Goal: Task Accomplishment & Management: Complete application form

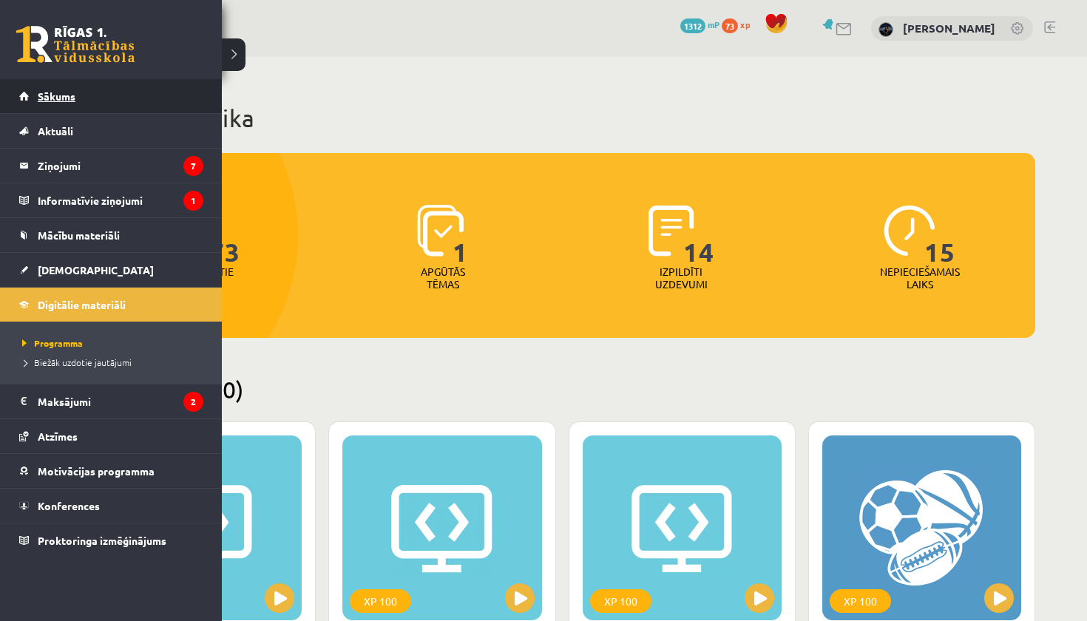
click at [27, 95] on link "Sākums" at bounding box center [111, 96] width 184 height 34
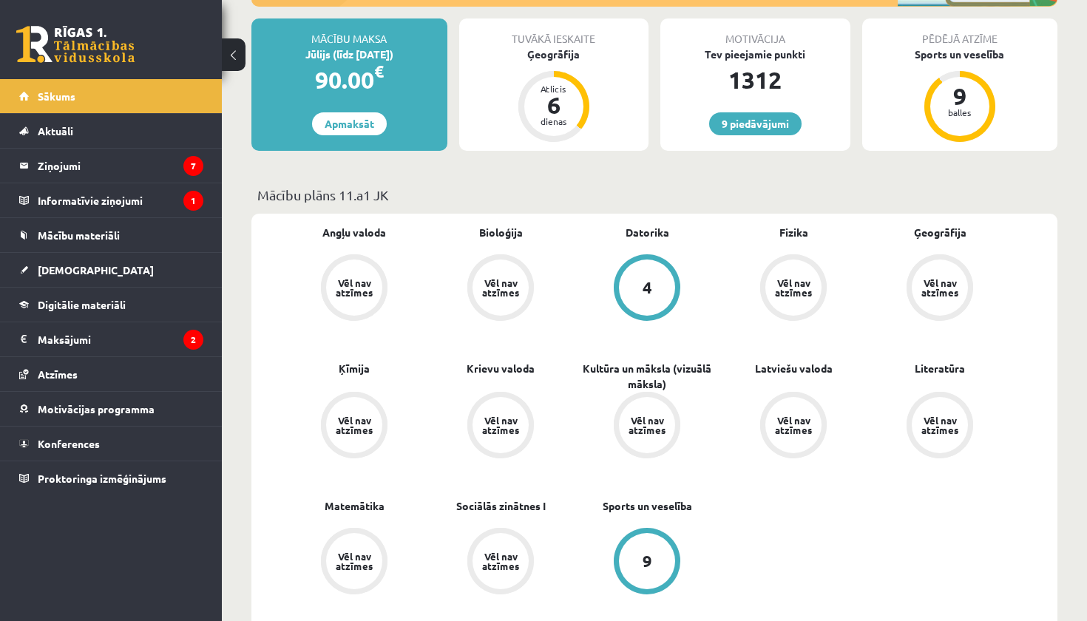
scroll to position [342, 0]
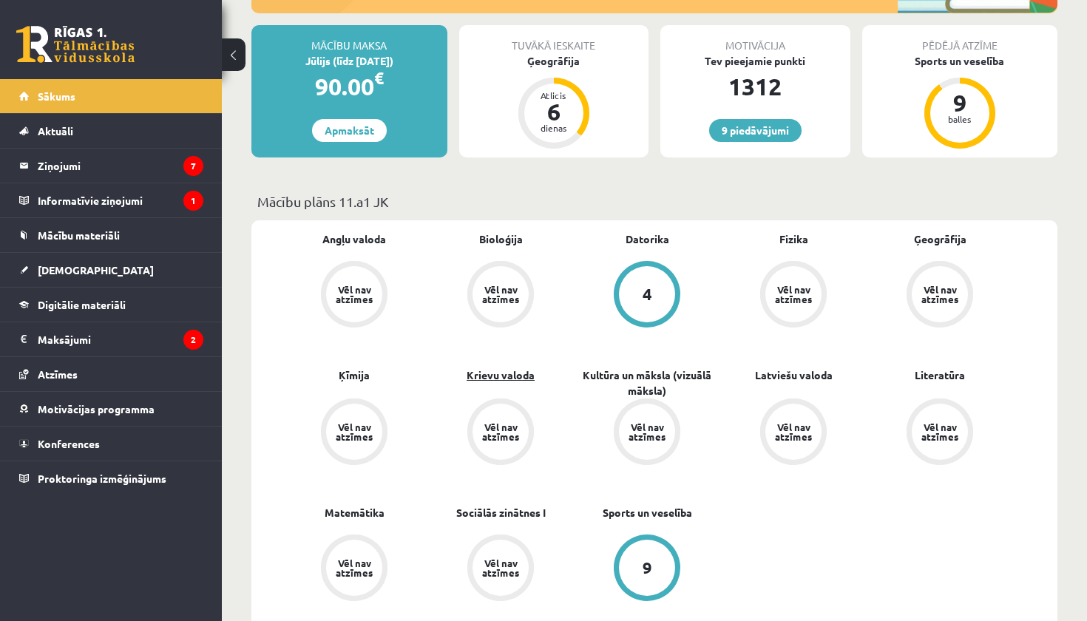
click at [507, 373] on link "Krievu valoda" at bounding box center [501, 376] width 68 height 16
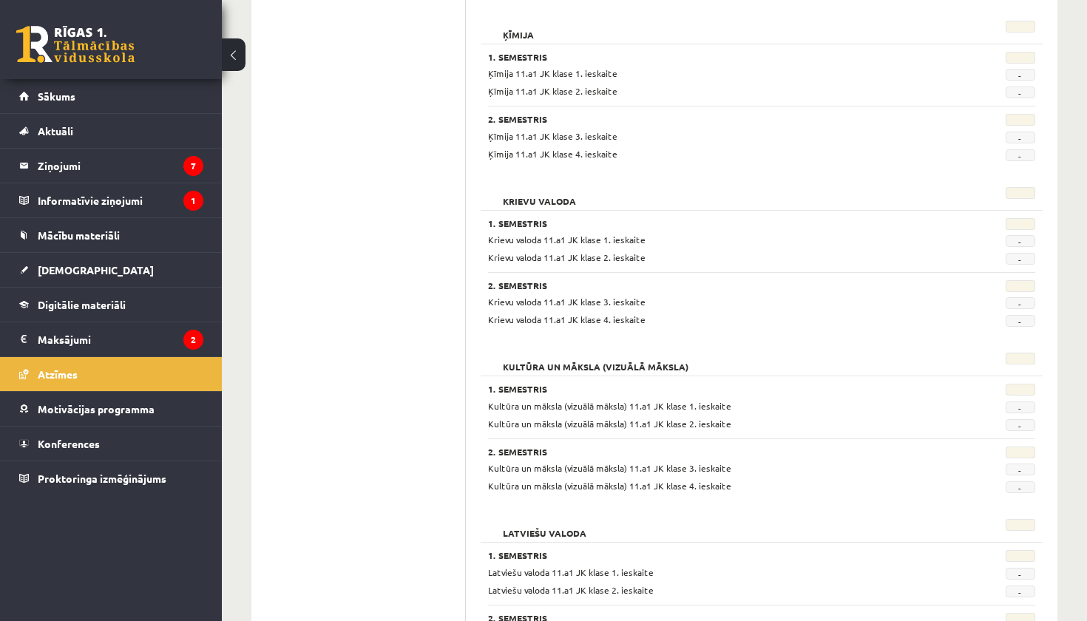
scroll to position [1053, 0]
click at [61, 263] on link "[DEMOGRAPHIC_DATA]" at bounding box center [111, 270] width 184 height 34
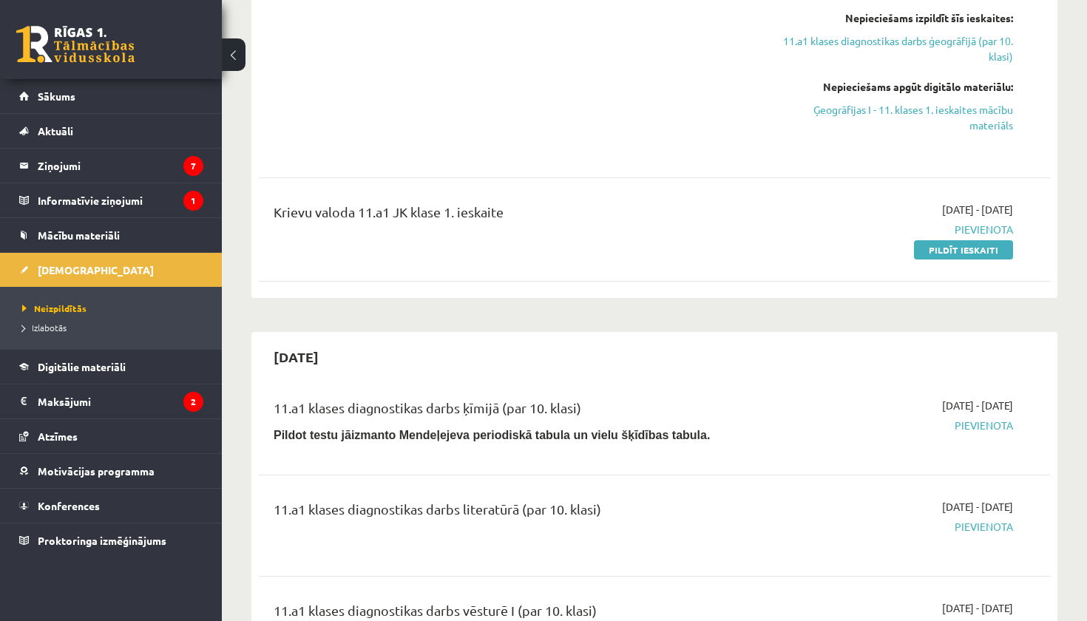
scroll to position [701, 0]
click at [928, 251] on link "Pildīt ieskaiti" at bounding box center [963, 249] width 99 height 19
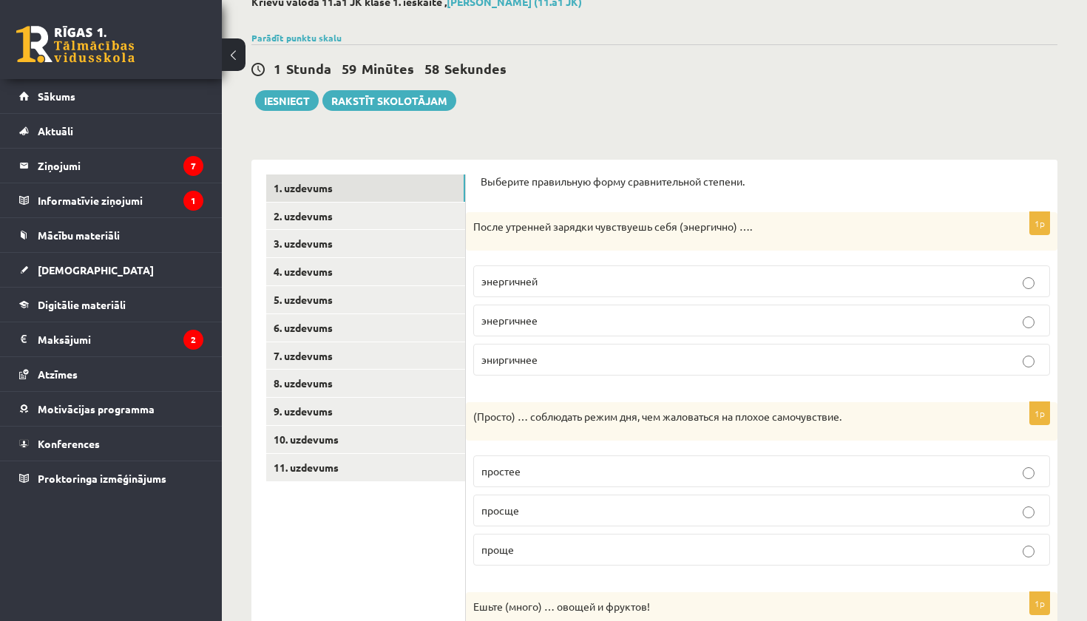
scroll to position [94, 0]
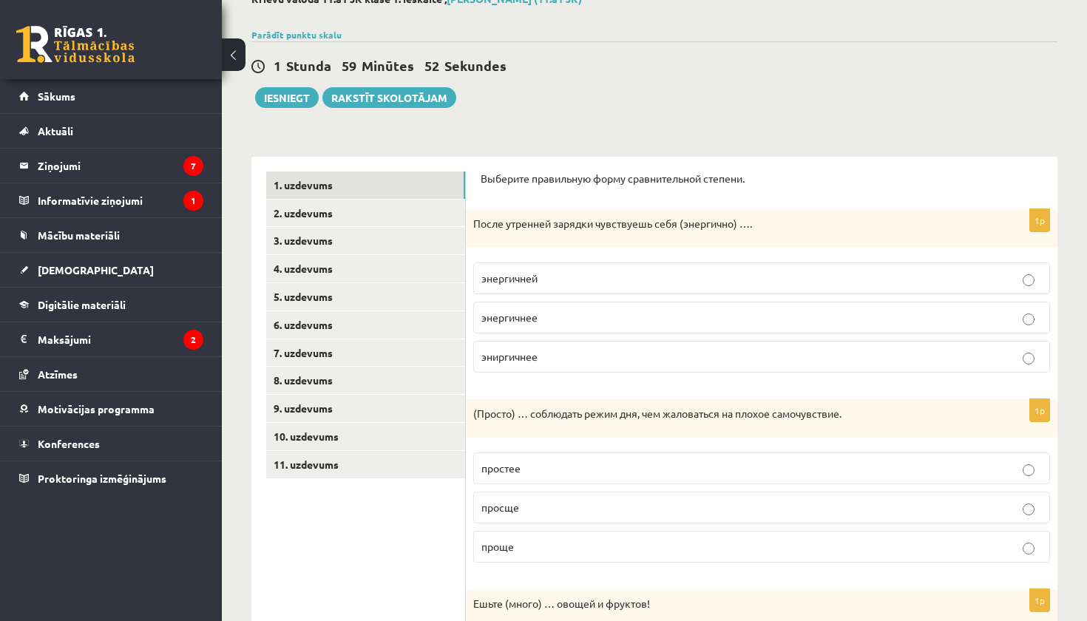
click at [594, 277] on p "энергичней" at bounding box center [762, 279] width 561 height 16
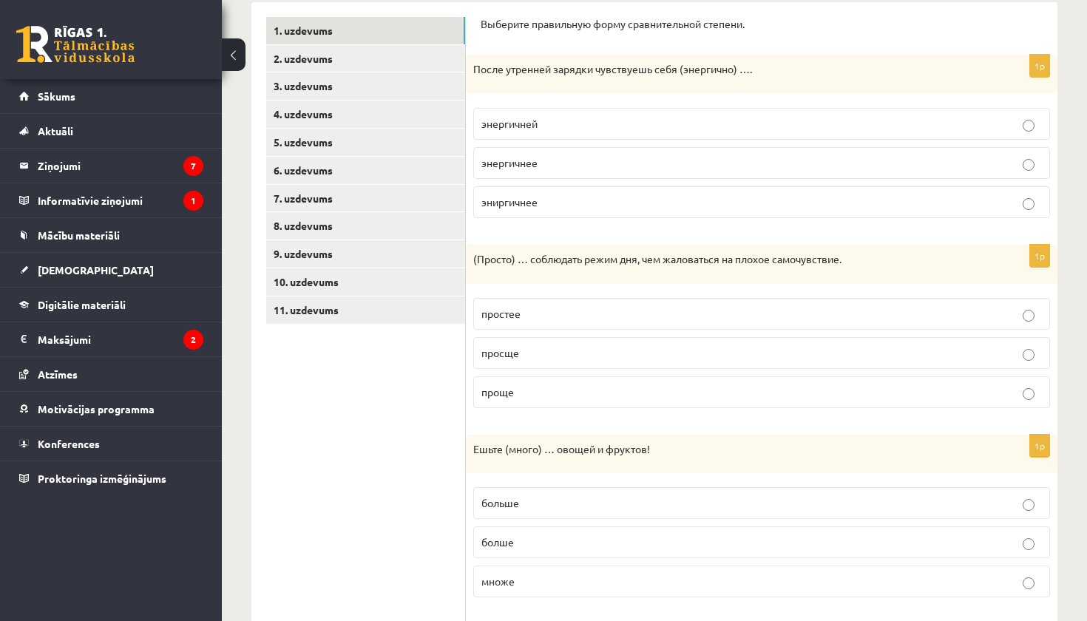
scroll to position [283, 0]
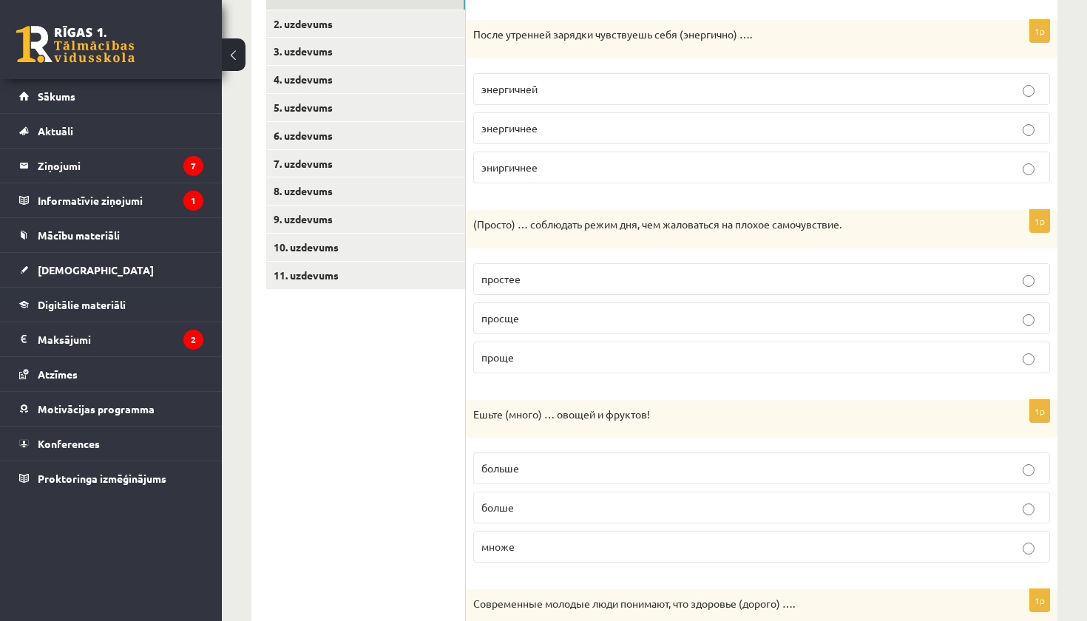
click at [647, 352] on p "проще" at bounding box center [762, 358] width 561 height 16
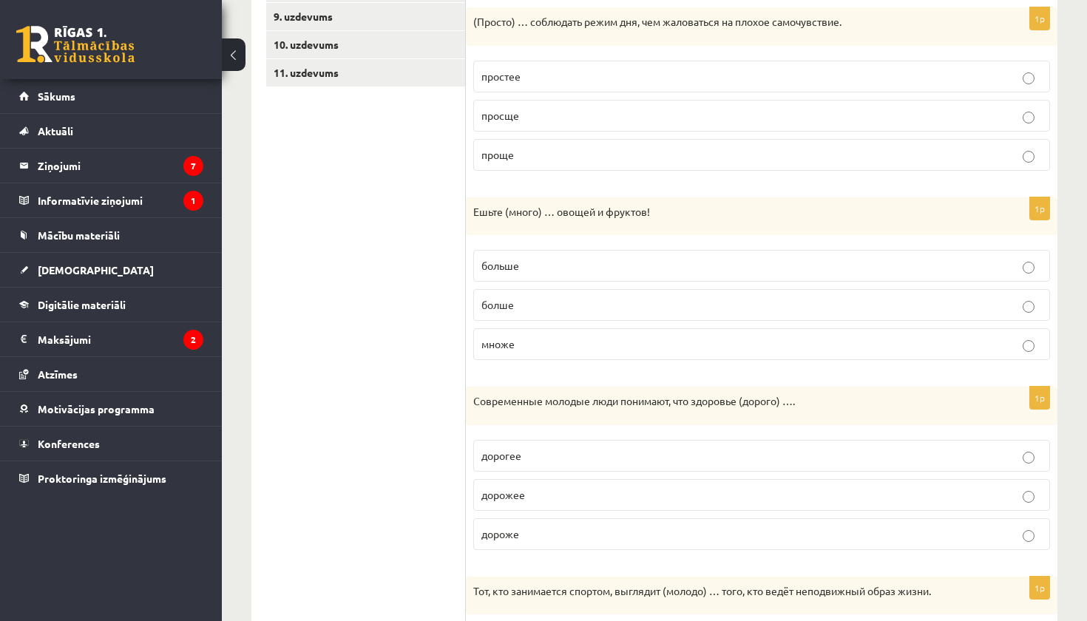
scroll to position [488, 0]
click at [635, 261] on p "больше" at bounding box center [762, 265] width 561 height 16
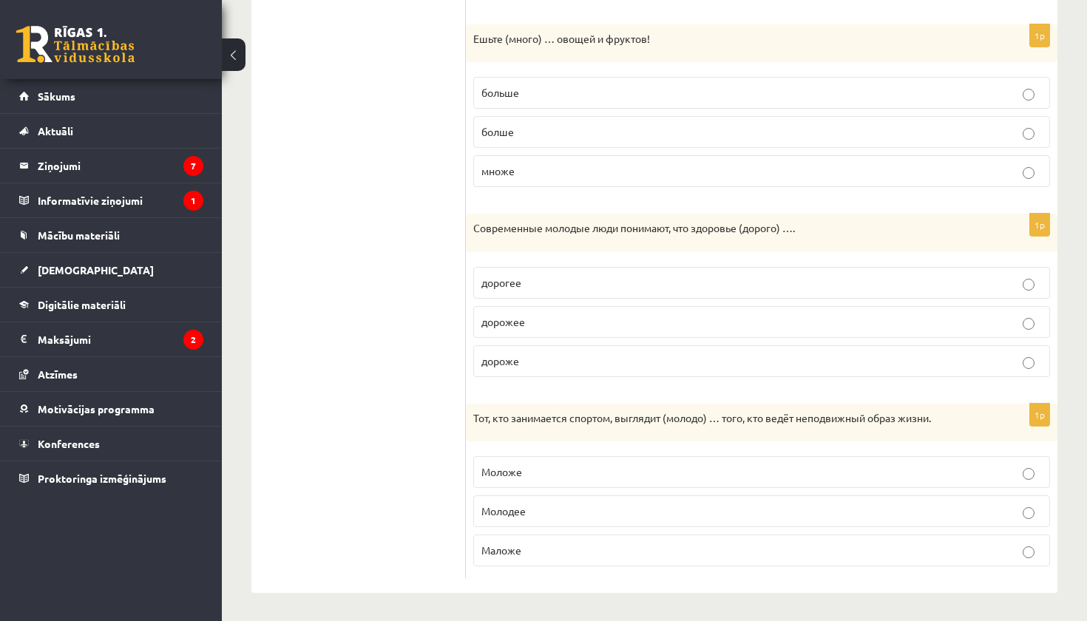
scroll to position [658, 0]
click at [550, 360] on p "дороже" at bounding box center [762, 362] width 561 height 16
click at [561, 473] on p "Моложе" at bounding box center [762, 473] width 561 height 16
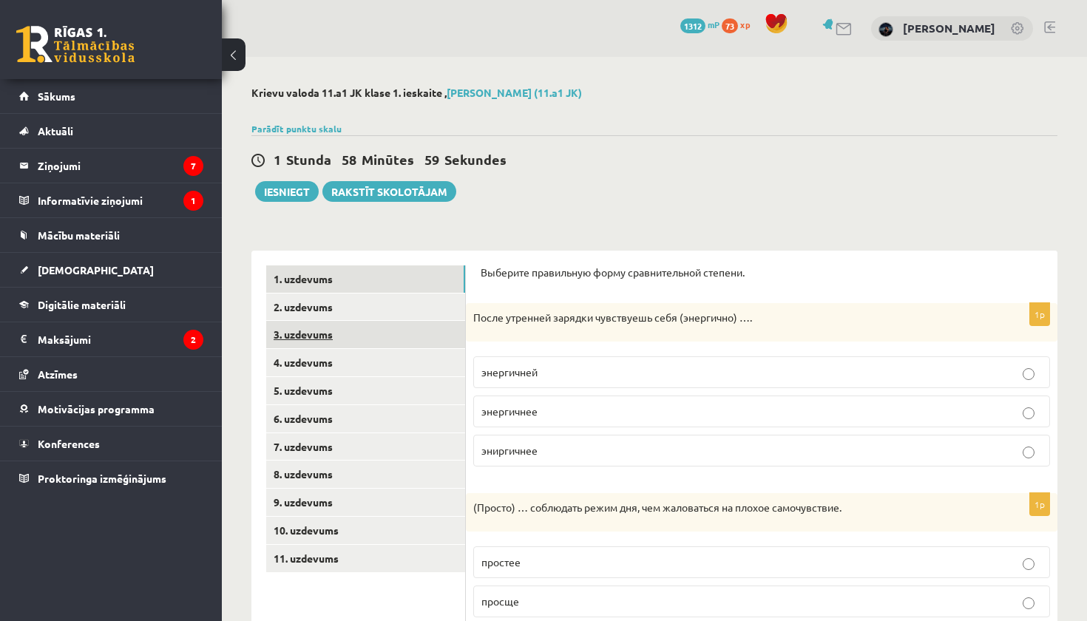
scroll to position [0, 0]
click at [411, 317] on link "2. uzdevums" at bounding box center [365, 307] width 199 height 27
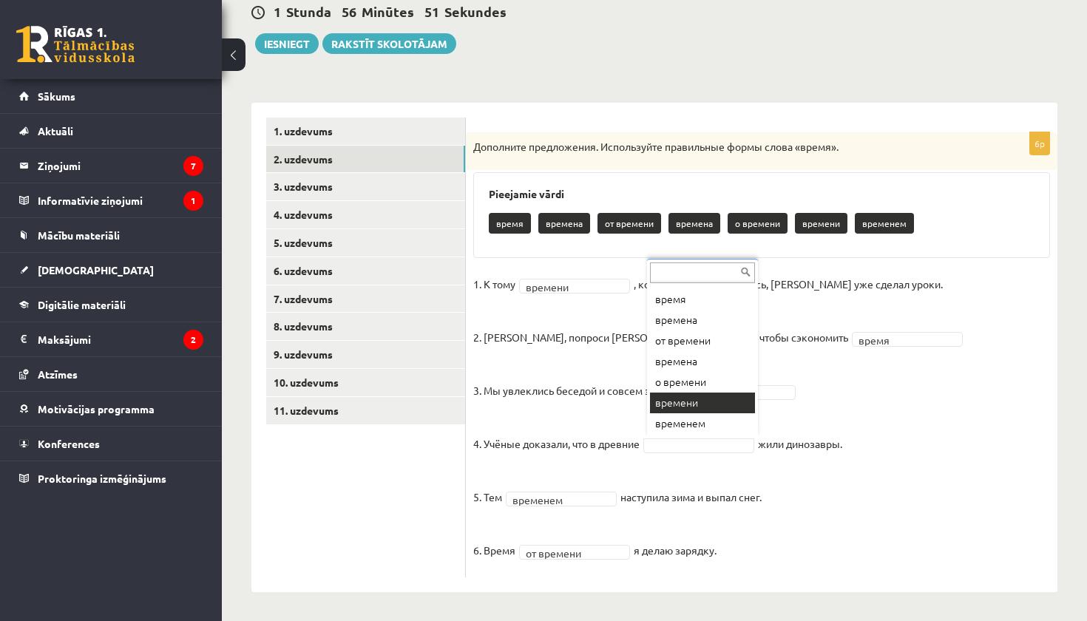
scroll to position [18, 0]
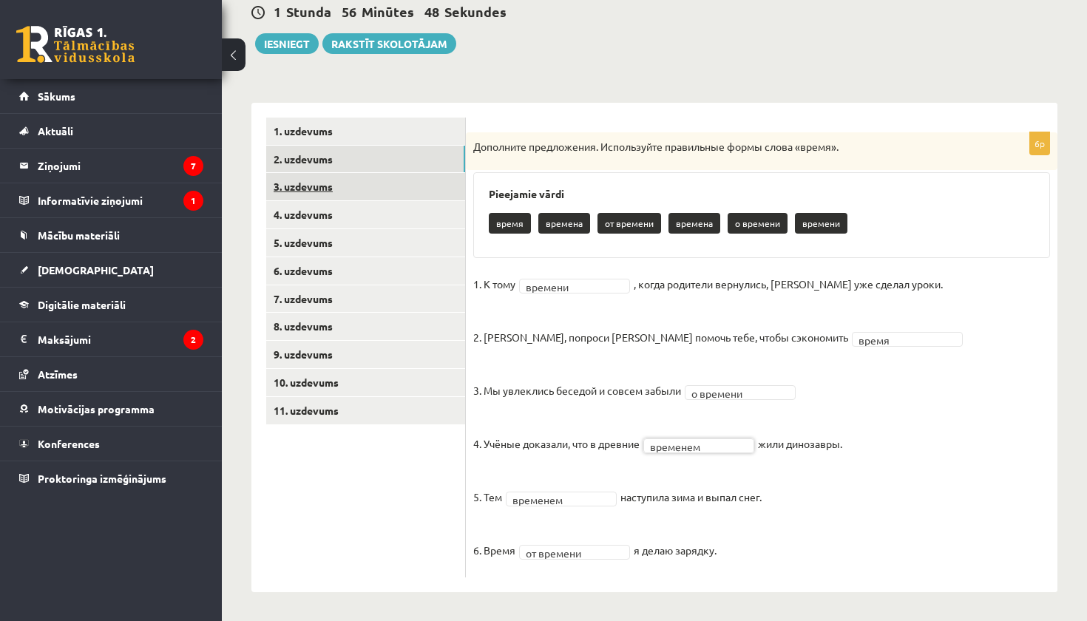
click at [391, 182] on link "3. uzdevums" at bounding box center [365, 186] width 199 height 27
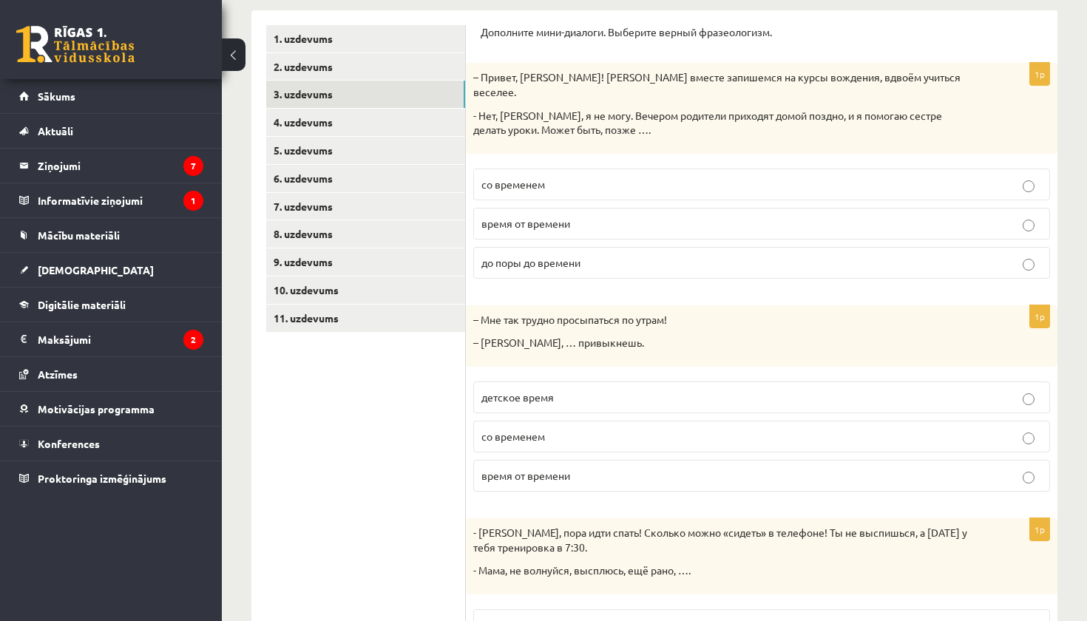
scroll to position [240, 0]
click at [610, 430] on p "со временем" at bounding box center [762, 438] width 561 height 16
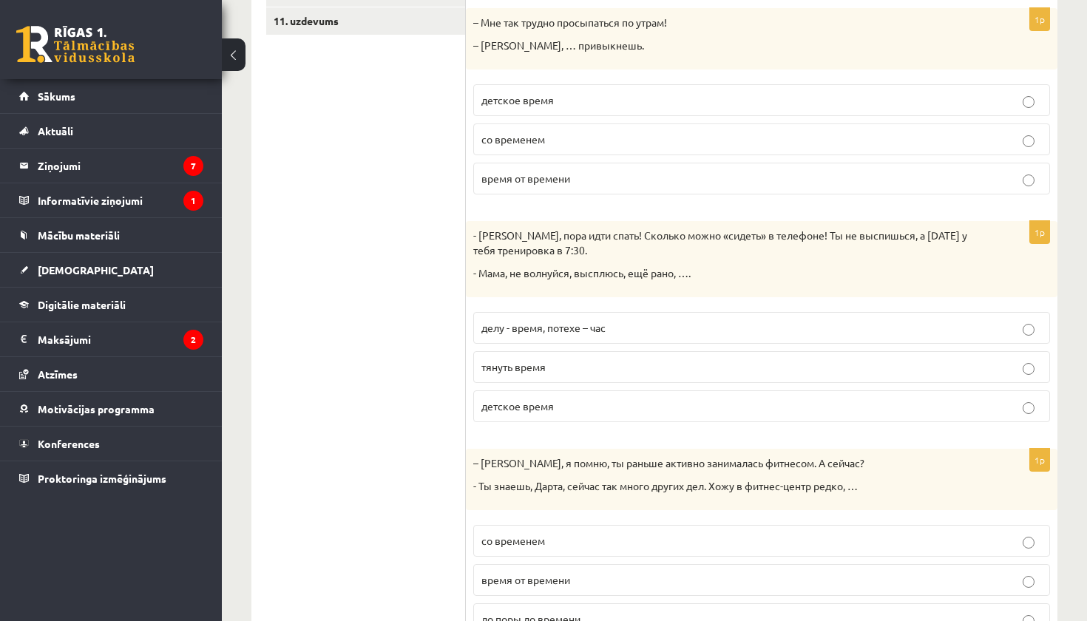
scroll to position [546, 0]
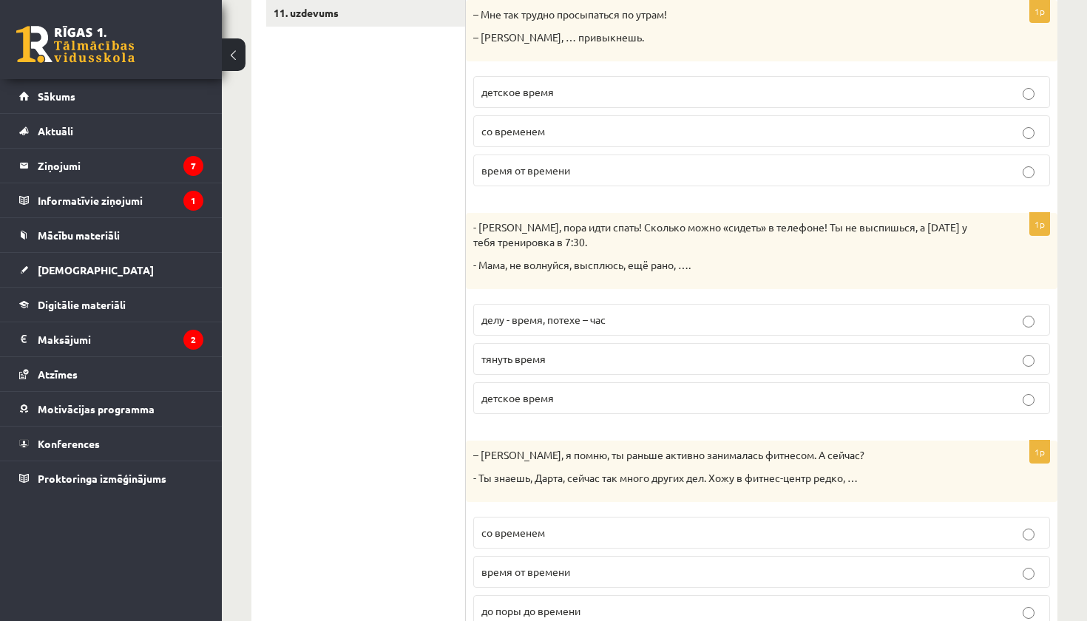
click at [588, 312] on p "делу - время, потехе – час" at bounding box center [762, 320] width 561 height 16
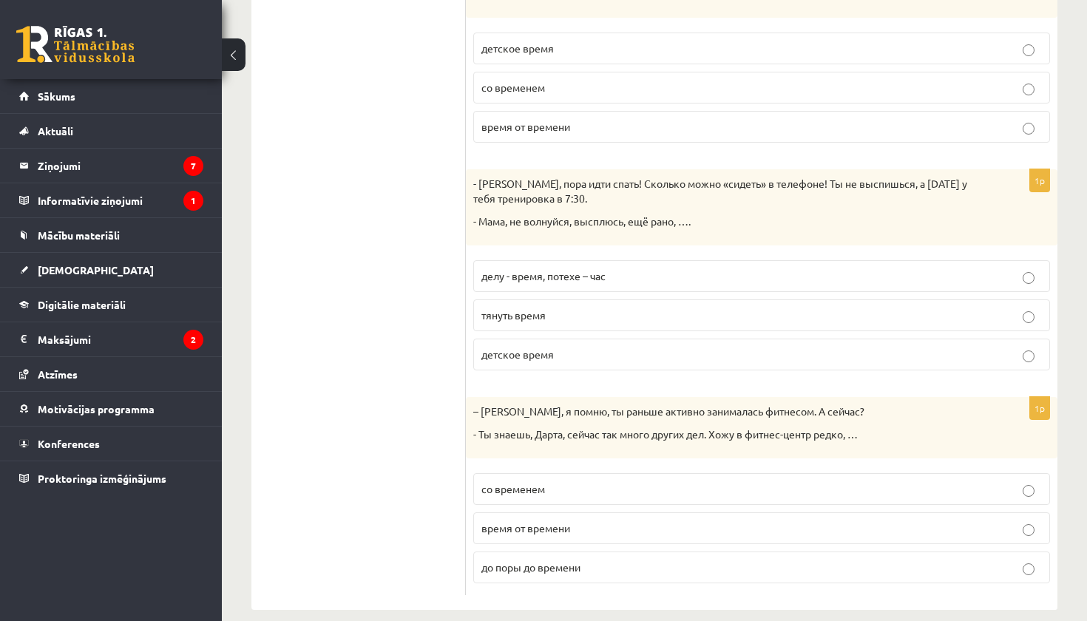
scroll to position [589, 0]
click at [570, 518] on label "время от времени" at bounding box center [761, 529] width 577 height 32
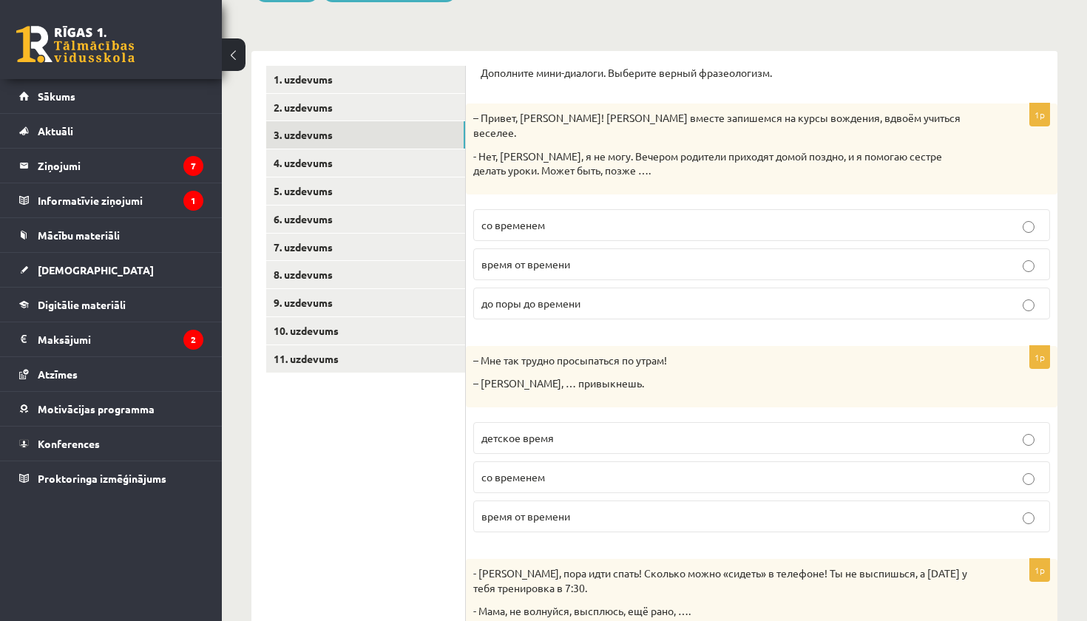
scroll to position [190, 0]
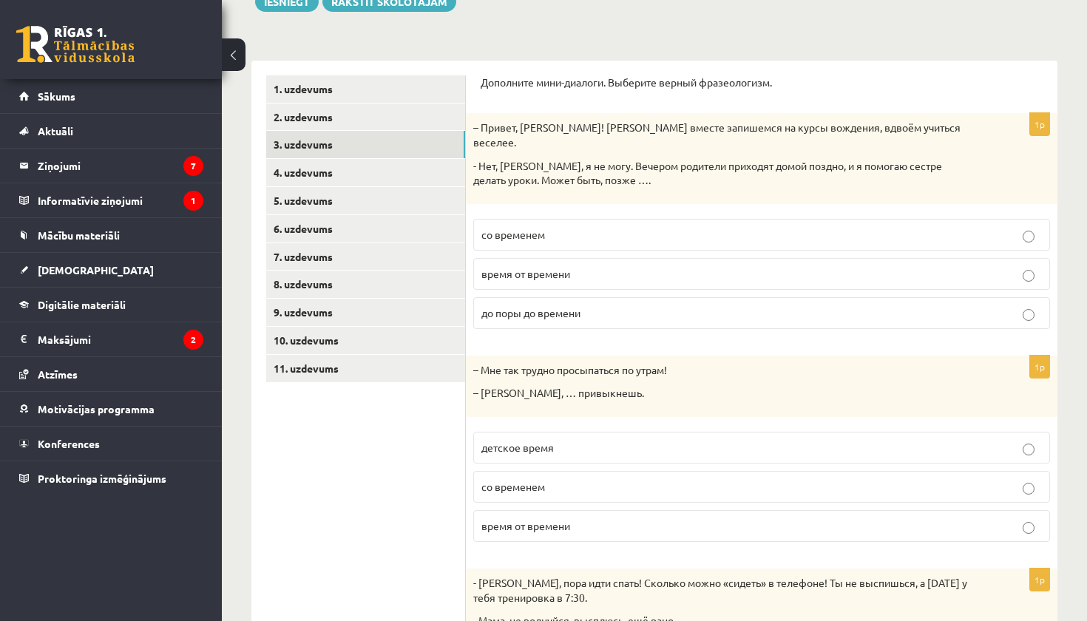
click at [604, 306] on p "до поры до времени" at bounding box center [762, 314] width 561 height 16
click at [348, 164] on link "4. uzdevums" at bounding box center [365, 172] width 199 height 27
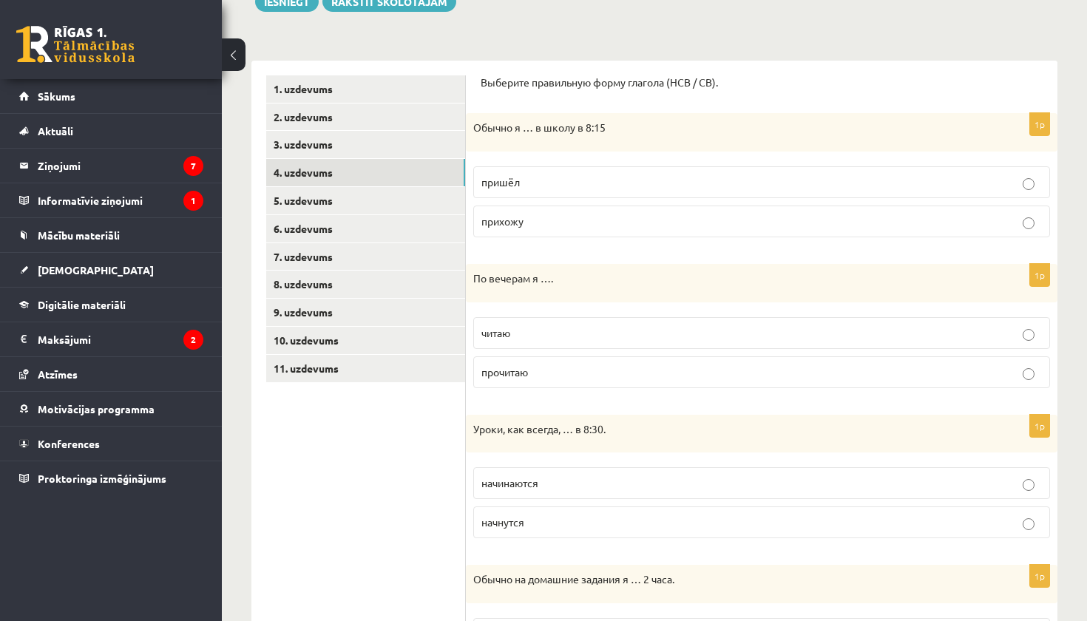
click at [572, 220] on p "прихожу" at bounding box center [762, 222] width 561 height 16
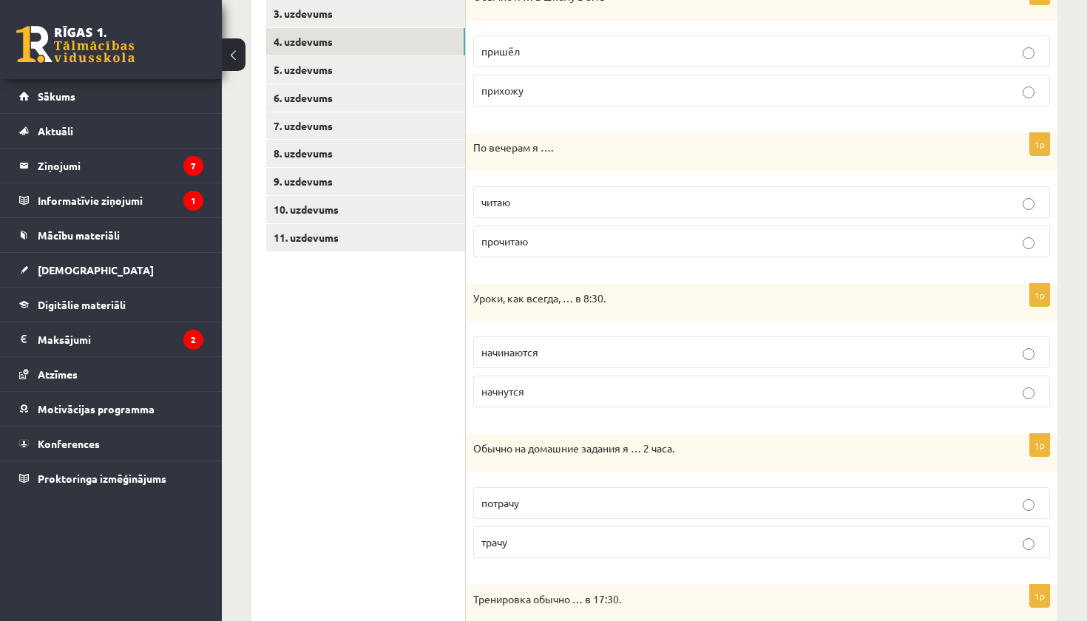
scroll to position [324, 0]
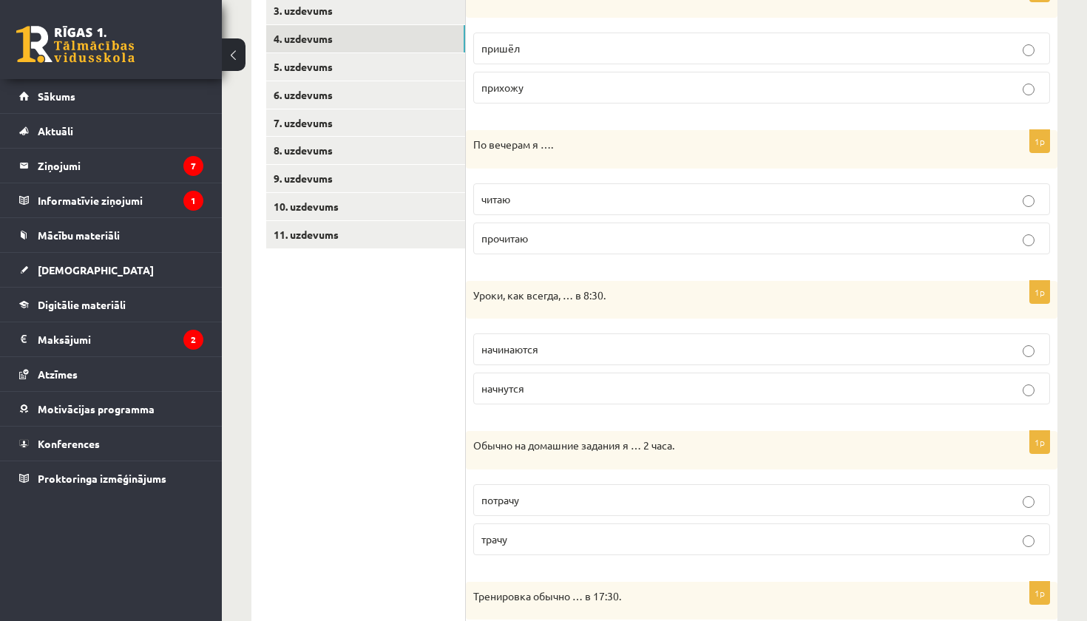
click at [519, 203] on p "читаю" at bounding box center [762, 200] width 561 height 16
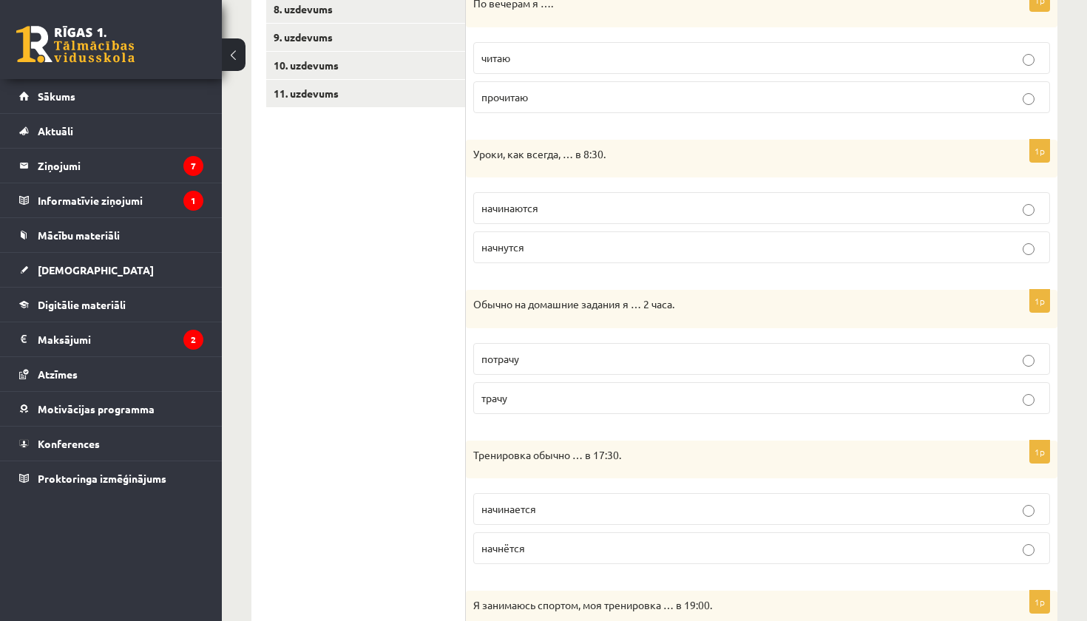
scroll to position [471, 0]
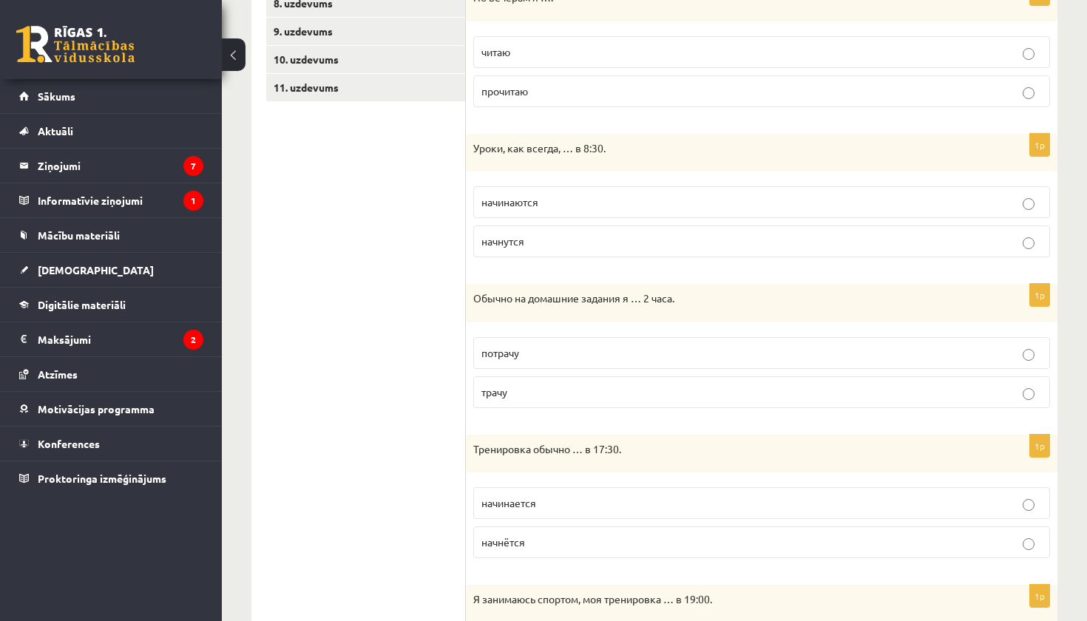
click at [560, 206] on p "начинаются" at bounding box center [762, 203] width 561 height 16
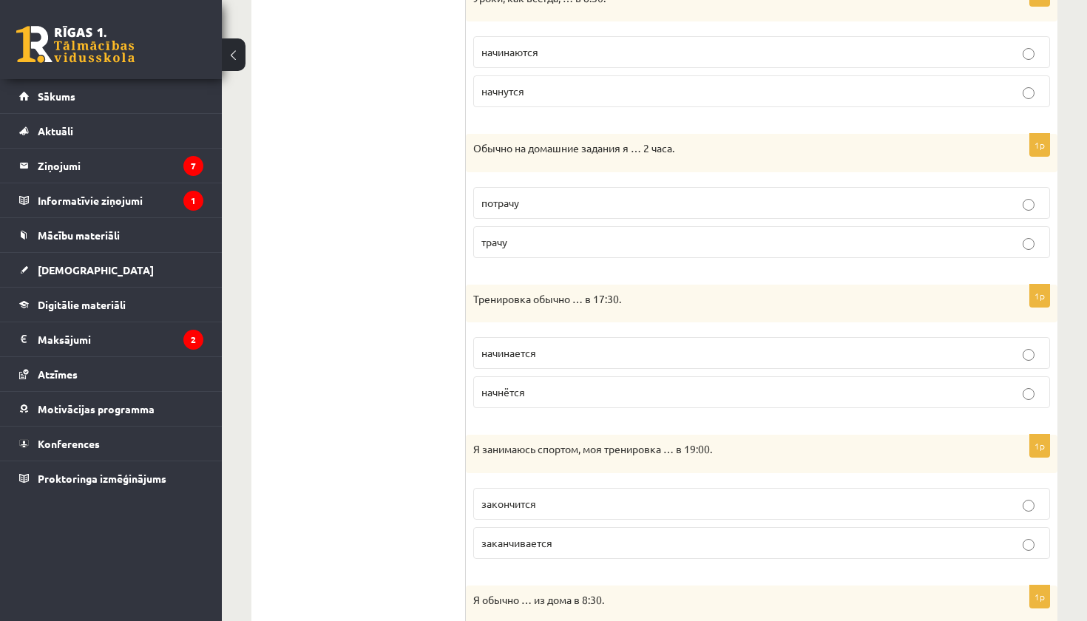
scroll to position [628, 0]
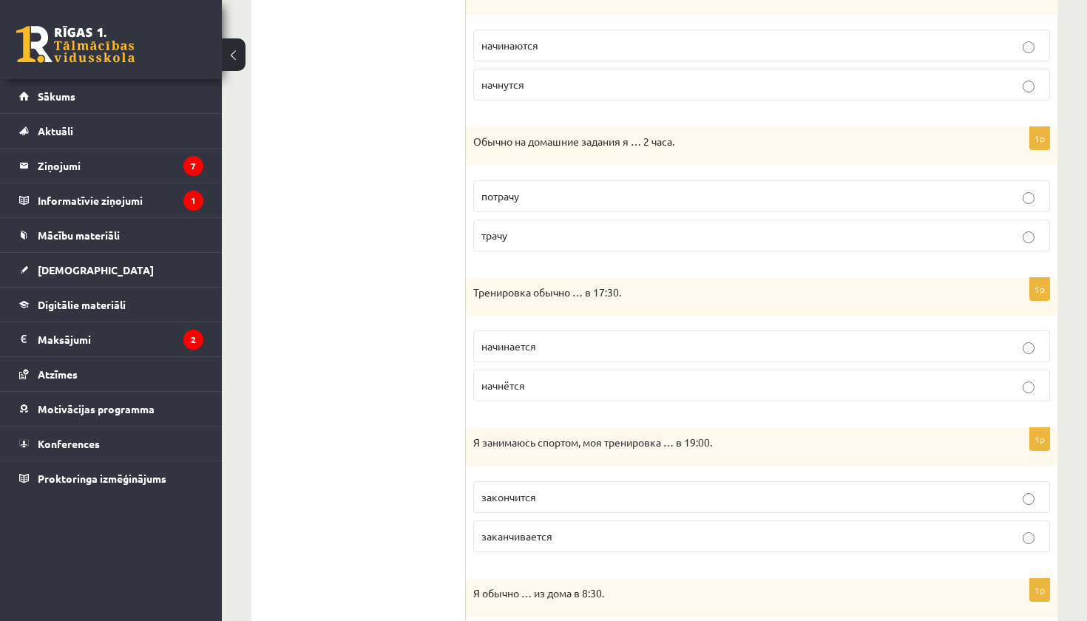
click at [569, 235] on p "трачу" at bounding box center [762, 236] width 561 height 16
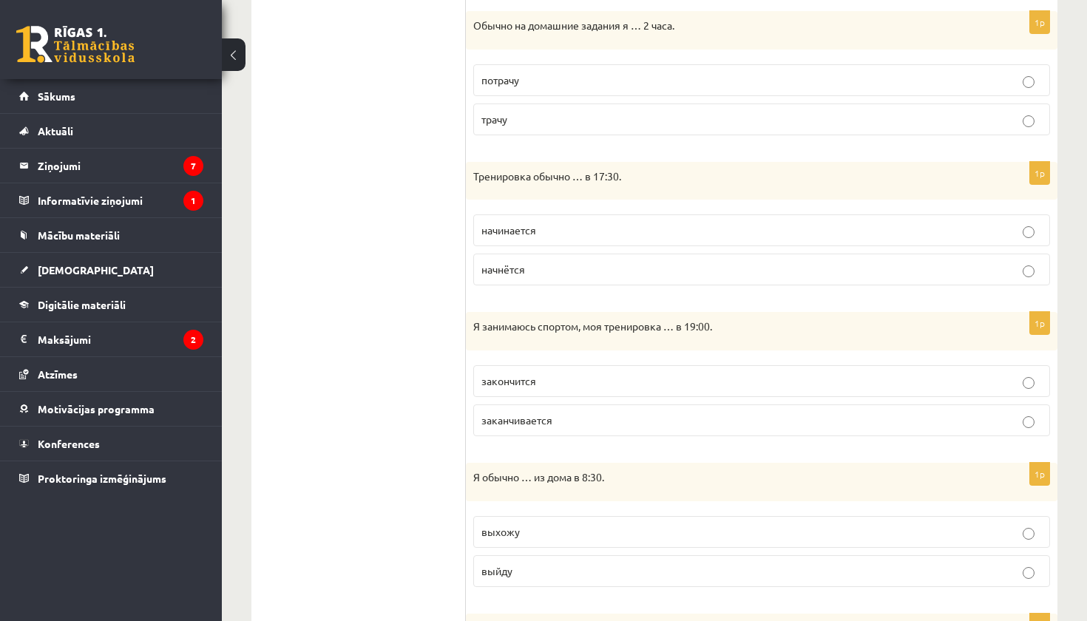
scroll to position [747, 0]
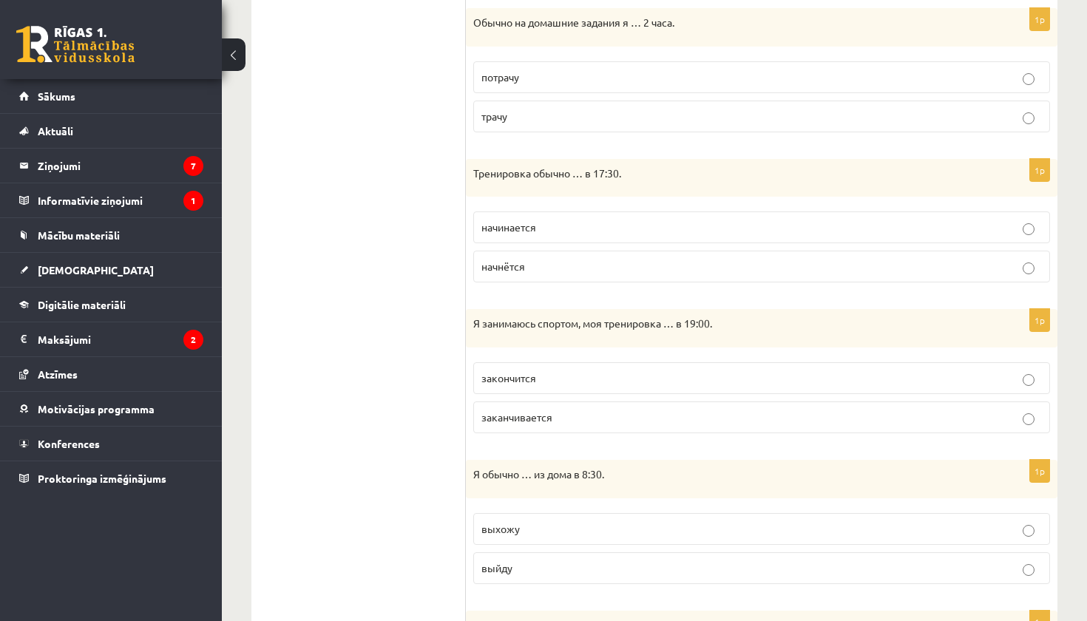
click at [552, 223] on p "начинается" at bounding box center [762, 228] width 561 height 16
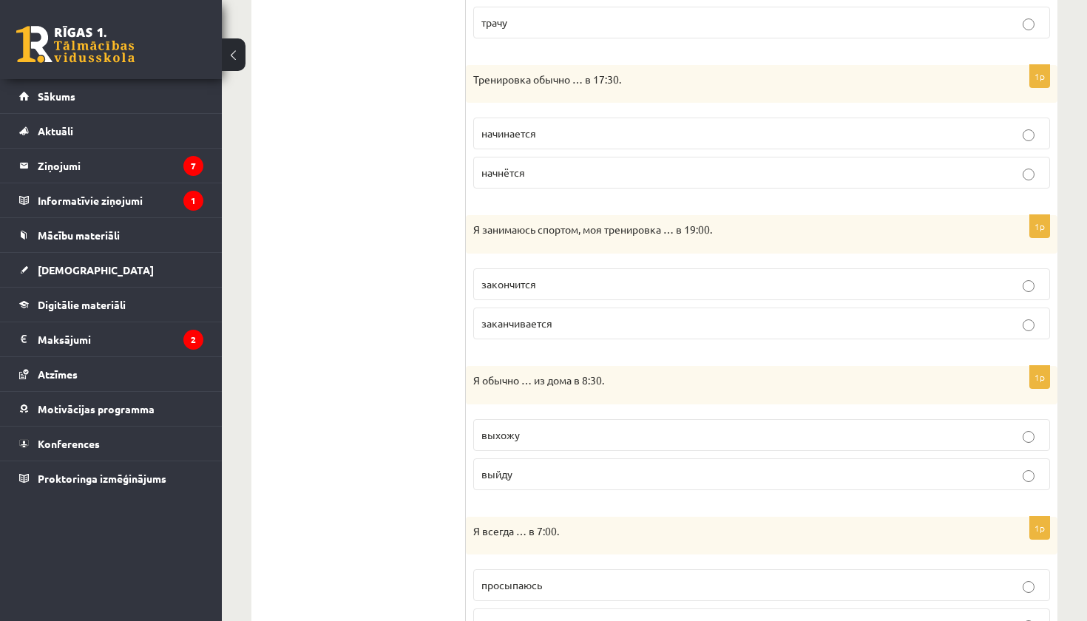
scroll to position [879, 0]
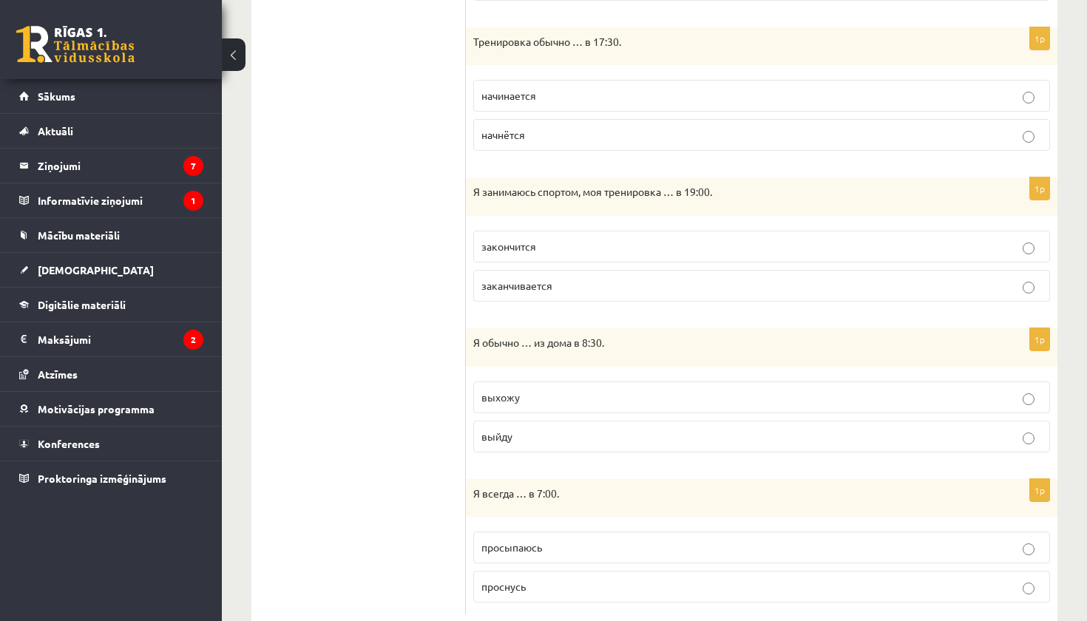
click at [570, 286] on p "заканчивается" at bounding box center [762, 286] width 561 height 16
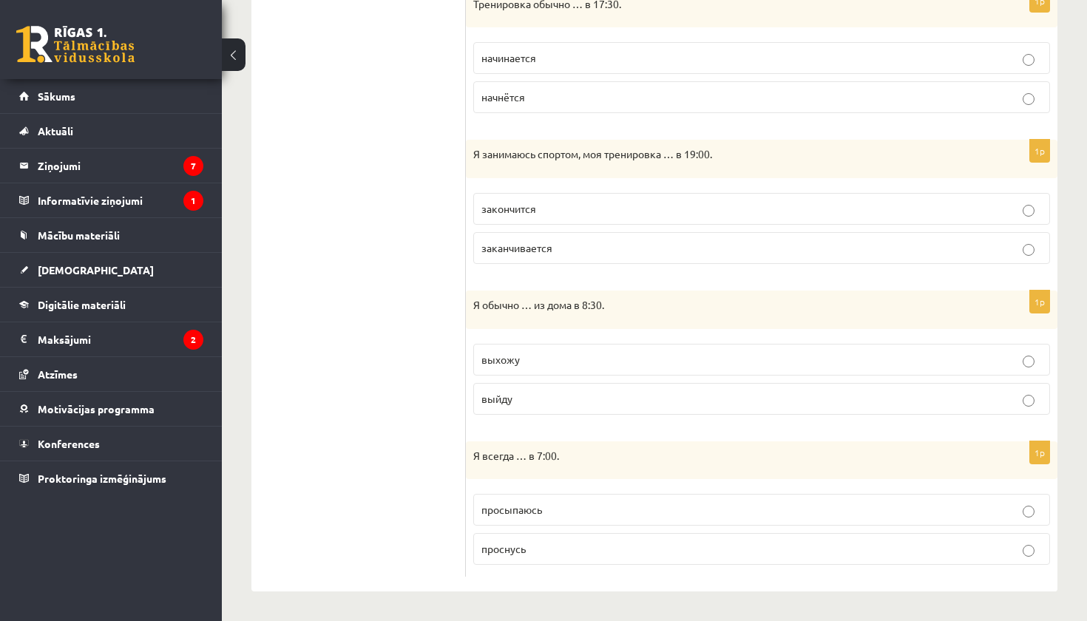
scroll to position [913, 0]
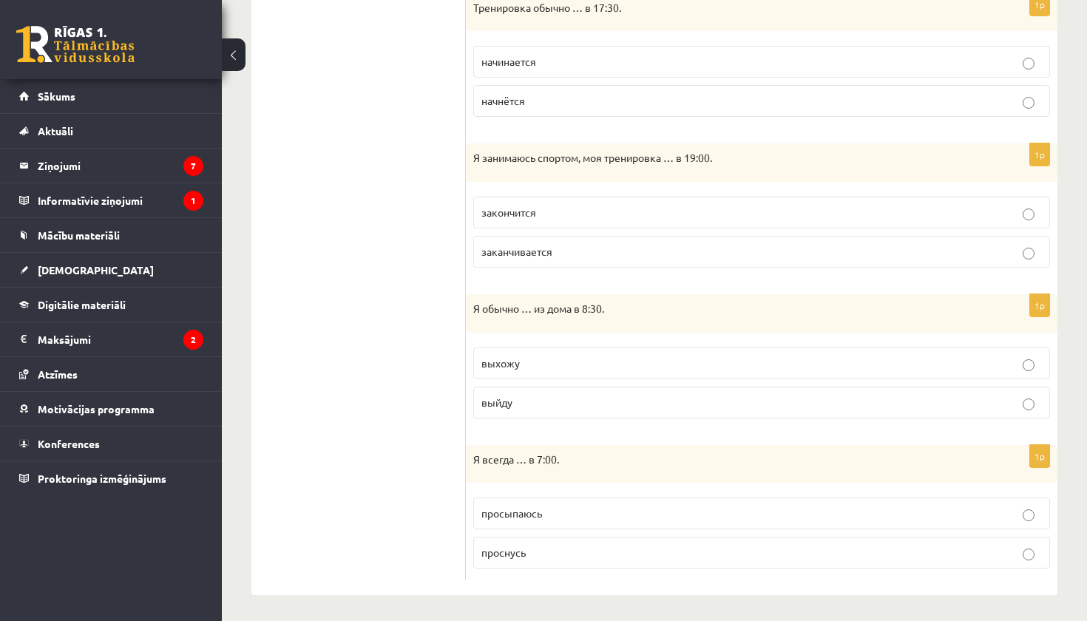
click at [562, 356] on p "выхожу" at bounding box center [762, 364] width 561 height 16
click at [553, 512] on p "просыпаюсь" at bounding box center [762, 514] width 561 height 16
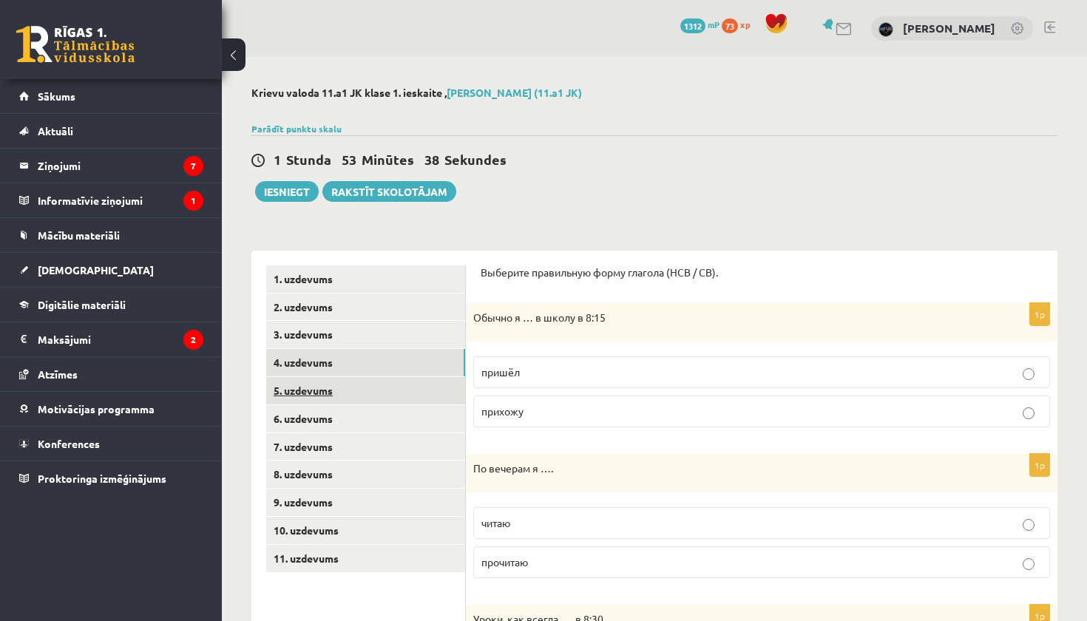
scroll to position [0, 0]
click at [446, 384] on link "5. uzdevums" at bounding box center [365, 390] width 199 height 27
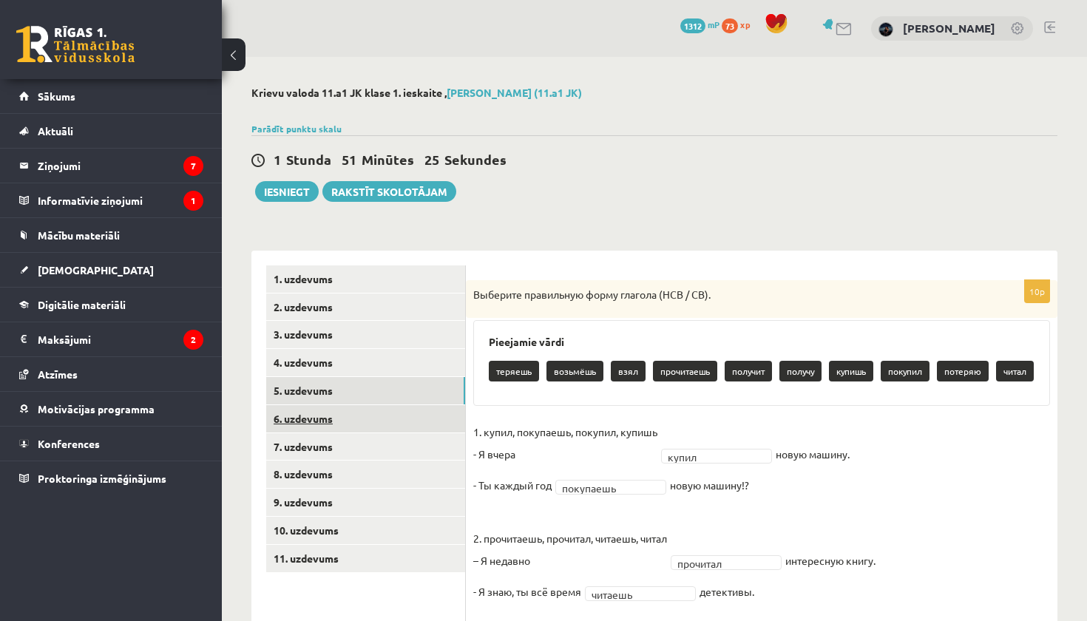
click at [422, 412] on link "6. uzdevums" at bounding box center [365, 418] width 199 height 27
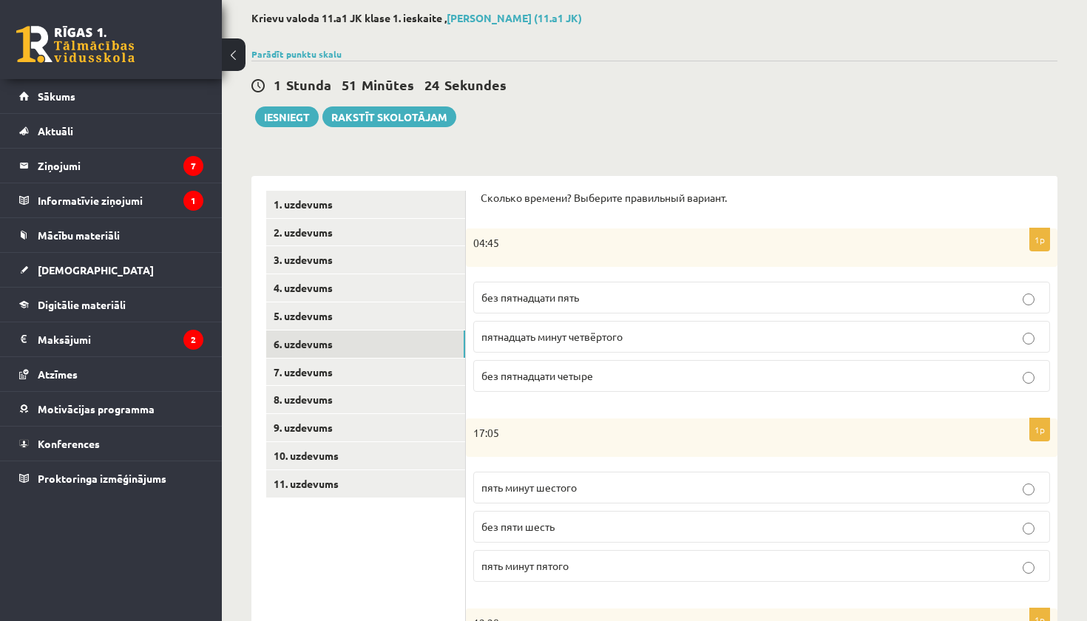
scroll to position [78, 0]
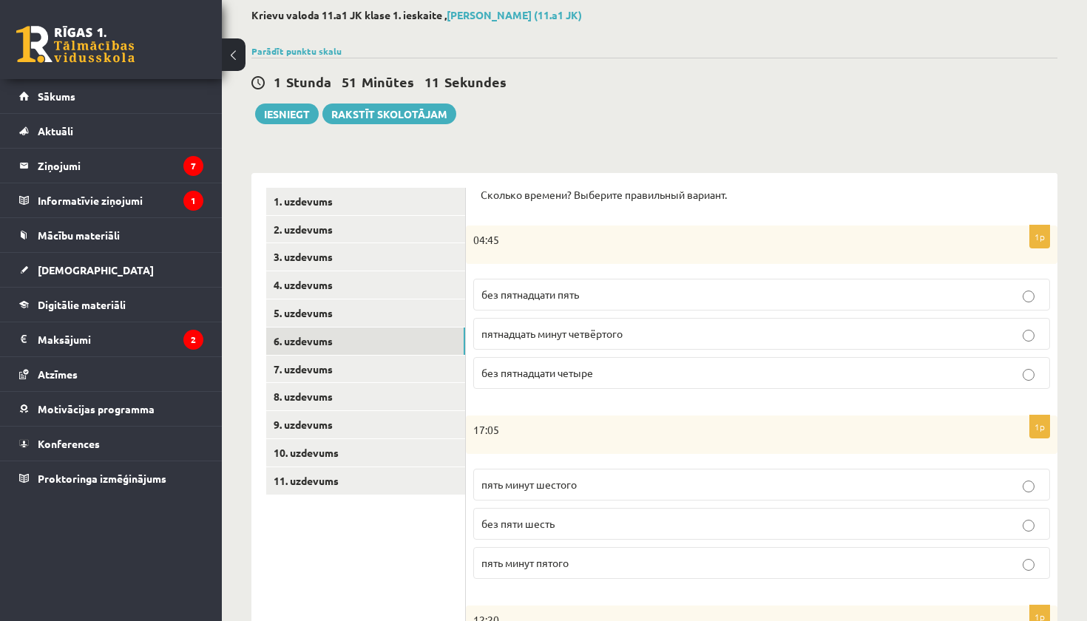
click at [620, 294] on p "без пятнадцати пять" at bounding box center [762, 295] width 561 height 16
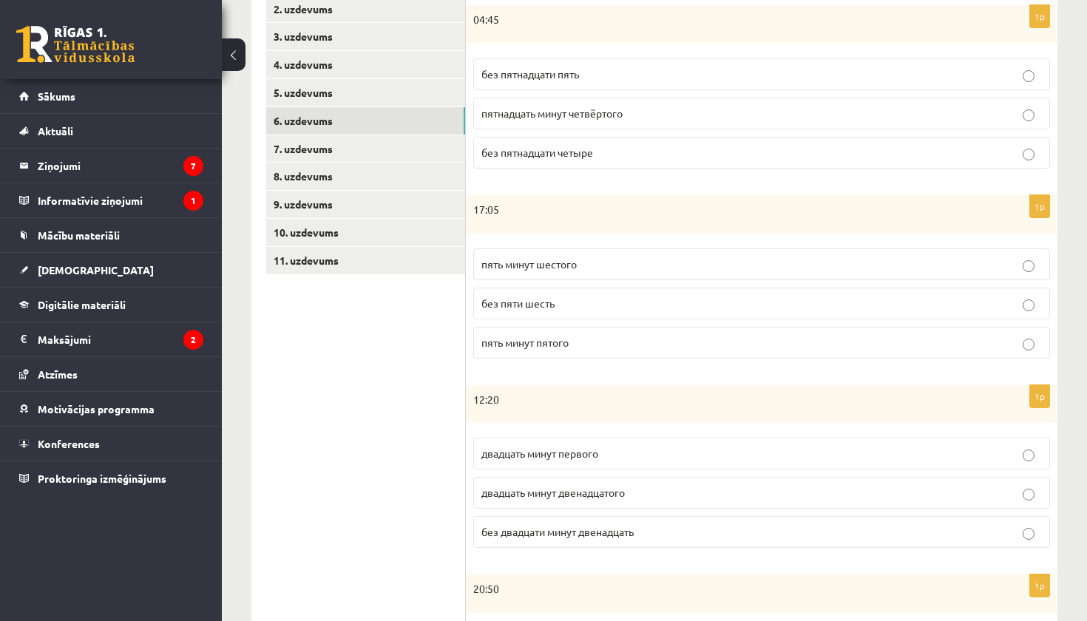
scroll to position [299, 0]
click at [632, 348] on label "пять минут пятого" at bounding box center [761, 342] width 577 height 32
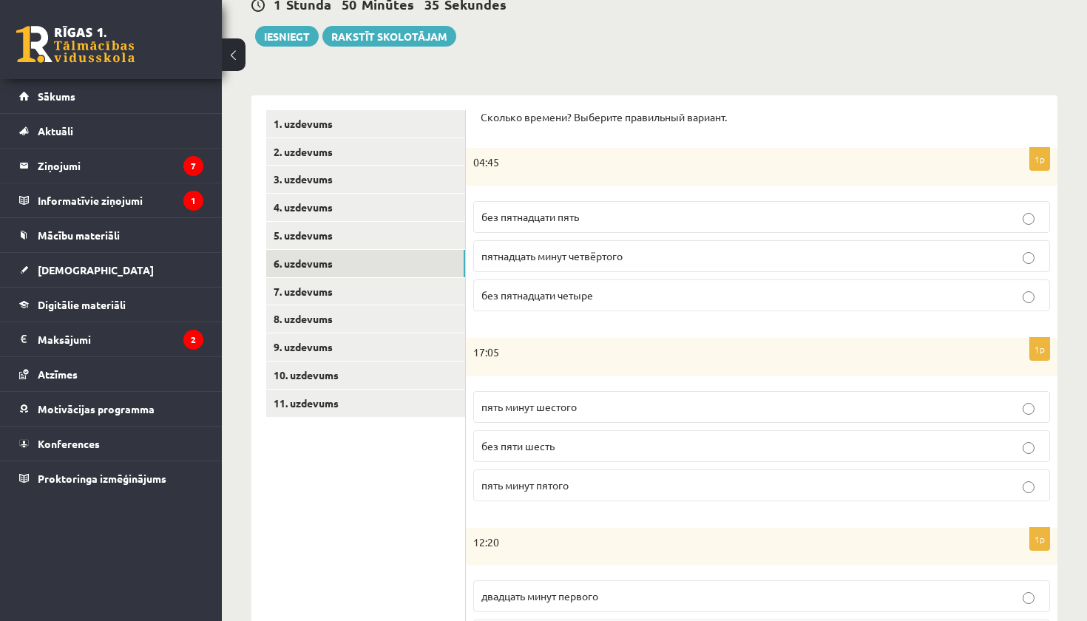
scroll to position [158, 0]
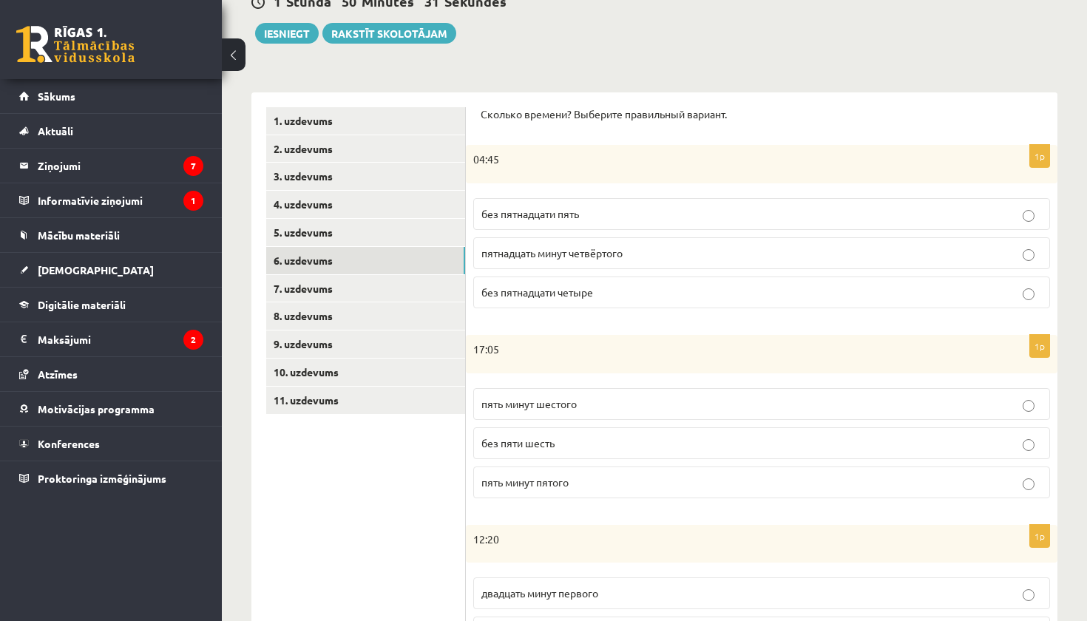
click at [652, 251] on p "пятнадцать минут четвёртого" at bounding box center [762, 254] width 561 height 16
click at [645, 288] on p "без пятнадцати четыре" at bounding box center [762, 293] width 561 height 16
click at [632, 219] on p "без пятнадцати пять" at bounding box center [762, 214] width 561 height 16
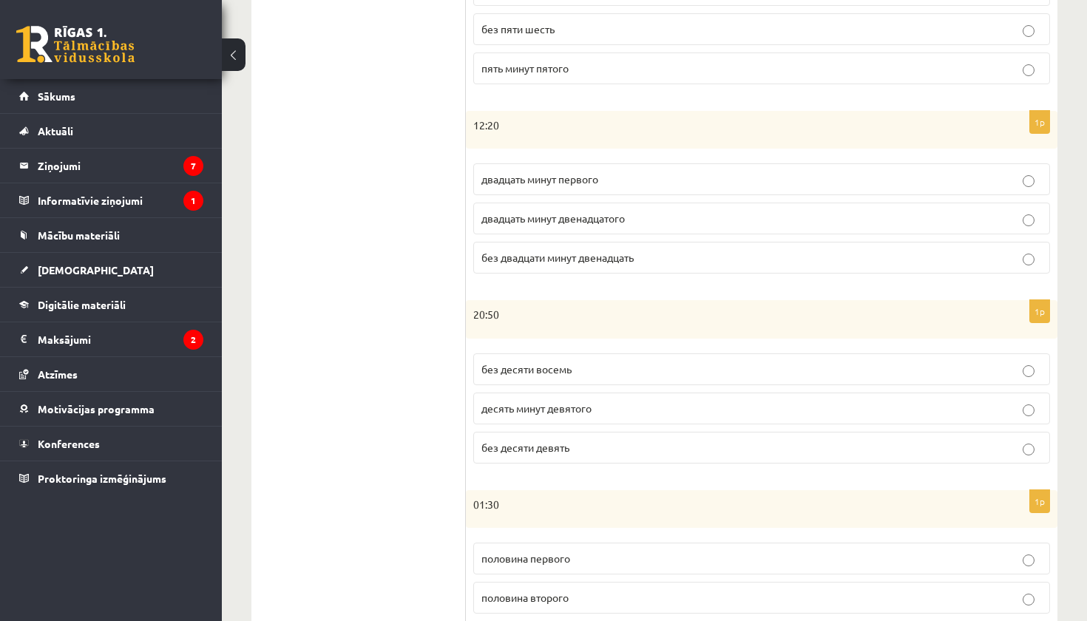
scroll to position [569, 0]
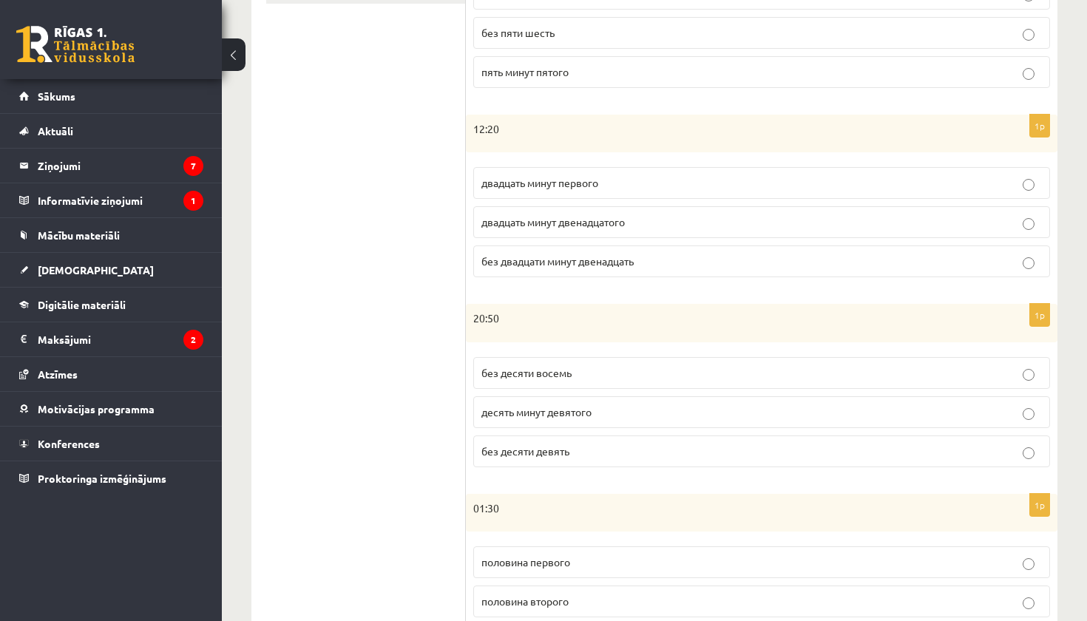
click at [616, 264] on span "без двадцати минут двенадцать" at bounding box center [558, 260] width 152 height 13
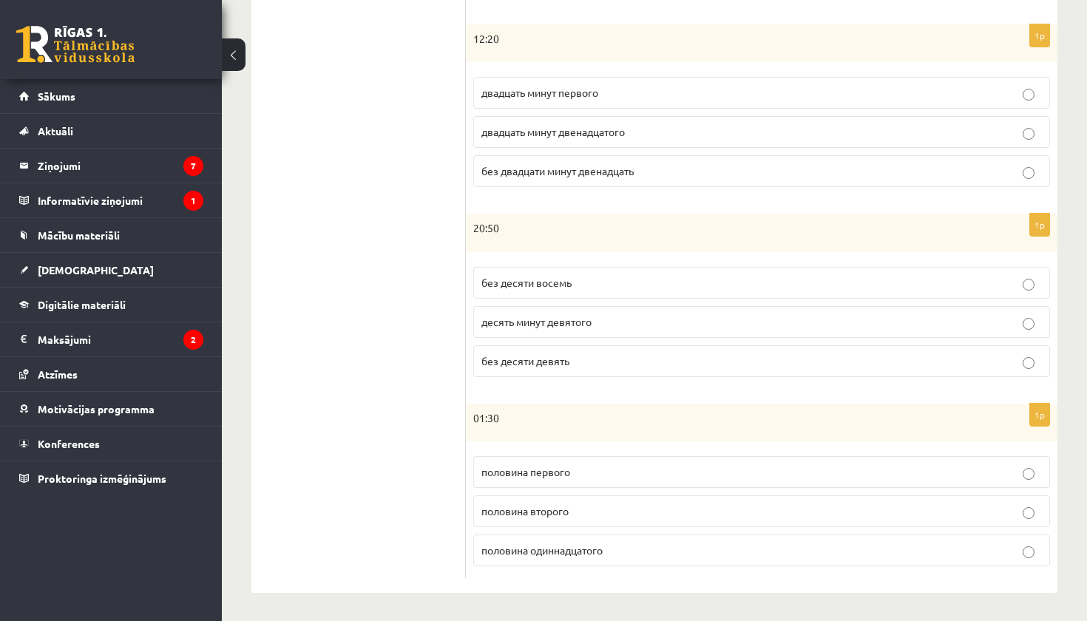
scroll to position [658, 0]
click at [614, 360] on p "без десяти девять" at bounding box center [762, 362] width 561 height 16
click at [604, 471] on p "половина первого" at bounding box center [762, 473] width 561 height 16
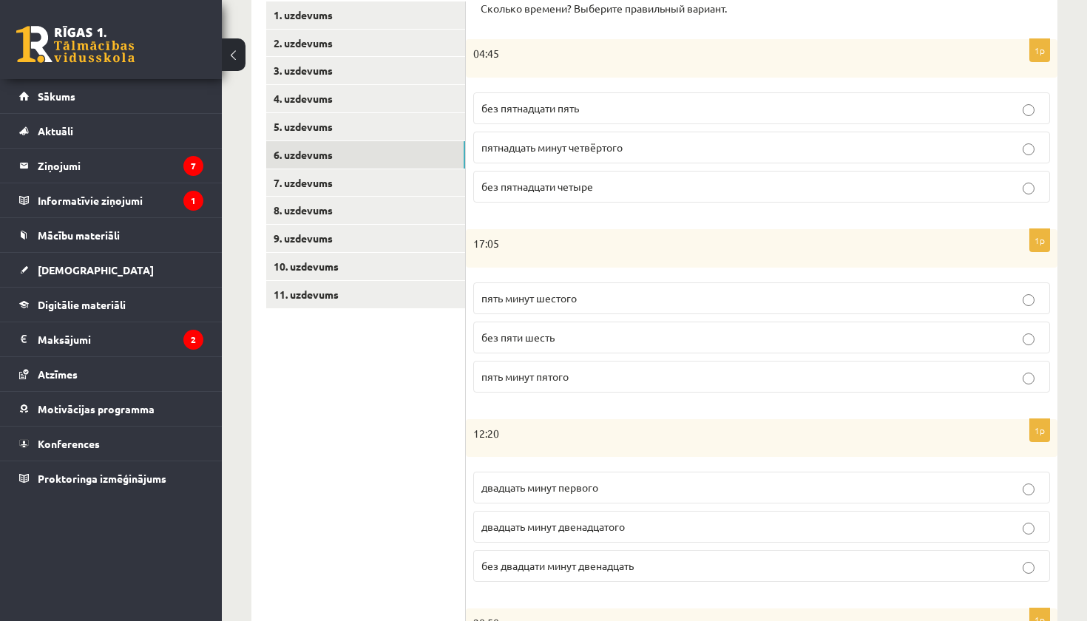
scroll to position [14, 0]
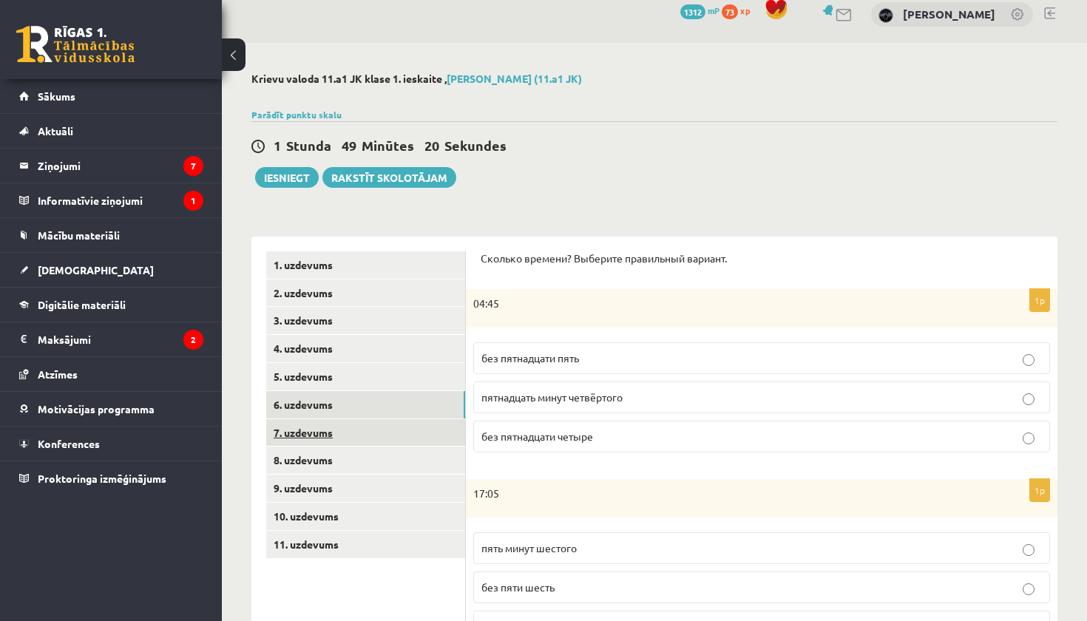
click at [439, 423] on link "7. uzdevums" at bounding box center [365, 432] width 199 height 27
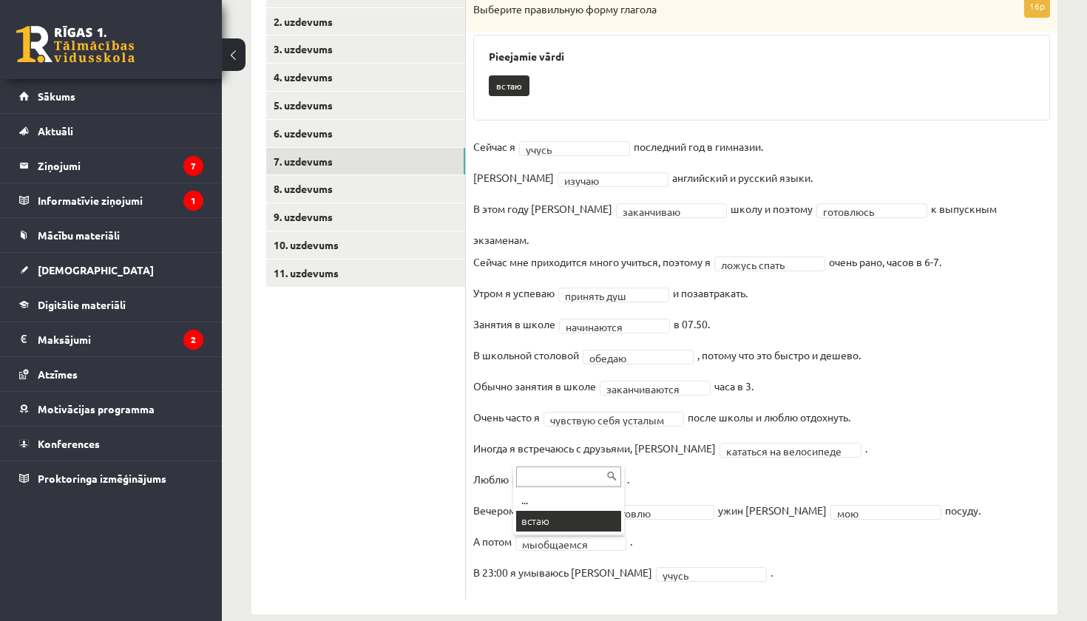
scroll to position [251, 0]
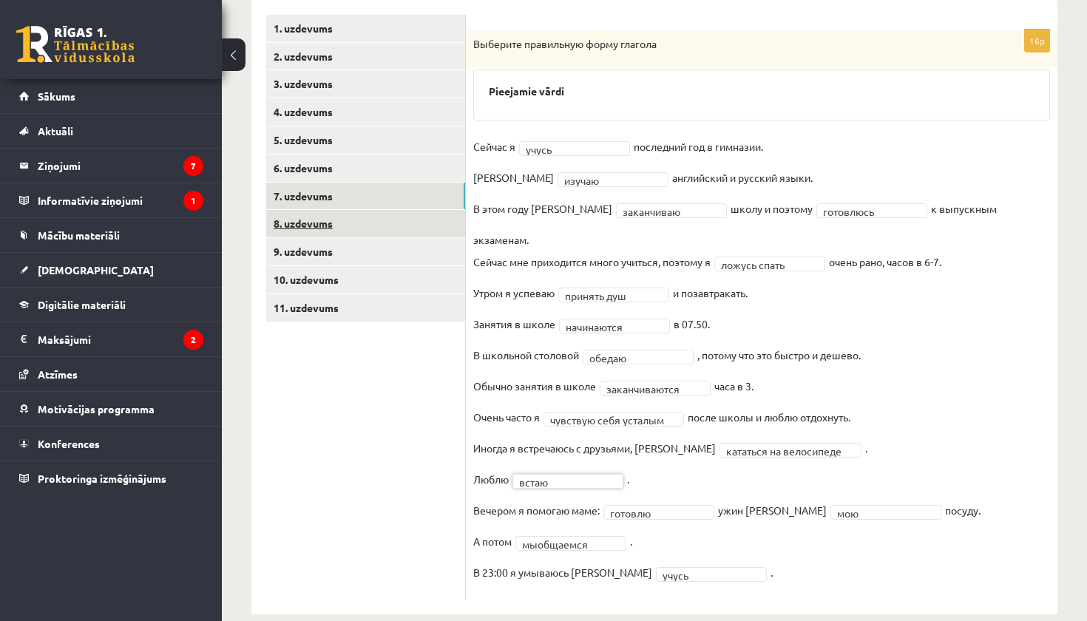
click at [365, 226] on link "8. uzdevums" at bounding box center [365, 223] width 199 height 27
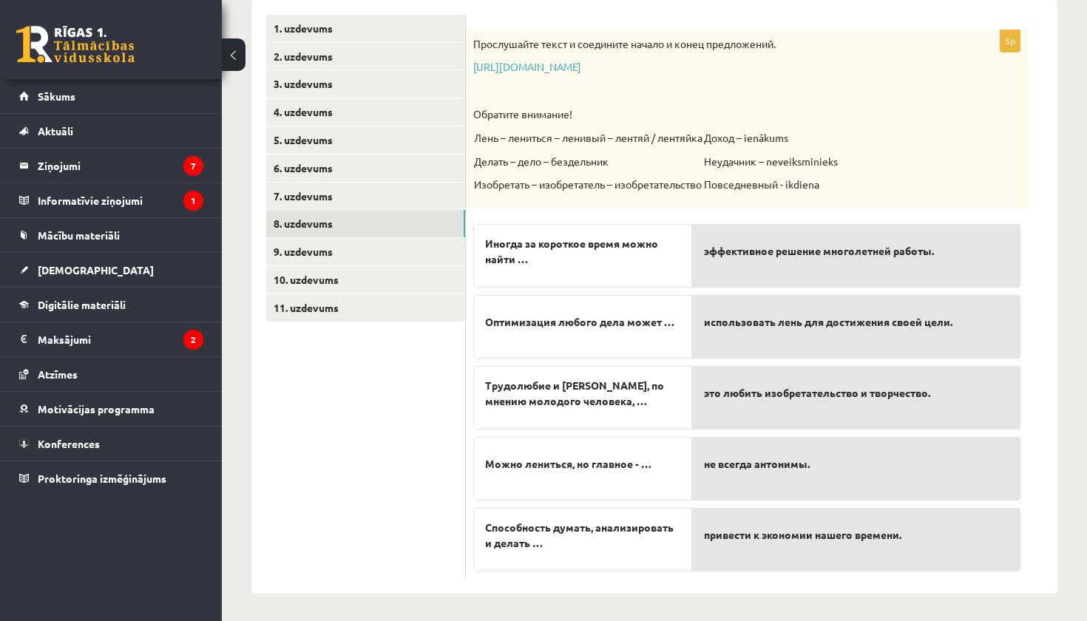
scroll to position [250, 0]
click at [382, 254] on link "9. uzdevums" at bounding box center [365, 252] width 199 height 27
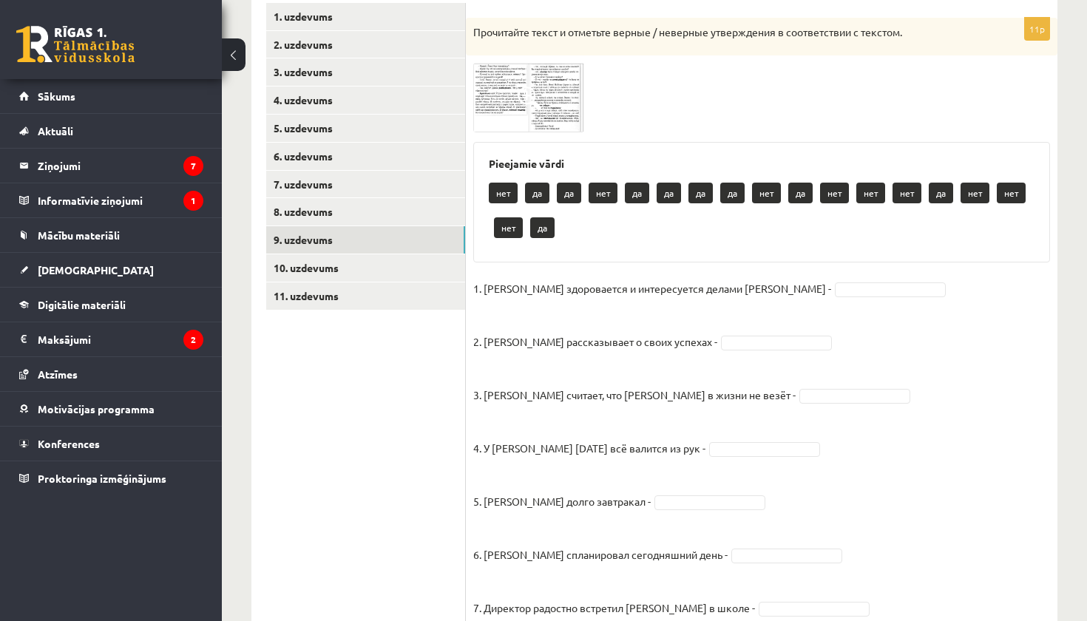
scroll to position [261, 0]
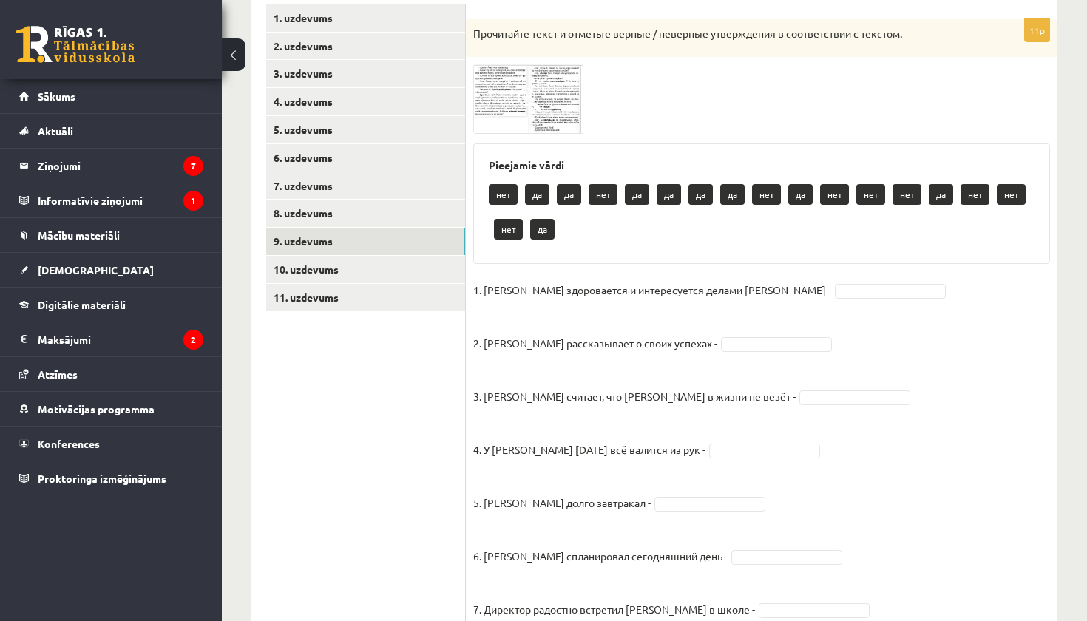
click at [503, 101] on img at bounding box center [528, 98] width 111 height 69
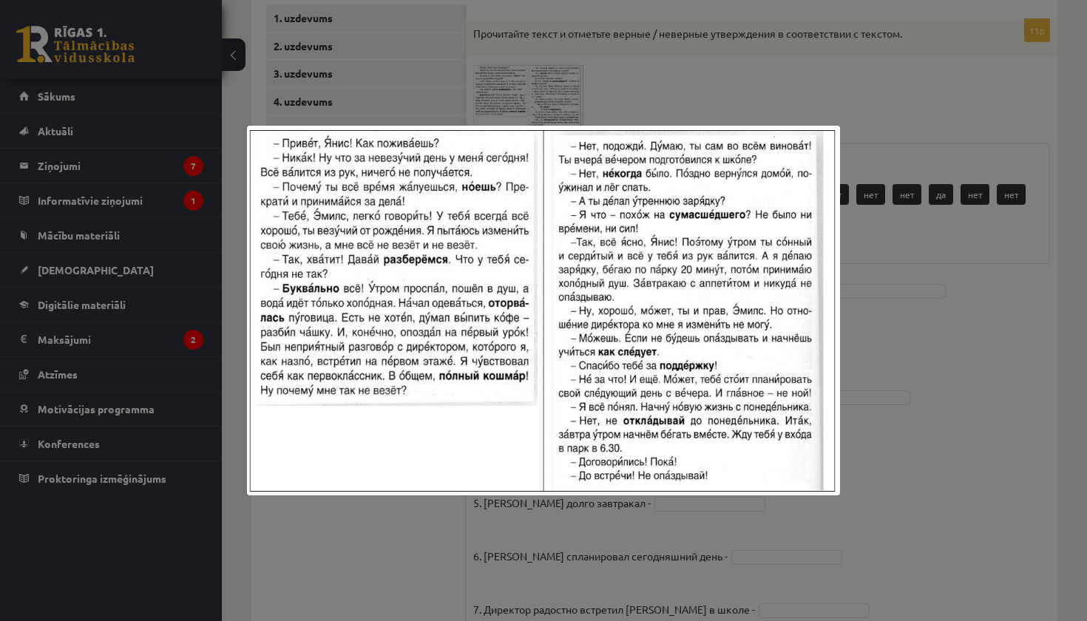
click at [825, 338] on img at bounding box center [543, 311] width 593 height 370
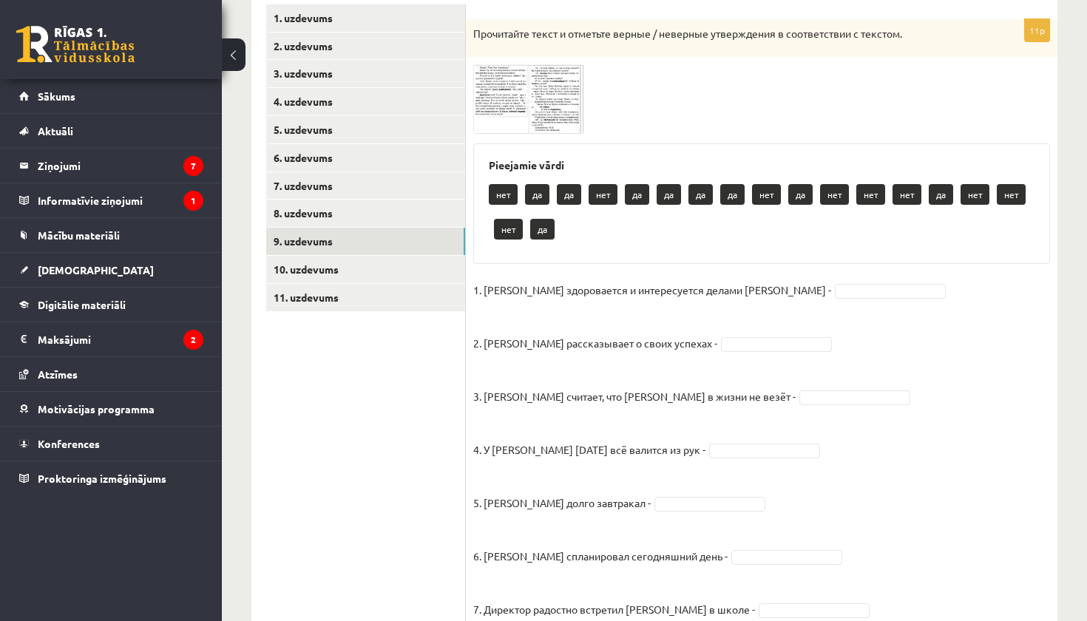
click at [486, 118] on img at bounding box center [528, 98] width 111 height 69
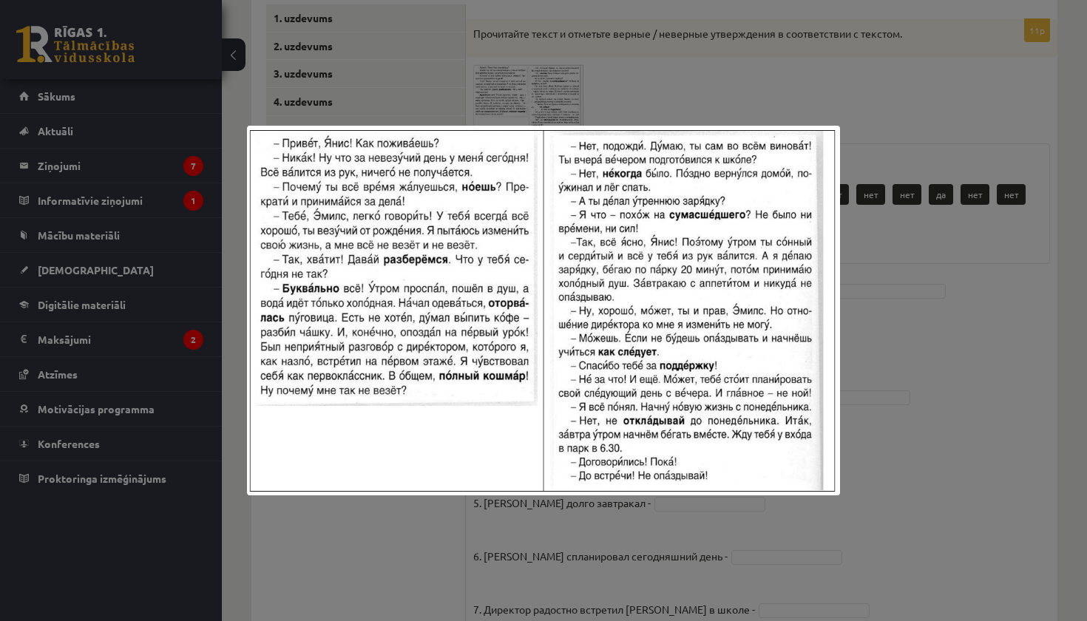
click at [823, 306] on img at bounding box center [543, 311] width 593 height 370
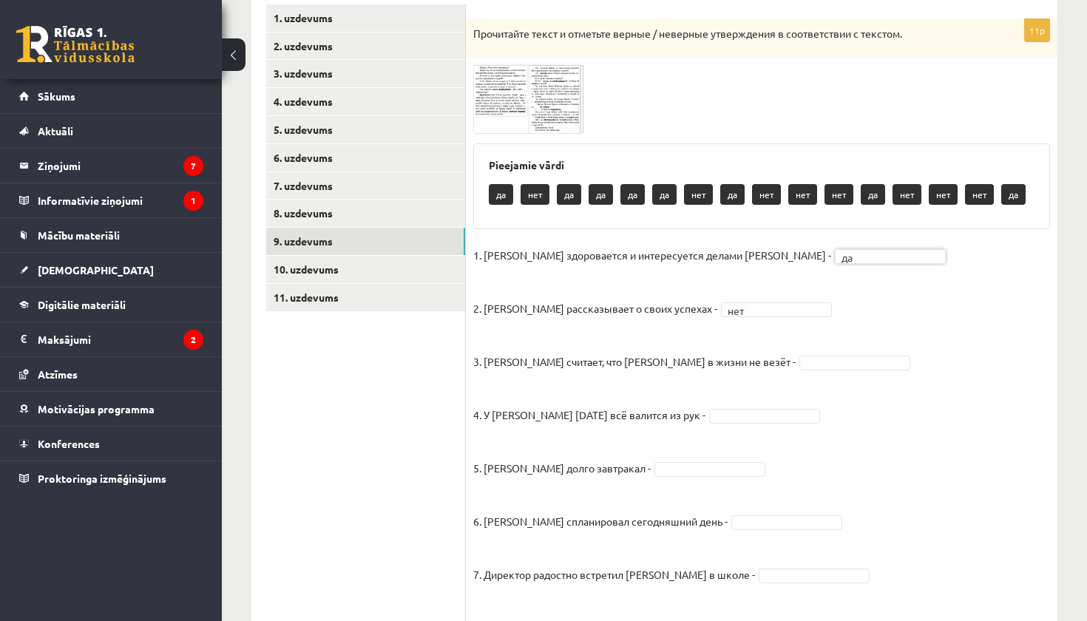
click at [509, 109] on img at bounding box center [528, 98] width 111 height 69
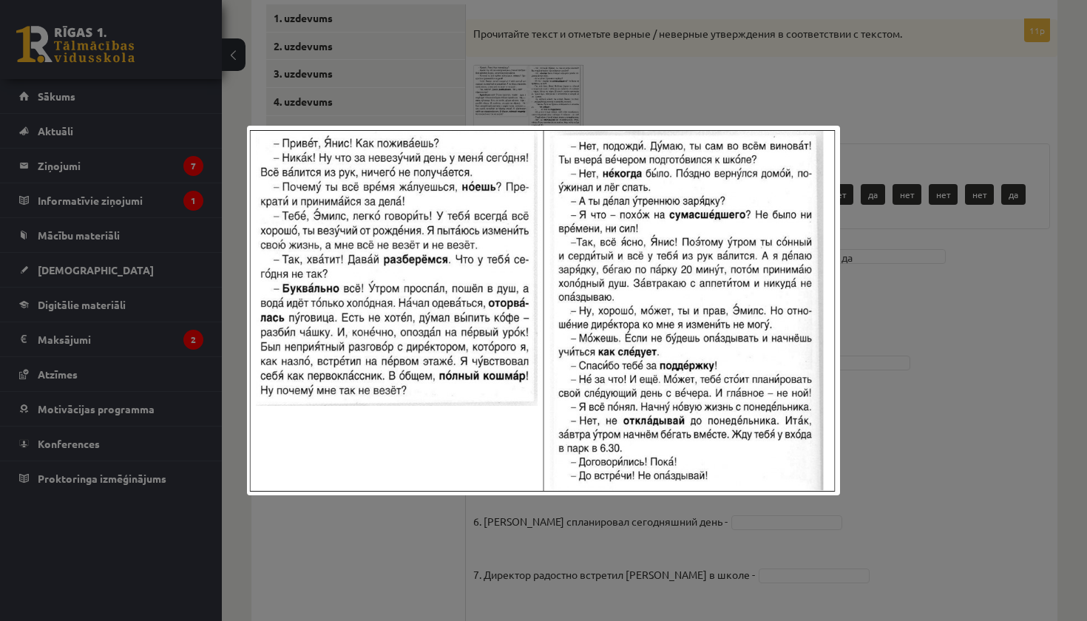
click at [941, 271] on div at bounding box center [543, 310] width 1087 height 621
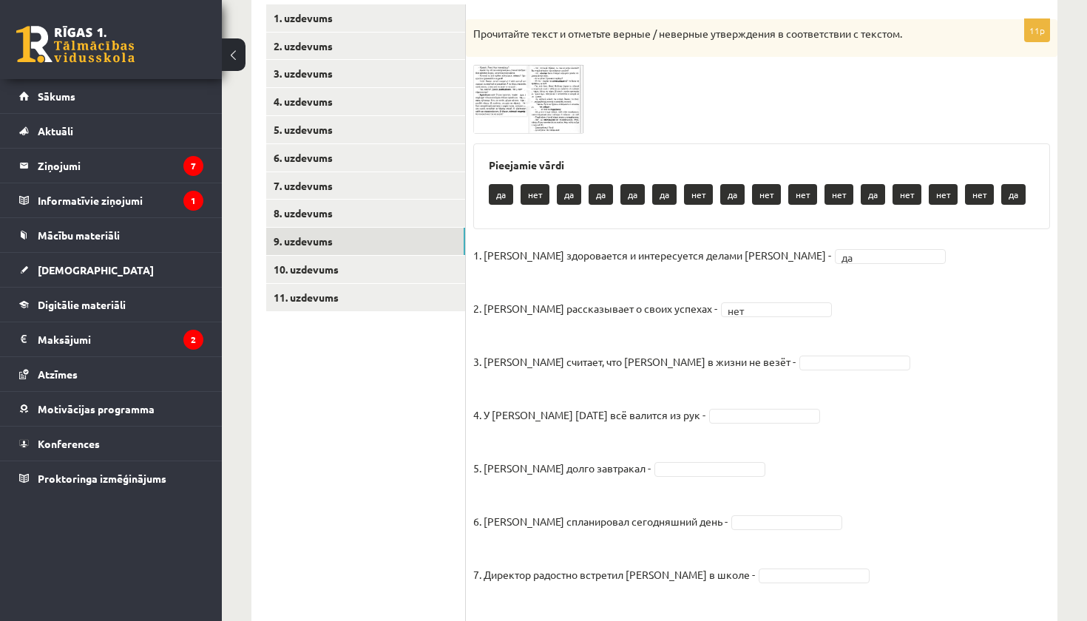
click at [499, 92] on img at bounding box center [528, 98] width 111 height 69
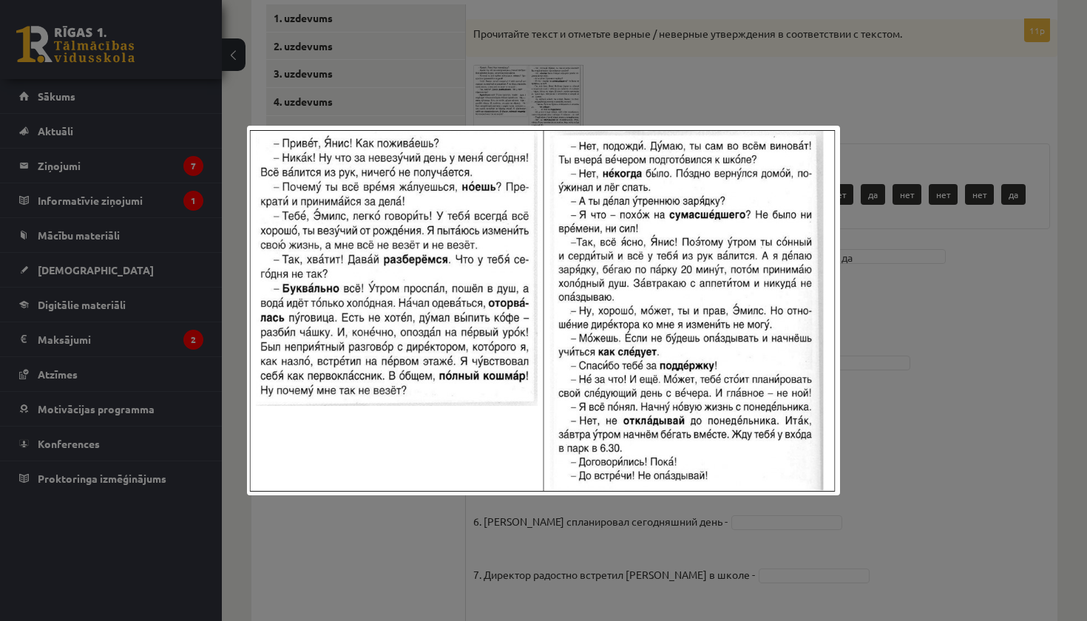
click at [910, 305] on div at bounding box center [543, 310] width 1087 height 621
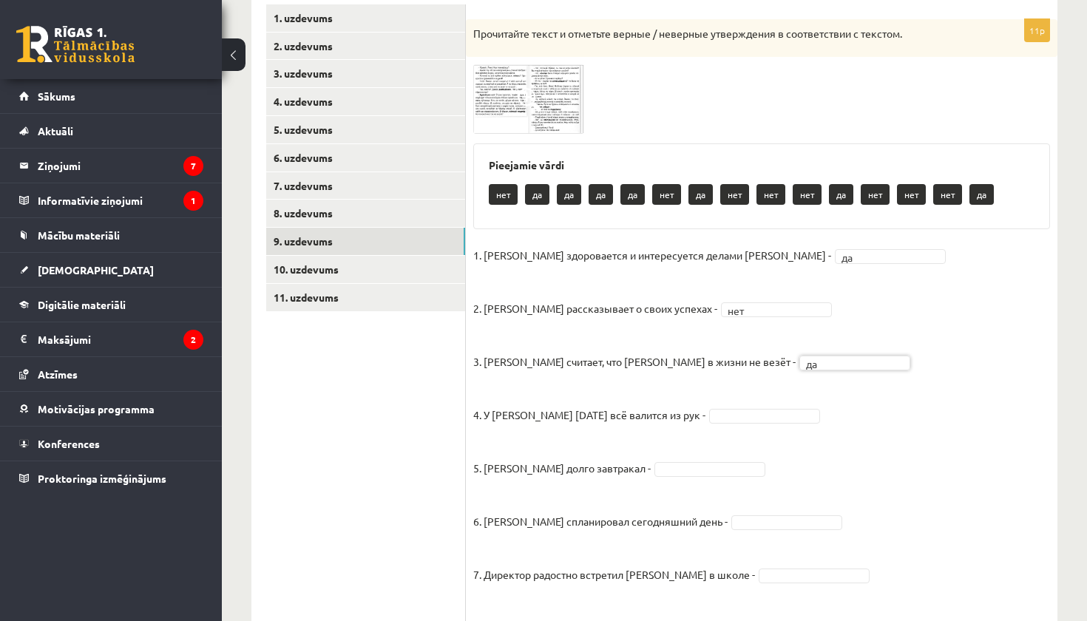
click at [498, 96] on img at bounding box center [528, 98] width 111 height 69
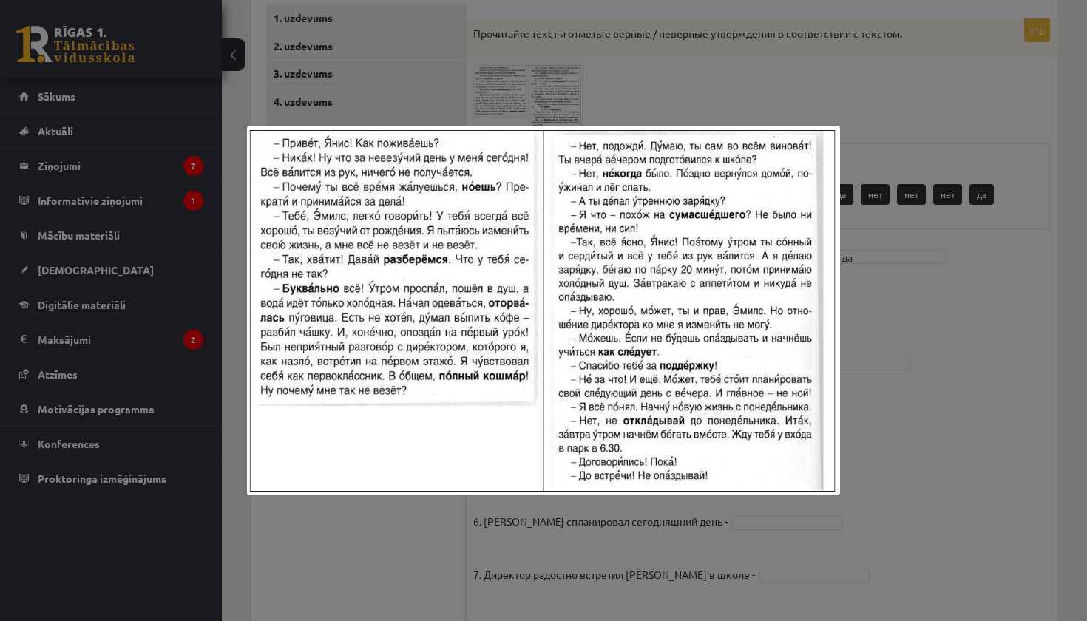
click at [796, 299] on img at bounding box center [543, 311] width 593 height 370
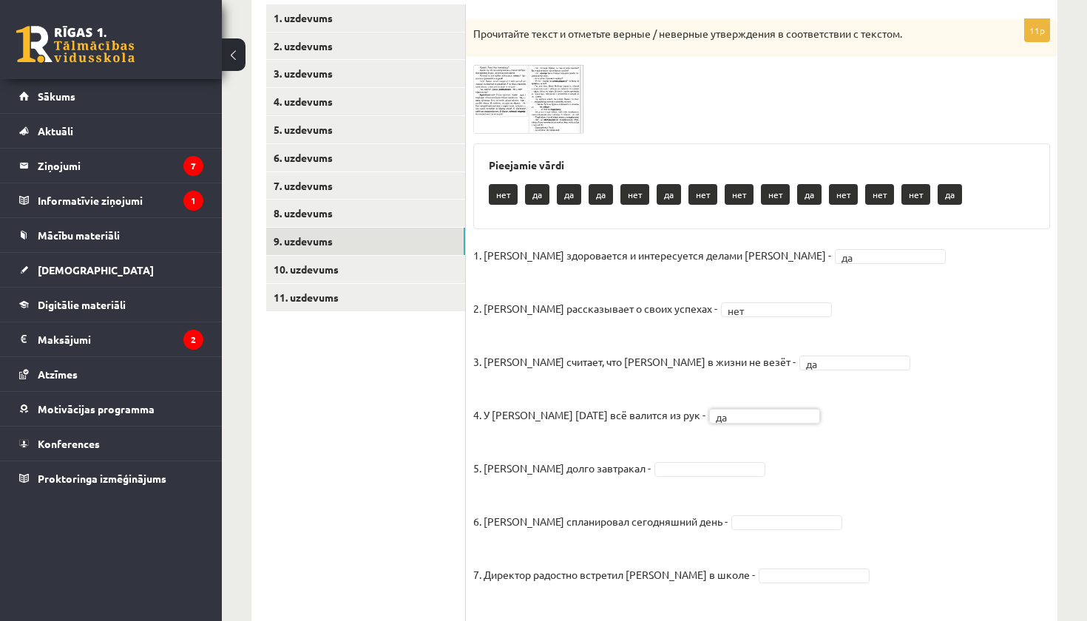
click at [515, 91] on img at bounding box center [528, 98] width 111 height 69
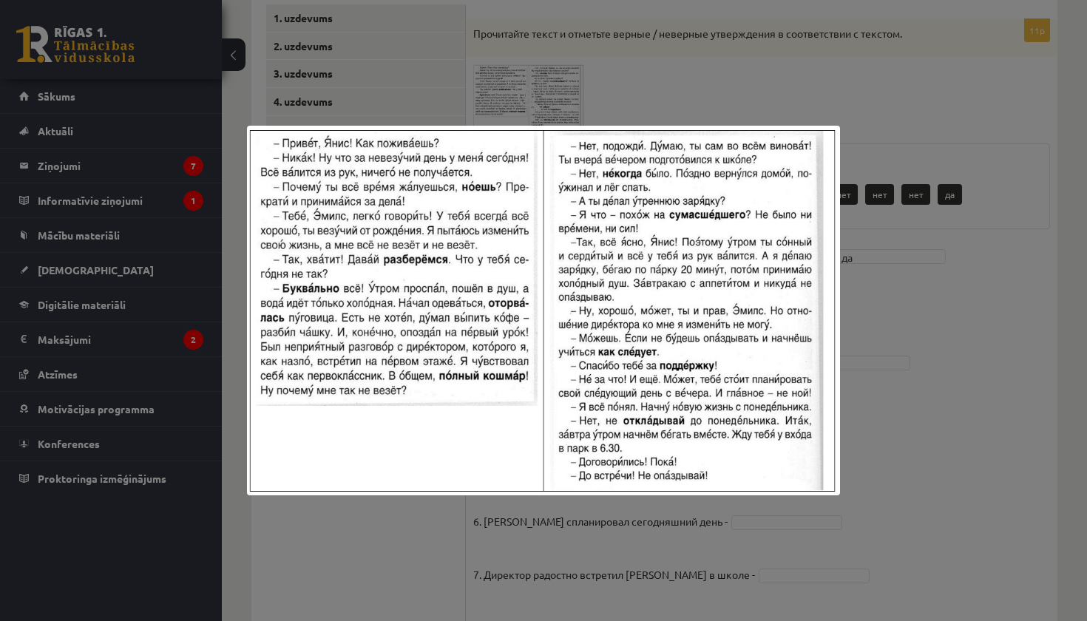
click at [933, 286] on div at bounding box center [543, 310] width 1087 height 621
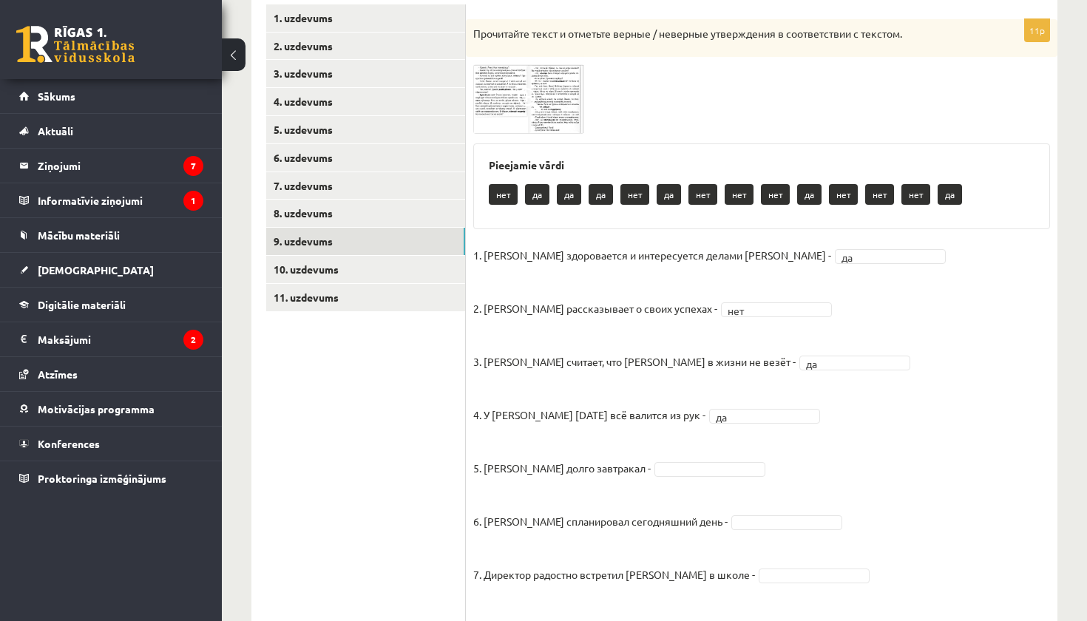
click at [496, 110] on img at bounding box center [528, 98] width 111 height 69
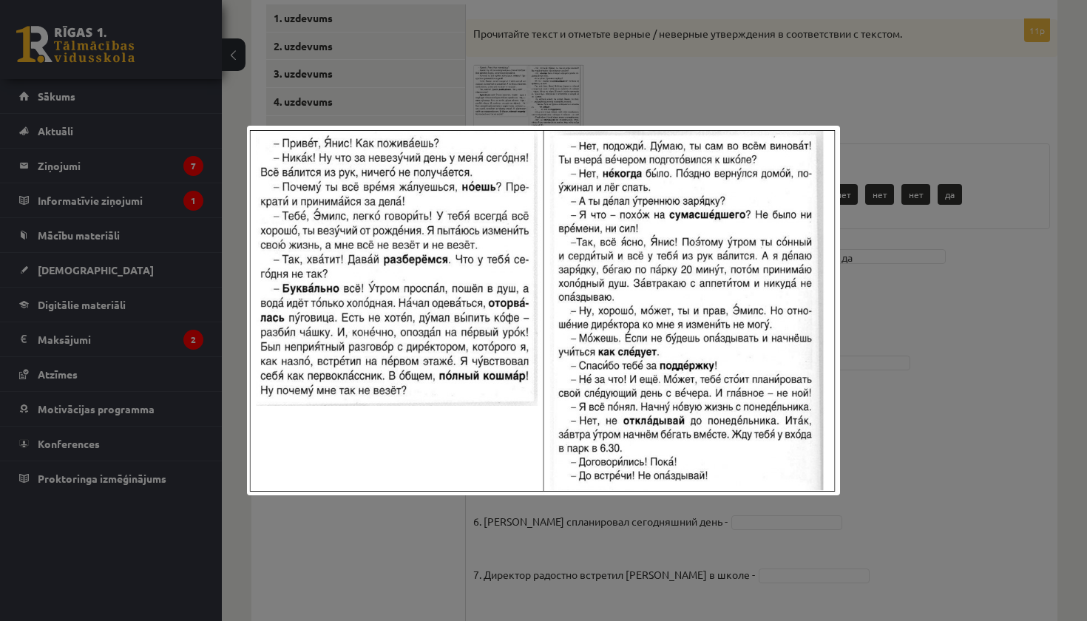
click at [855, 348] on div at bounding box center [543, 310] width 1087 height 621
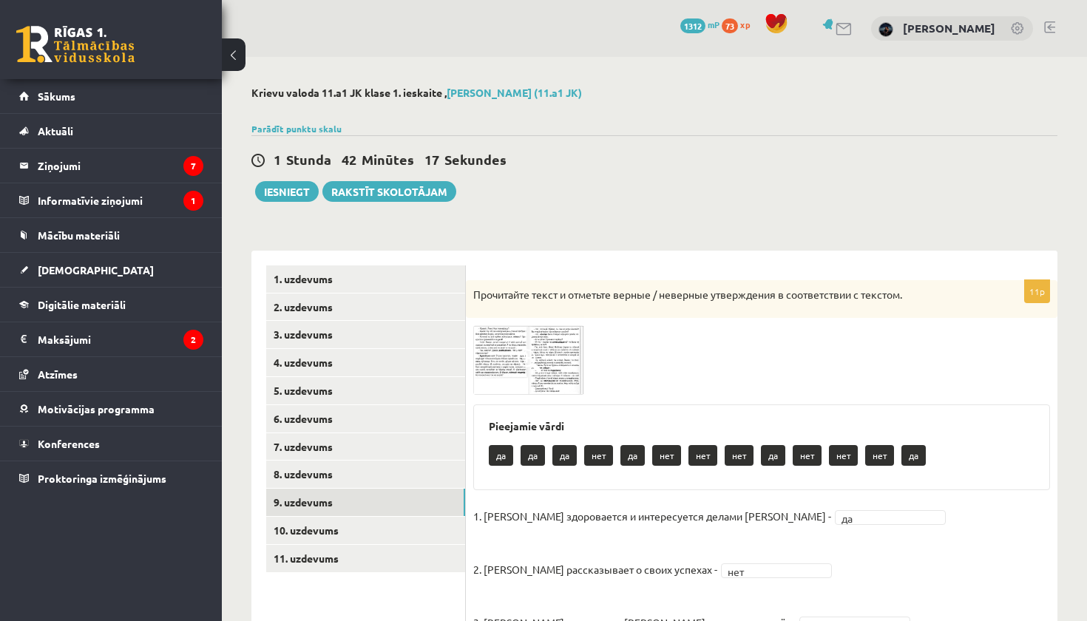
scroll to position [0, 0]
click at [489, 355] on img at bounding box center [528, 359] width 111 height 69
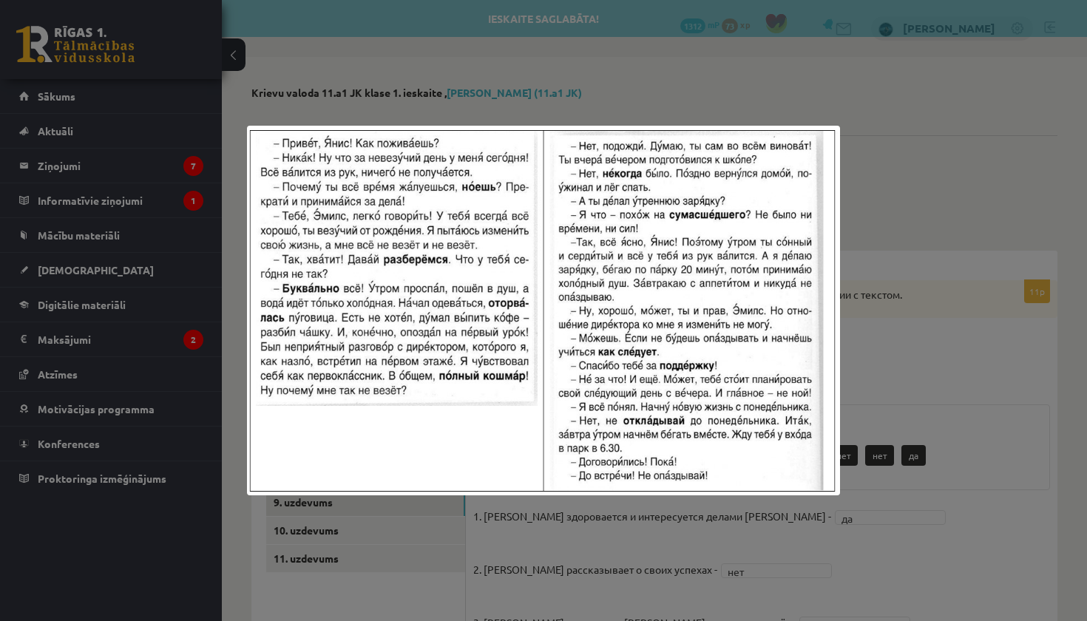
click at [785, 499] on div at bounding box center [543, 310] width 1087 height 621
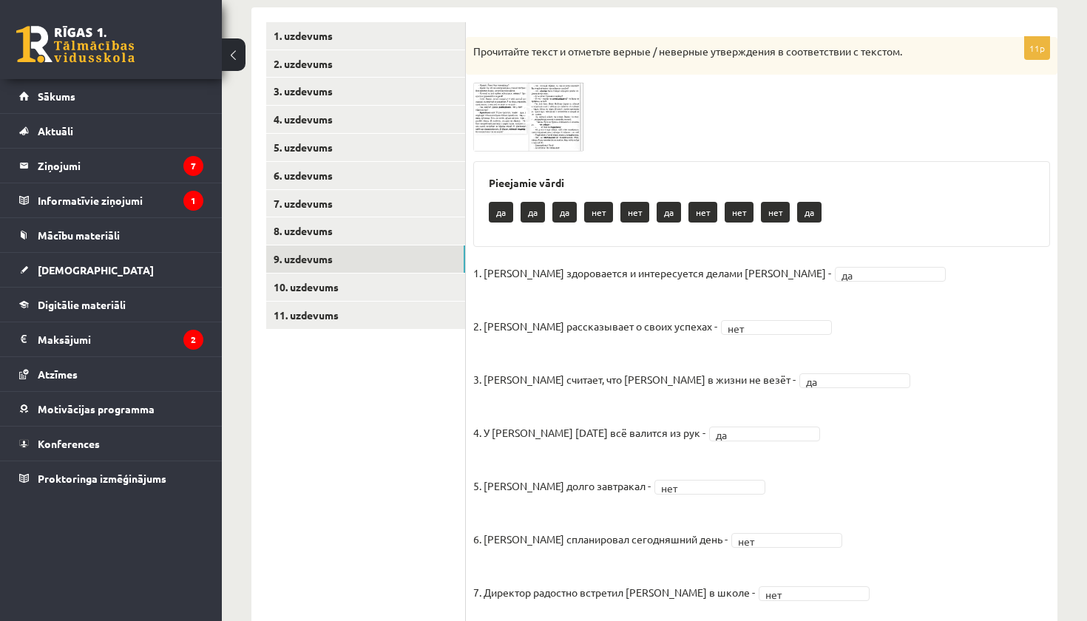
scroll to position [141, 0]
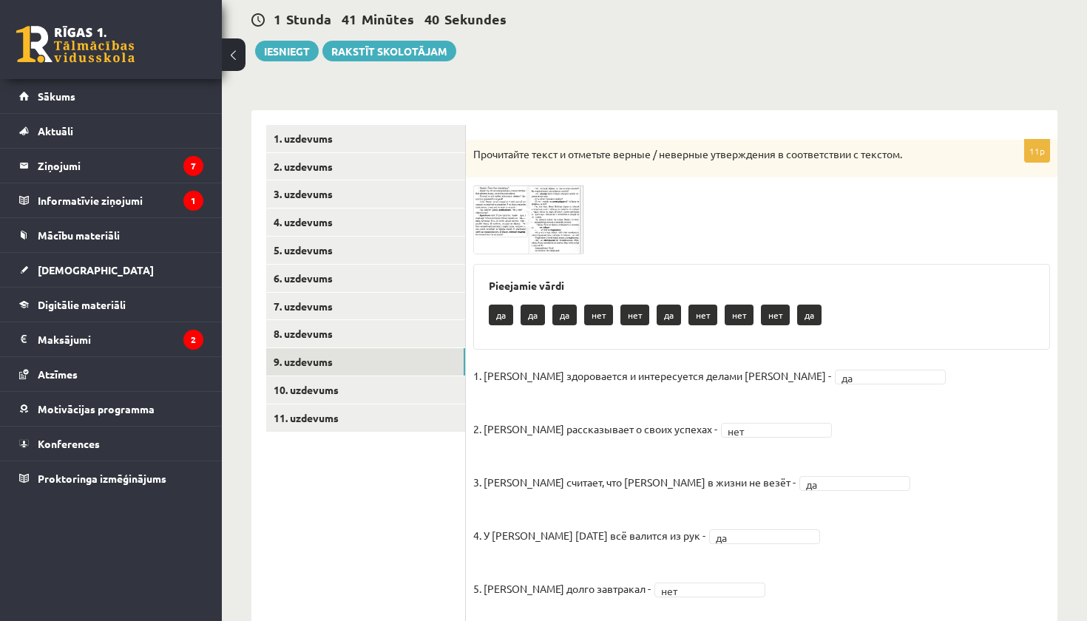
click at [570, 240] on img at bounding box center [528, 219] width 111 height 69
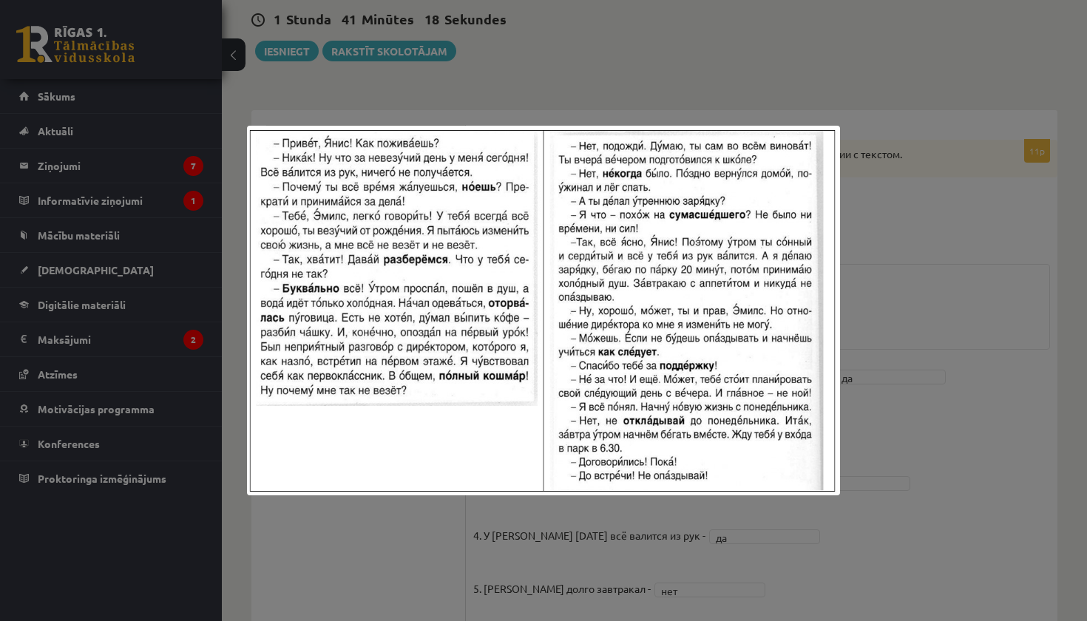
scroll to position [141, 1]
click at [878, 399] on div at bounding box center [543, 310] width 1087 height 621
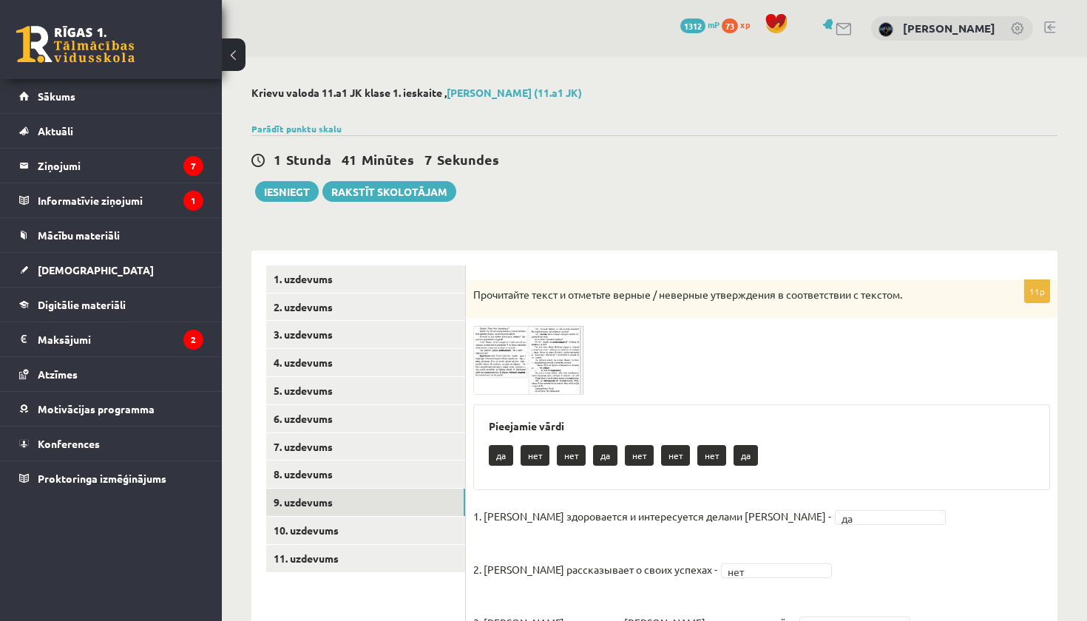
scroll to position [0, 0]
click at [558, 344] on img at bounding box center [528, 359] width 111 height 69
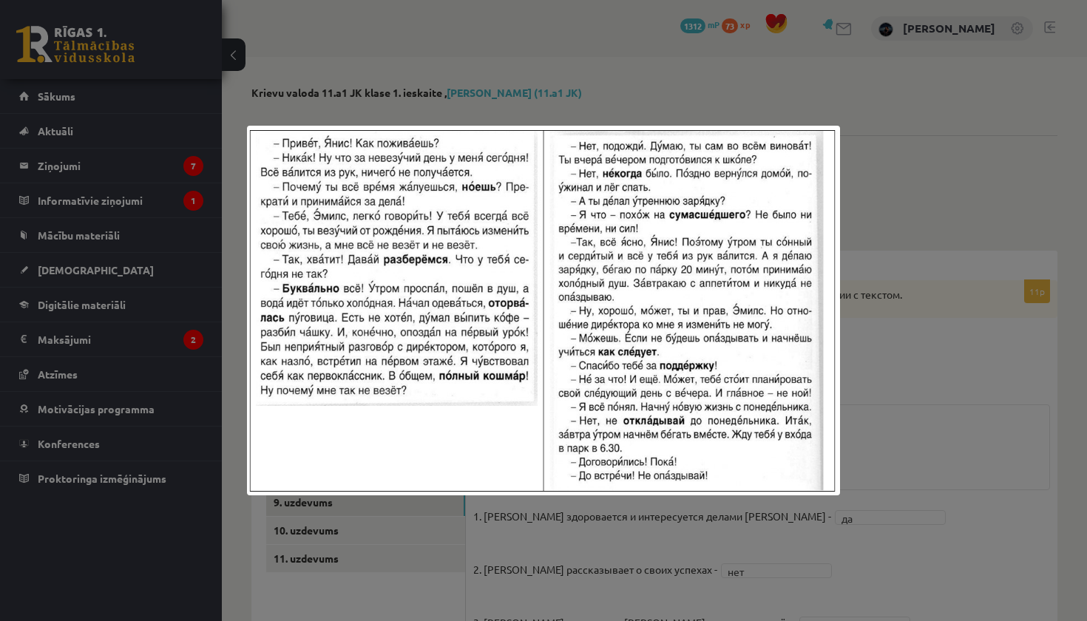
click at [883, 481] on div at bounding box center [543, 310] width 1087 height 621
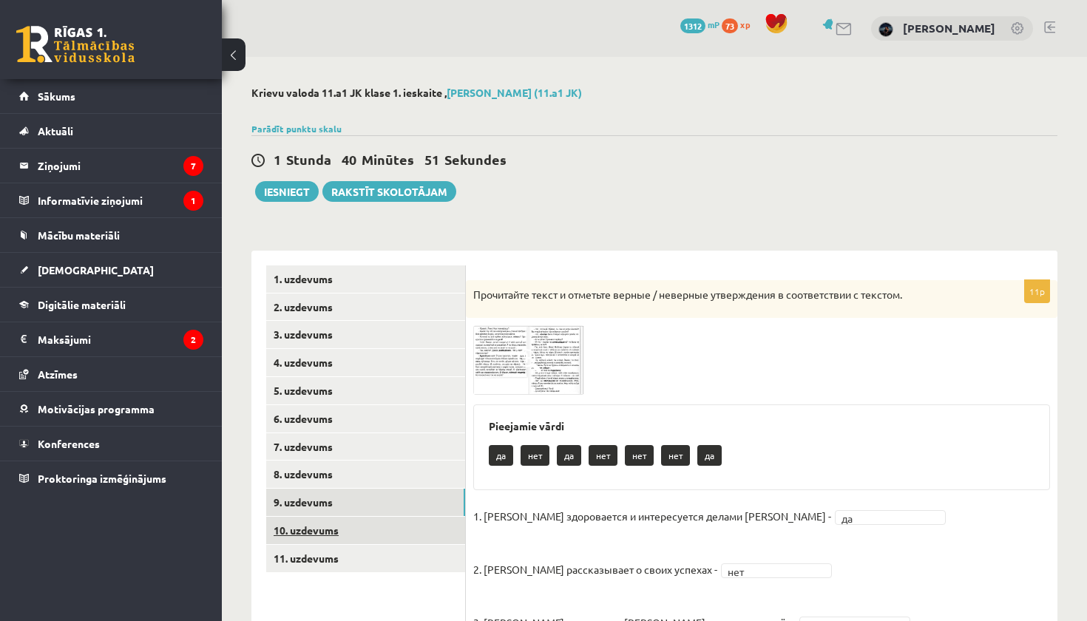
click at [388, 519] on link "10. uzdevums" at bounding box center [365, 530] width 199 height 27
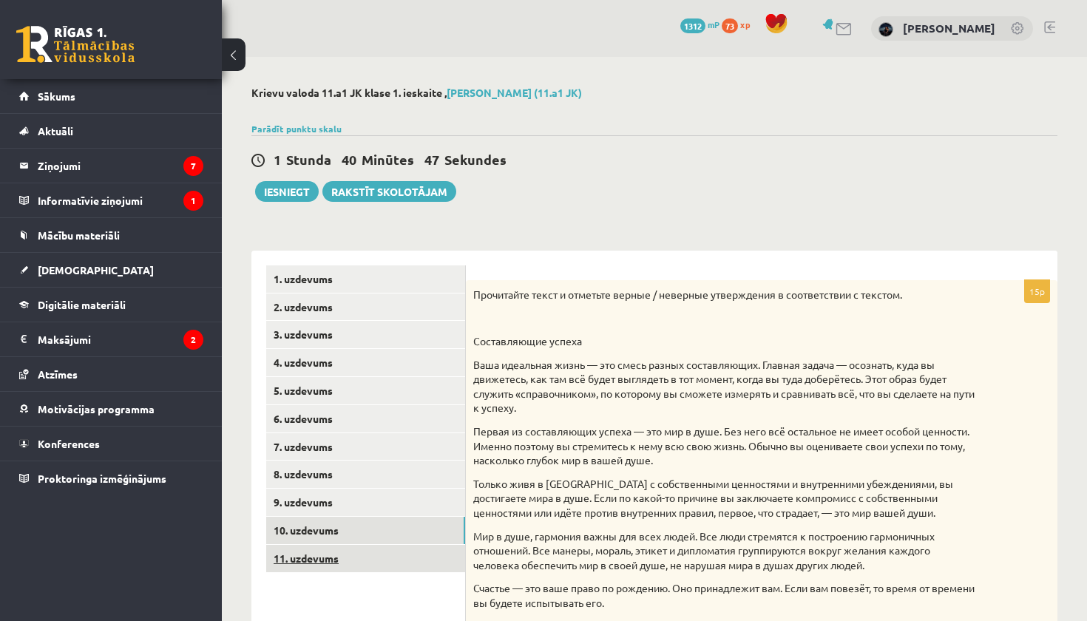
click at [374, 557] on link "11. uzdevums" at bounding box center [365, 558] width 199 height 27
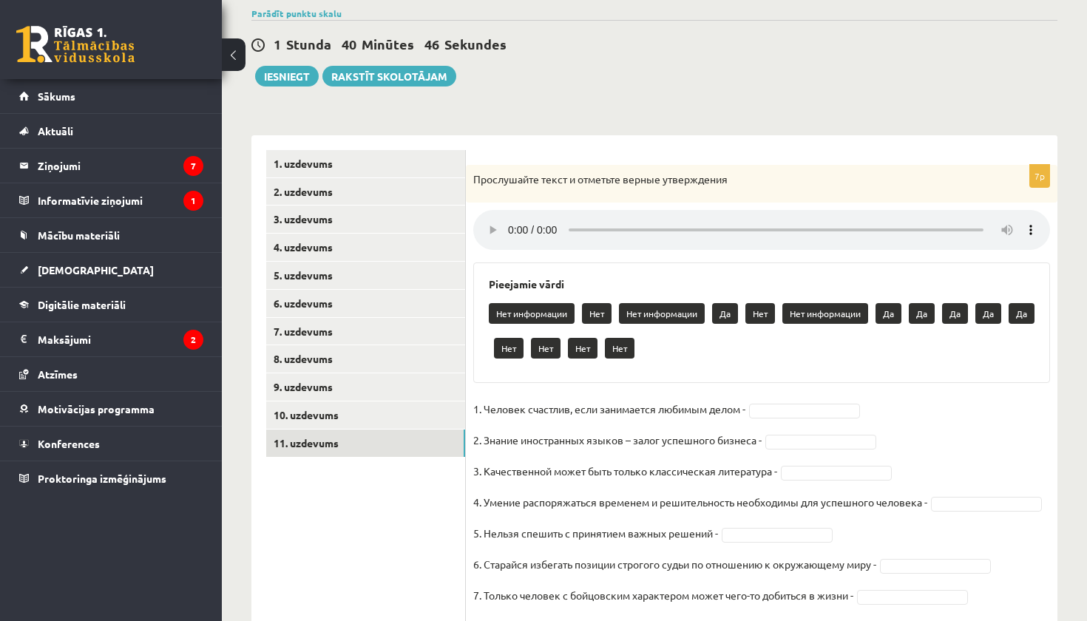
scroll to position [157, 0]
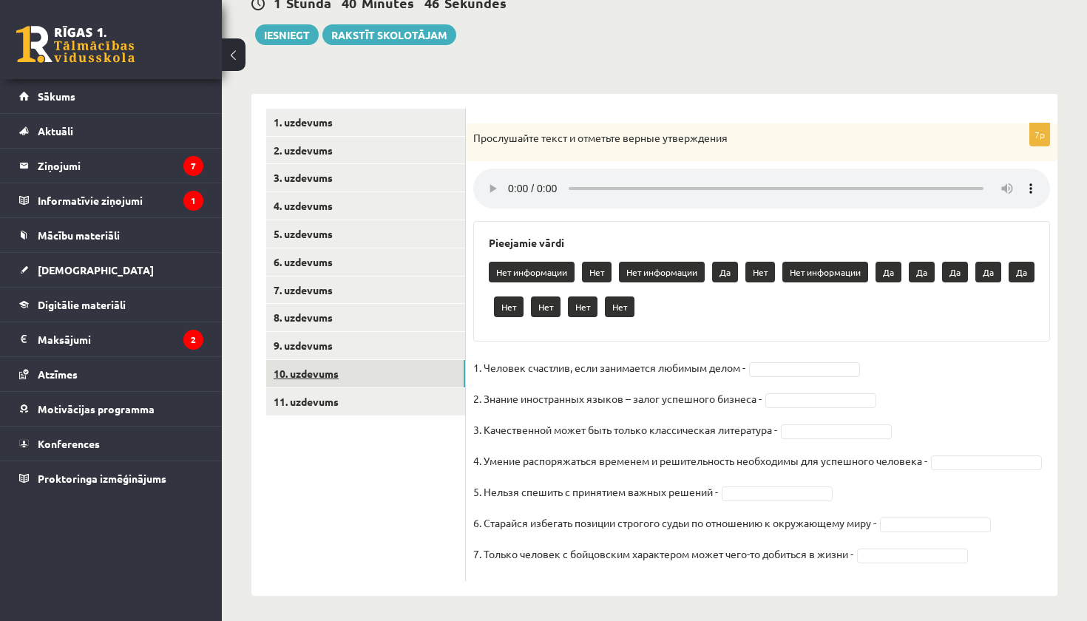
click at [408, 364] on link "10. uzdevums" at bounding box center [365, 373] width 199 height 27
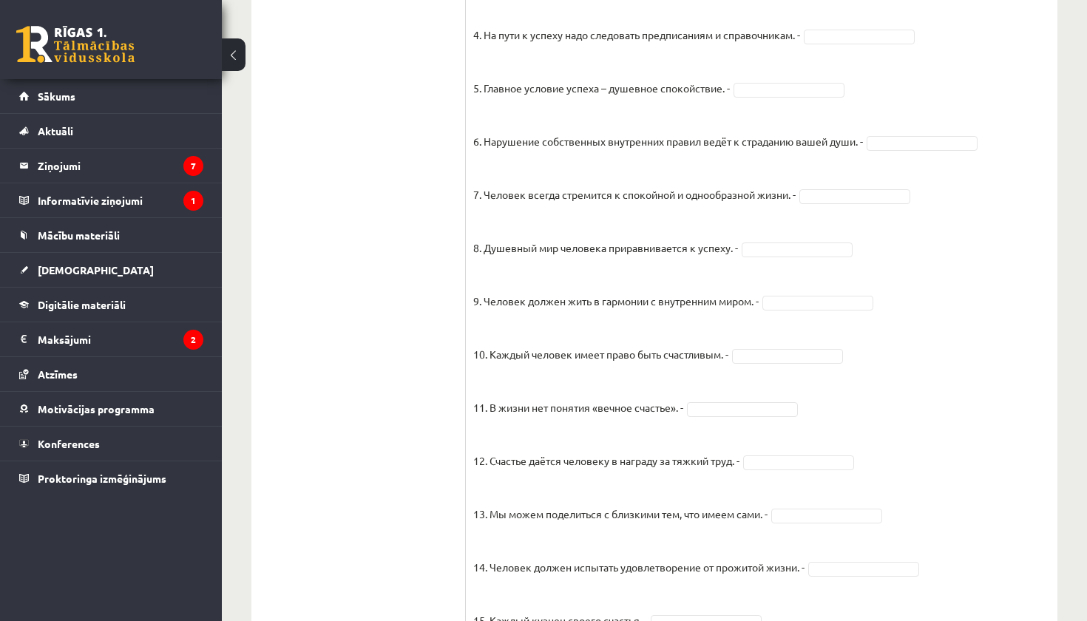
scroll to position [1169, 0]
drag, startPoint x: 315, startPoint y: 41, endPoint x: 1033, endPoint y: 99, distance: 719.9
click at [1033, 99] on fieldset "1. Человек должен жить по составленному плану. - да ** 2. Если хочешь быть успе…" at bounding box center [761, 254] width 577 height 777
drag, startPoint x: 1051, startPoint y: 24, endPoint x: 308, endPoint y: 179, distance: 758.6
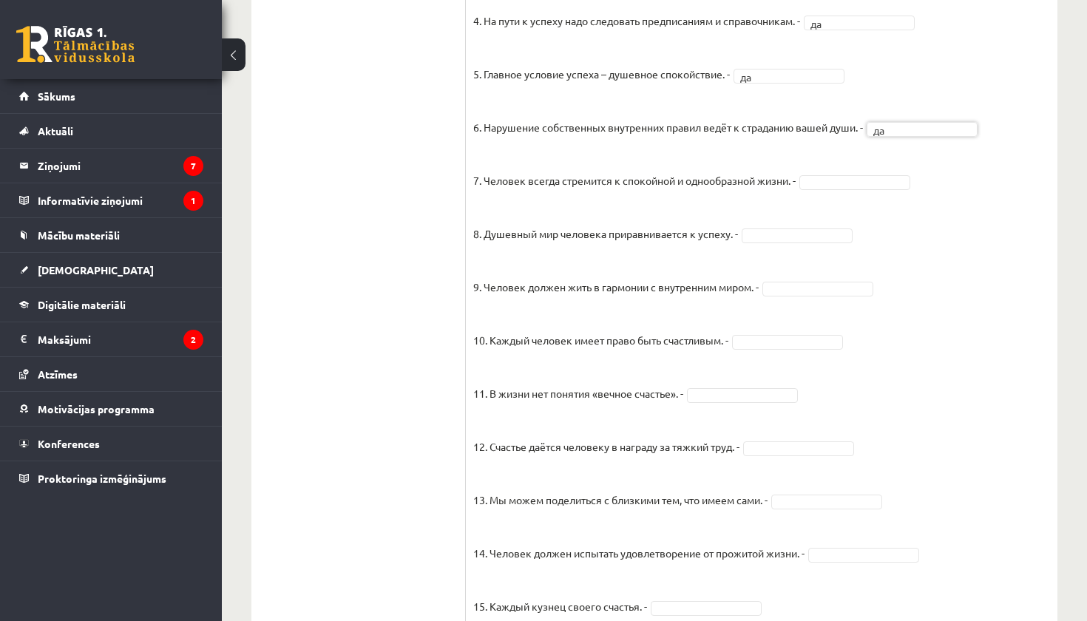
scroll to position [1190, 0]
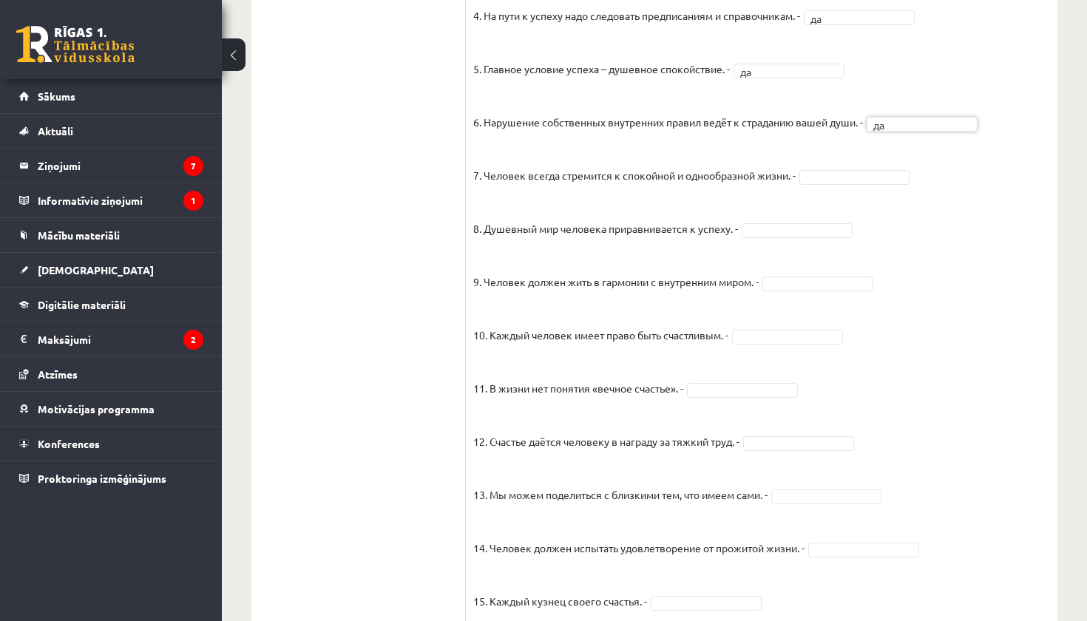
click at [829, 169] on fieldset "1. Человек должен жить по составленному плану. - да ** 2. Если хочешь быть успе…" at bounding box center [761, 233] width 577 height 777
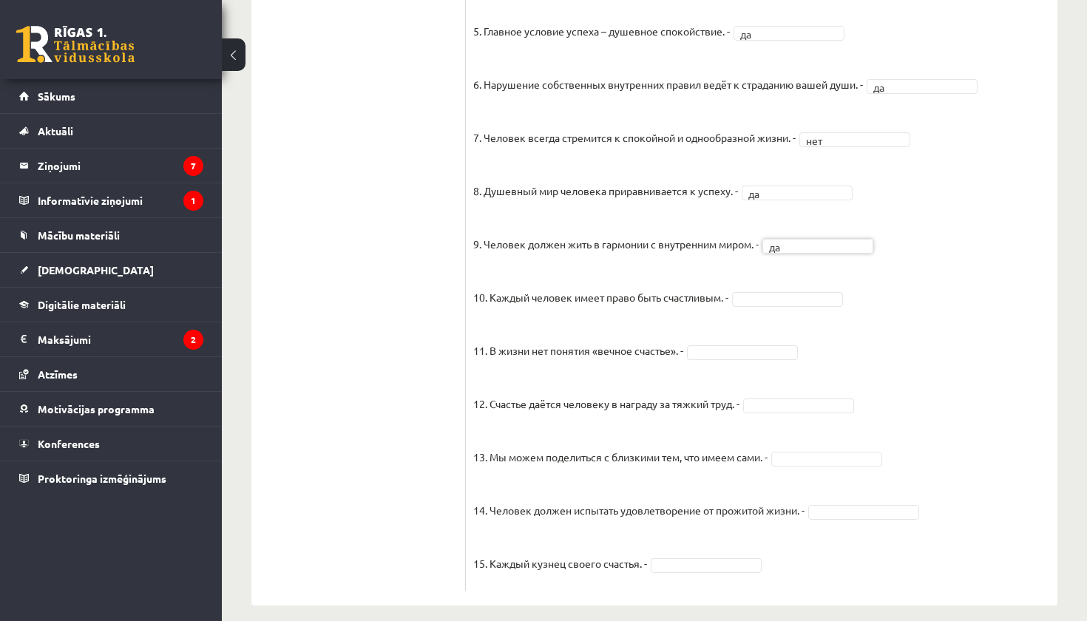
scroll to position [1192, 0]
click at [772, 274] on fieldset "1. Человек должен жить по составленному плану. - да ** 2. Если хочешь быть успе…" at bounding box center [761, 196] width 577 height 777
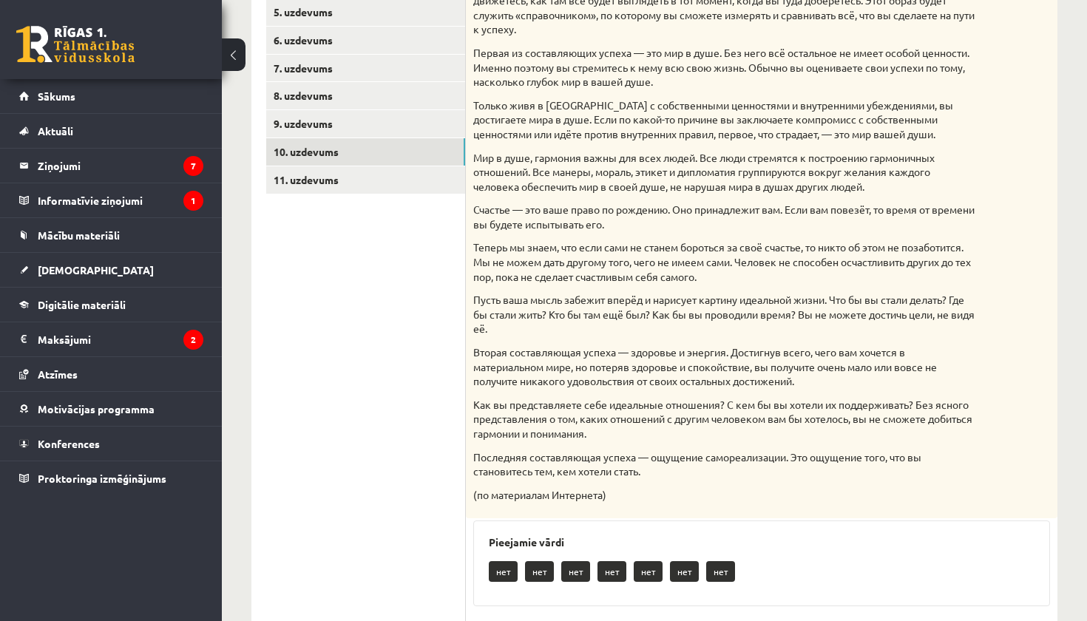
scroll to position [274, 0]
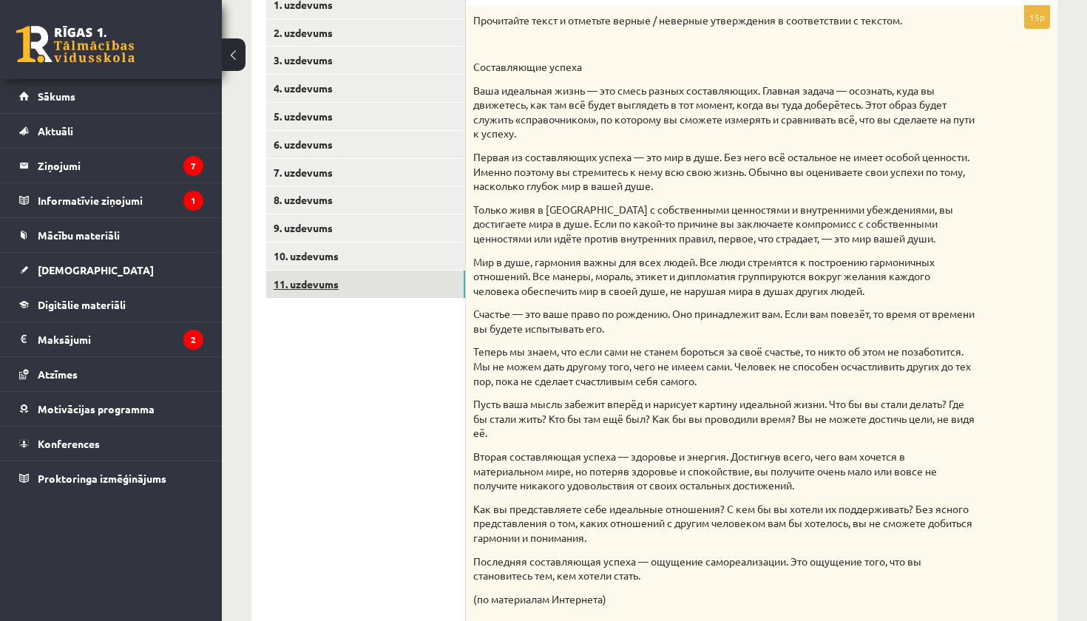
click at [425, 280] on link "11. uzdevums" at bounding box center [365, 284] width 199 height 27
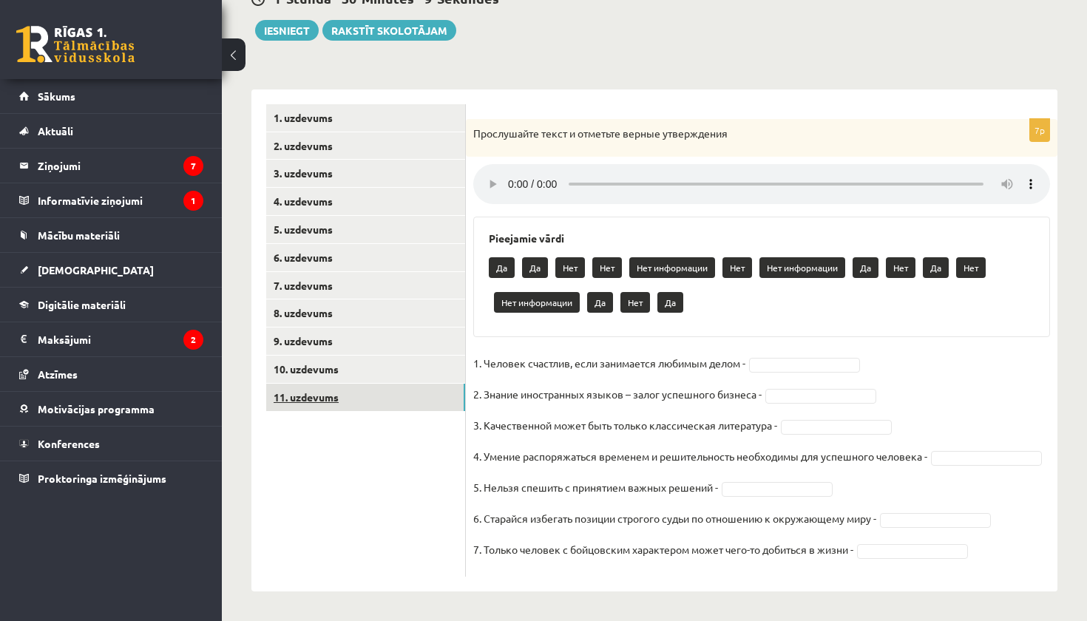
scroll to position [166, 0]
click at [512, 168] on audio at bounding box center [761, 184] width 577 height 40
click at [510, 171] on audio at bounding box center [761, 184] width 577 height 40
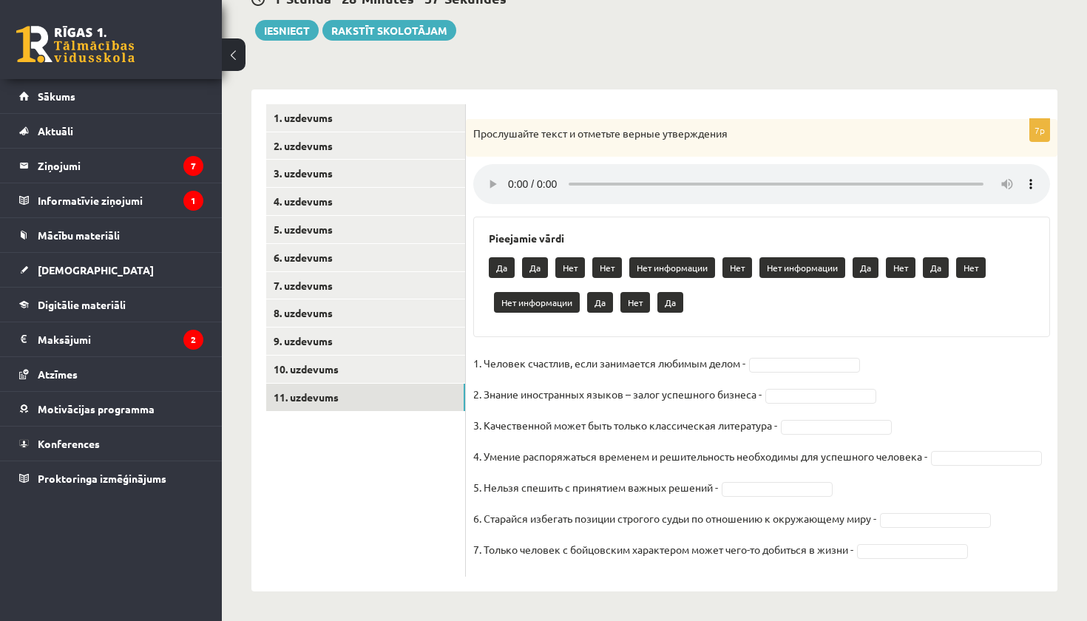
click at [510, 171] on audio at bounding box center [761, 184] width 577 height 40
click at [512, 172] on audio at bounding box center [761, 184] width 577 height 40
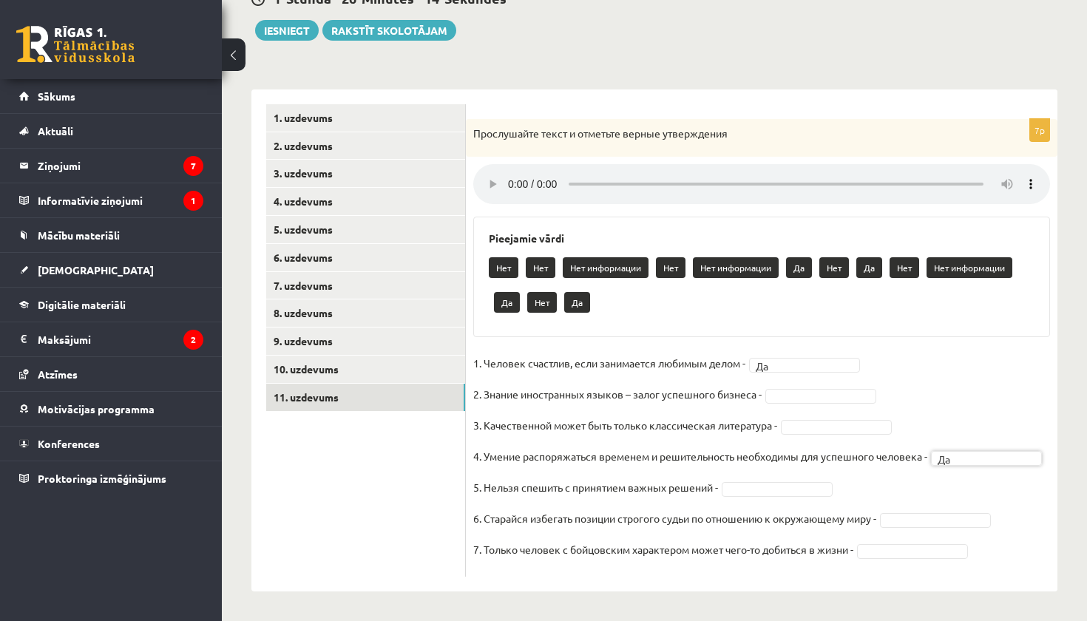
click at [513, 169] on audio at bounding box center [761, 184] width 577 height 40
drag, startPoint x: 513, startPoint y: 169, endPoint x: 511, endPoint y: 161, distance: 8.3
click at [511, 165] on audio at bounding box center [761, 184] width 577 height 40
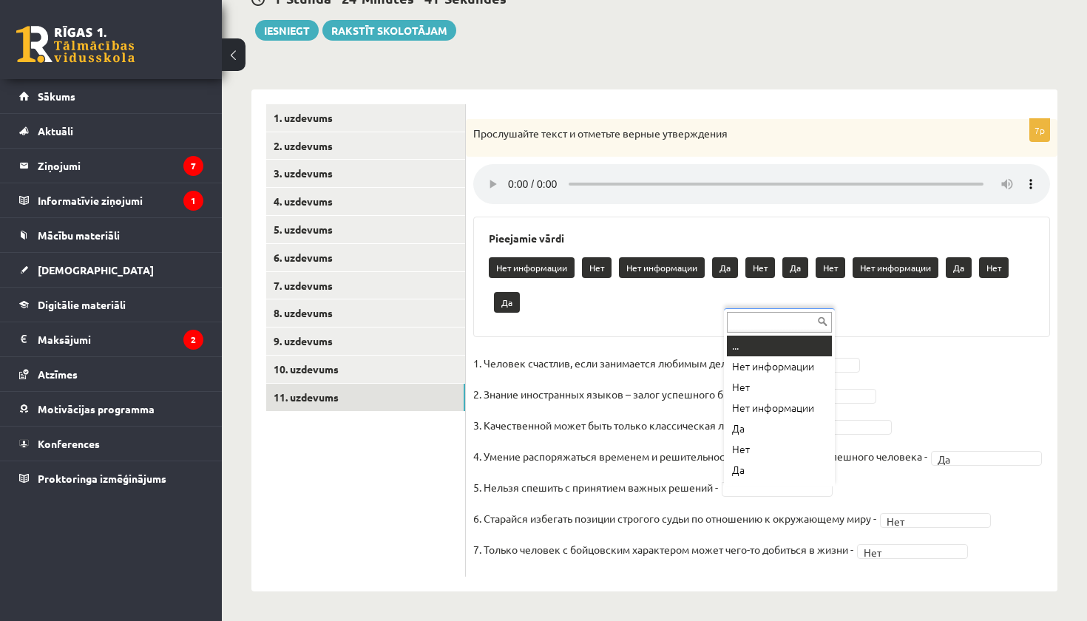
scroll to position [18, 0]
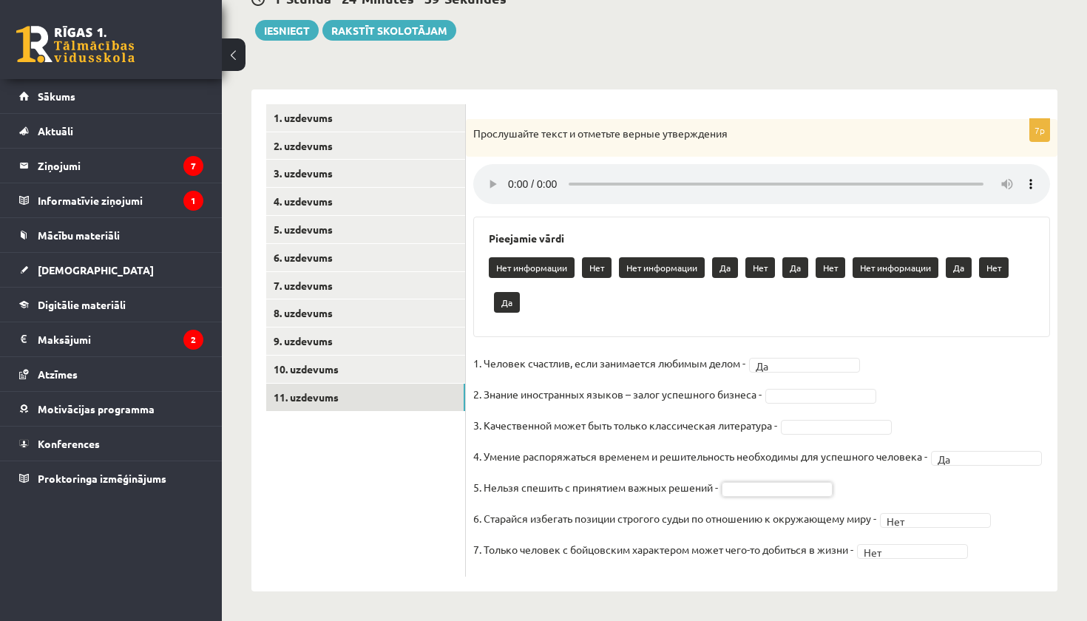
click at [510, 171] on audio at bounding box center [761, 184] width 577 height 40
click at [507, 169] on audio at bounding box center [761, 184] width 577 height 40
click at [488, 169] on audio at bounding box center [761, 184] width 577 height 40
click at [509, 166] on audio at bounding box center [761, 184] width 577 height 40
click at [512, 173] on audio at bounding box center [761, 184] width 577 height 40
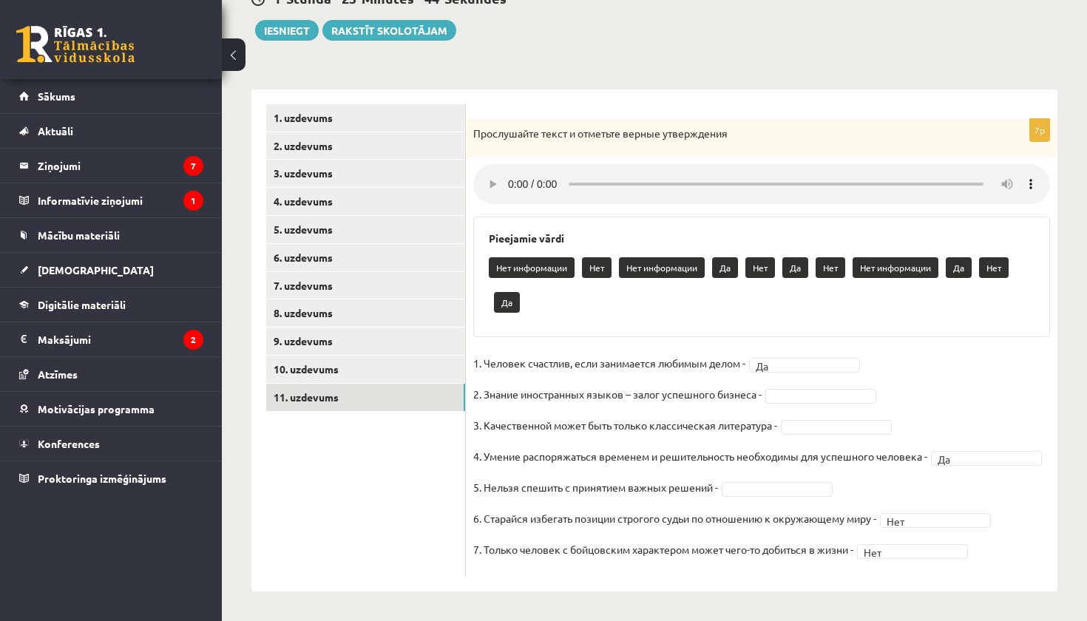
click at [489, 169] on audio at bounding box center [761, 184] width 577 height 40
click at [510, 168] on audio at bounding box center [761, 184] width 577 height 40
click at [510, 167] on audio at bounding box center [761, 184] width 577 height 40
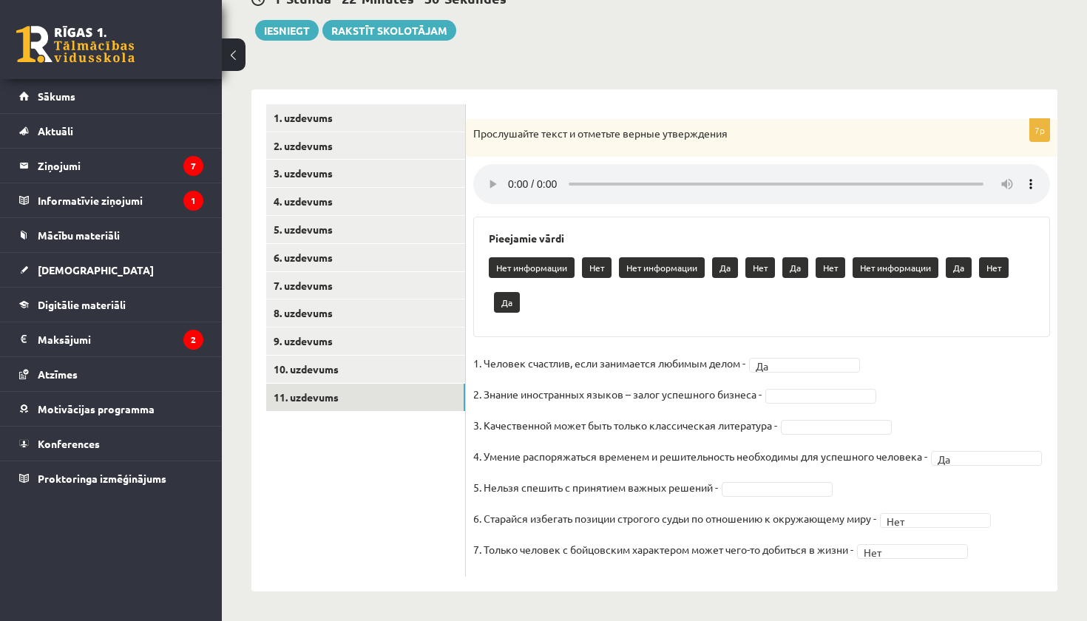
click at [488, 175] on audio at bounding box center [761, 184] width 577 height 40
click at [508, 169] on audio at bounding box center [761, 184] width 577 height 40
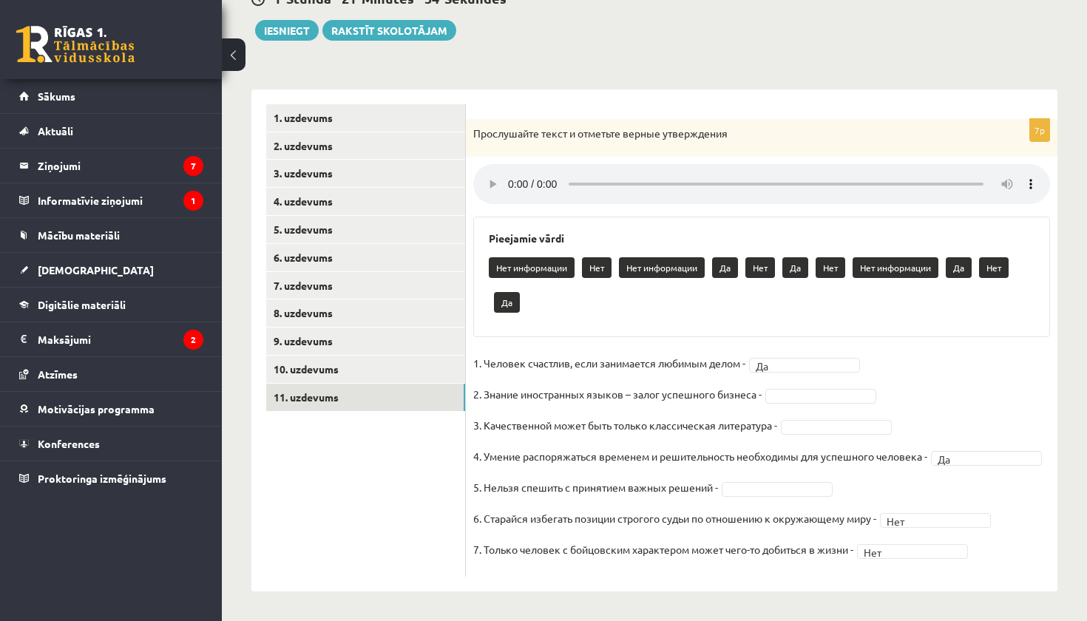
click at [510, 170] on audio at bounding box center [761, 184] width 577 height 40
click at [489, 169] on audio at bounding box center [761, 184] width 577 height 40
click at [509, 171] on audio at bounding box center [761, 184] width 577 height 40
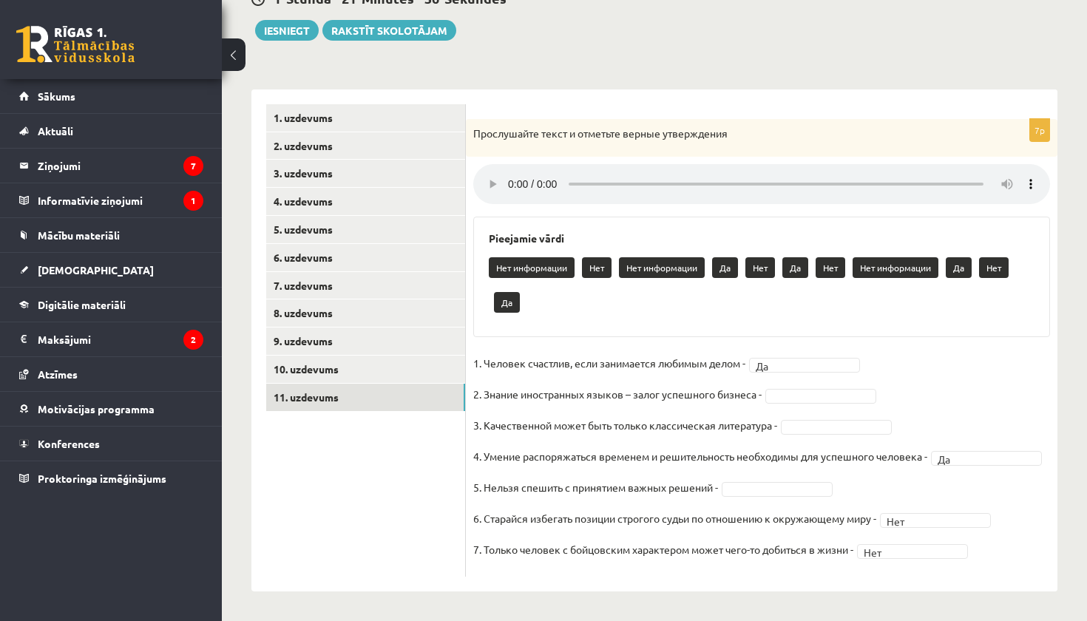
click at [509, 171] on audio at bounding box center [761, 184] width 577 height 40
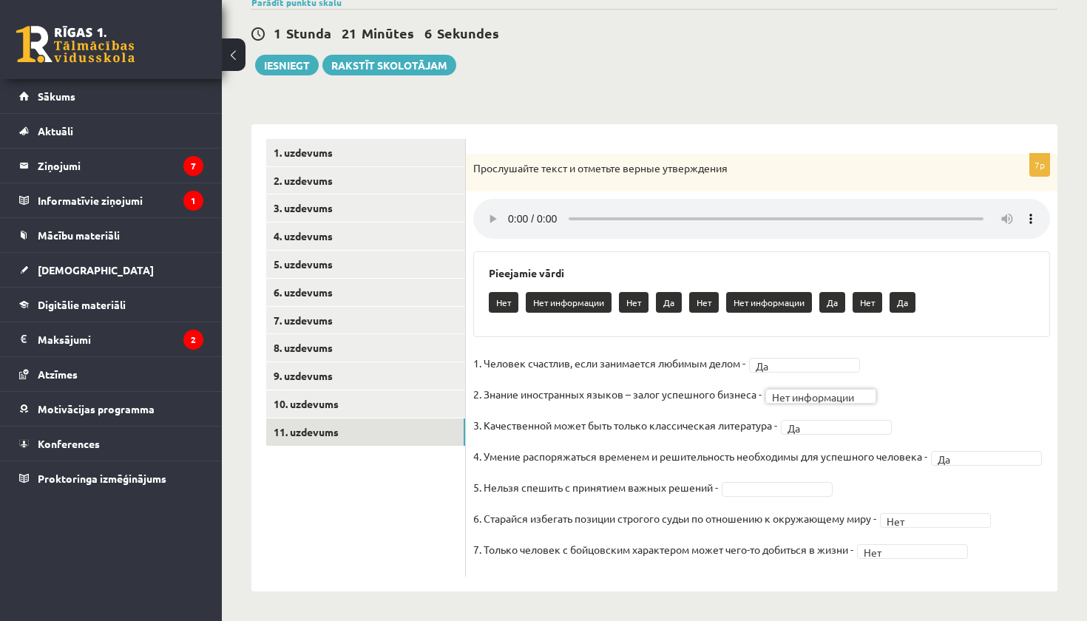
scroll to position [132, 0]
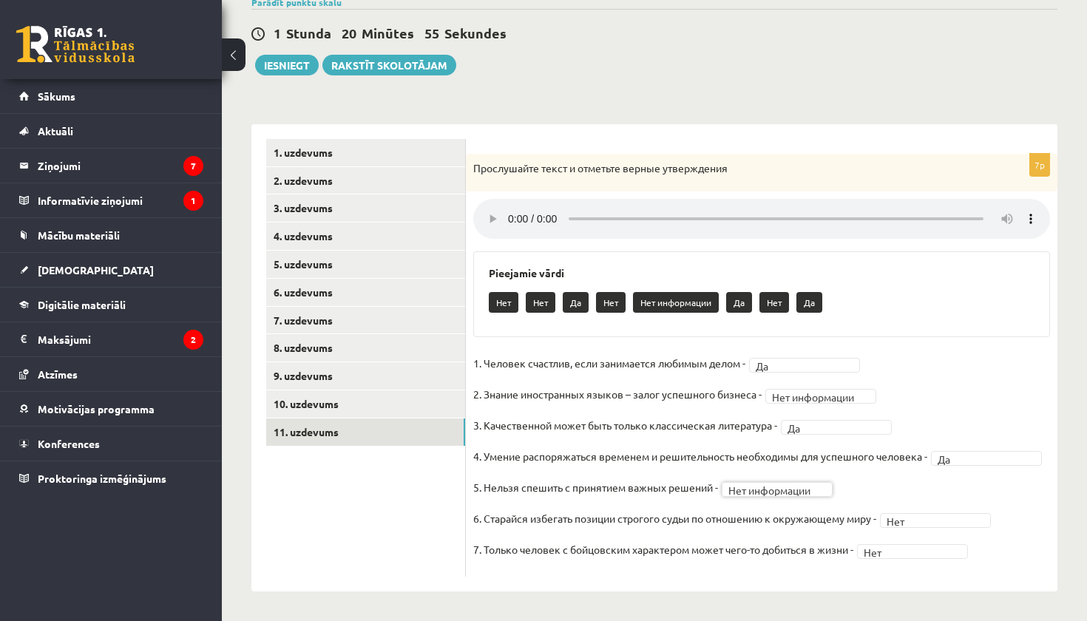
click at [510, 204] on audio at bounding box center [761, 219] width 577 height 40
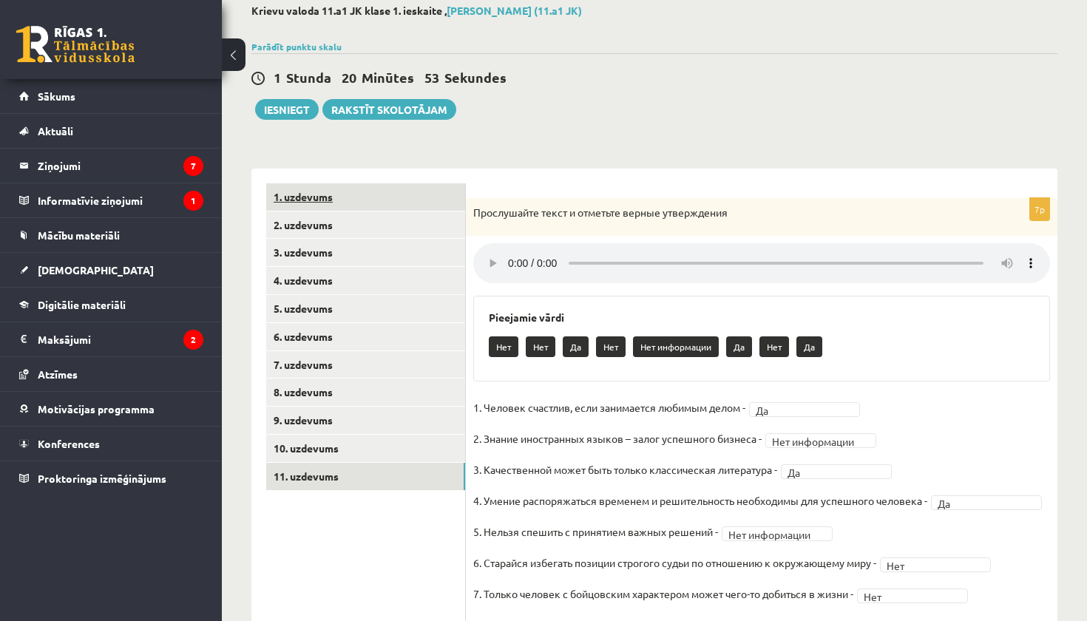
scroll to position [80, 0]
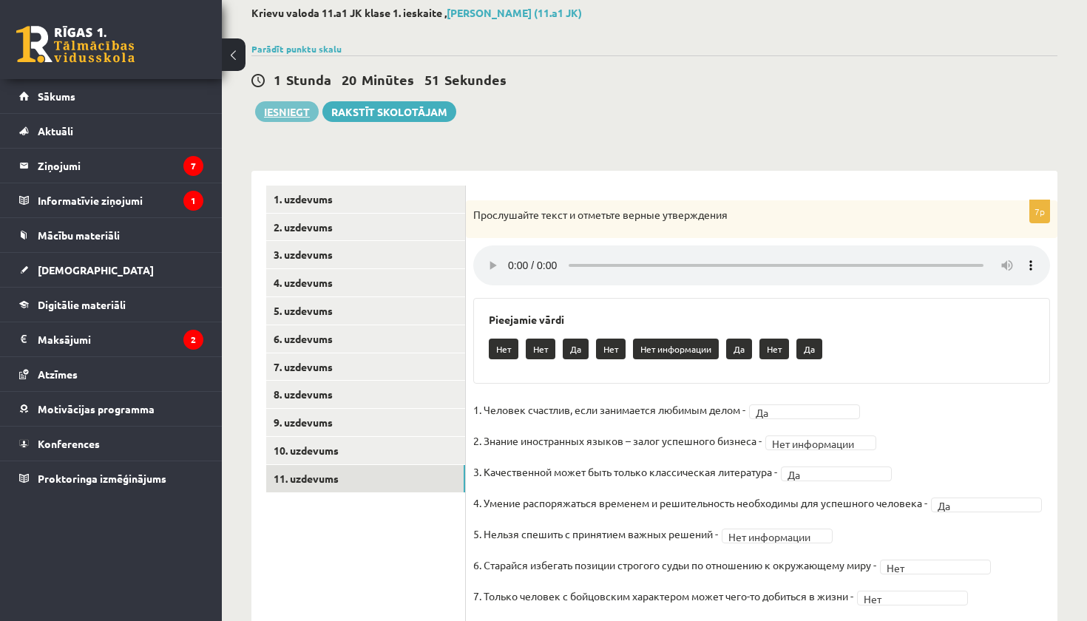
click at [291, 113] on button "Iesniegt" at bounding box center [287, 111] width 64 height 21
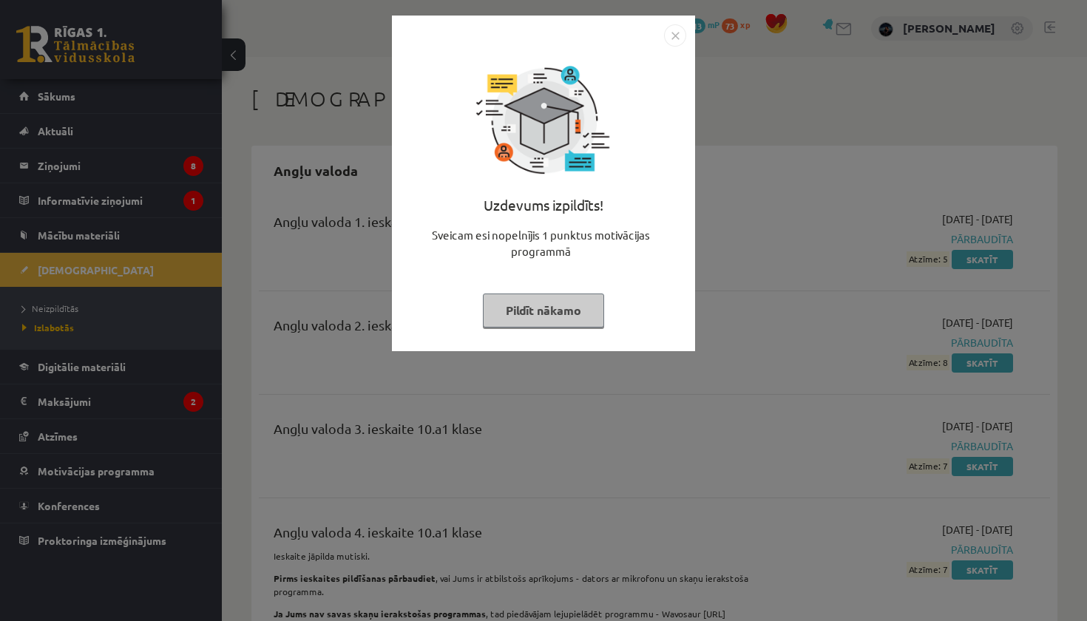
click at [587, 311] on button "Pildīt nākamo" at bounding box center [543, 311] width 121 height 34
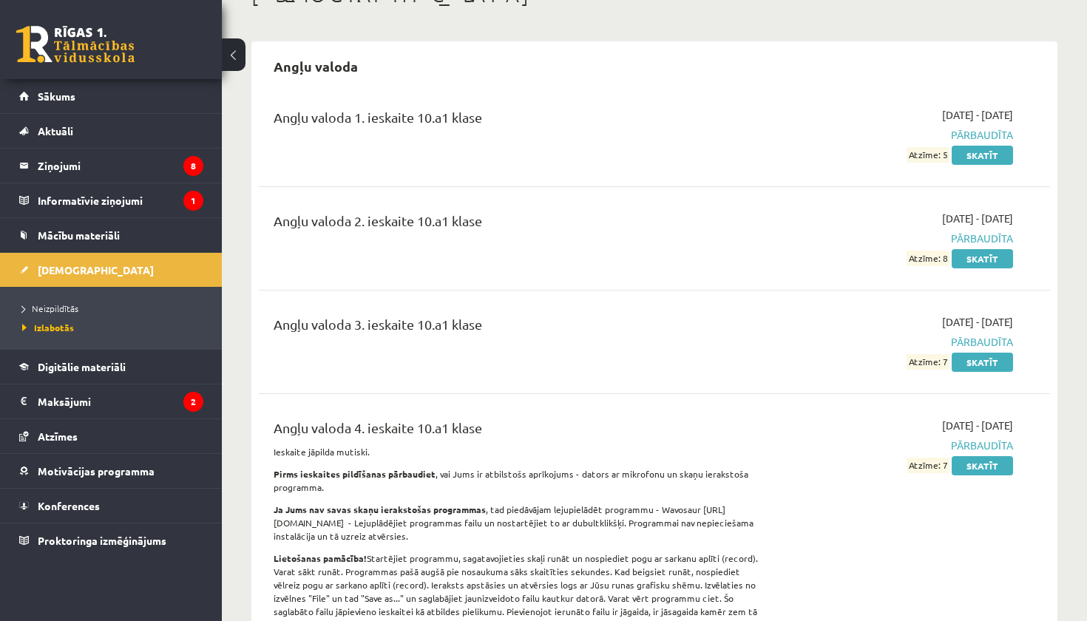
scroll to position [108, 0]
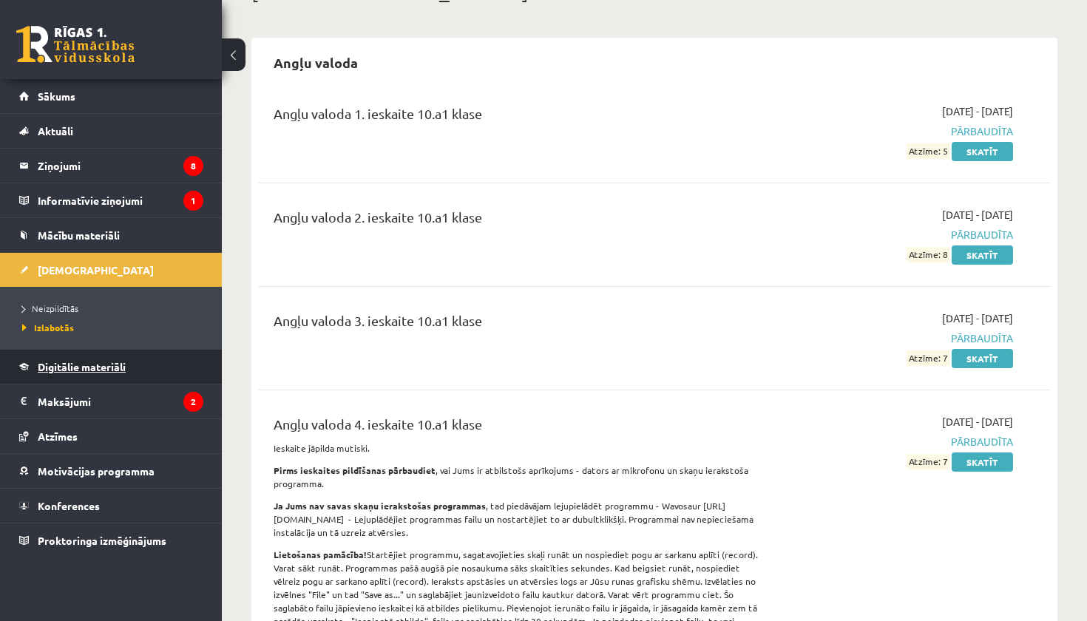
click at [136, 375] on link "Digitālie materiāli" at bounding box center [111, 367] width 184 height 34
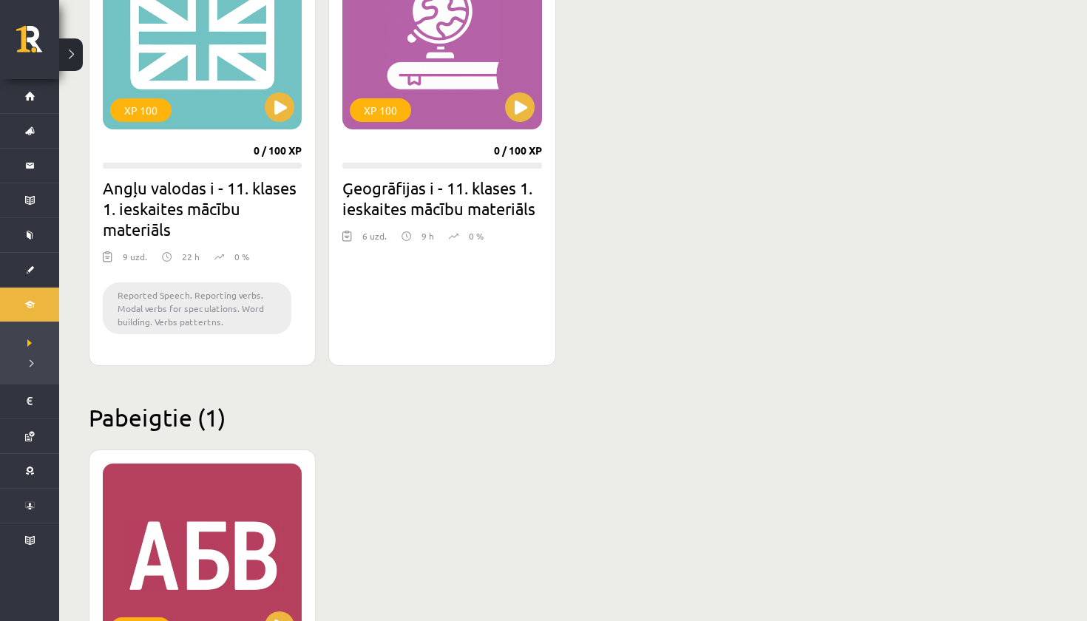
scroll to position [1428, 0]
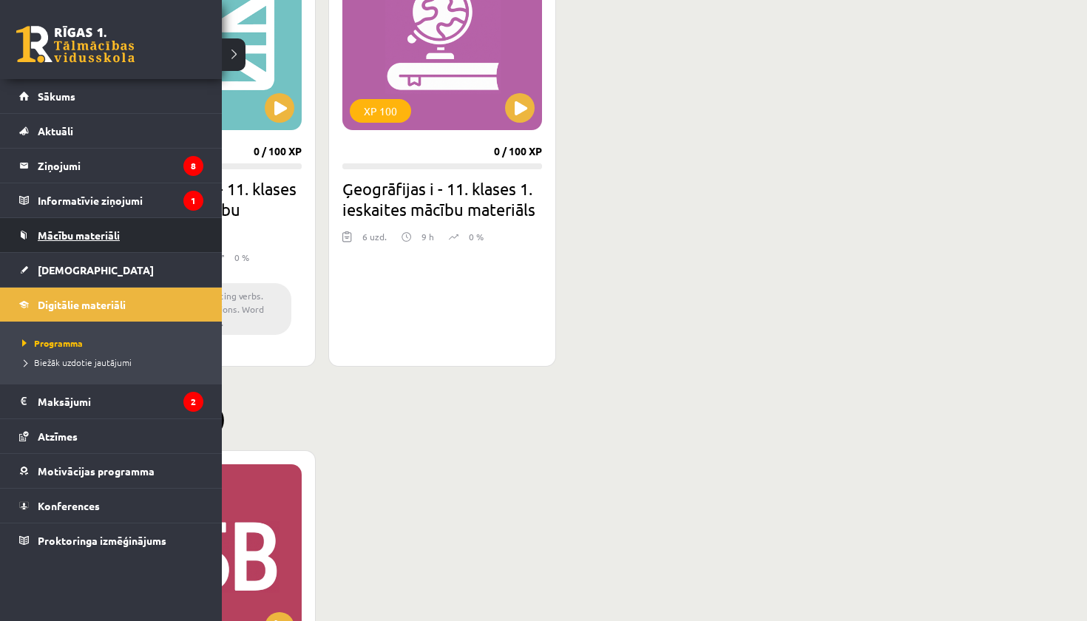
click at [74, 239] on span "Mācību materiāli" at bounding box center [79, 235] width 82 height 13
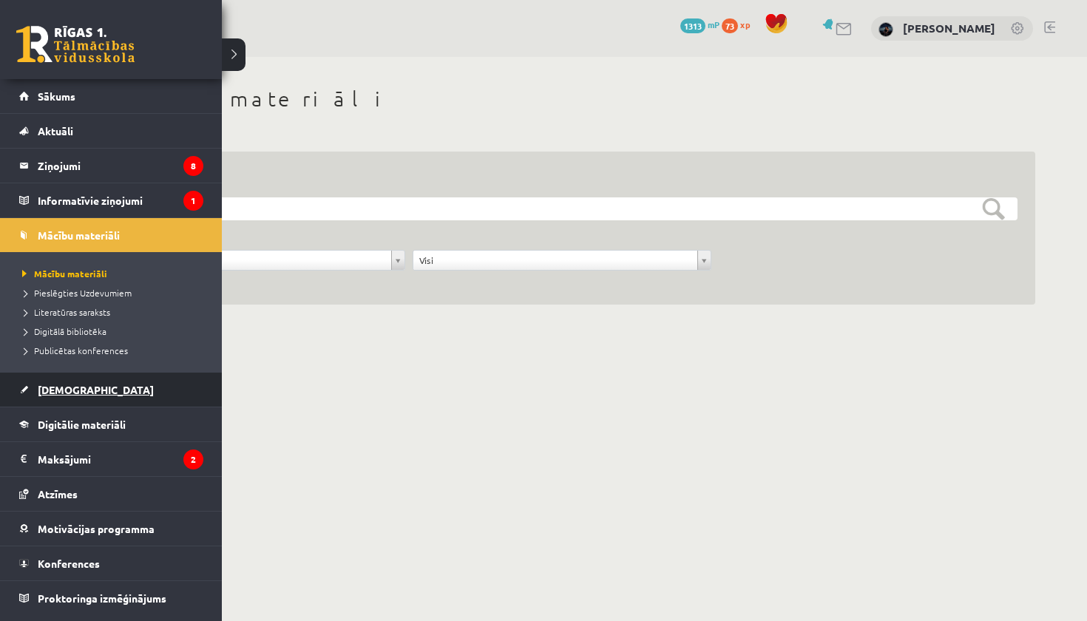
click at [95, 387] on link "[DEMOGRAPHIC_DATA]" at bounding box center [111, 390] width 184 height 34
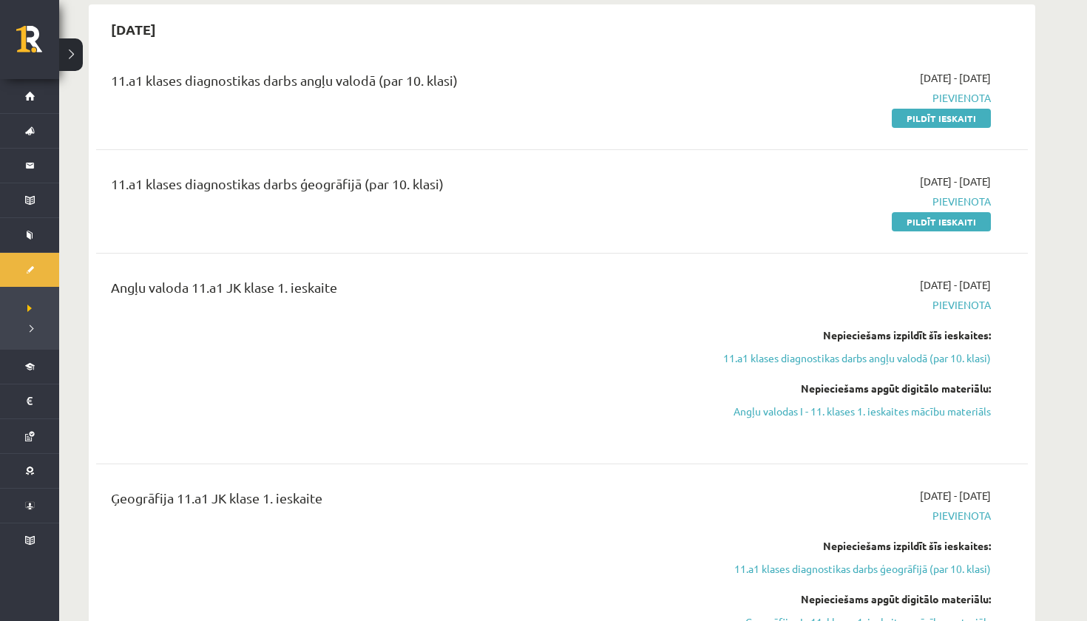
scroll to position [76, 0]
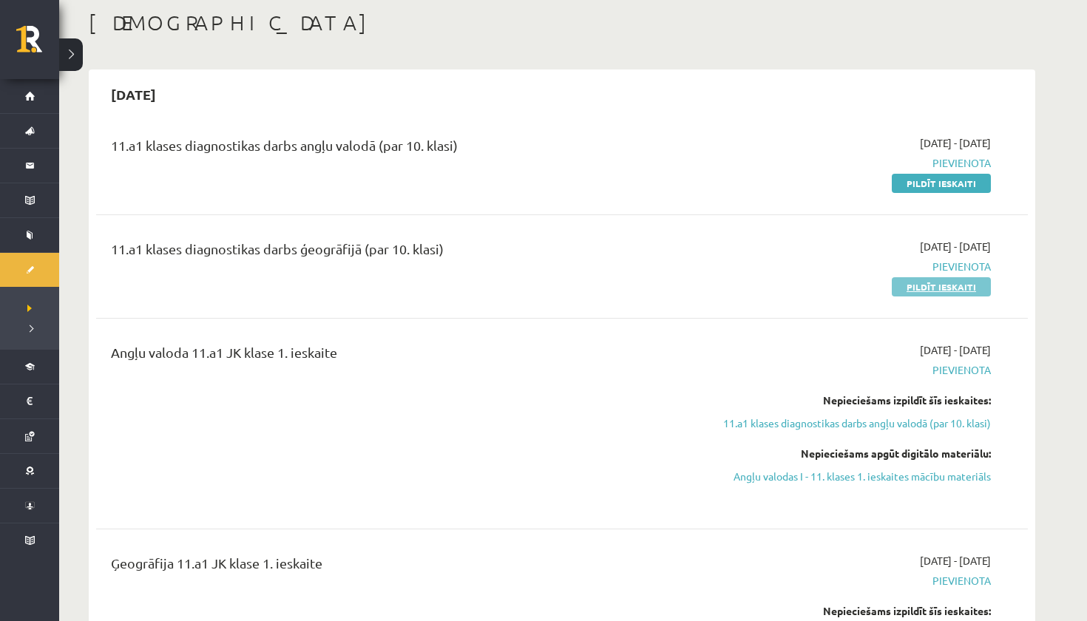
click at [914, 286] on link "Pildīt ieskaiti" at bounding box center [941, 286] width 99 height 19
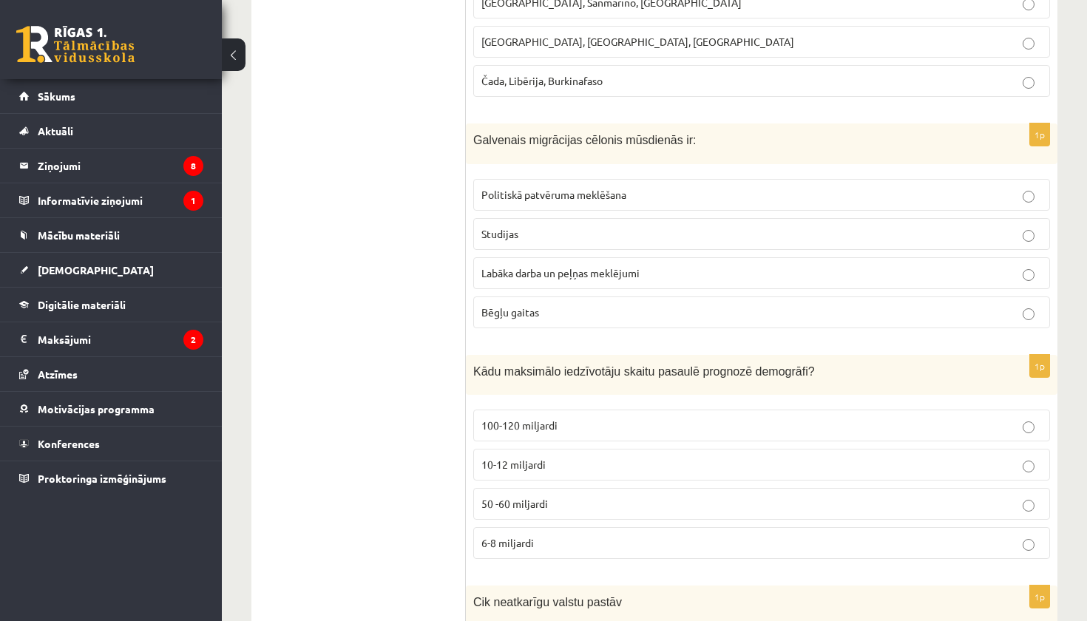
scroll to position [6706, 0]
click at [542, 306] on p "Bēgļu gaitas" at bounding box center [762, 314] width 561 height 16
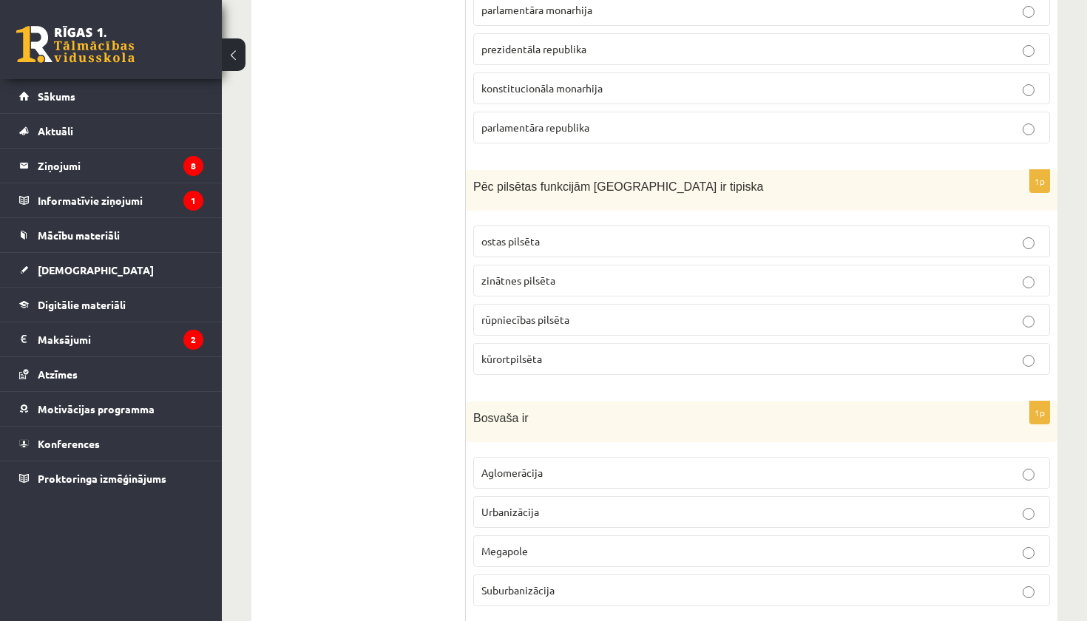
scroll to position [5962, 0]
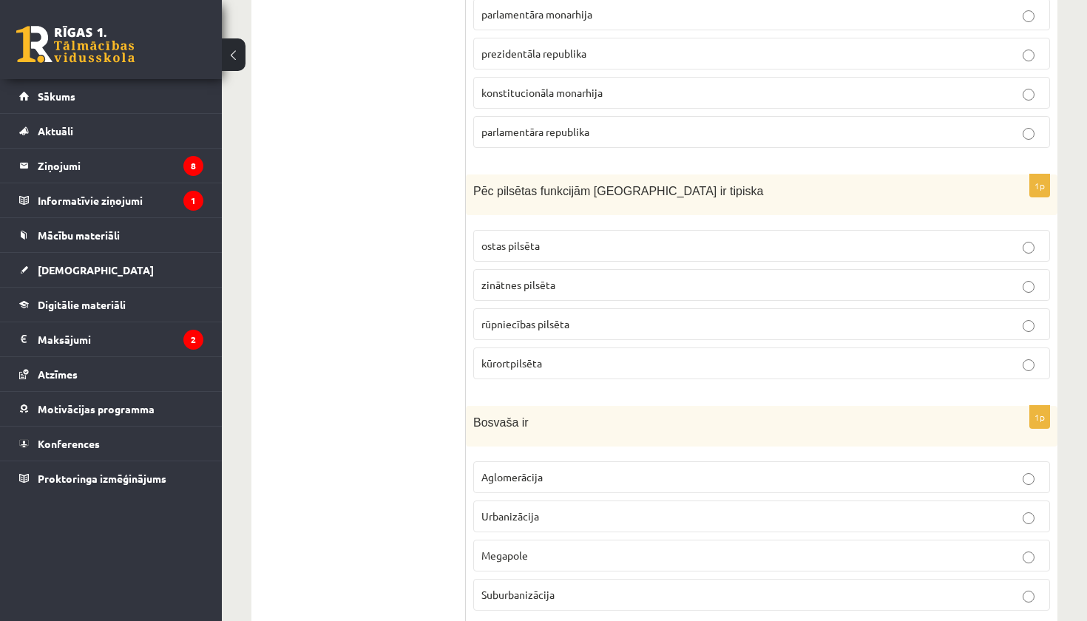
click at [550, 357] on p "kūrortpilsēta" at bounding box center [762, 364] width 561 height 16
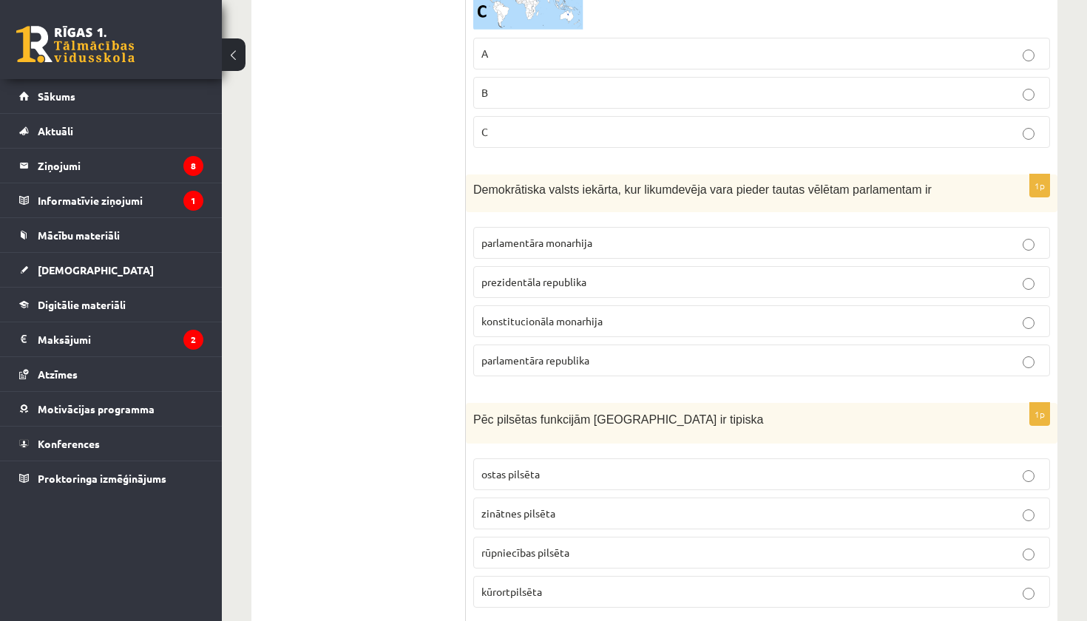
scroll to position [5729, 0]
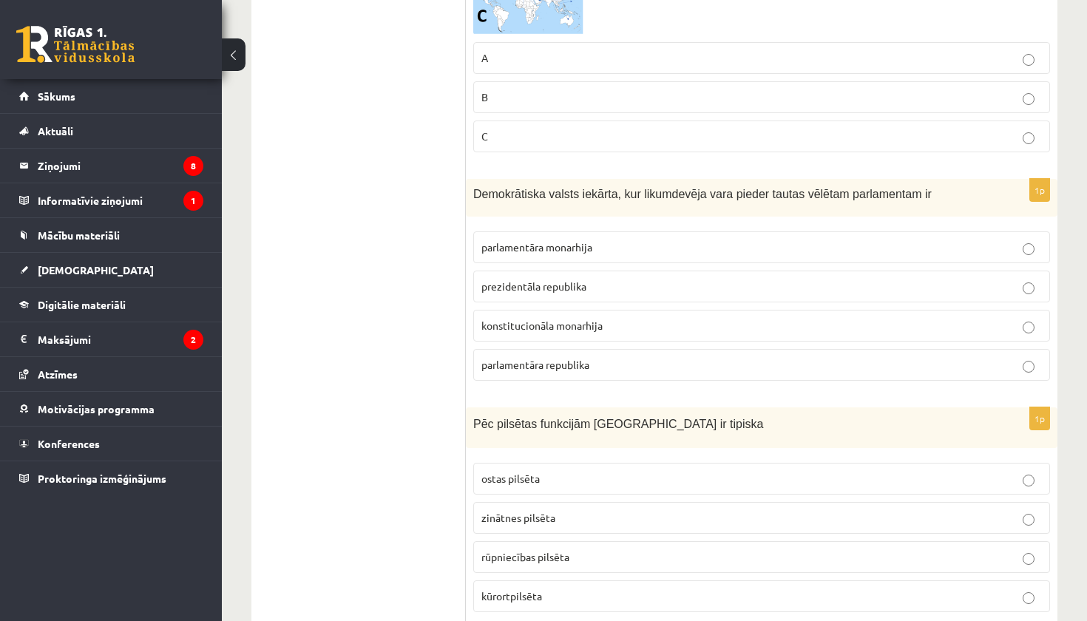
click at [553, 358] on span "parlamentāra republika" at bounding box center [536, 364] width 108 height 13
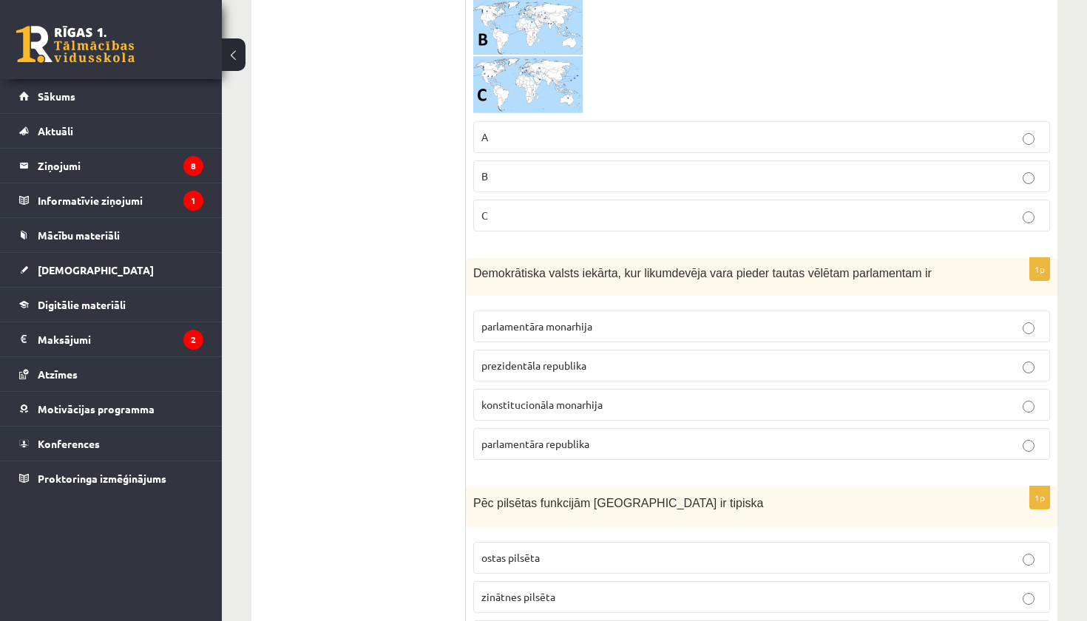
scroll to position [5650, 0]
click at [564, 360] on span "prezidentāla republika" at bounding box center [534, 366] width 105 height 13
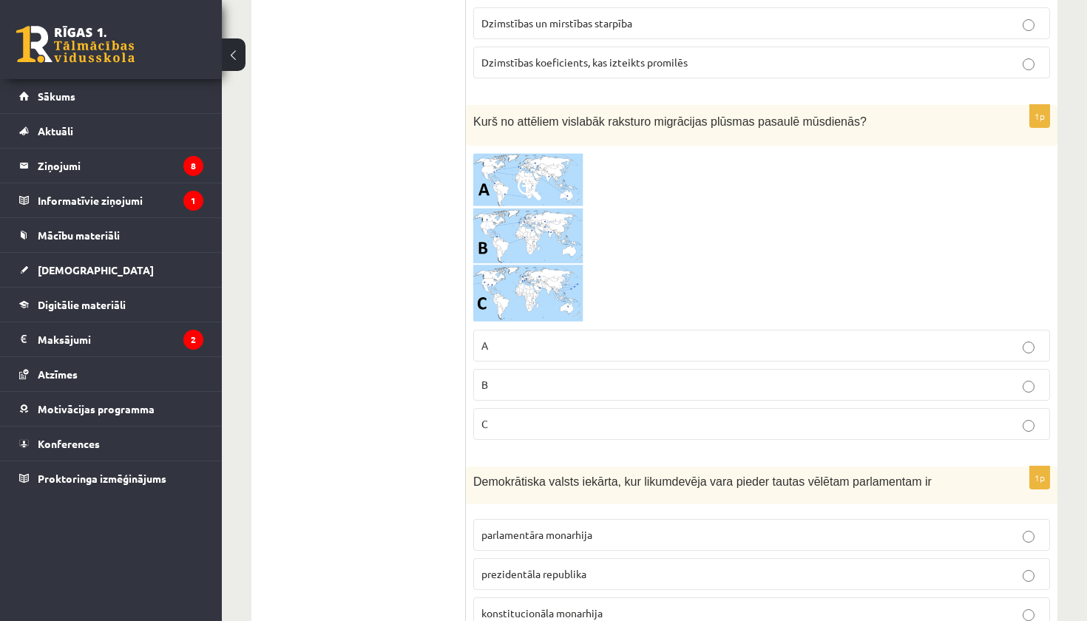
scroll to position [5442, 0]
click at [547, 239] on img at bounding box center [528, 237] width 111 height 170
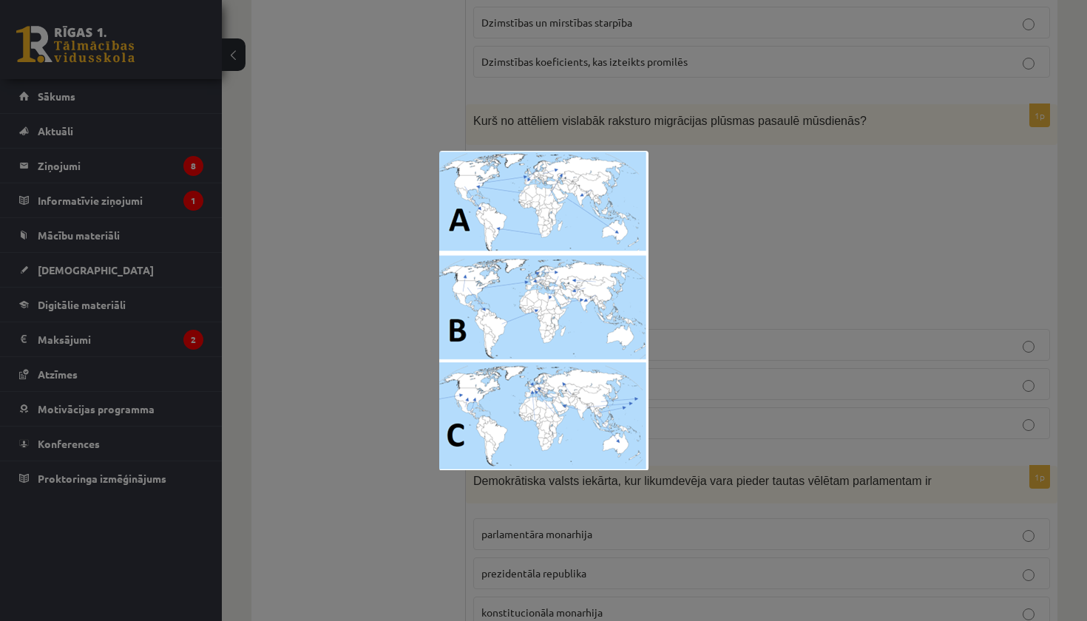
click at [672, 291] on div at bounding box center [543, 310] width 1087 height 621
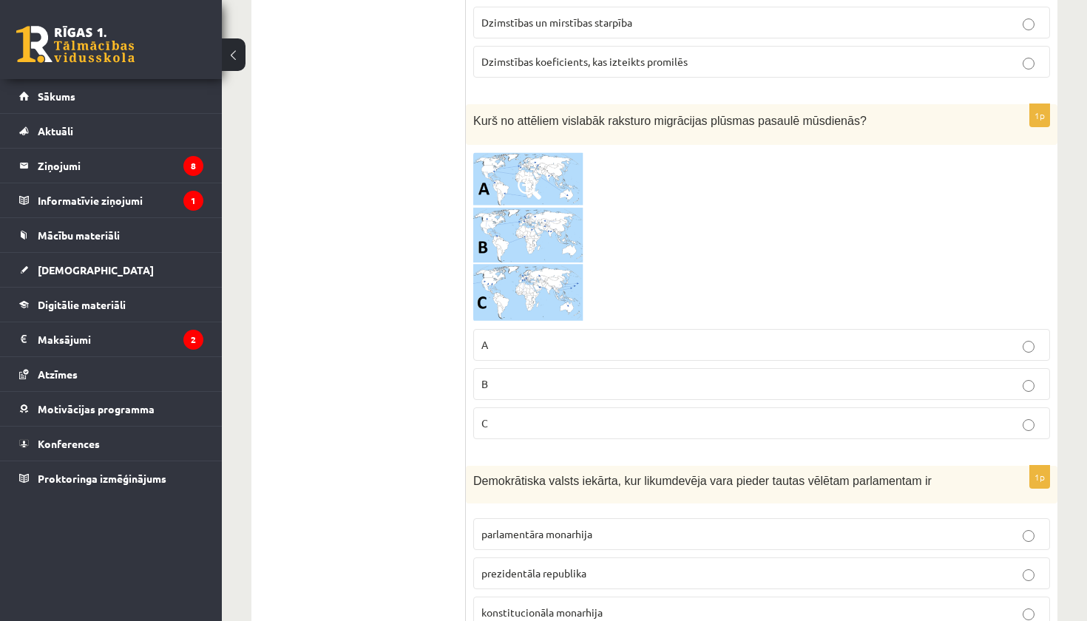
click at [654, 418] on p "C" at bounding box center [762, 424] width 561 height 16
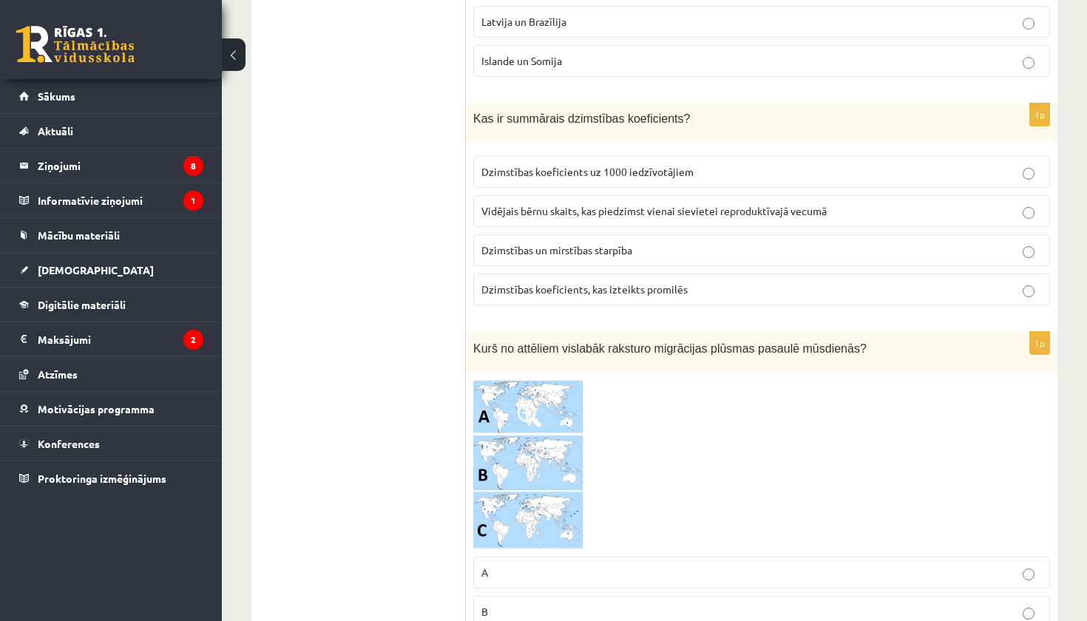
scroll to position [5198, 0]
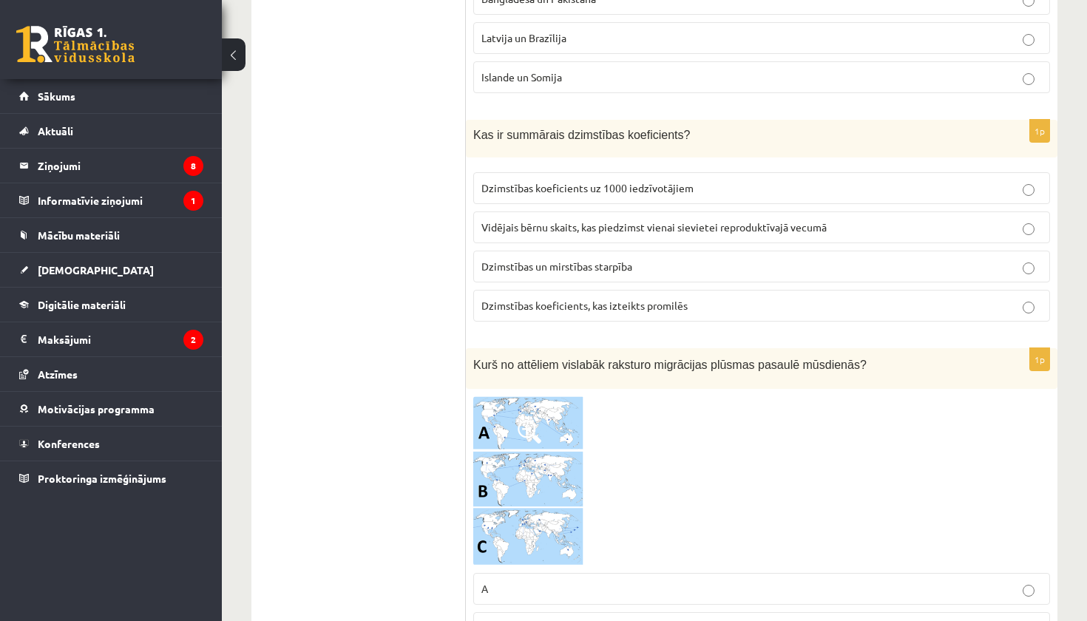
click at [666, 259] on p "Dzimstības un mirstības starpība" at bounding box center [762, 267] width 561 height 16
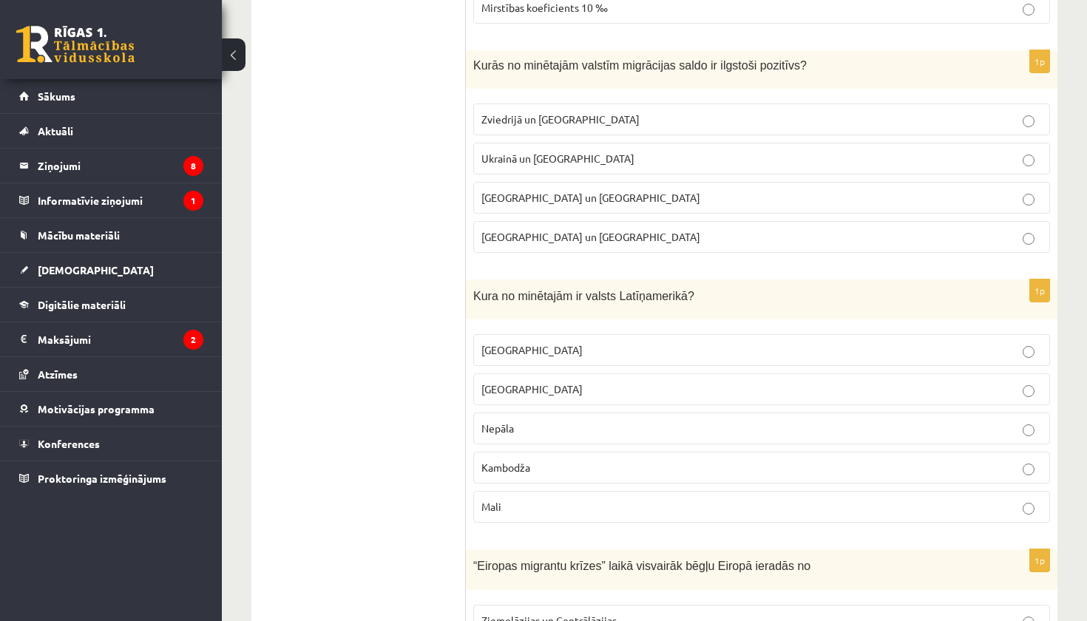
scroll to position [462, 0]
click at [587, 348] on p "Meksika" at bounding box center [762, 350] width 561 height 16
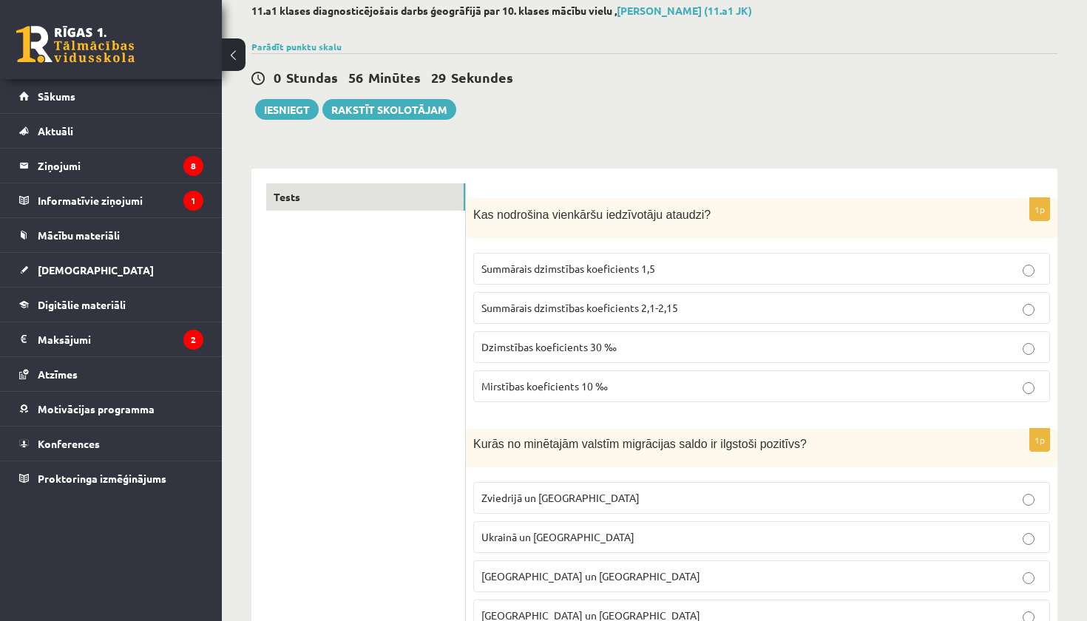
scroll to position [85, 0]
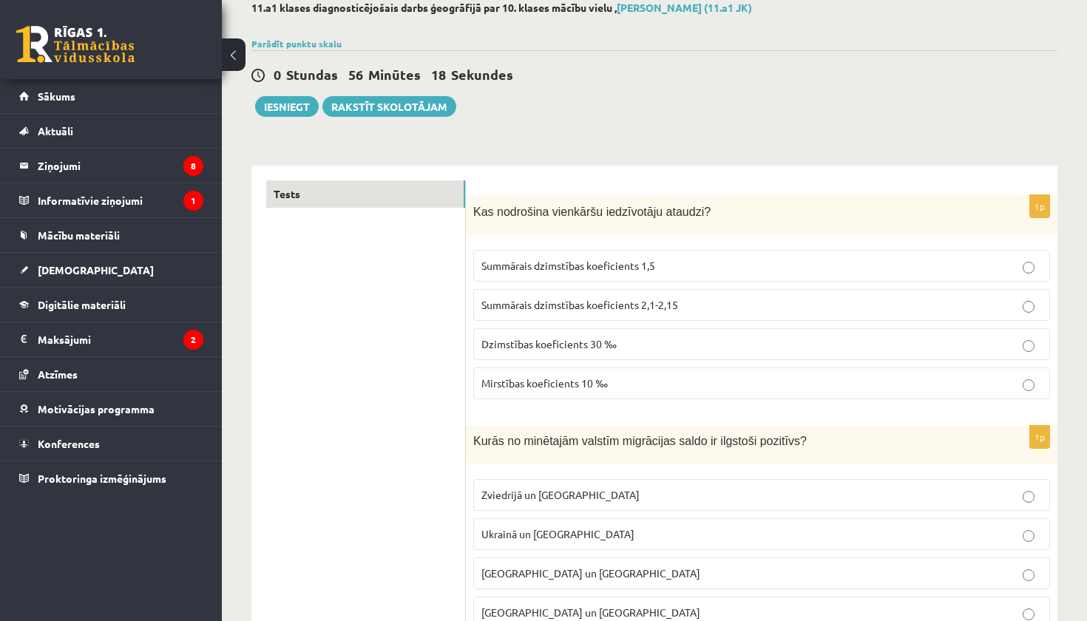
click at [529, 303] on span "Summārais dzimstības koeficients 2,1-2,15" at bounding box center [580, 304] width 197 height 13
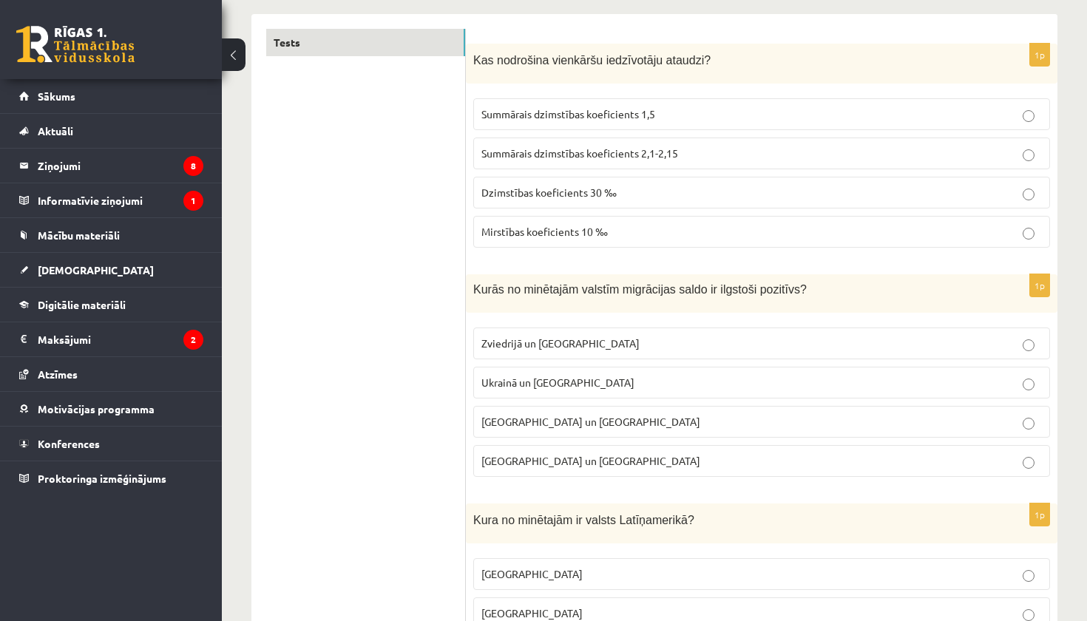
scroll to position [271, 0]
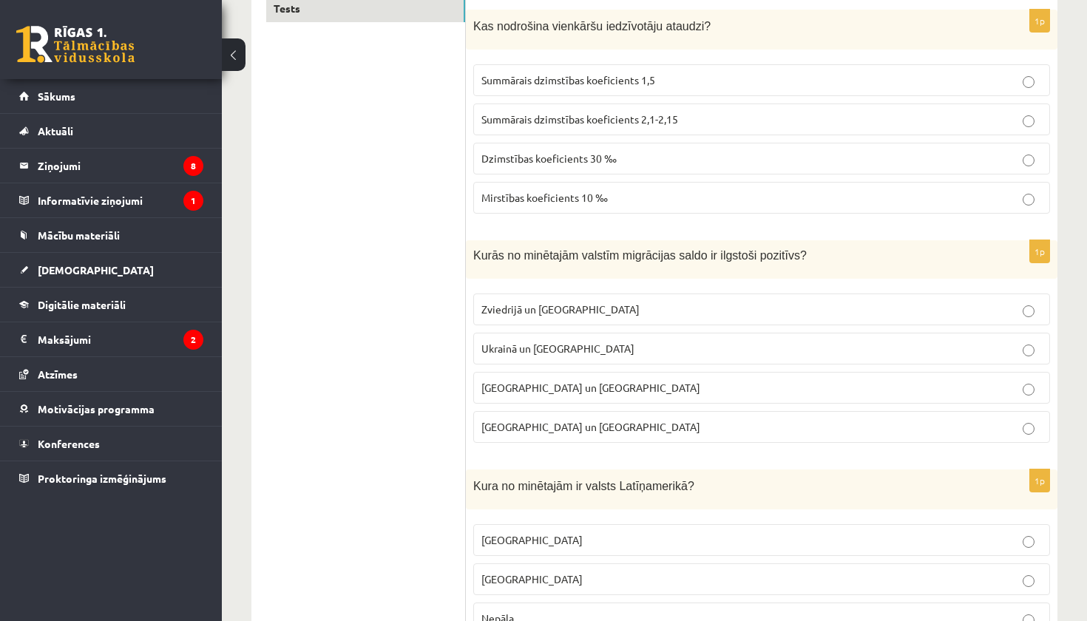
click at [563, 305] on p "Zviedrijā un ASV" at bounding box center [762, 310] width 561 height 16
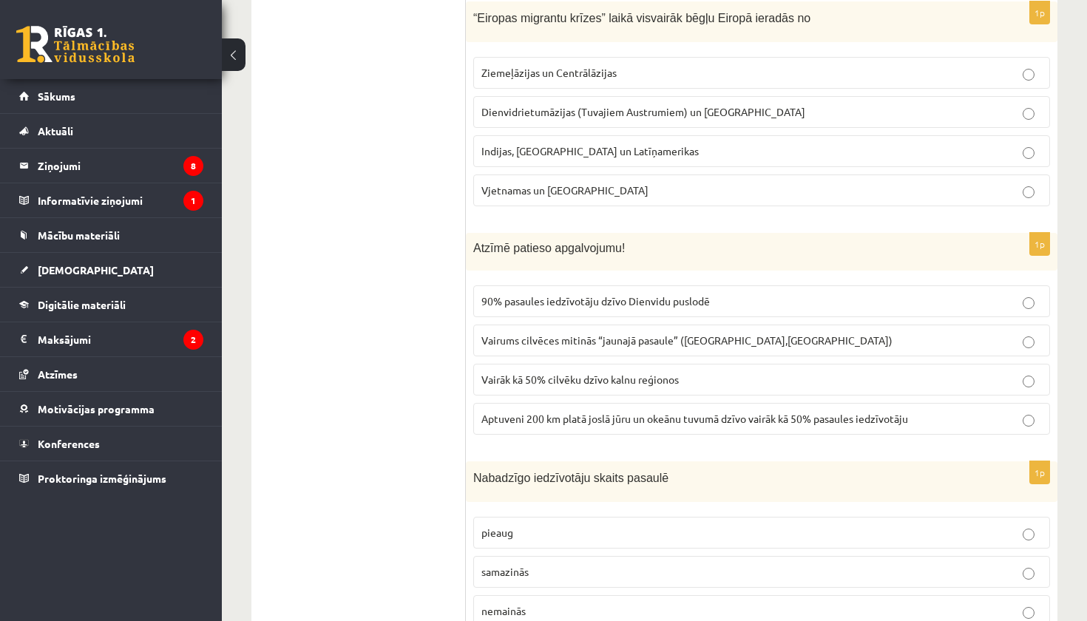
scroll to position [1009, 0]
click at [530, 112] on span "Dienvidrietumāzijas (Tuvajiem Austrumiem) un Āfrikas" at bounding box center [644, 111] width 324 height 13
click at [557, 412] on span "Aptuveni 200 km platā joslā jūru un okeānu tuvumā dzīvo vairāk kā 50% pasaules …" at bounding box center [695, 418] width 427 height 13
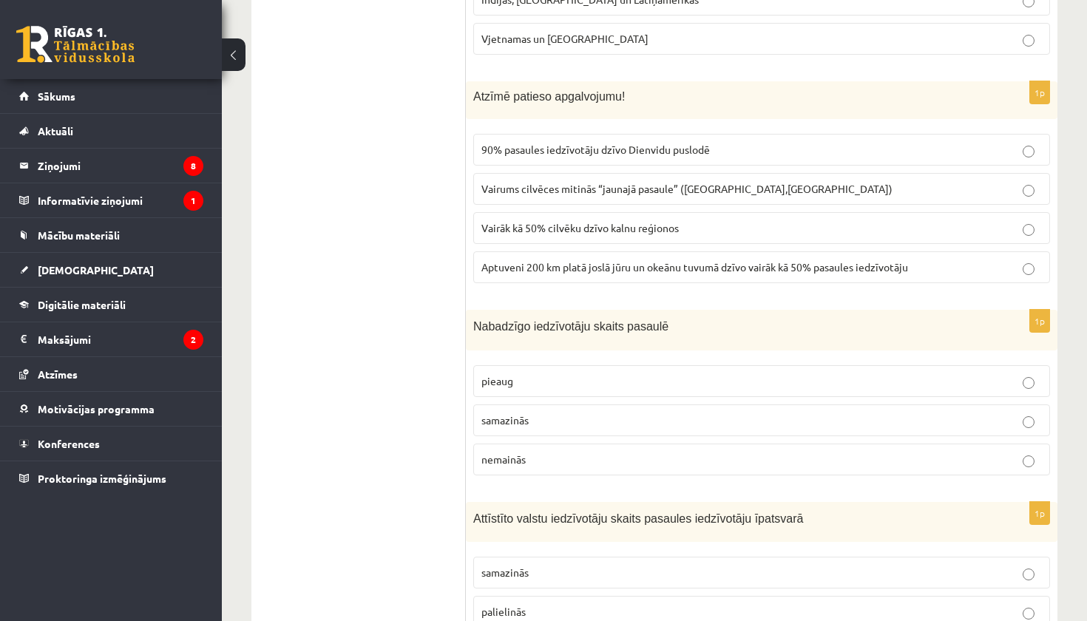
scroll to position [1205, 0]
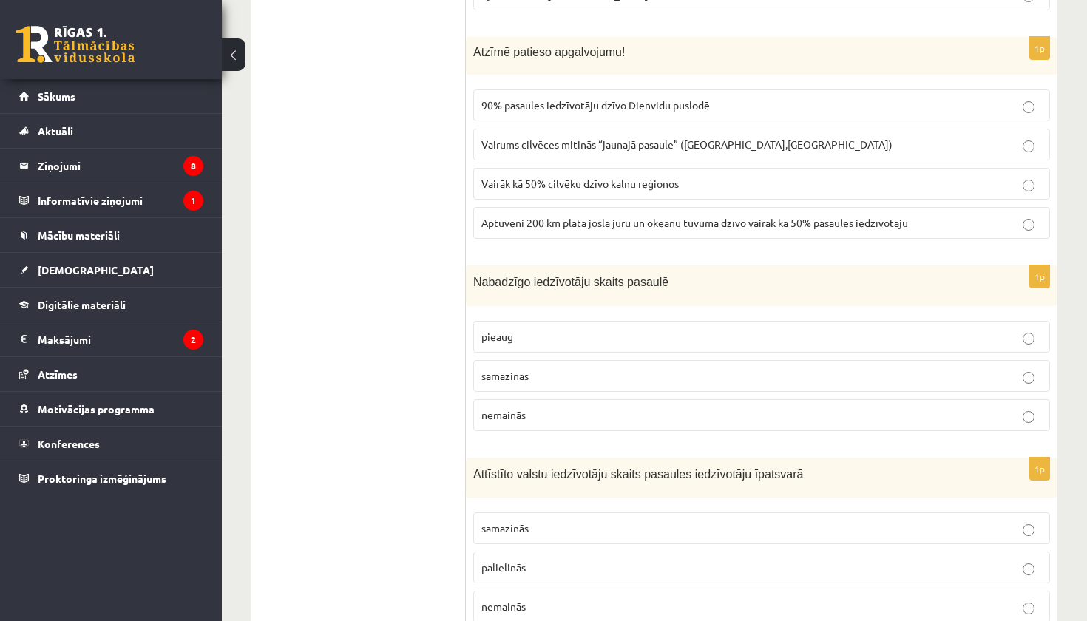
click at [542, 373] on p "samazinās" at bounding box center [762, 376] width 561 height 16
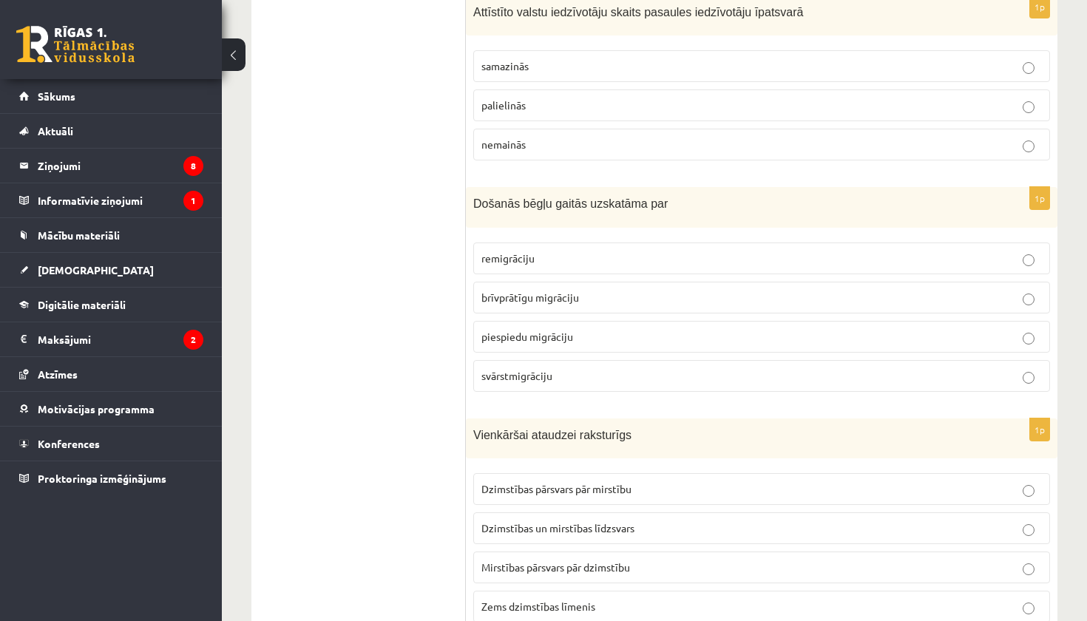
scroll to position [1664, 0]
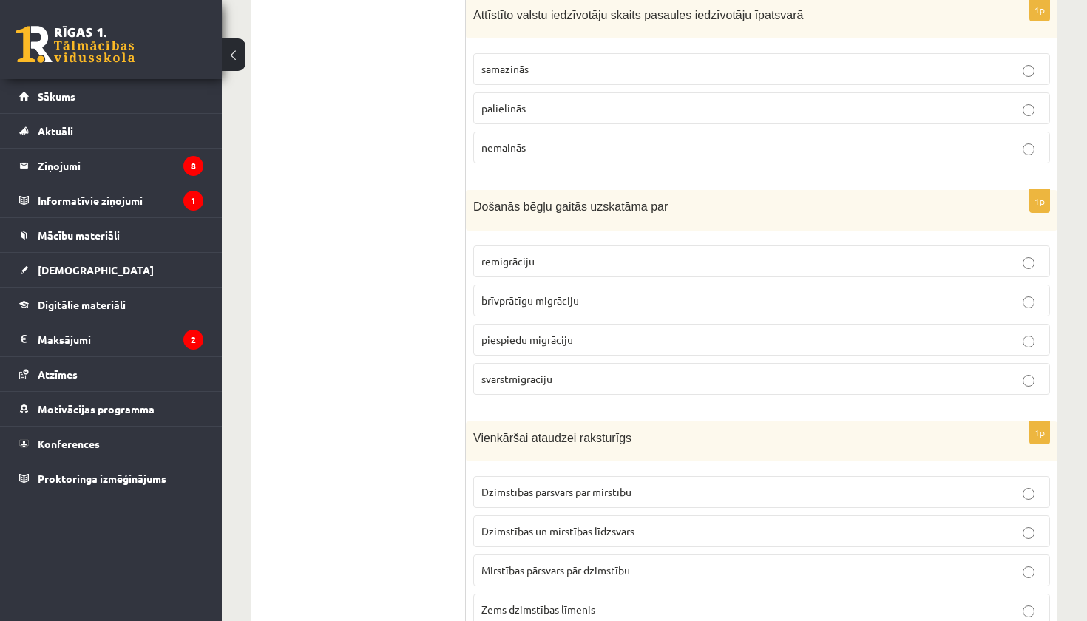
click at [530, 73] on p "samazinās" at bounding box center [762, 69] width 561 height 16
click at [526, 334] on span "piespiedu migrāciju" at bounding box center [528, 339] width 92 height 13
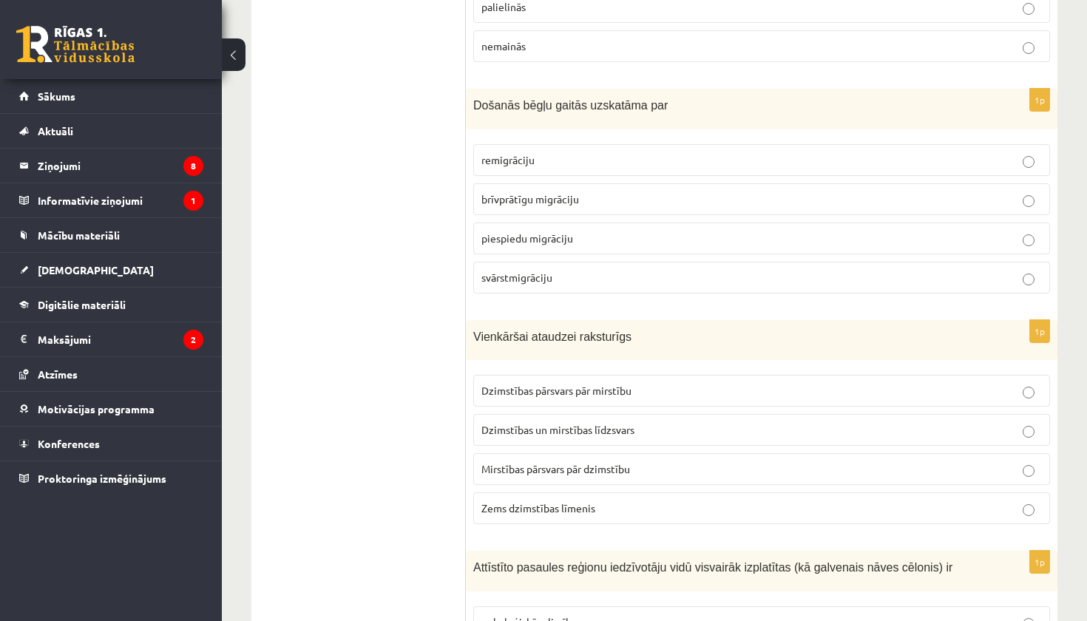
scroll to position [1771, 0]
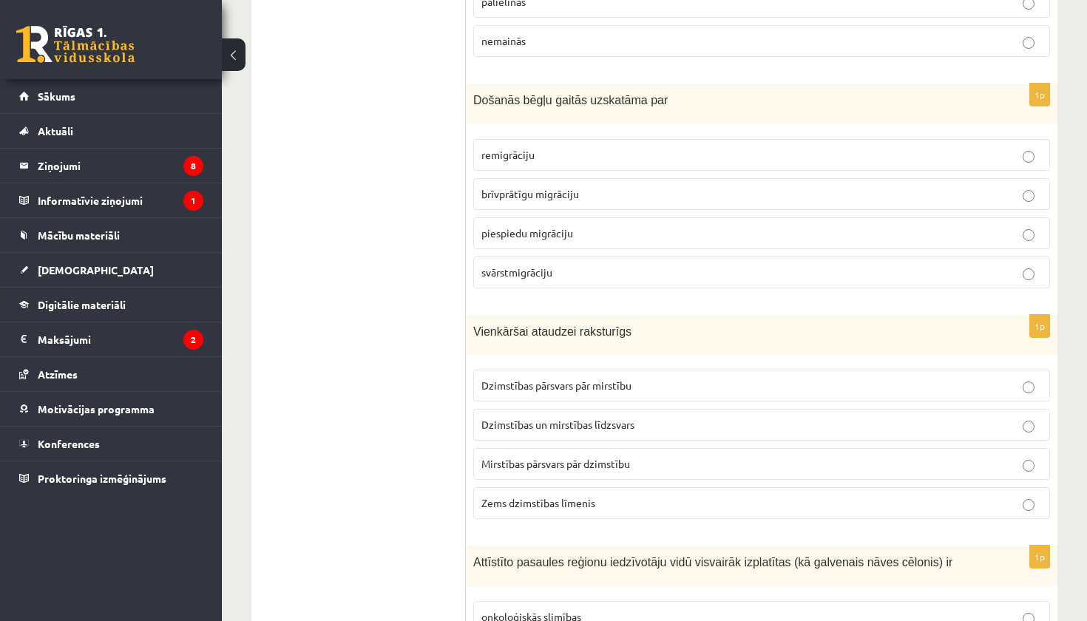
click at [552, 423] on span "Dzimstības un mirstības līdzsvars" at bounding box center [558, 424] width 153 height 13
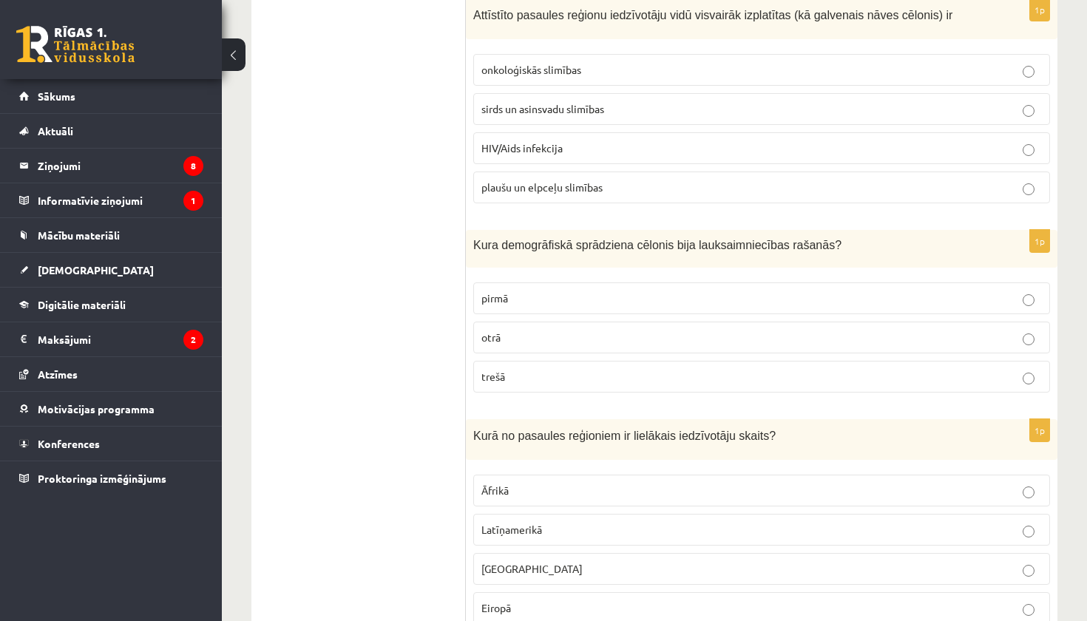
scroll to position [2318, 0]
click at [486, 107] on span "sirds un asinsvadu slimības" at bounding box center [543, 108] width 123 height 13
click at [570, 294] on p "pirmā" at bounding box center [762, 299] width 561 height 16
click at [601, 555] on label "Āzijā" at bounding box center [761, 569] width 577 height 32
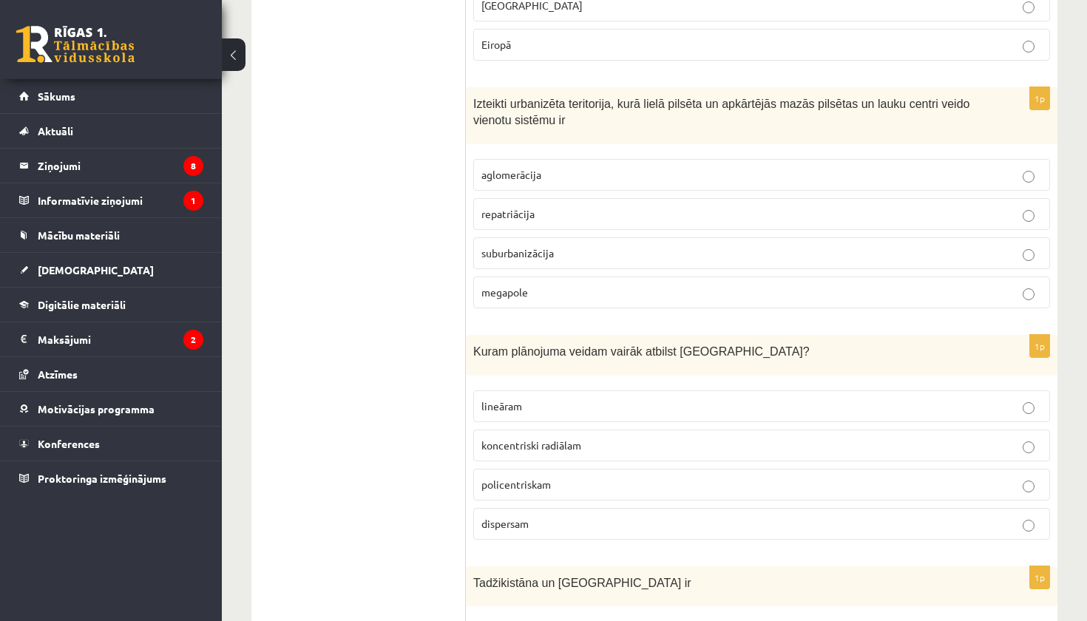
scroll to position [2893, 0]
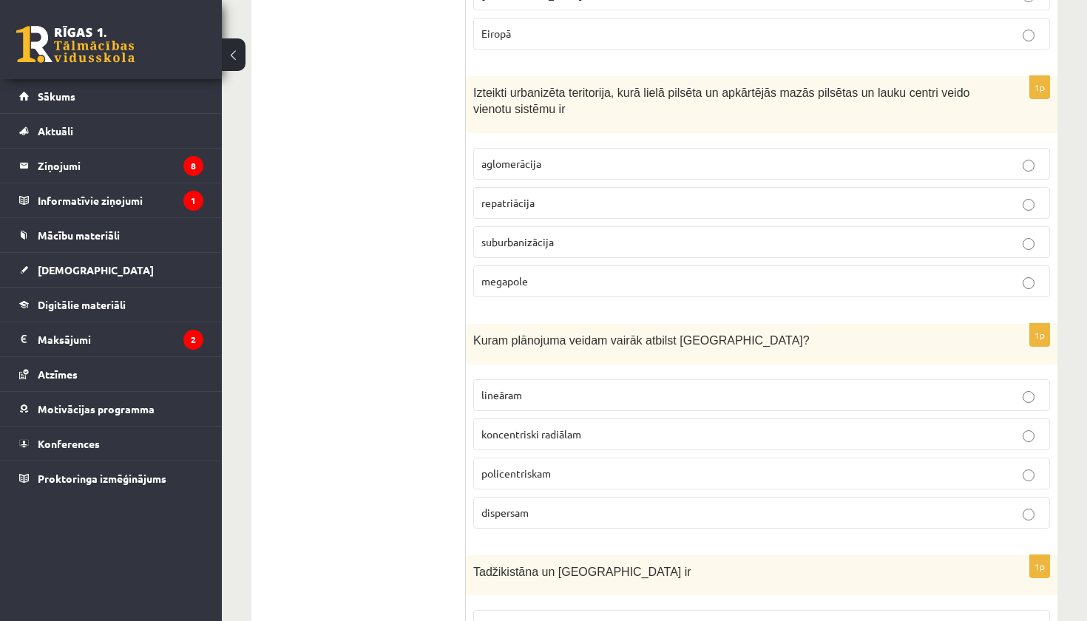
click at [515, 275] on span "megapole" at bounding box center [505, 280] width 47 height 13
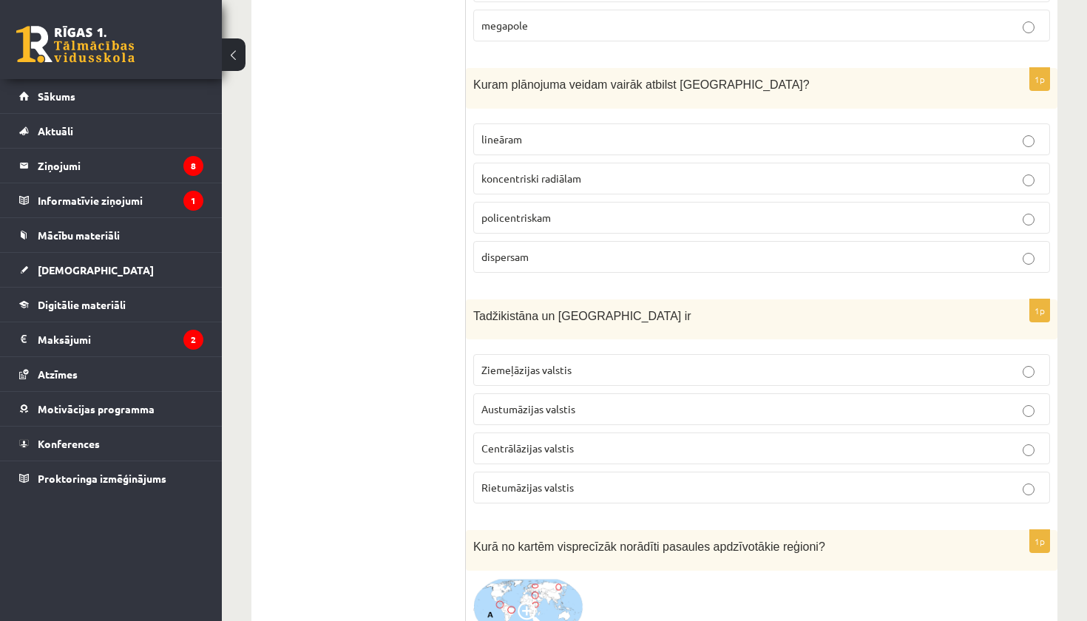
scroll to position [3145, 0]
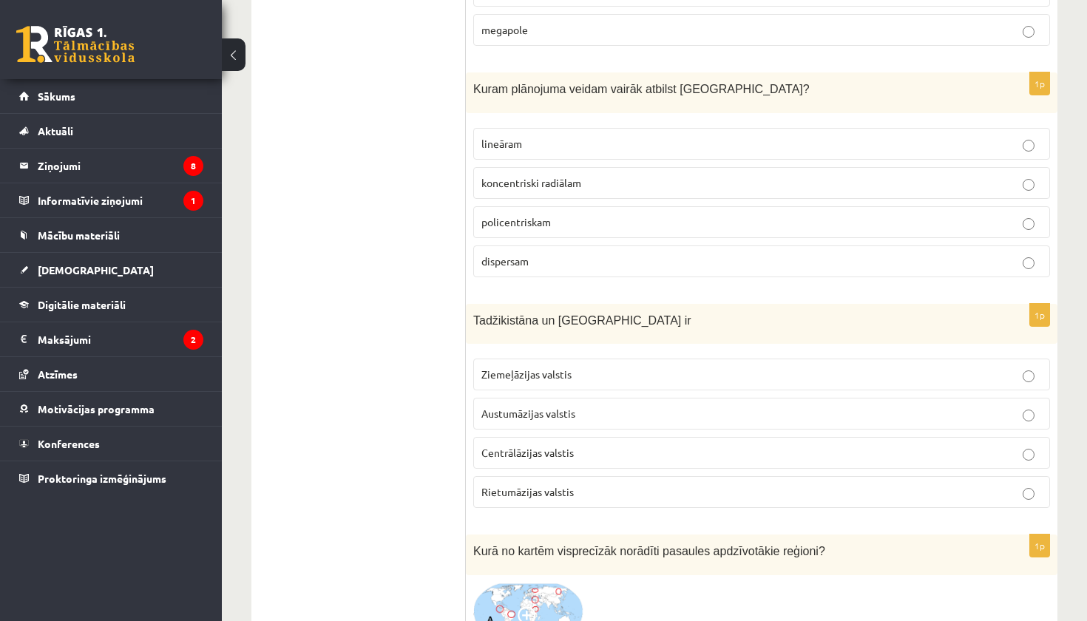
click at [488, 181] on span "koncentriski radiālam" at bounding box center [532, 182] width 100 height 13
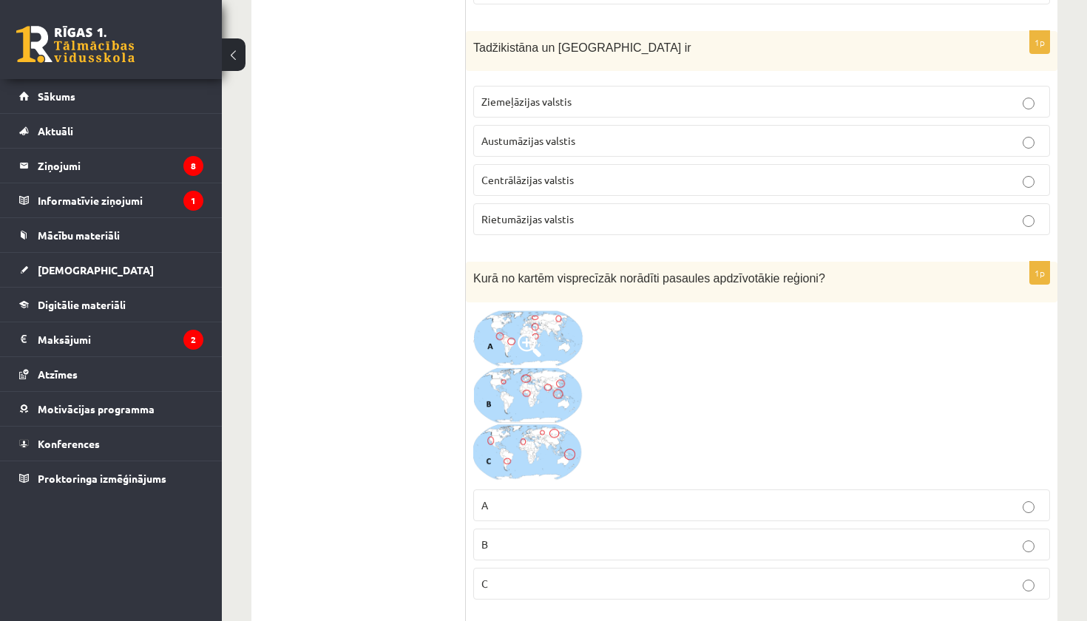
scroll to position [3418, 0]
click at [518, 173] on span "Centrālāzijas valstis" at bounding box center [528, 178] width 92 height 13
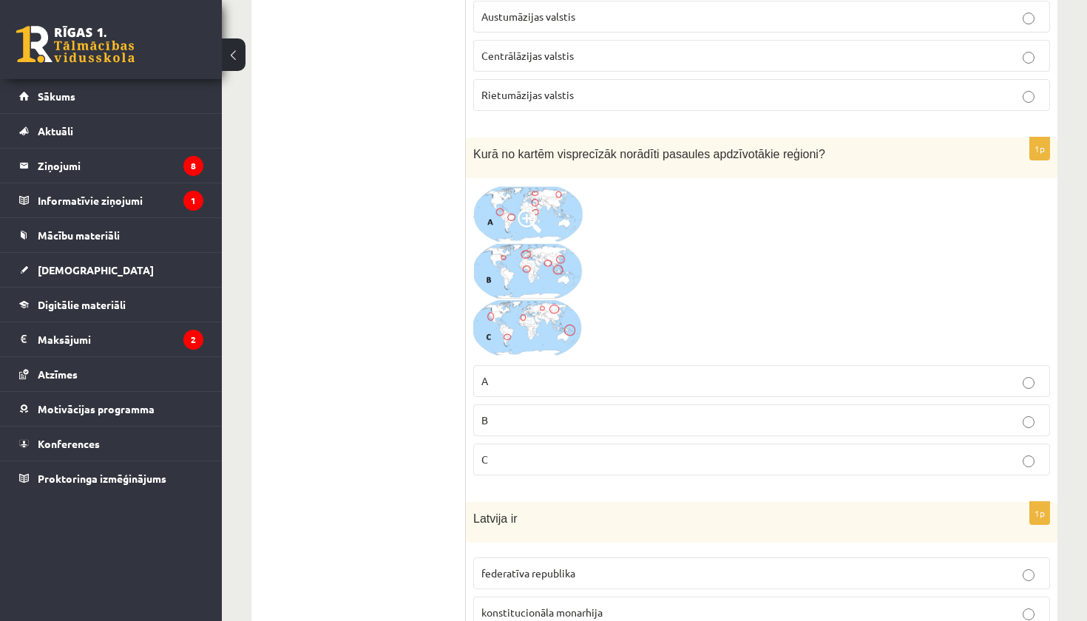
scroll to position [3554, 0]
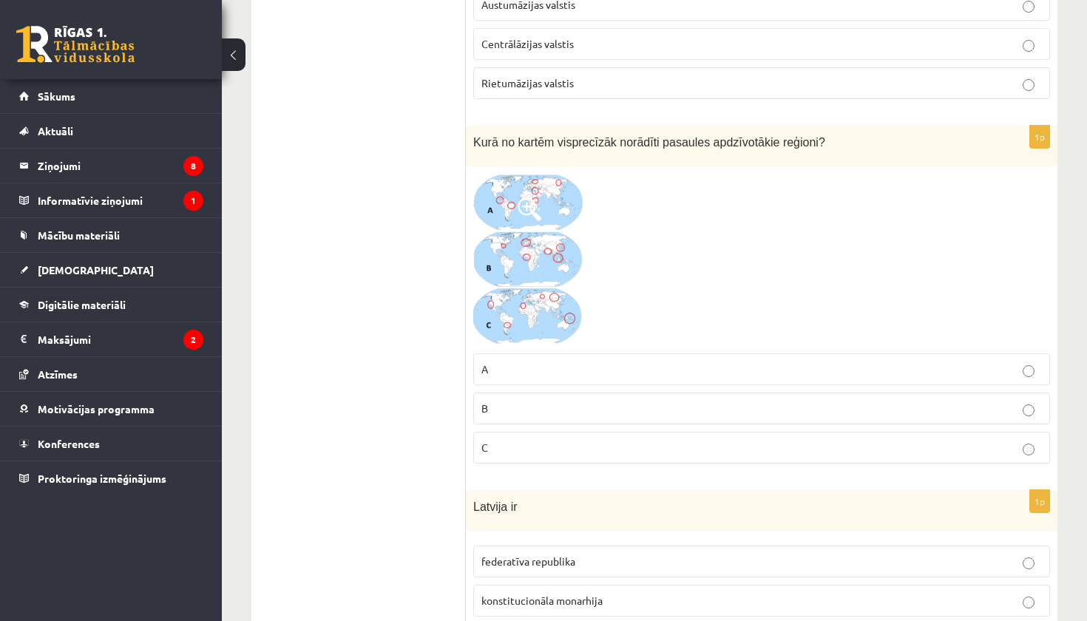
click at [535, 198] on span at bounding box center [530, 210] width 24 height 24
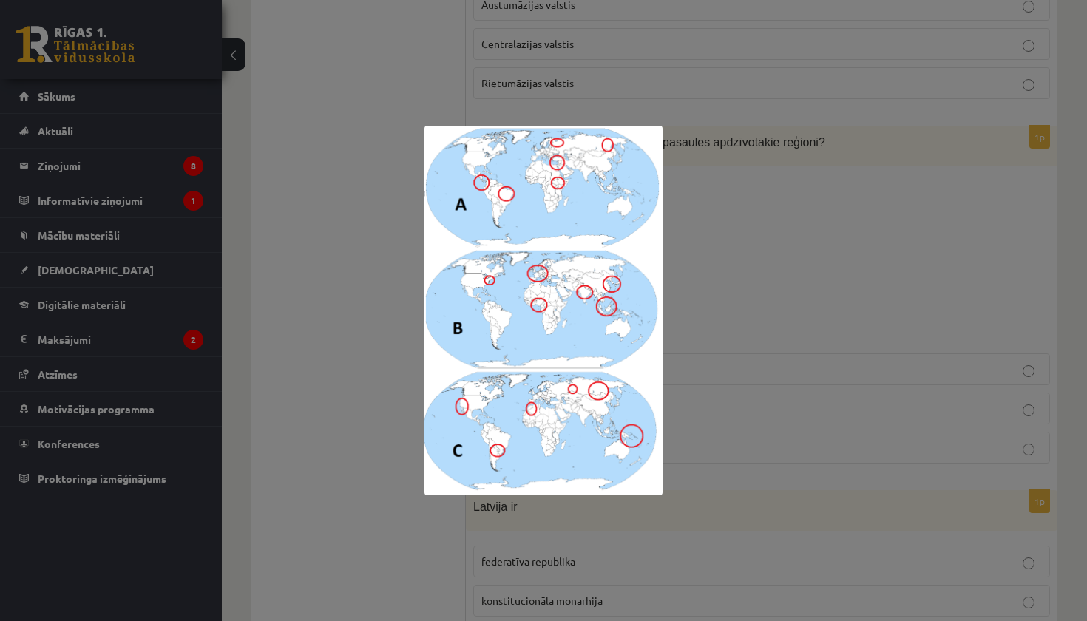
click at [718, 178] on div at bounding box center [543, 310] width 1087 height 621
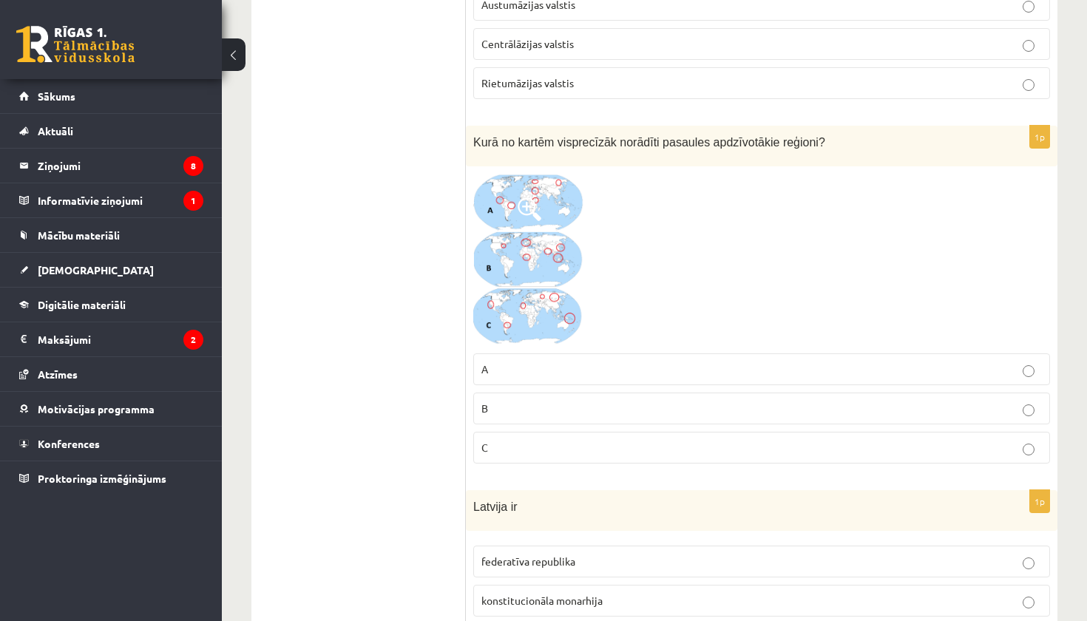
click at [555, 256] on img at bounding box center [528, 260] width 111 height 172
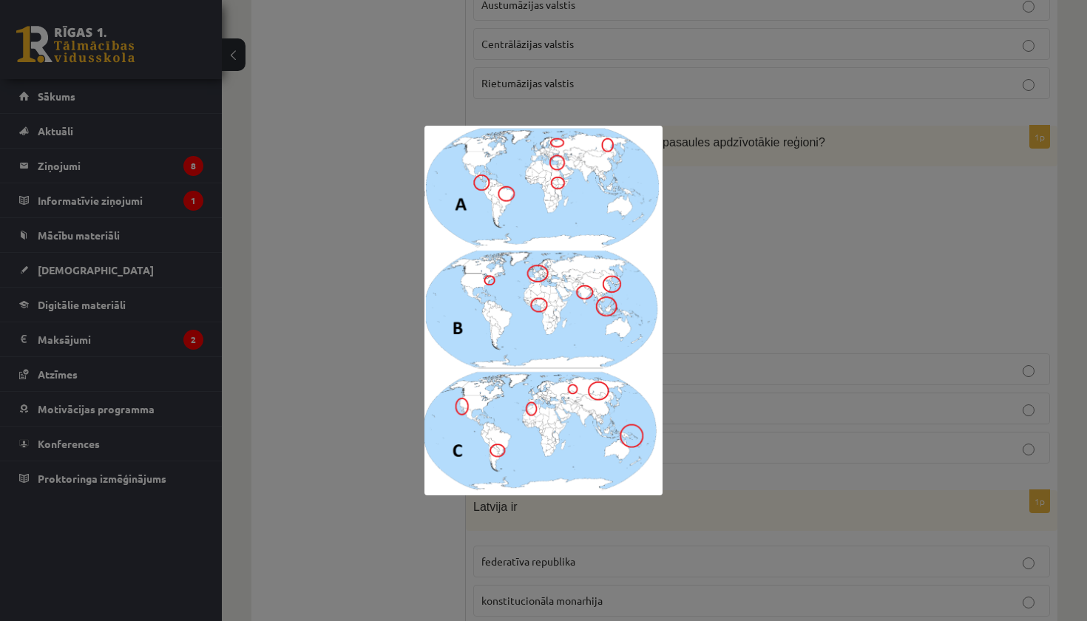
click at [707, 247] on div at bounding box center [543, 310] width 1087 height 621
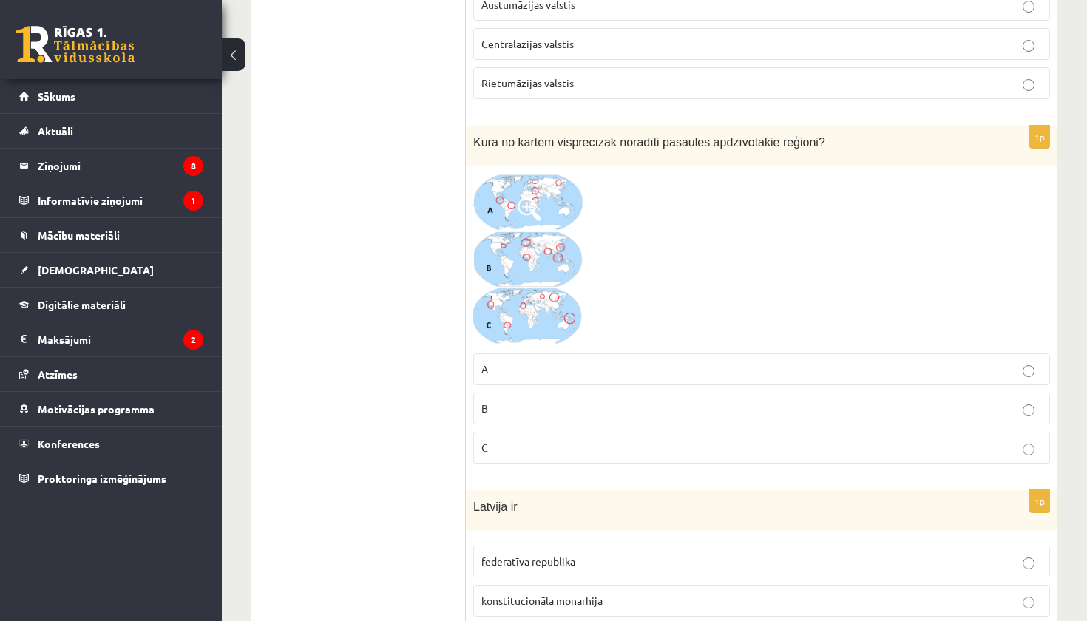
click at [549, 265] on img at bounding box center [528, 260] width 111 height 172
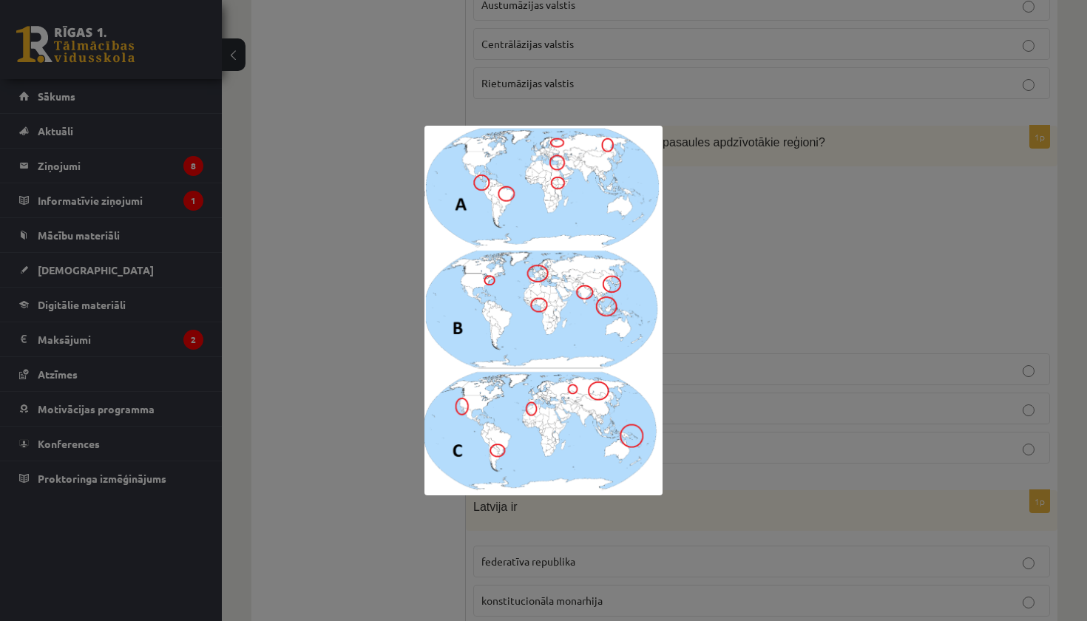
click at [730, 288] on div at bounding box center [543, 310] width 1087 height 621
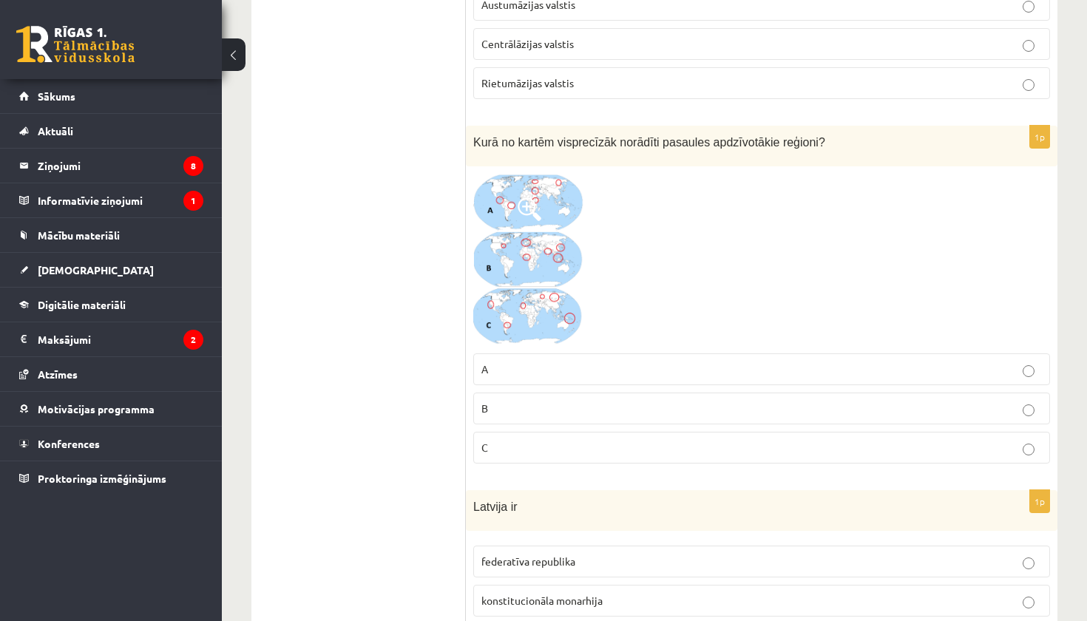
click at [592, 442] on p "C" at bounding box center [762, 448] width 561 height 16
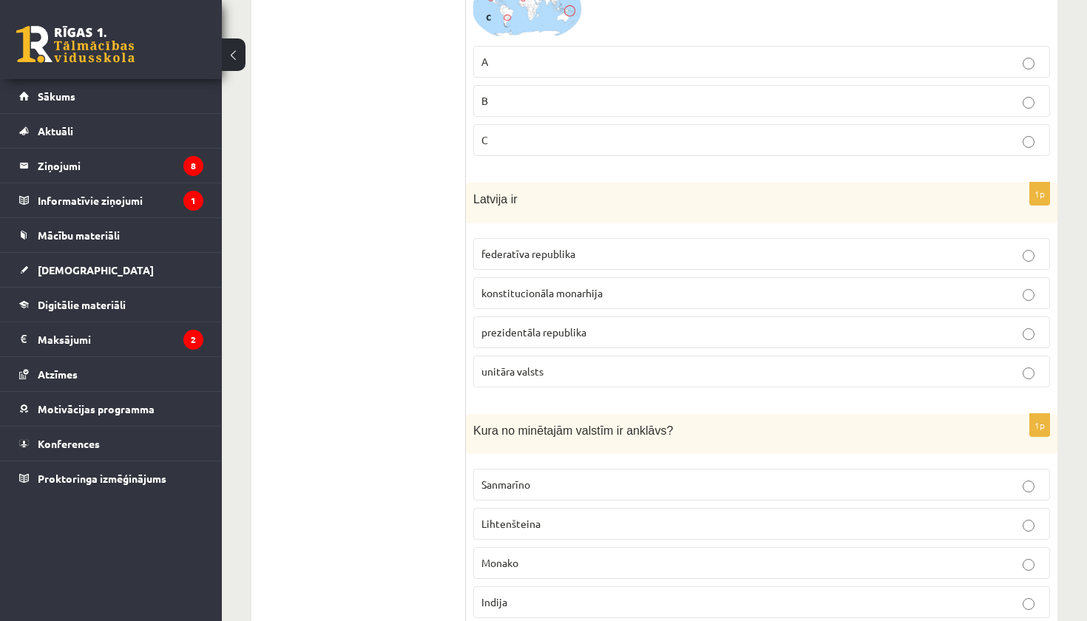
scroll to position [3863, 0]
click at [569, 324] on span "prezidentāla republika" at bounding box center [534, 330] width 105 height 13
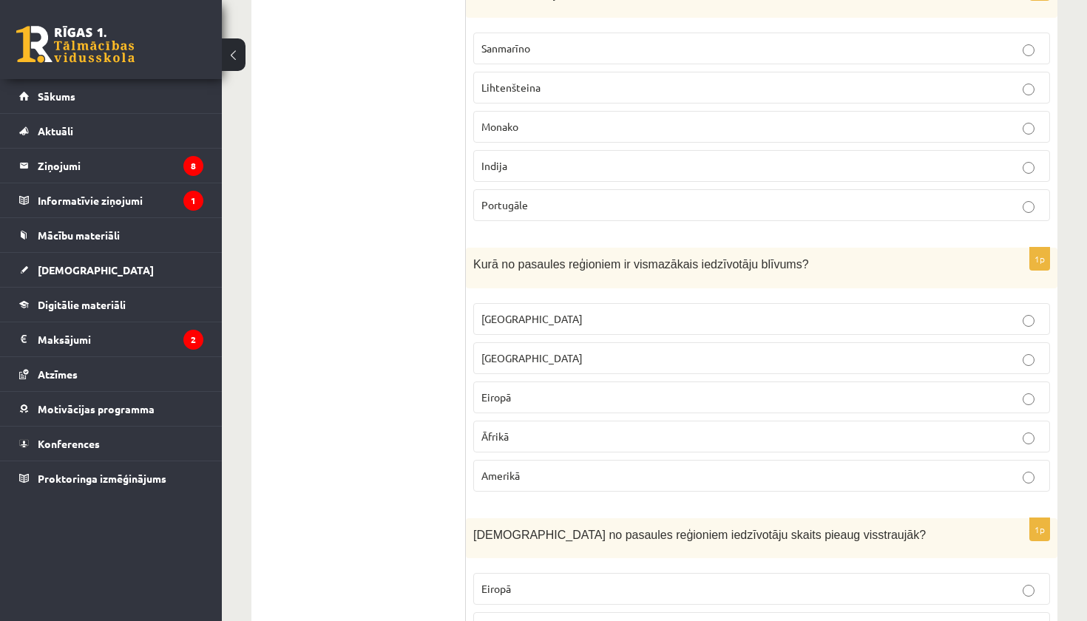
scroll to position [4283, 0]
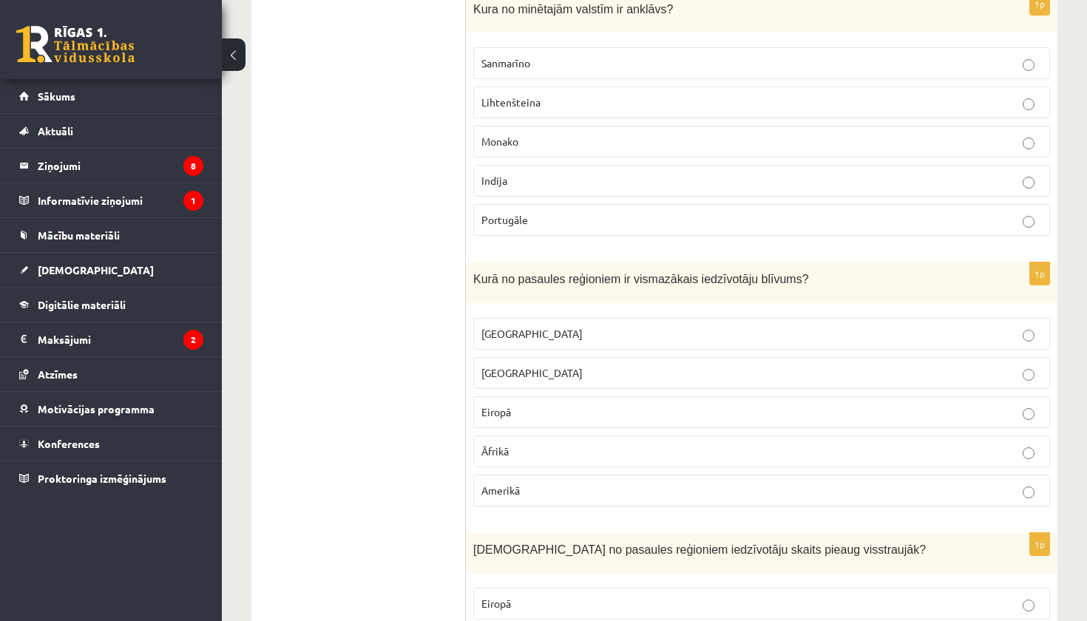
click at [511, 56] on span "Sanmarīno" at bounding box center [506, 62] width 49 height 13
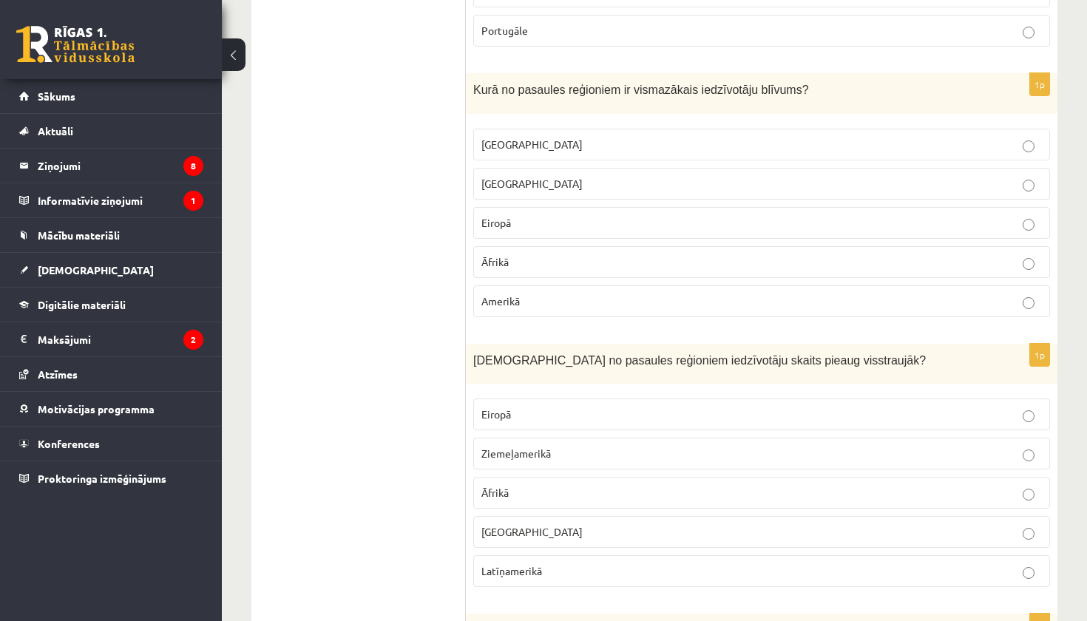
scroll to position [4474, 0]
click at [525, 137] on span "Austrālijā" at bounding box center [532, 142] width 101 height 13
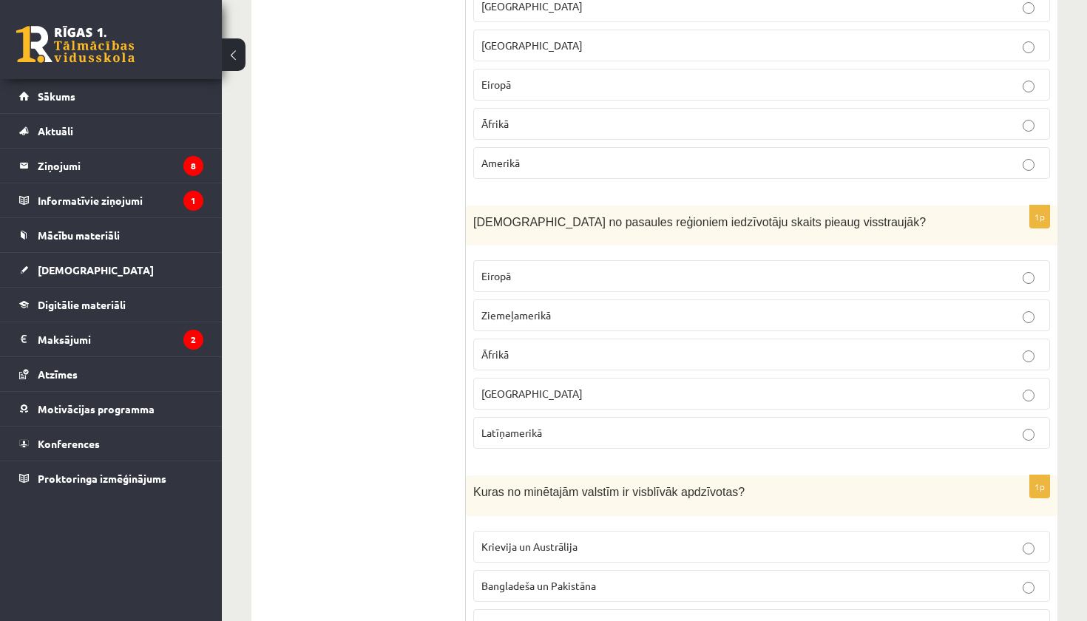
scroll to position [4636, 0]
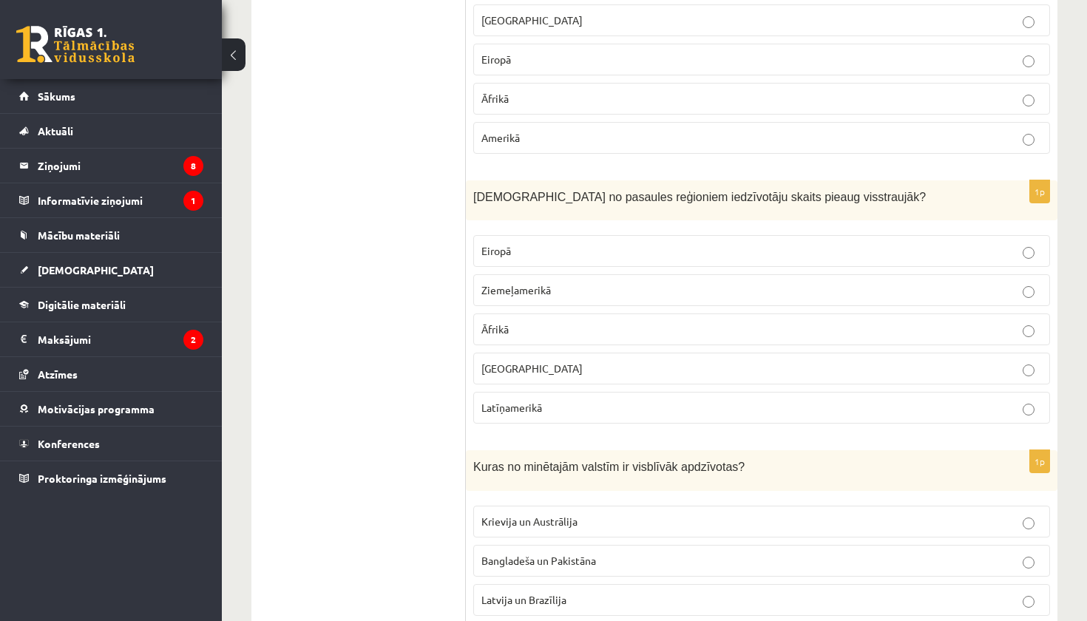
click at [492, 314] on label "Āfrikā" at bounding box center [761, 330] width 577 height 32
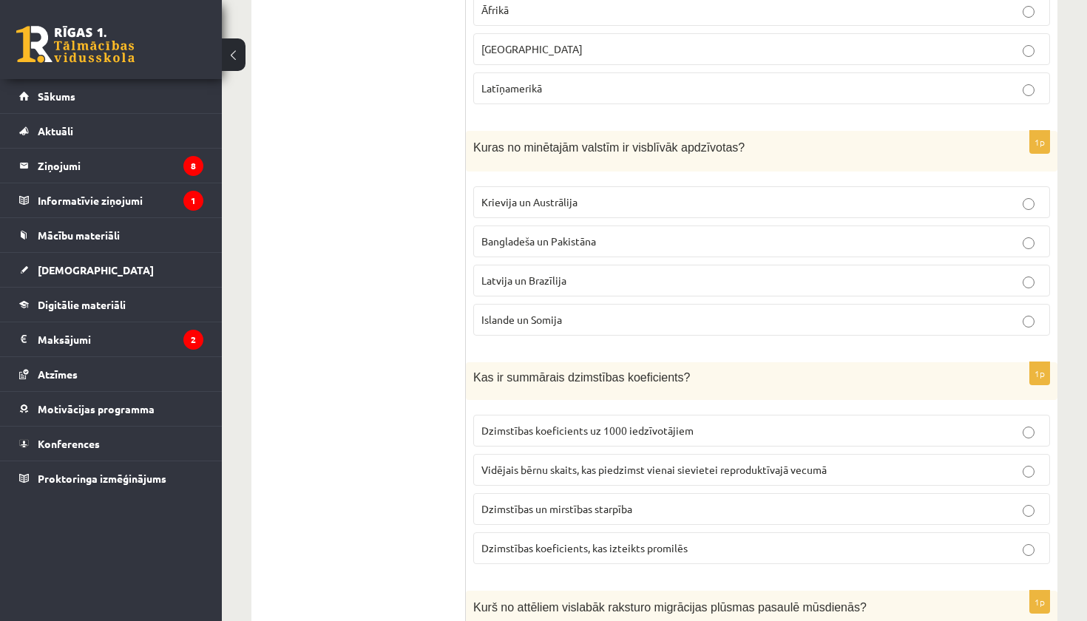
scroll to position [4953, 0]
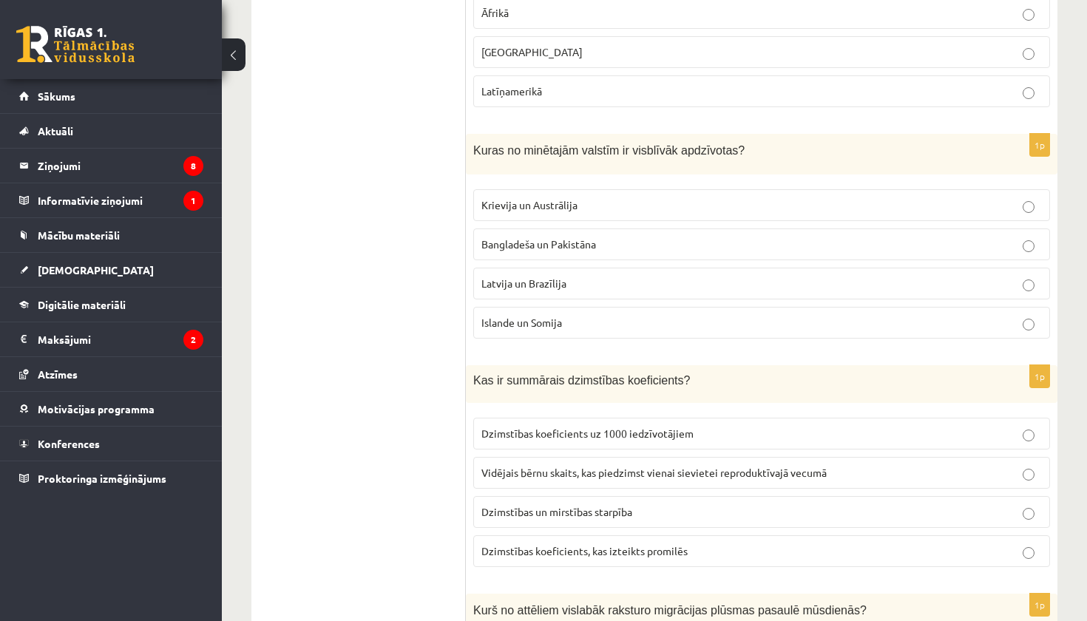
click at [660, 243] on label "Bangladeša un Pakistāna" at bounding box center [761, 245] width 577 height 32
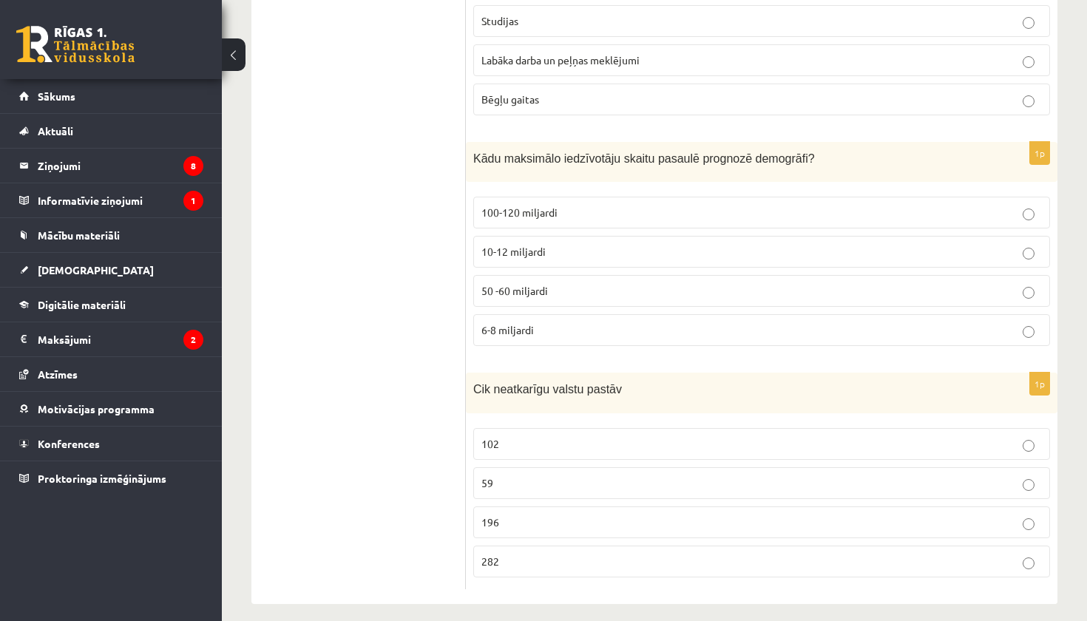
scroll to position [6920, 0]
click at [631, 245] on p "10-12 miljardi" at bounding box center [762, 253] width 561 height 16
click at [555, 516] on p "196" at bounding box center [762, 524] width 561 height 16
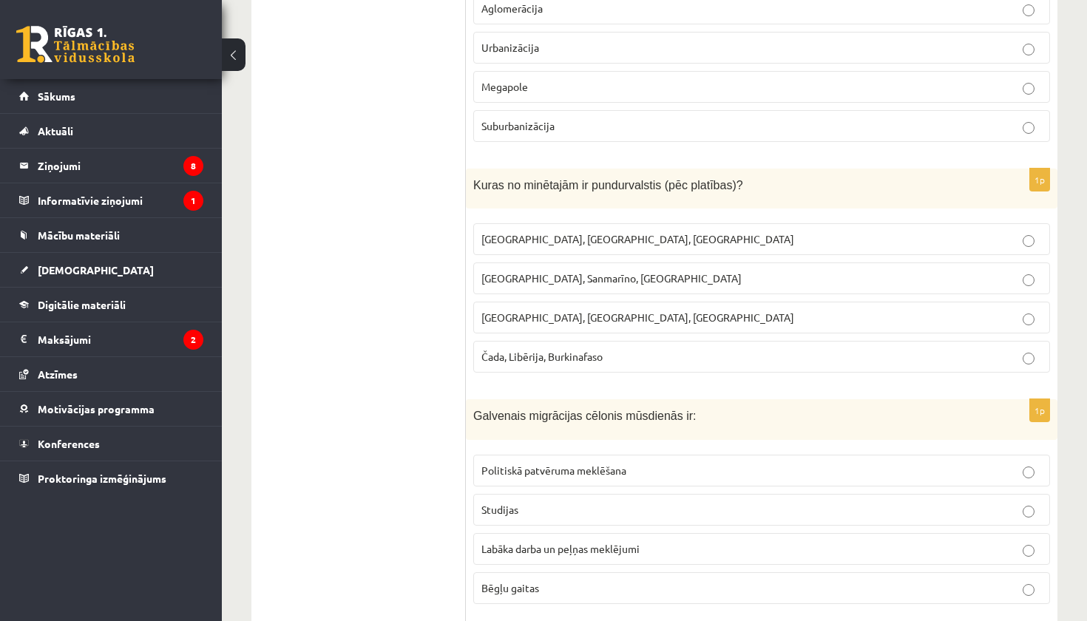
scroll to position [6431, 0]
click at [616, 272] on span "Monako, Sanmarīno, Luksemburga" at bounding box center [612, 278] width 260 height 13
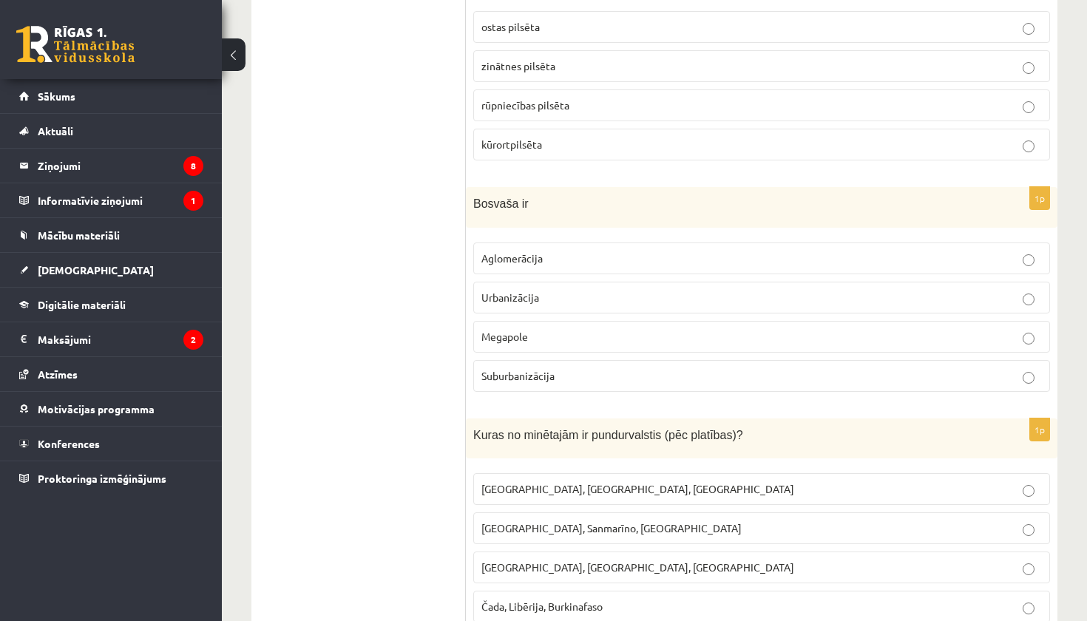
scroll to position [6189, 0]
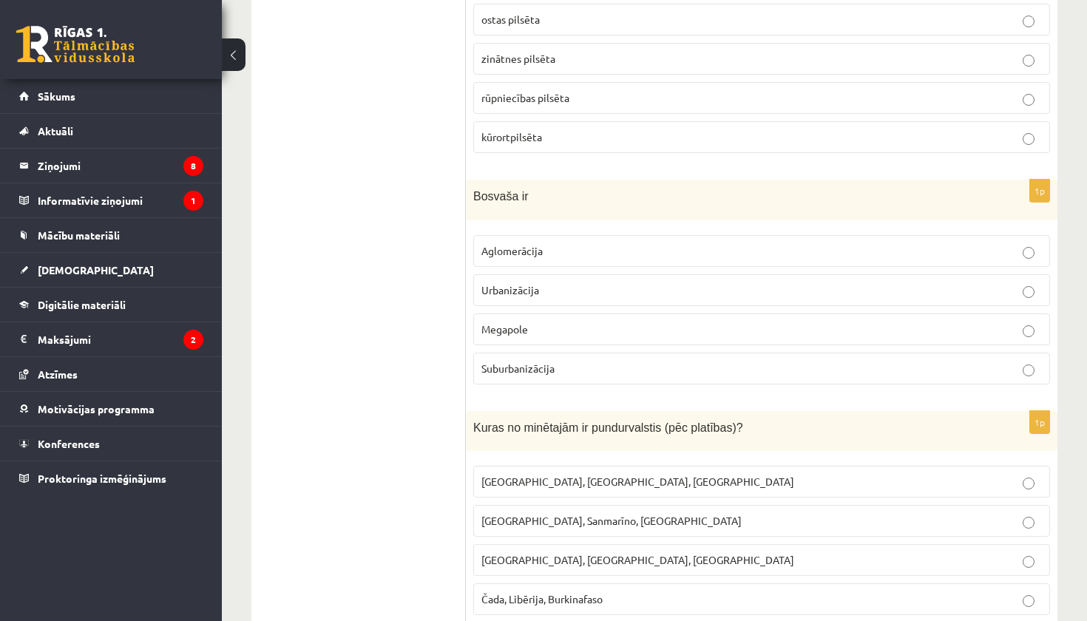
click at [528, 323] on span "Megapole" at bounding box center [505, 329] width 47 height 13
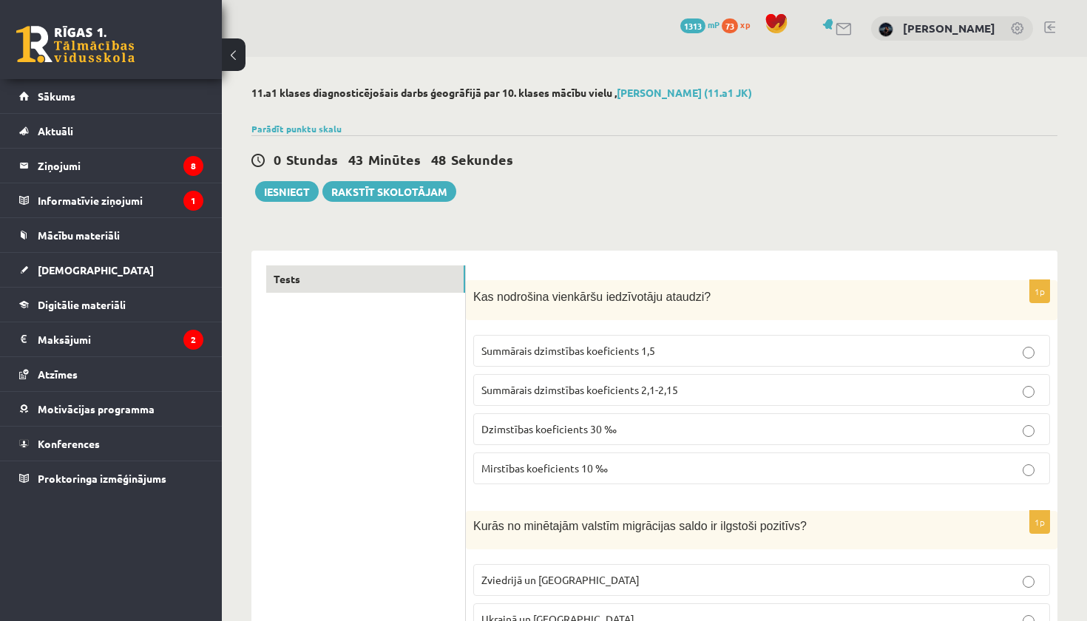
scroll to position [0, 0]
click at [307, 195] on button "Iesniegt" at bounding box center [287, 191] width 64 height 21
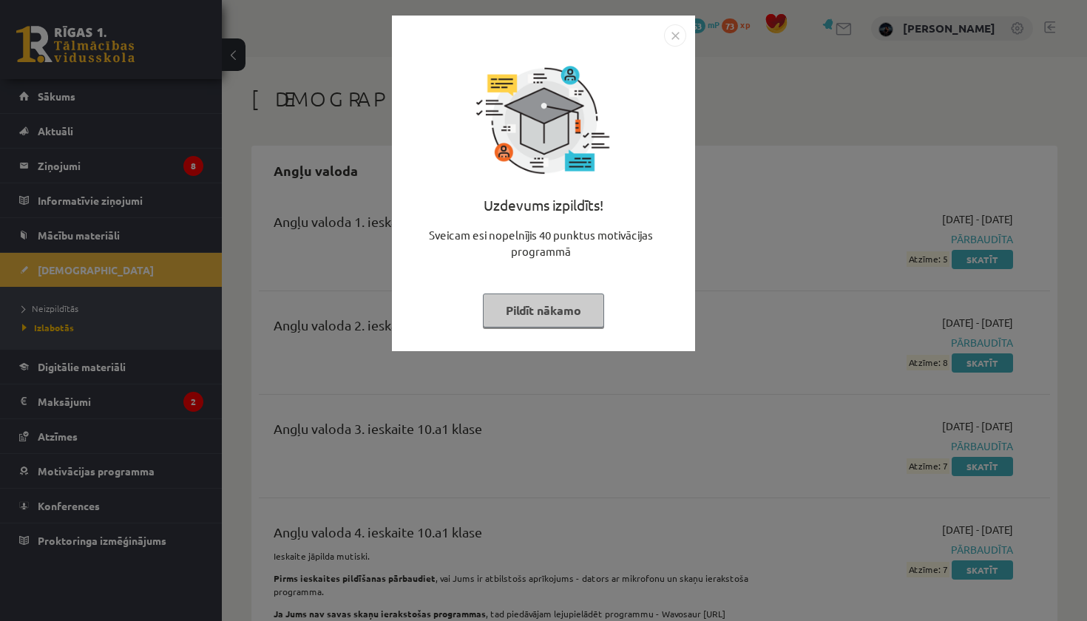
click at [564, 317] on button "Pildīt nākamo" at bounding box center [543, 311] width 121 height 34
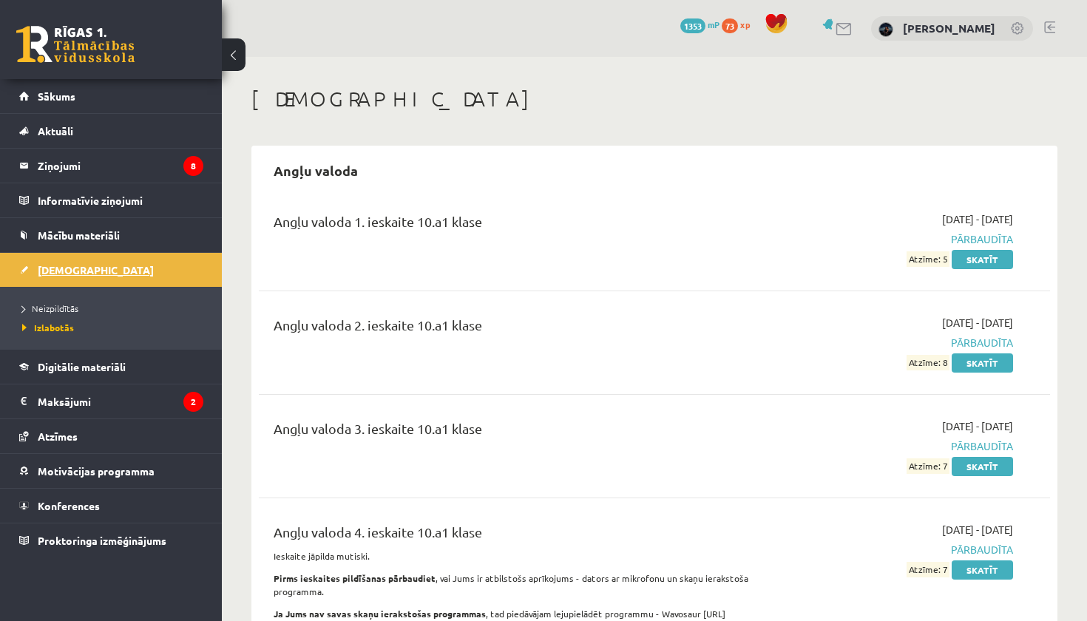
click at [87, 269] on link "[DEMOGRAPHIC_DATA]" at bounding box center [111, 270] width 184 height 34
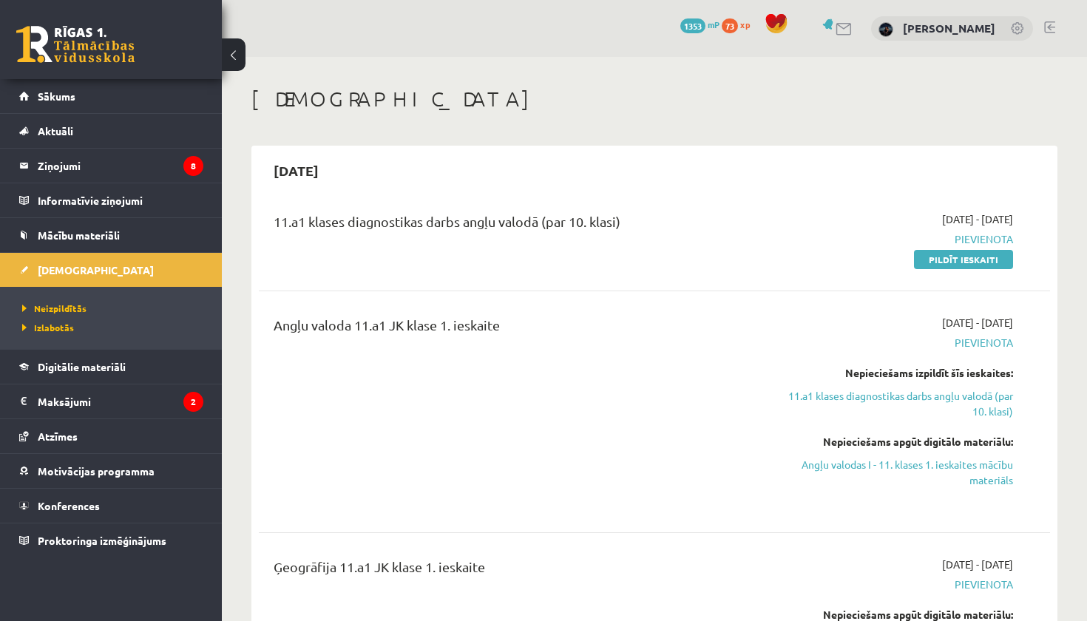
click at [681, 18] on span "1353" at bounding box center [693, 25] width 25 height 15
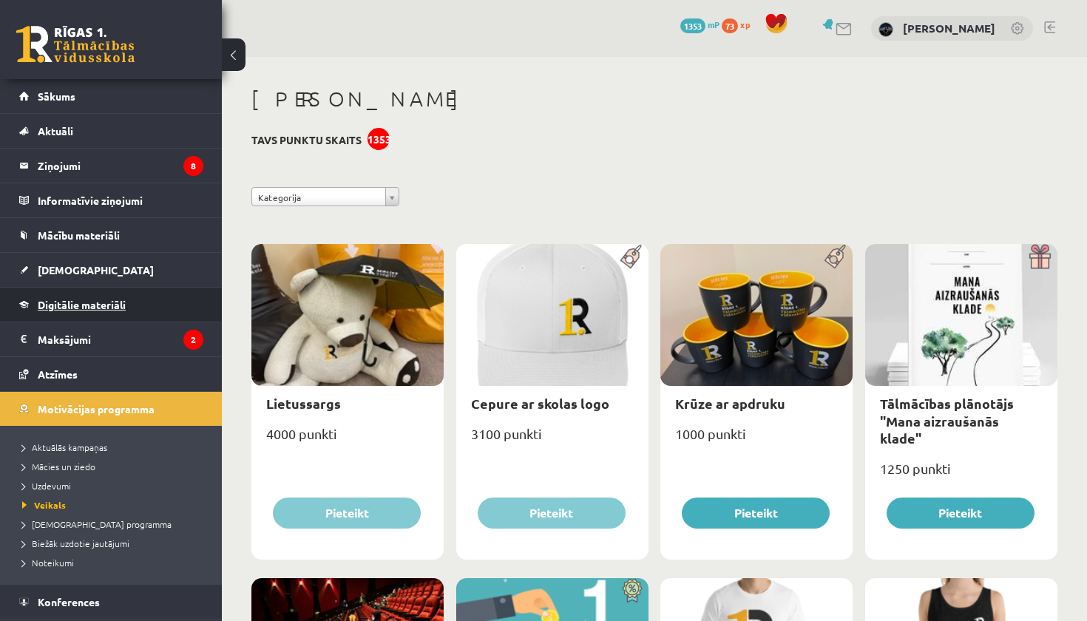
click at [90, 311] on link "Digitālie materiāli" at bounding box center [111, 305] width 184 height 34
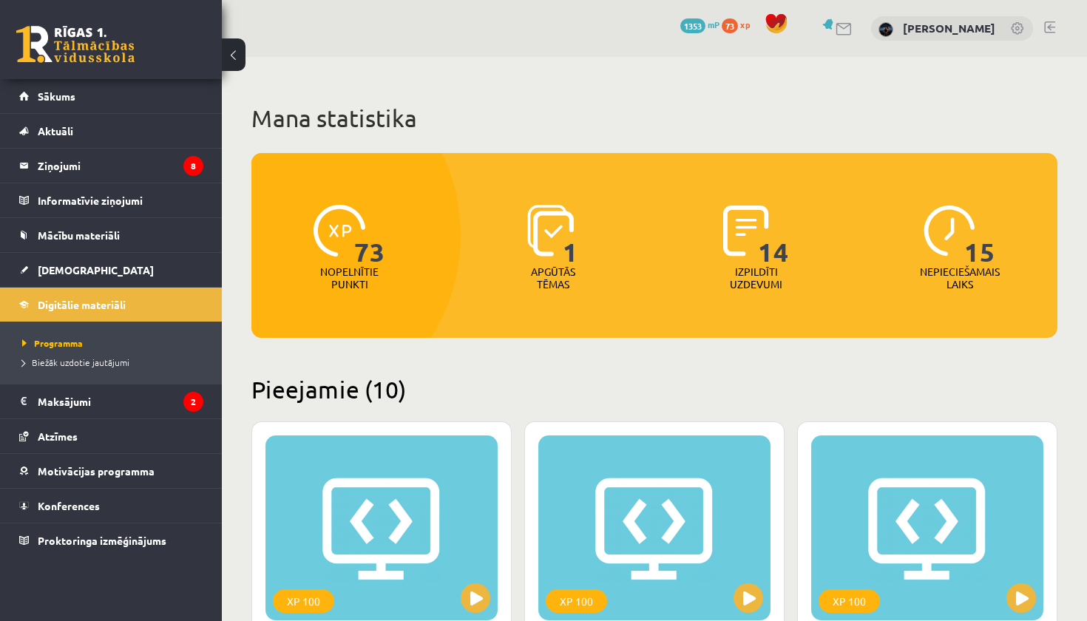
scroll to position [6, 0]
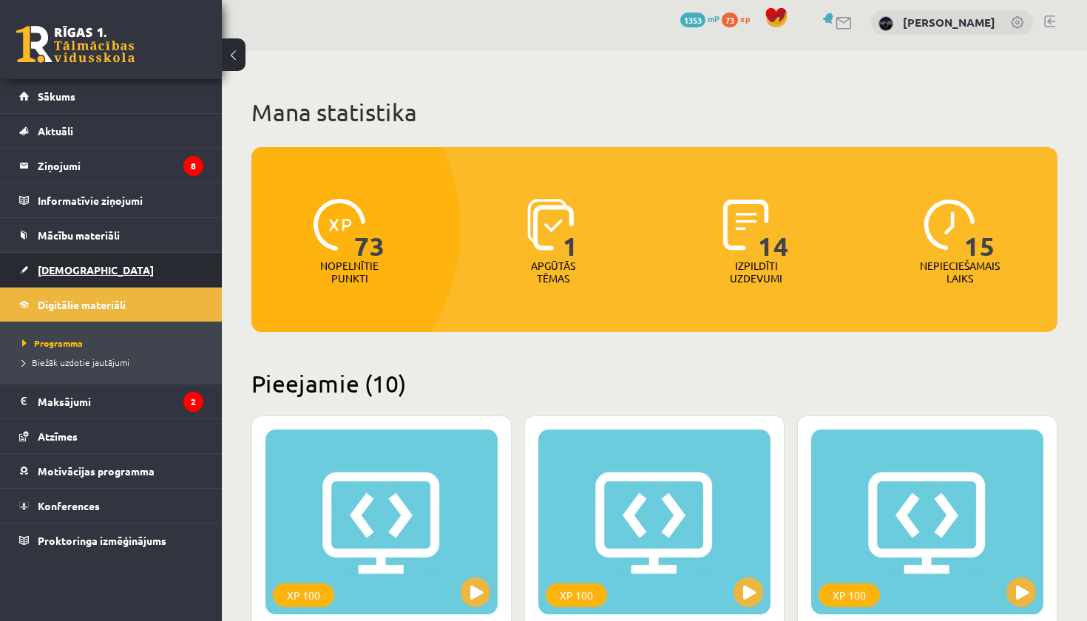
click at [102, 271] on link "[DEMOGRAPHIC_DATA]" at bounding box center [111, 270] width 184 height 34
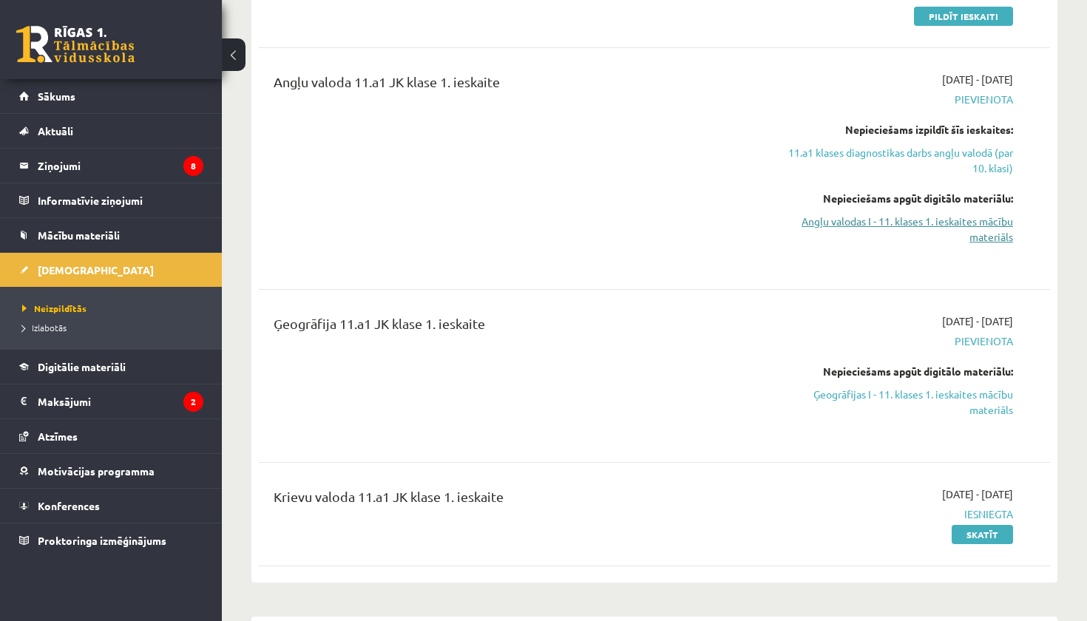
scroll to position [163, 0]
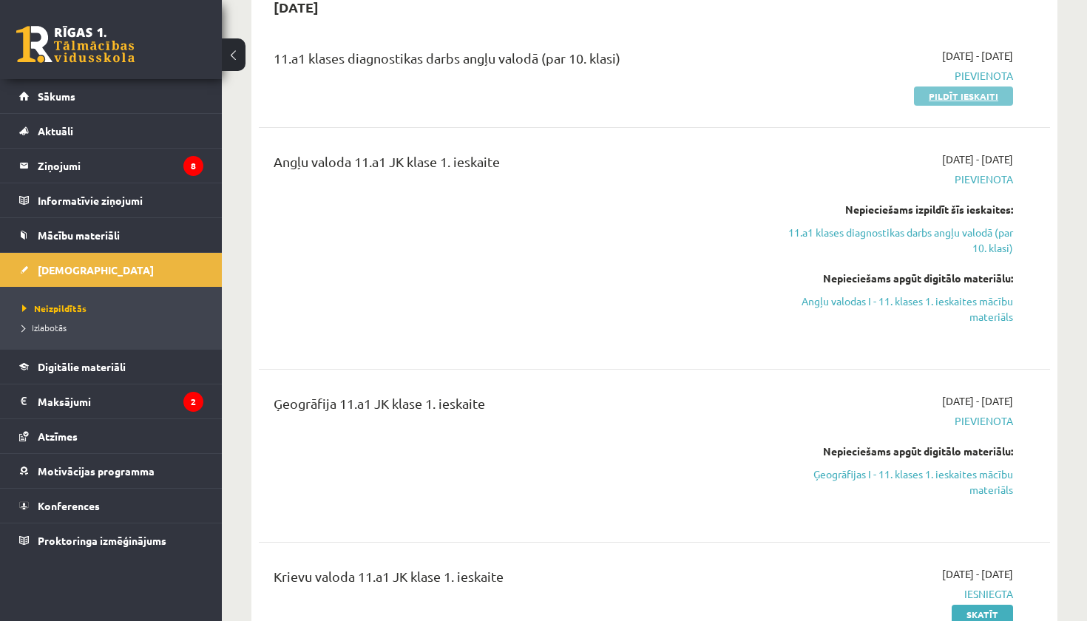
click at [938, 101] on link "Pildīt ieskaiti" at bounding box center [963, 96] width 99 height 19
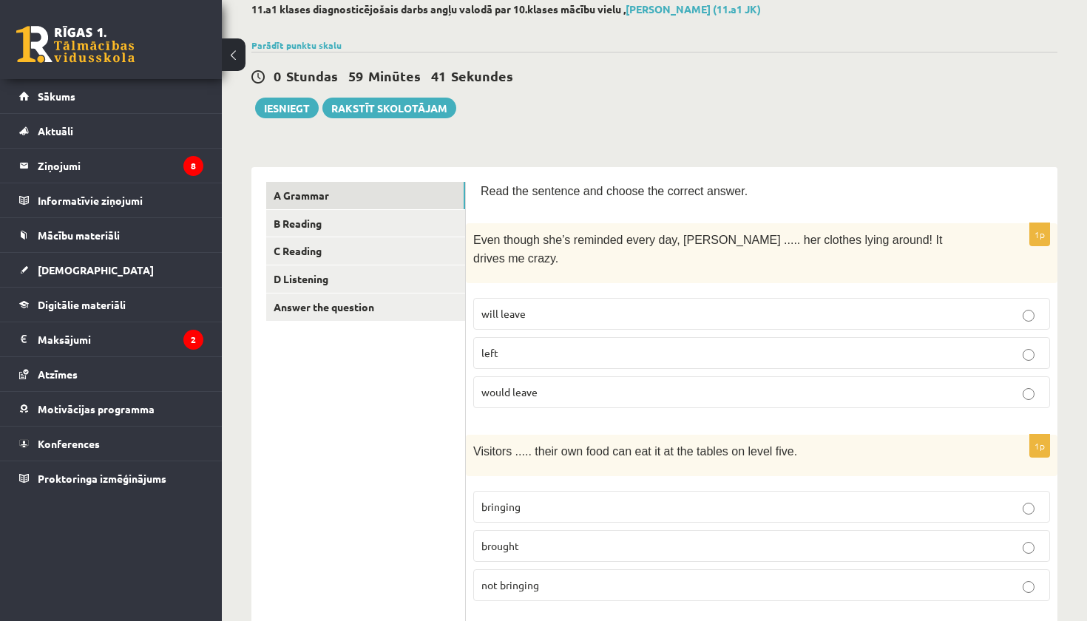
scroll to position [122, 0]
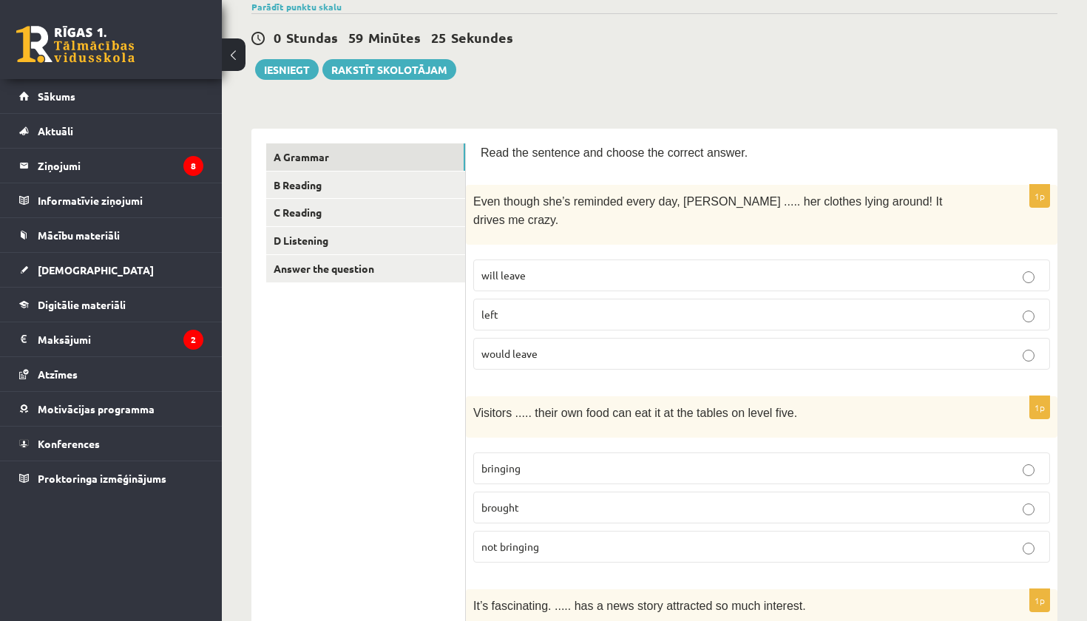
click at [580, 307] on p "left" at bounding box center [762, 315] width 561 height 16
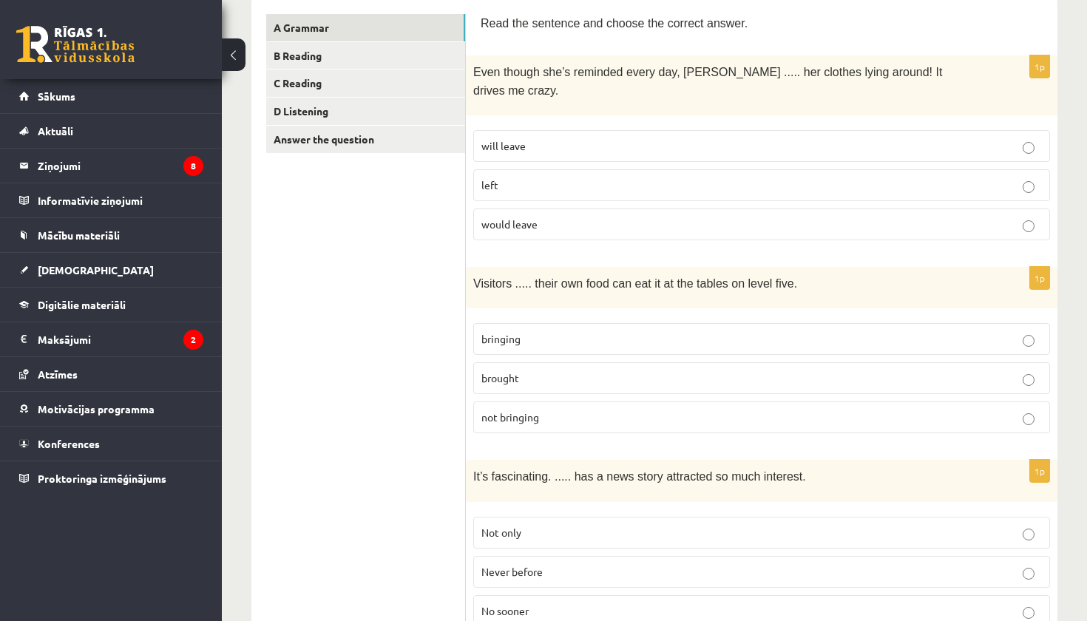
scroll to position [292, 0]
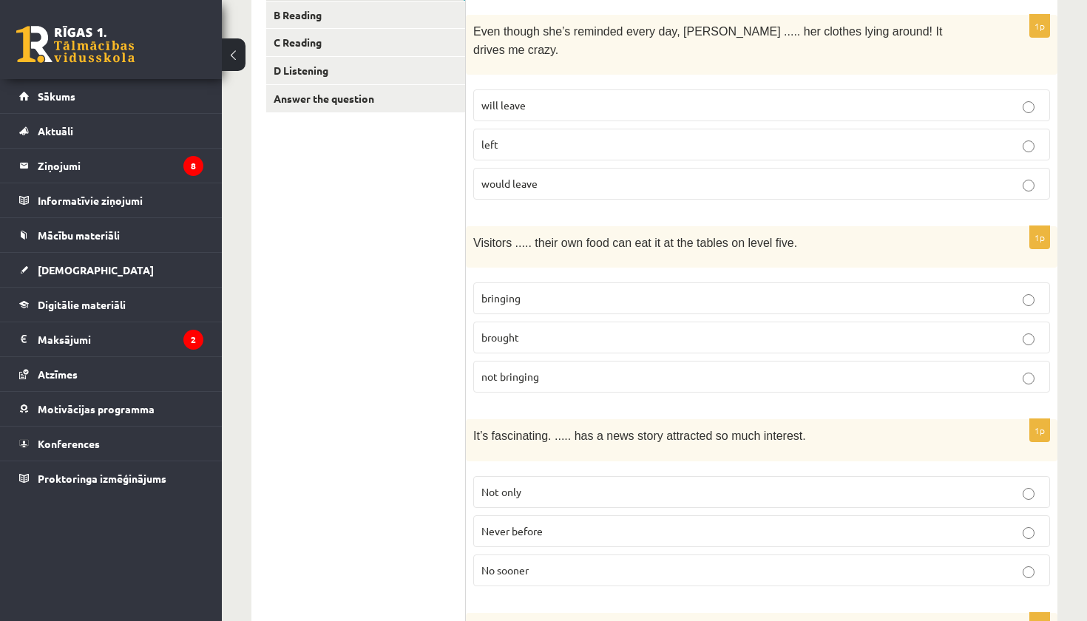
click at [573, 291] on p "bringing" at bounding box center [762, 299] width 561 height 16
click at [587, 330] on p "brought" at bounding box center [762, 338] width 561 height 16
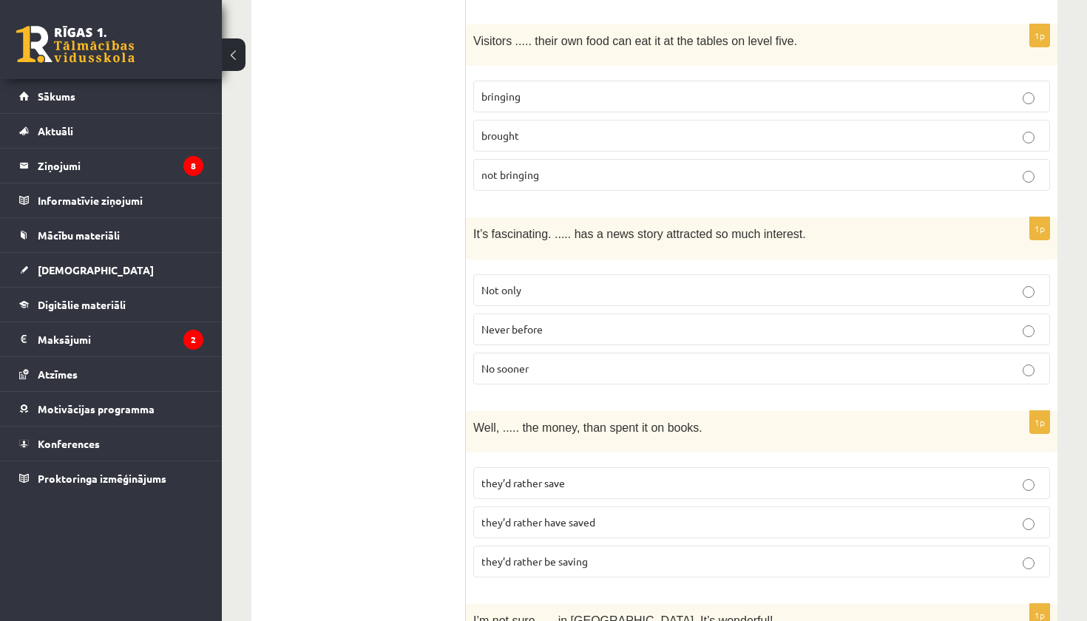
scroll to position [499, 0]
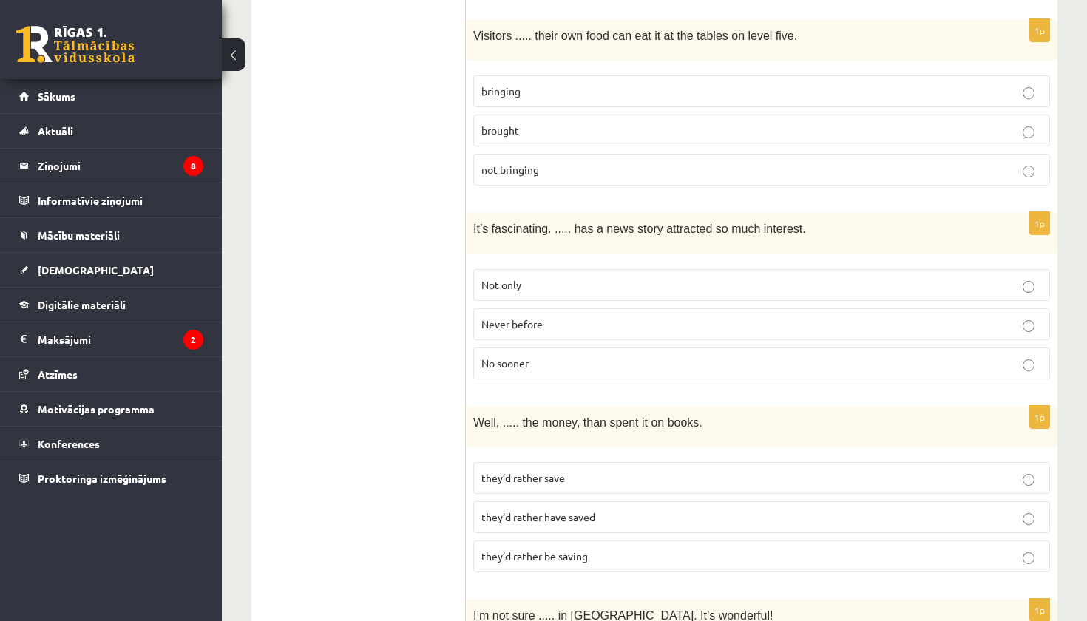
click at [584, 356] on p "No sooner" at bounding box center [762, 364] width 561 height 16
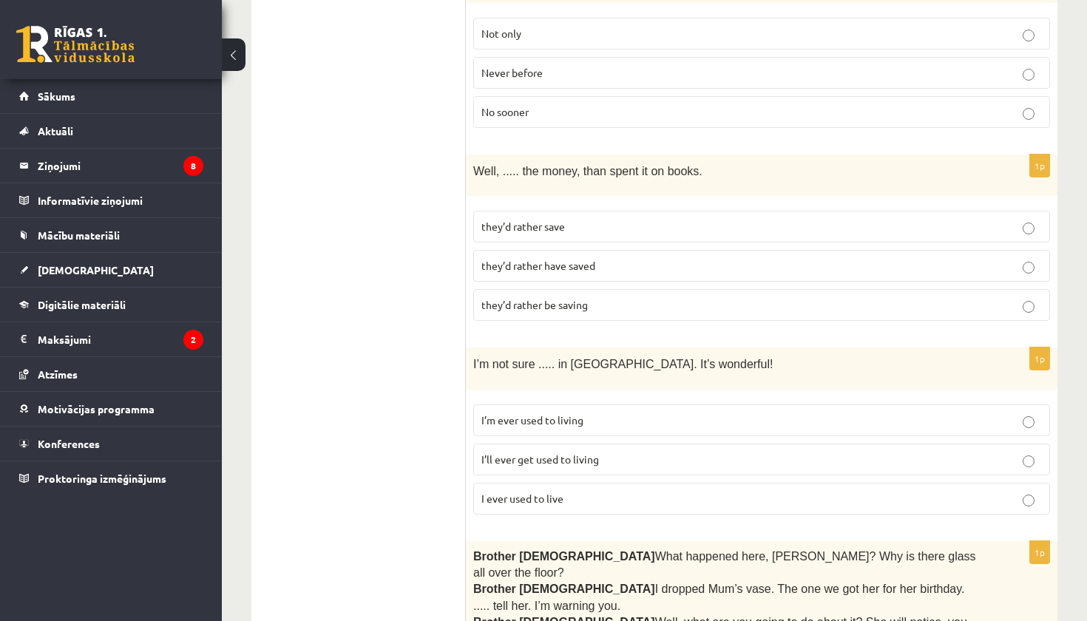
scroll to position [741, 0]
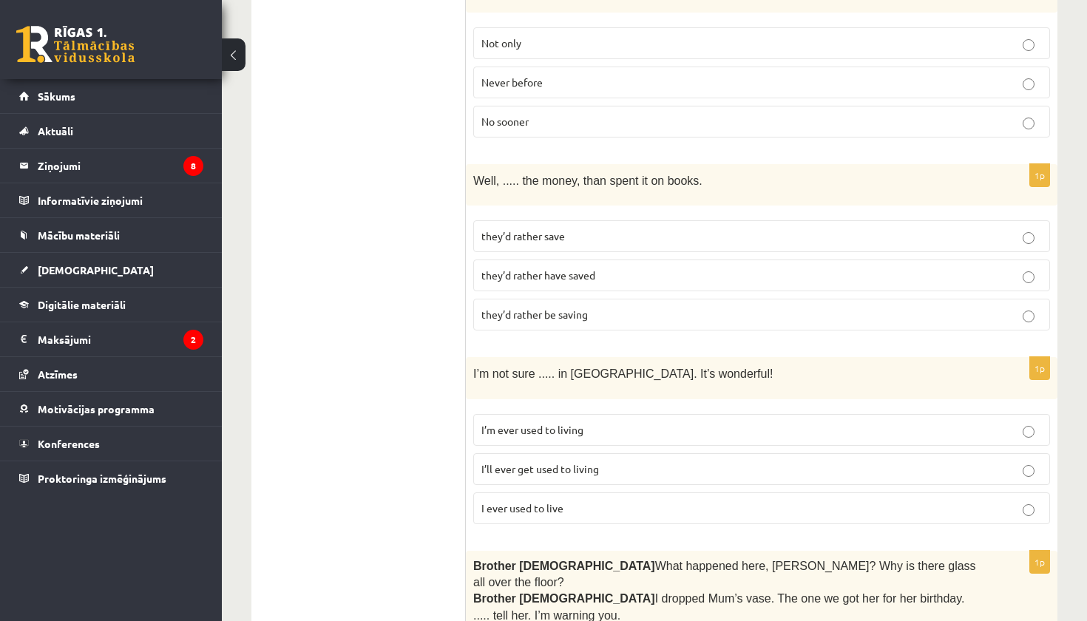
click at [598, 307] on p "they’d rather be saving" at bounding box center [762, 315] width 561 height 16
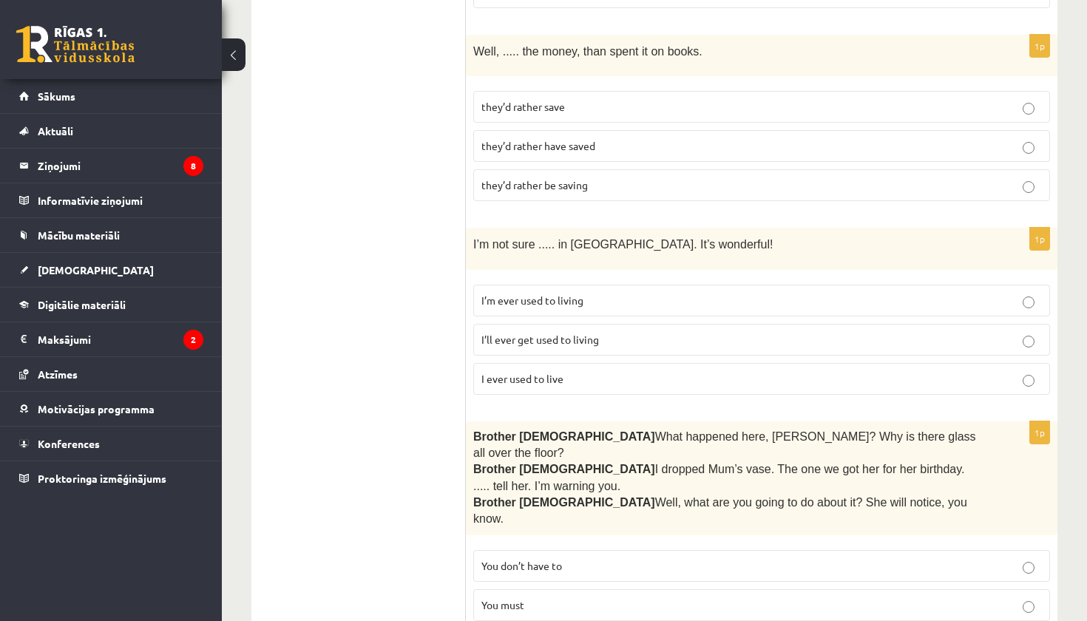
scroll to position [895, 0]
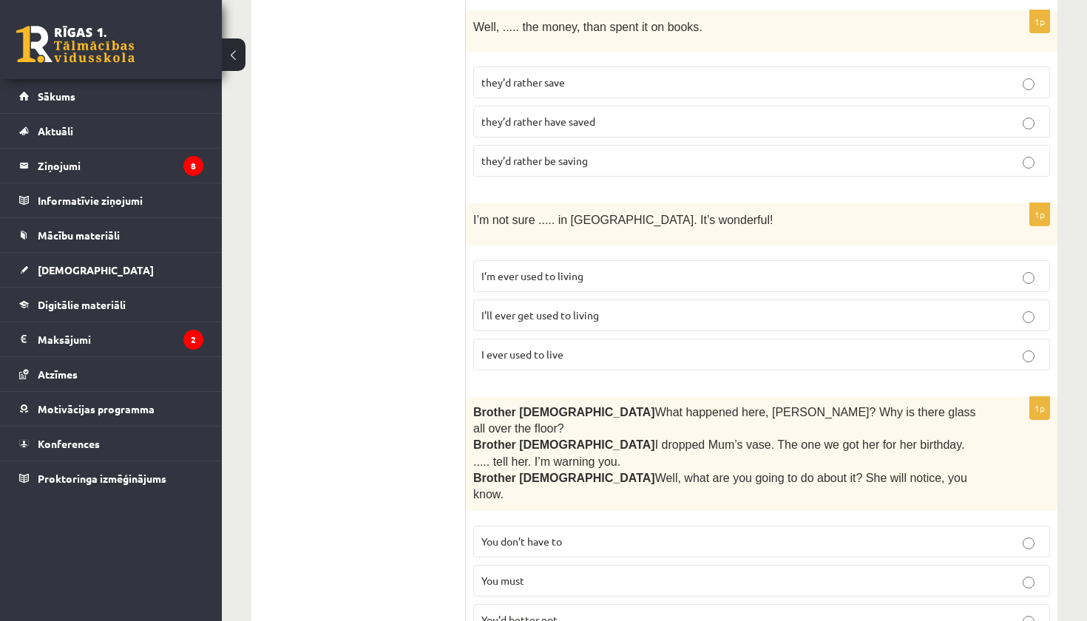
click at [595, 347] on p "I ever used to live" at bounding box center [762, 355] width 561 height 16
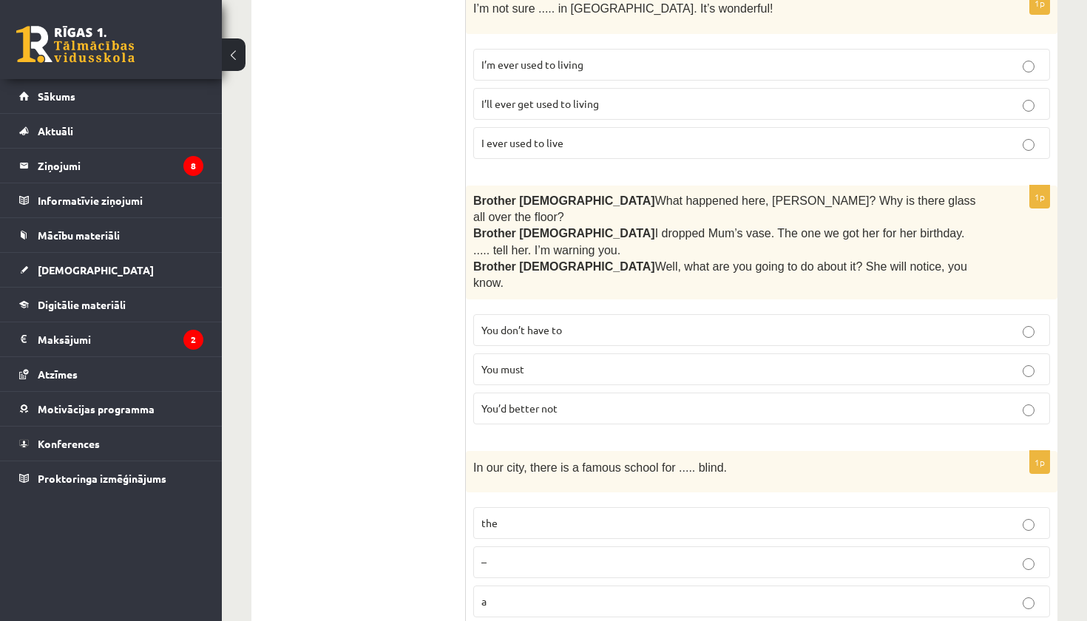
scroll to position [1119, 0]
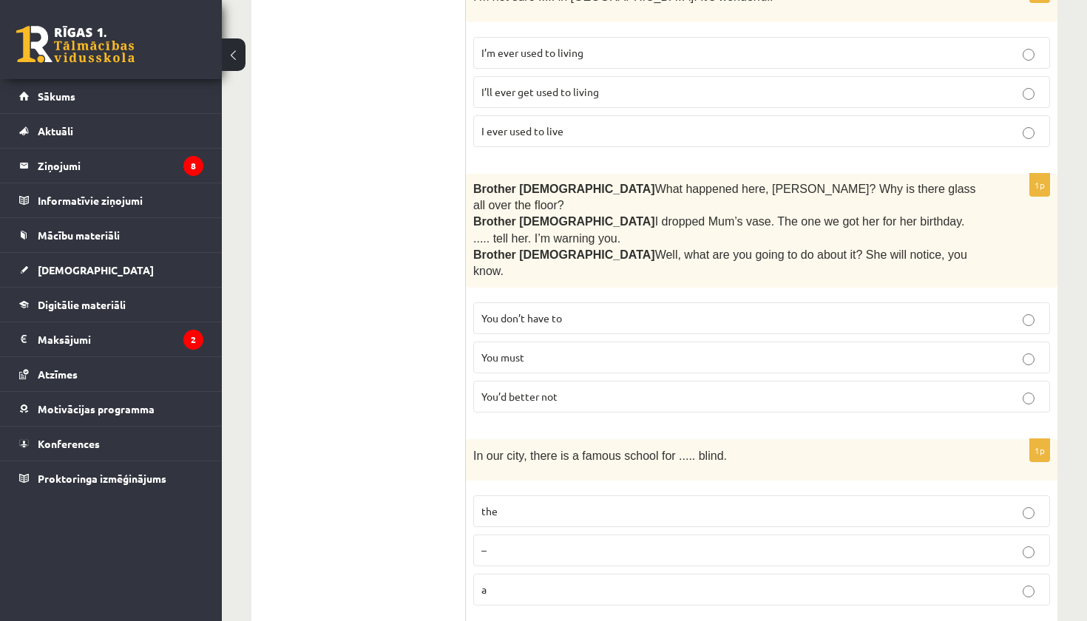
click at [609, 389] on p "You’d better not" at bounding box center [762, 397] width 561 height 16
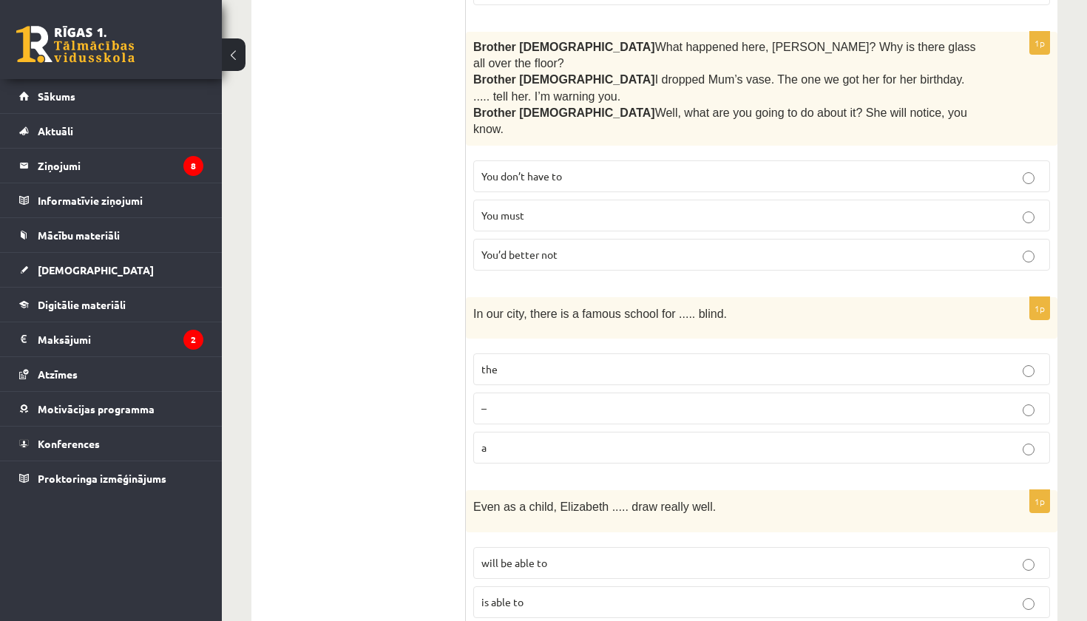
scroll to position [1274, 0]
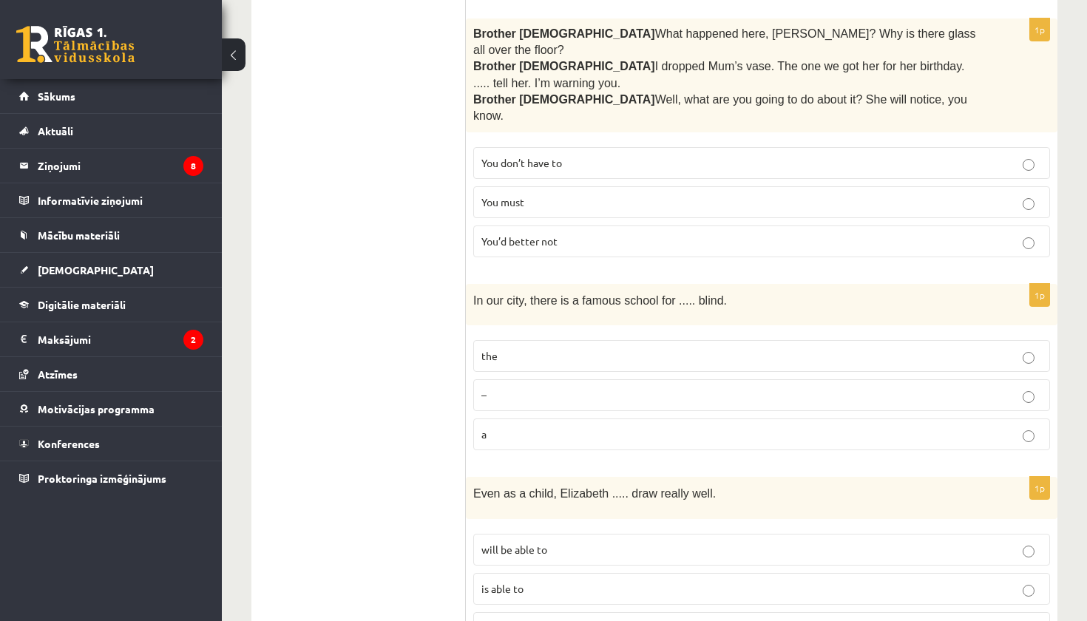
click at [592, 388] on p "–" at bounding box center [762, 396] width 561 height 16
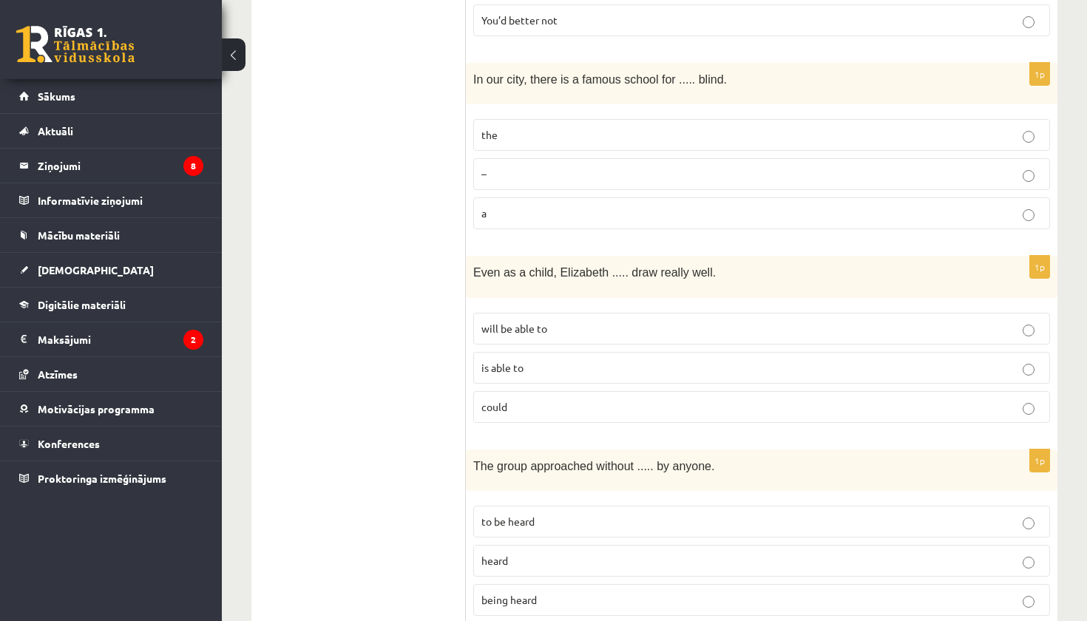
scroll to position [1498, 0]
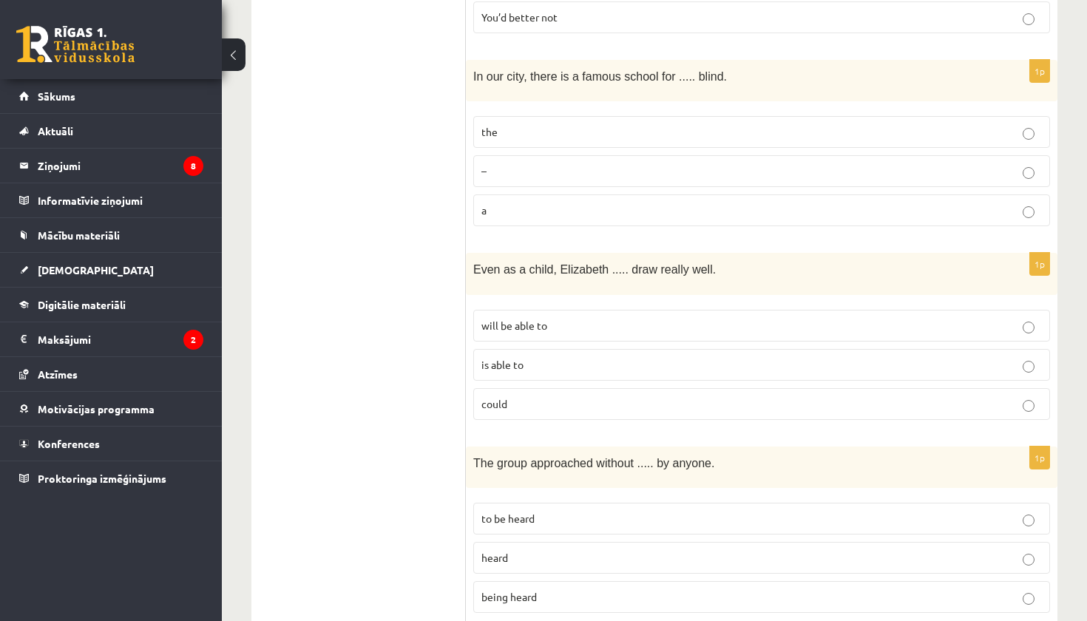
click at [587, 397] on p "could" at bounding box center [762, 405] width 561 height 16
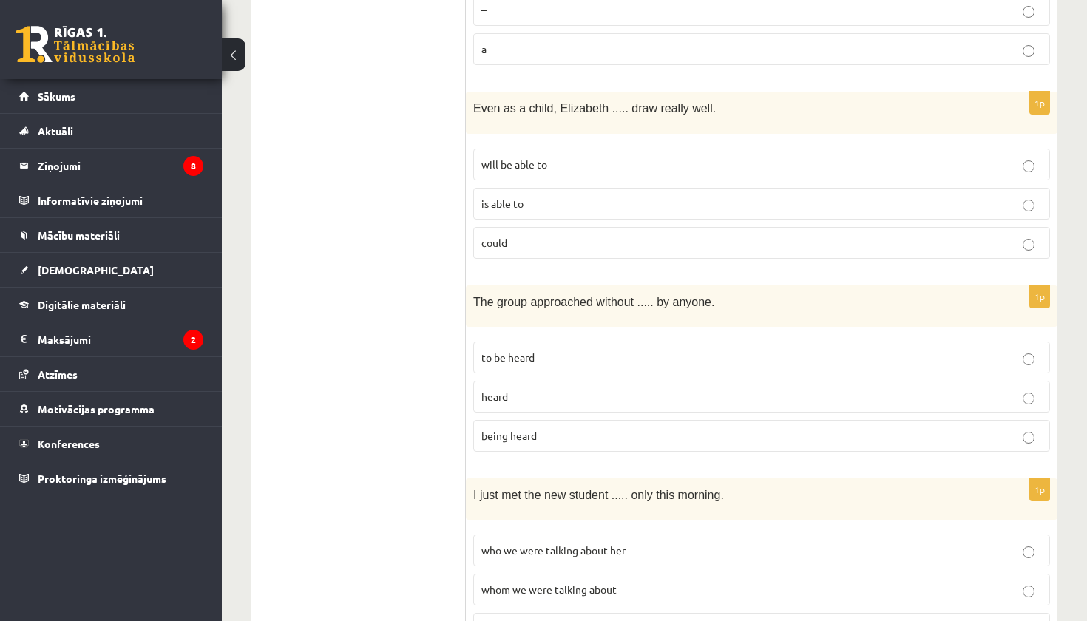
scroll to position [1673, 0]
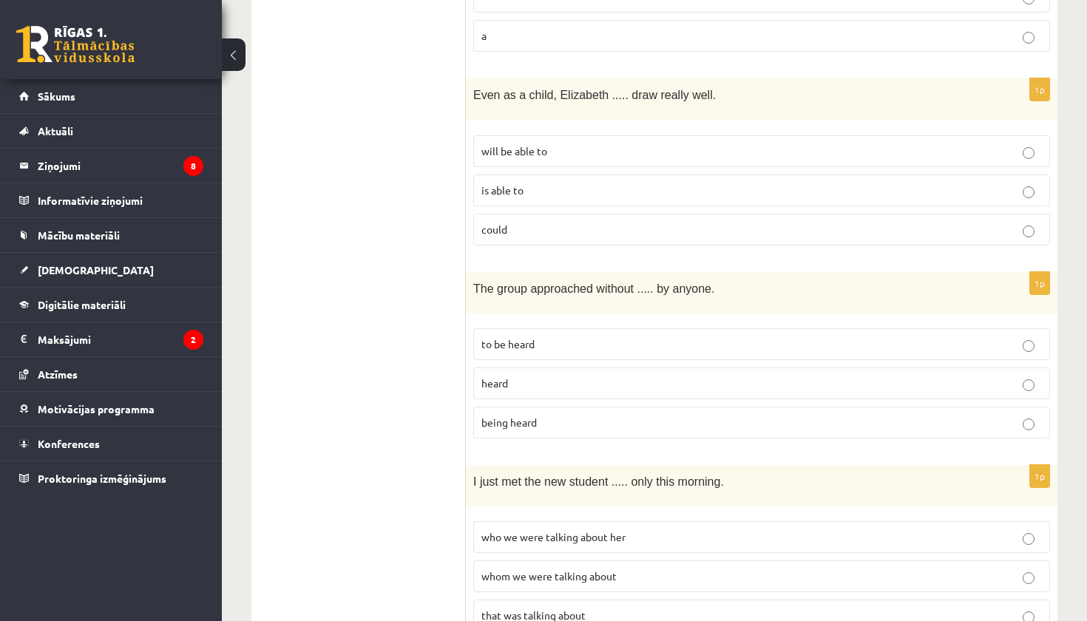
click at [560, 415] on p "being heard" at bounding box center [762, 423] width 561 height 16
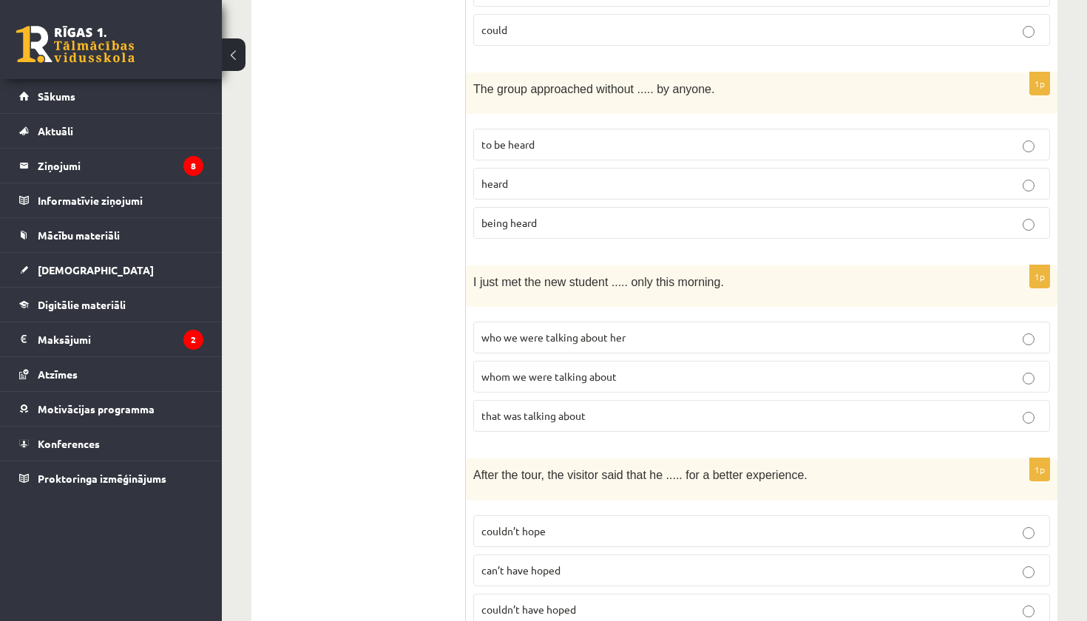
scroll to position [1873, 0]
click at [613, 330] on span "who we were talking about her" at bounding box center [554, 336] width 144 height 13
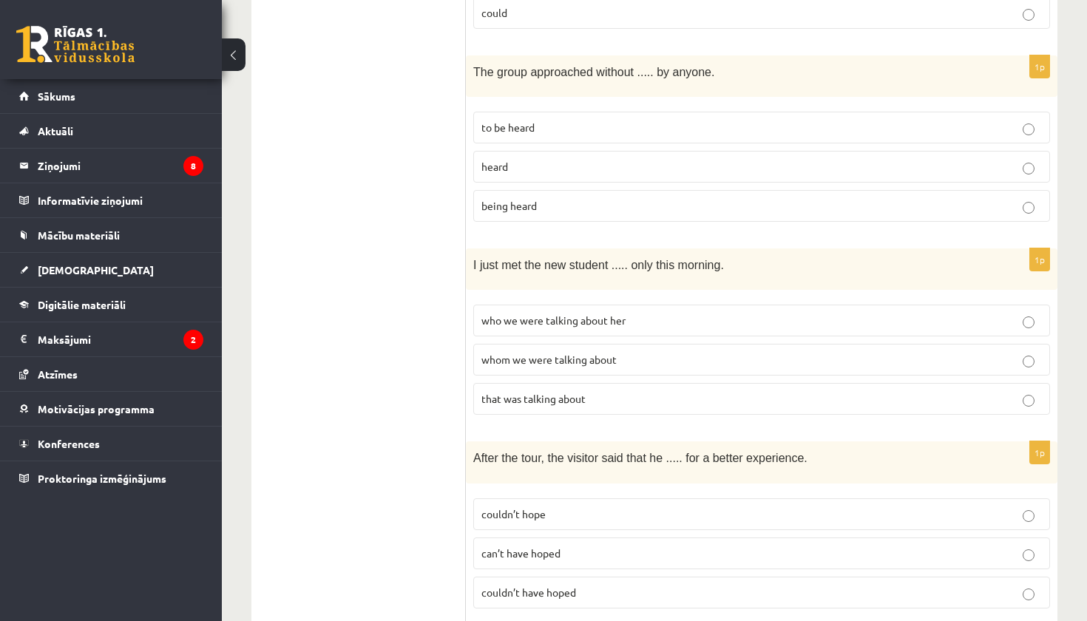
scroll to position [1894, 0]
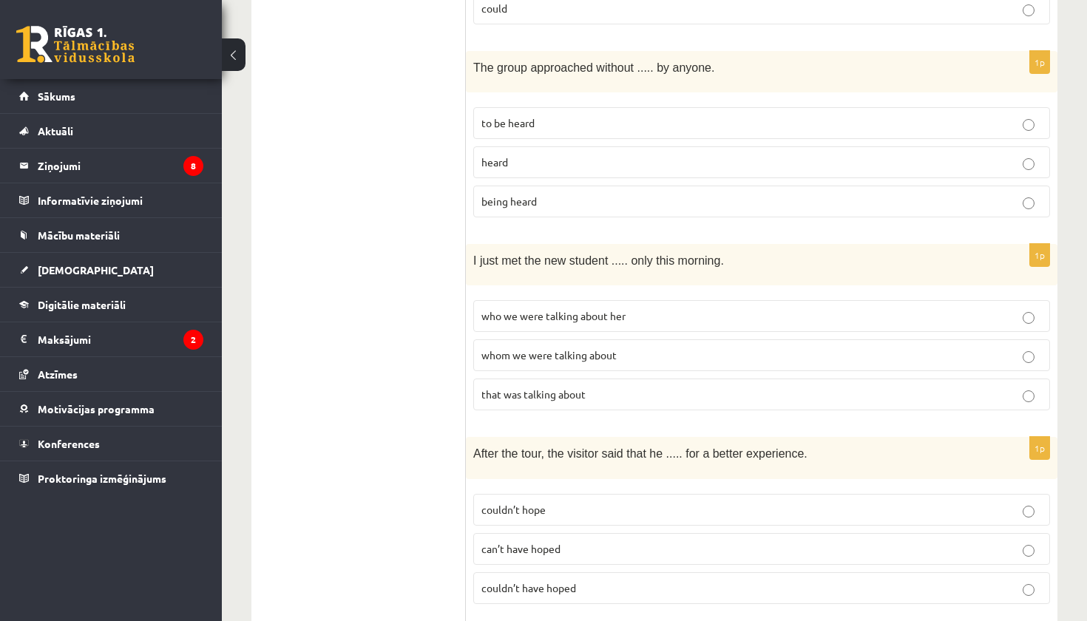
click at [618, 348] on p "whom we were talking about" at bounding box center [762, 356] width 561 height 16
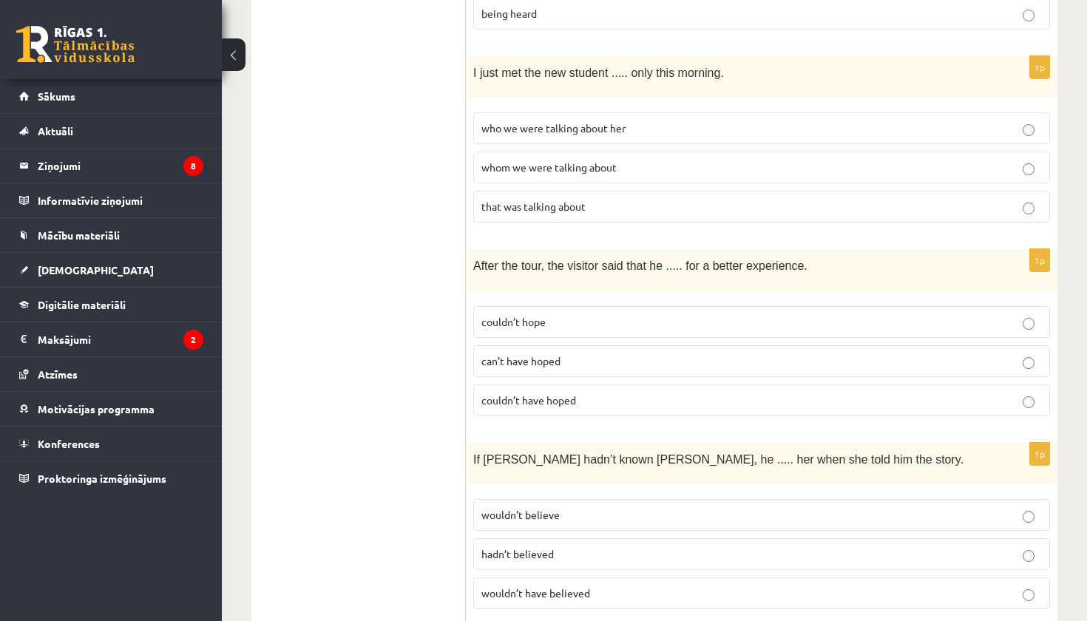
scroll to position [2100, 0]
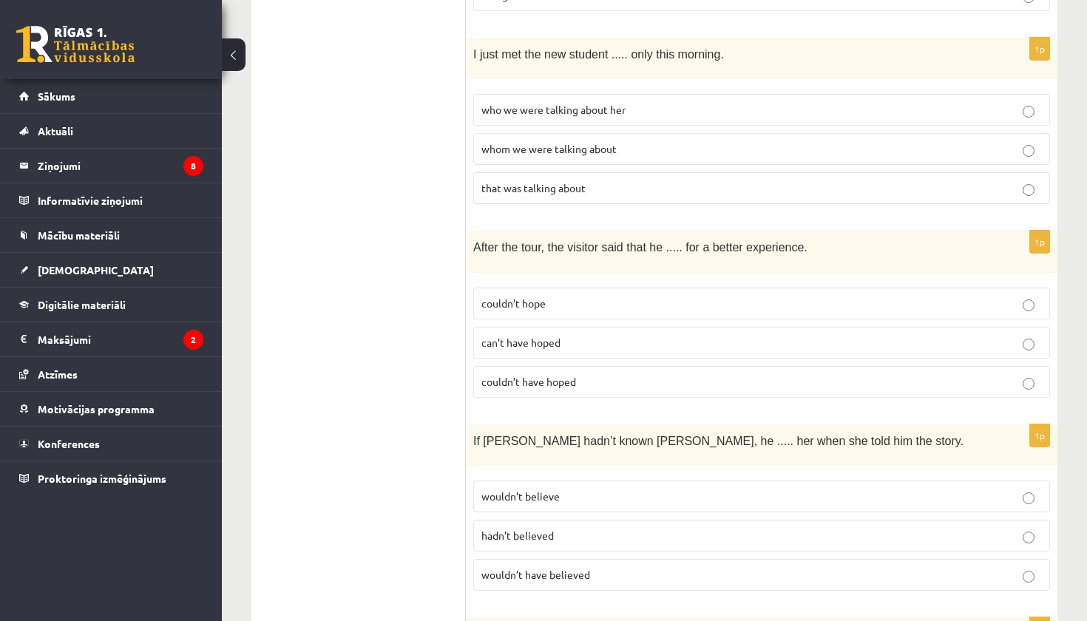
click at [593, 374] on p "couldn’t have hoped" at bounding box center [762, 382] width 561 height 16
click at [608, 296] on p "couldn’t hope" at bounding box center [762, 304] width 561 height 16
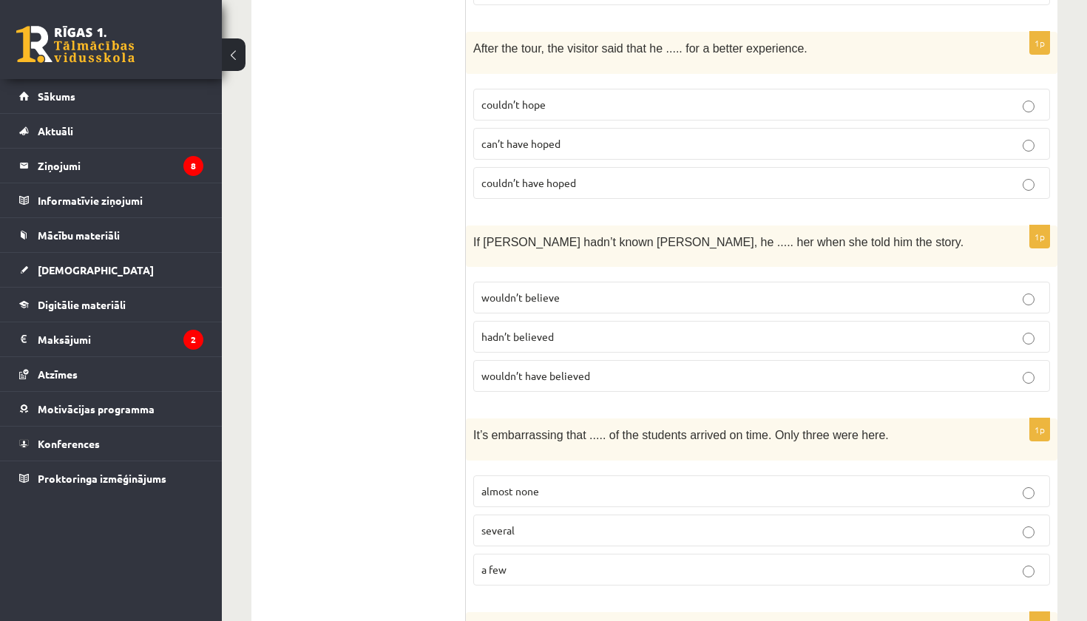
scroll to position [2326, 0]
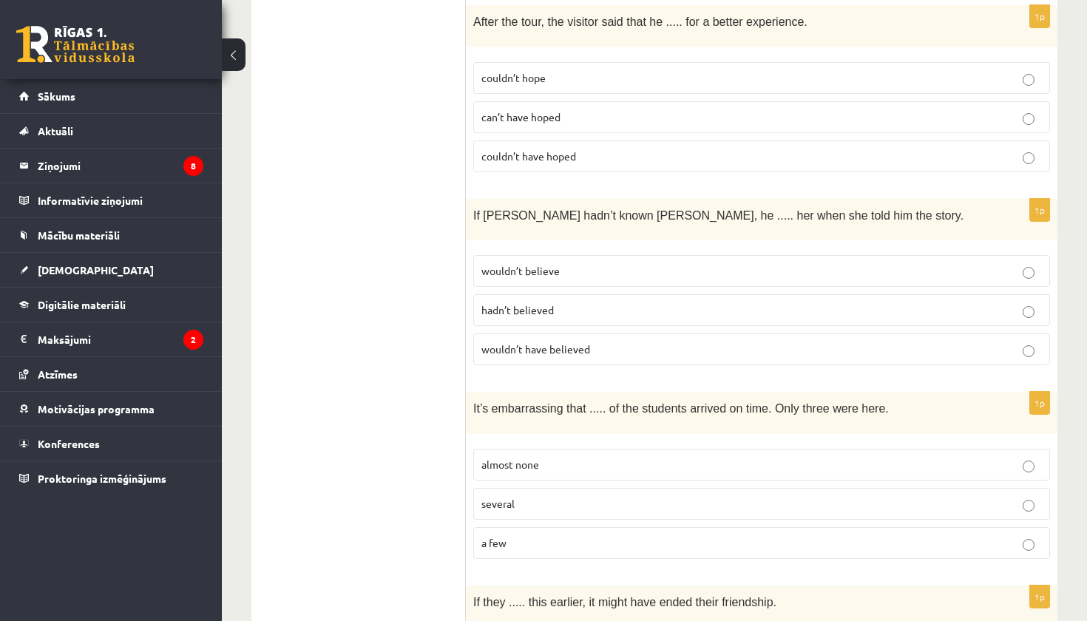
click at [578, 263] on p "wouldn’t believe" at bounding box center [762, 271] width 561 height 16
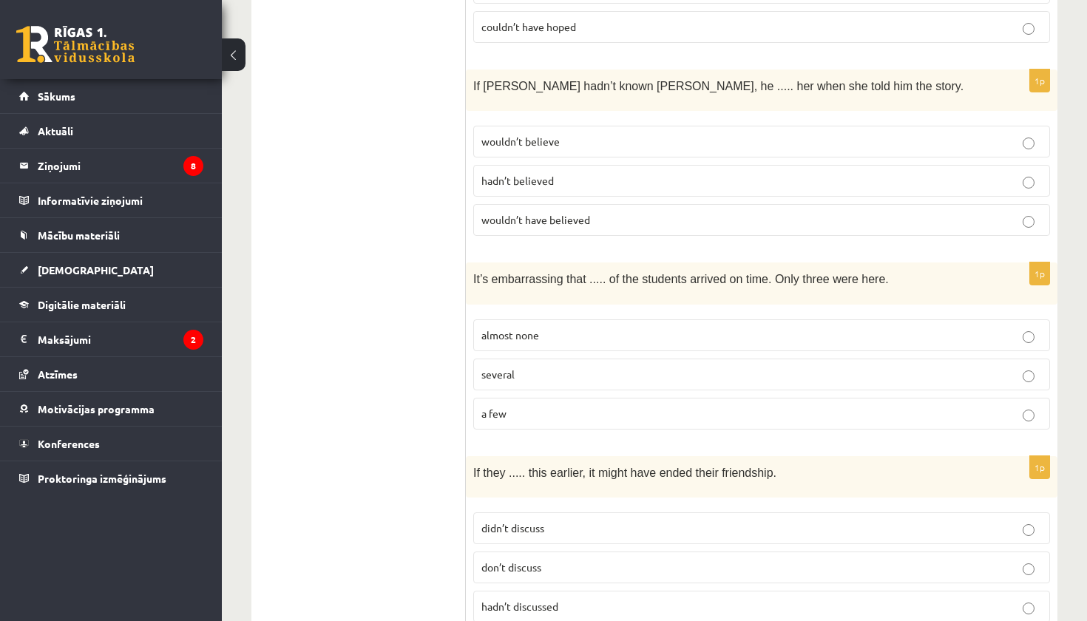
scroll to position [2461, 0]
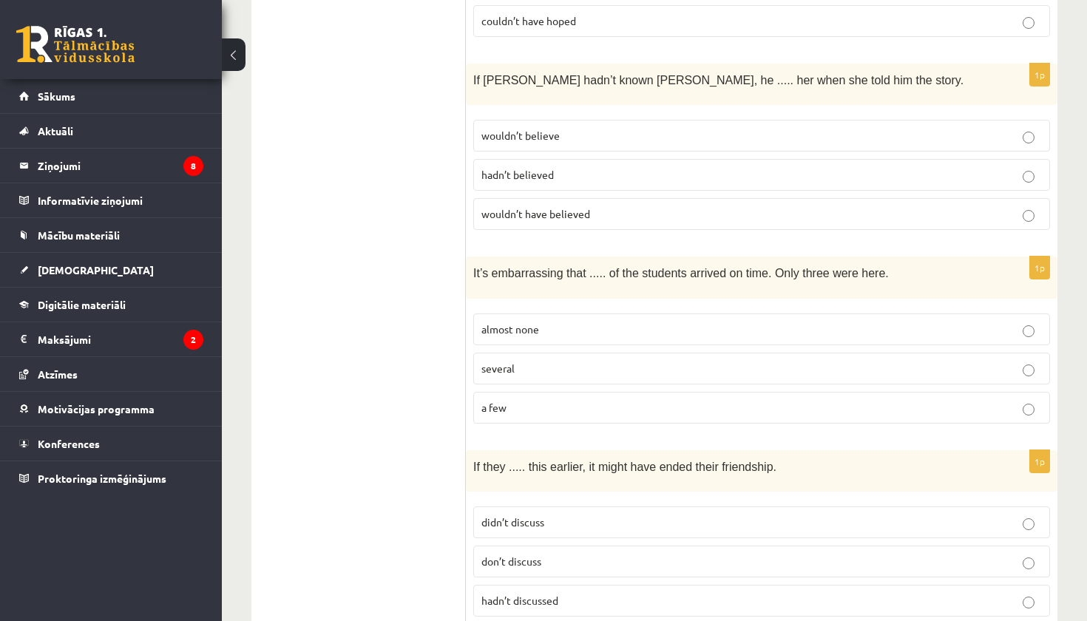
click at [623, 322] on p "almost none" at bounding box center [762, 330] width 561 height 16
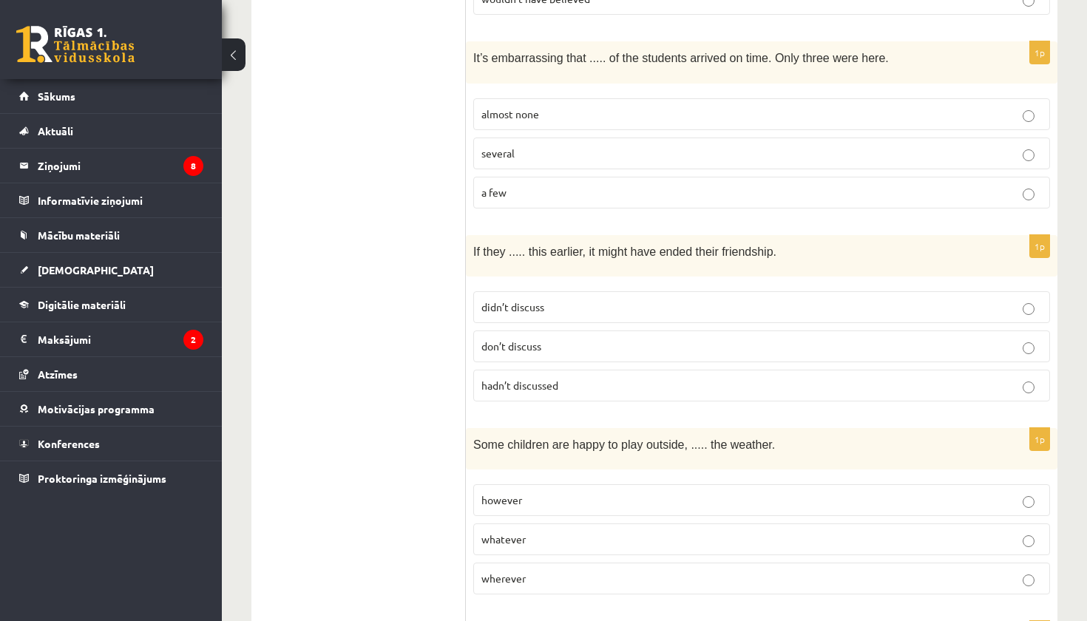
scroll to position [2688, 0]
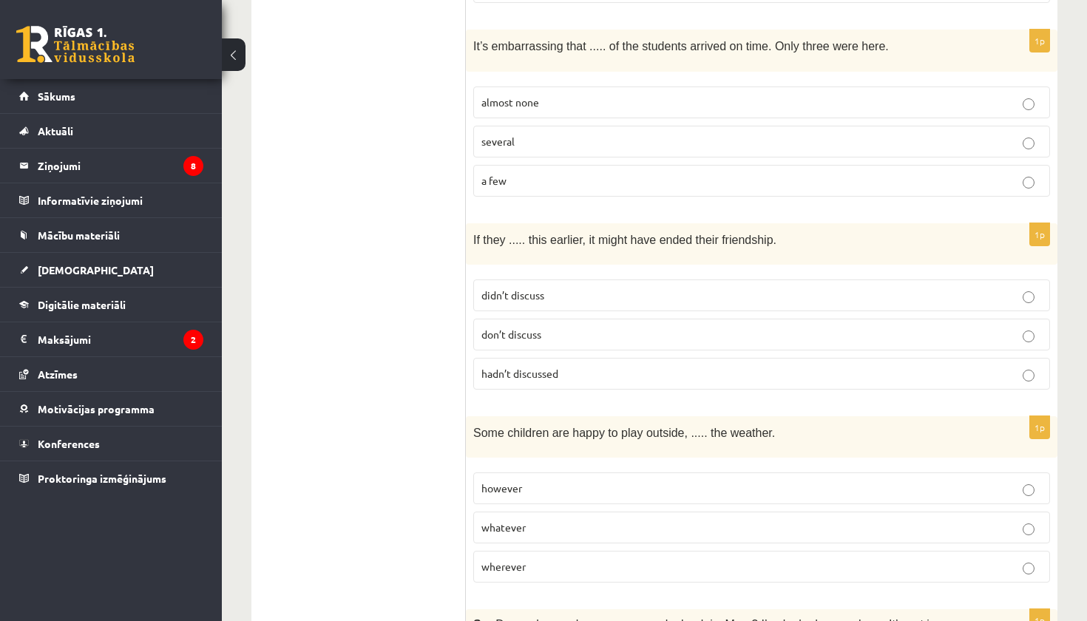
click at [555, 288] on p "didn’t discuss" at bounding box center [762, 296] width 561 height 16
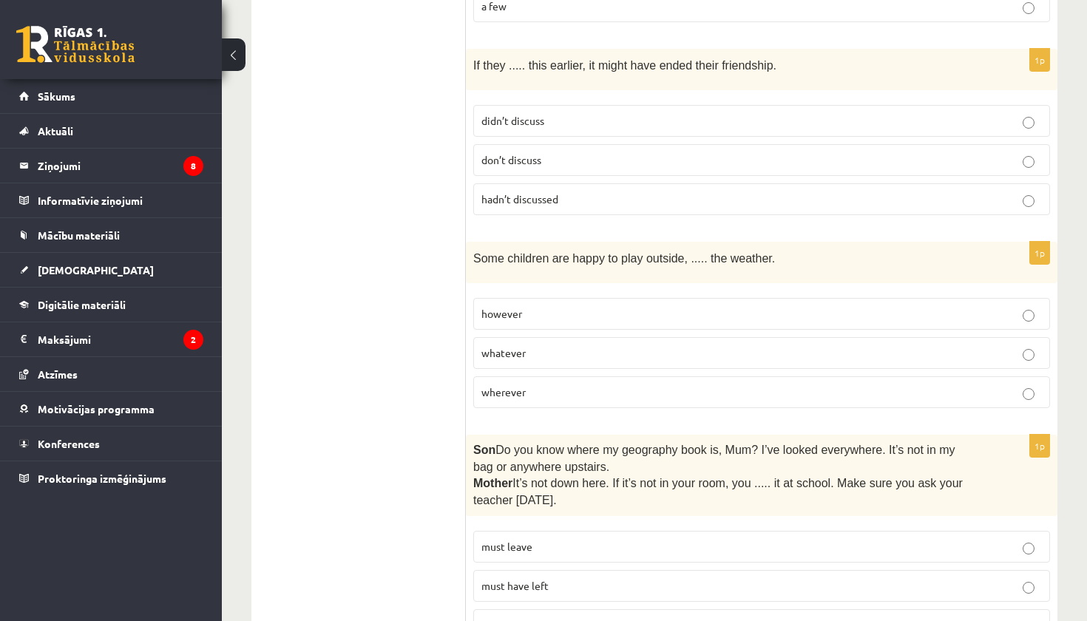
scroll to position [2866, 0]
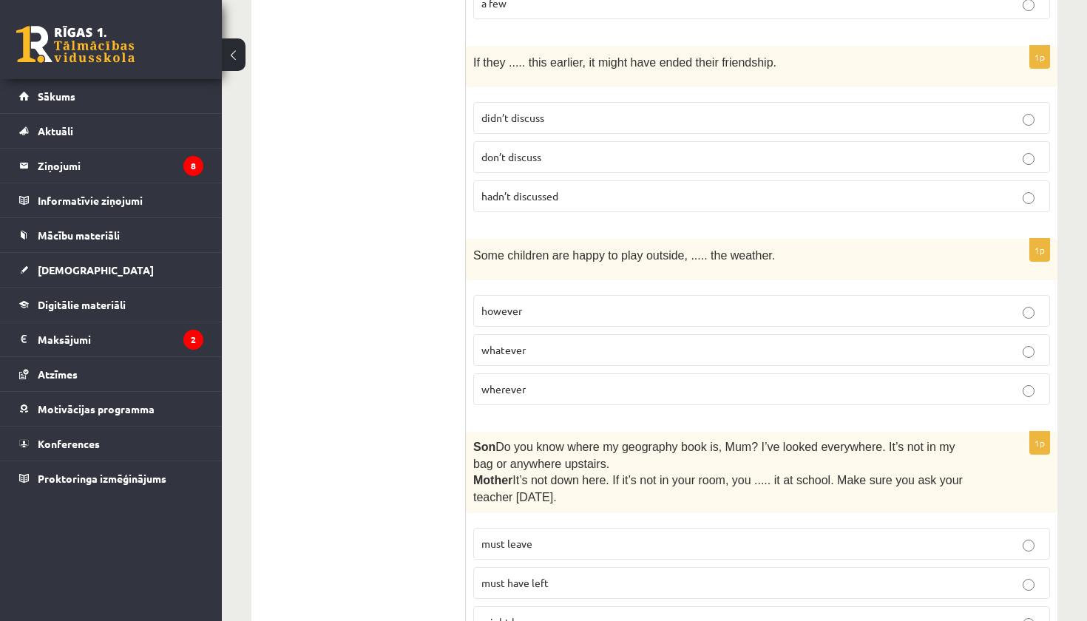
click at [569, 303] on p "however" at bounding box center [762, 311] width 561 height 16
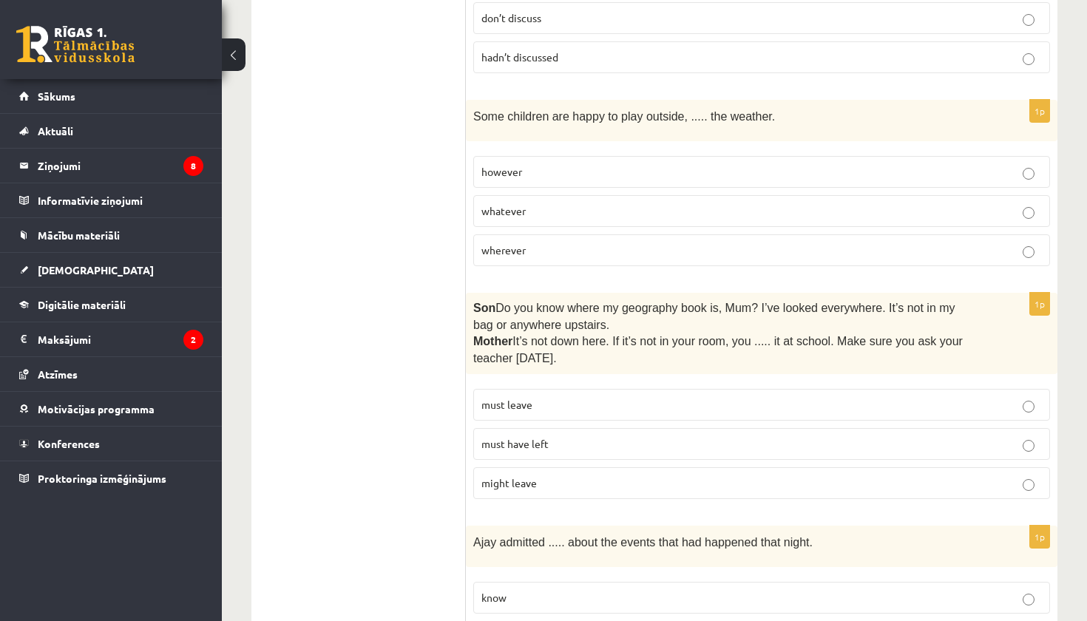
scroll to position [3003, 0]
click at [571, 477] on p "might leave" at bounding box center [762, 485] width 561 height 16
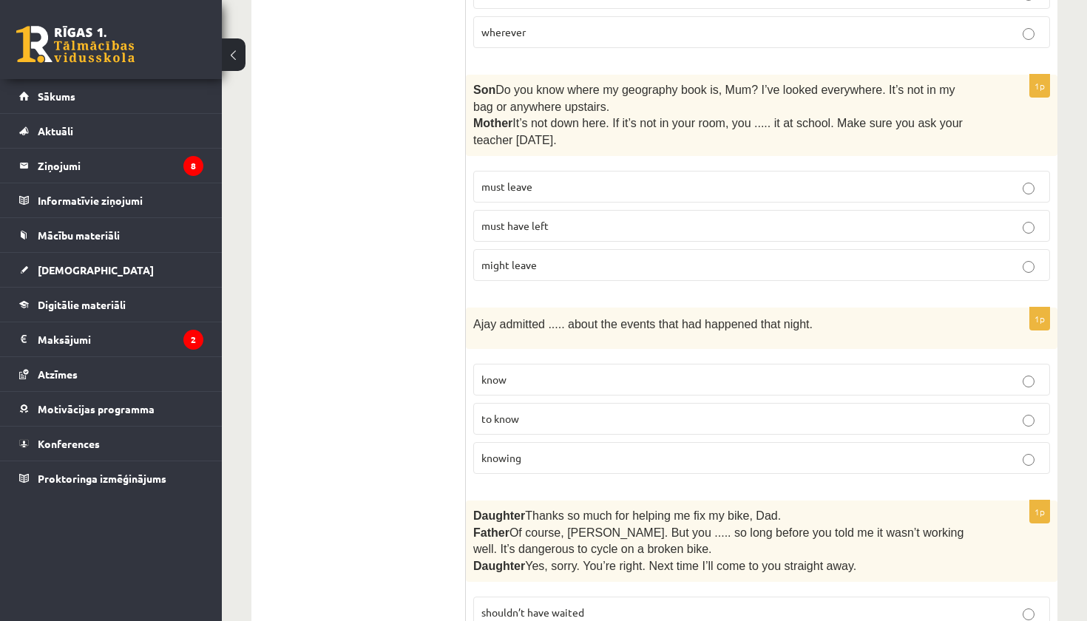
scroll to position [3258, 0]
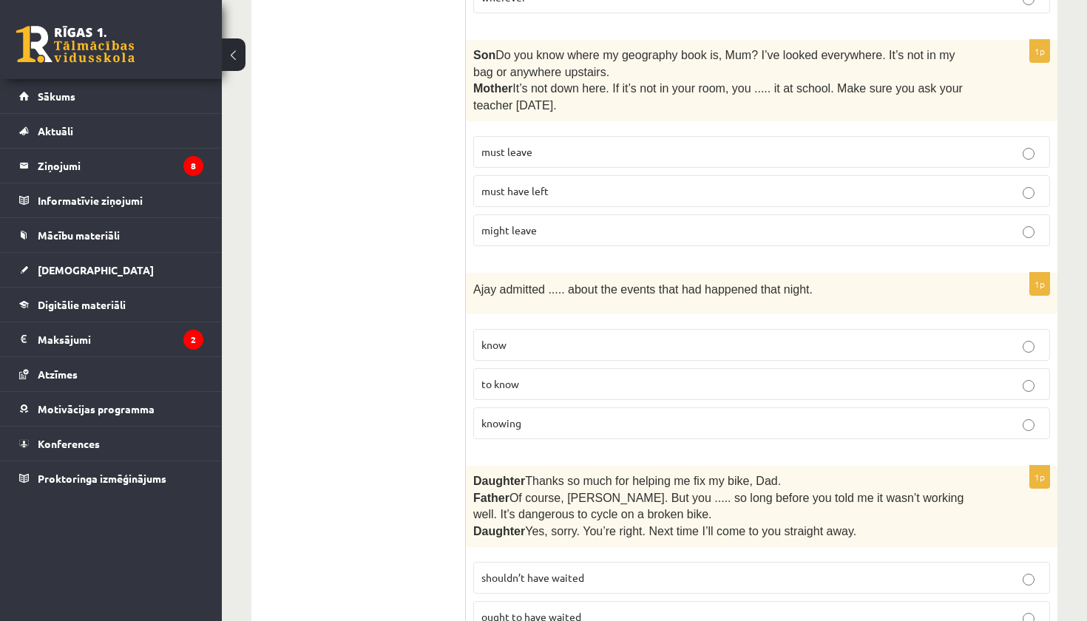
click at [598, 416] on p "knowing" at bounding box center [762, 424] width 561 height 16
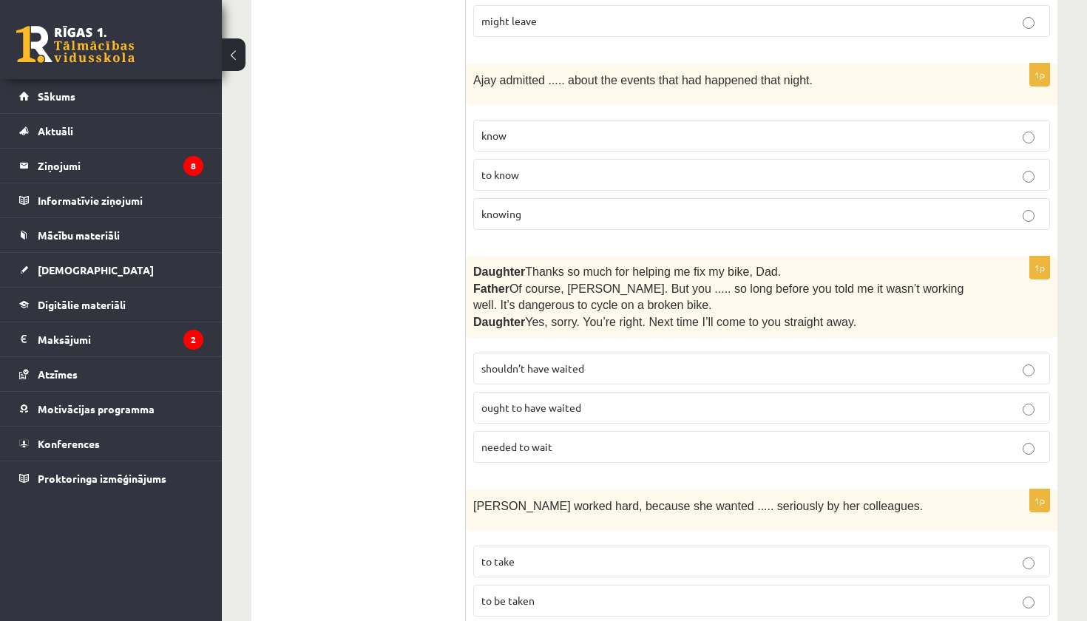
scroll to position [3469, 0]
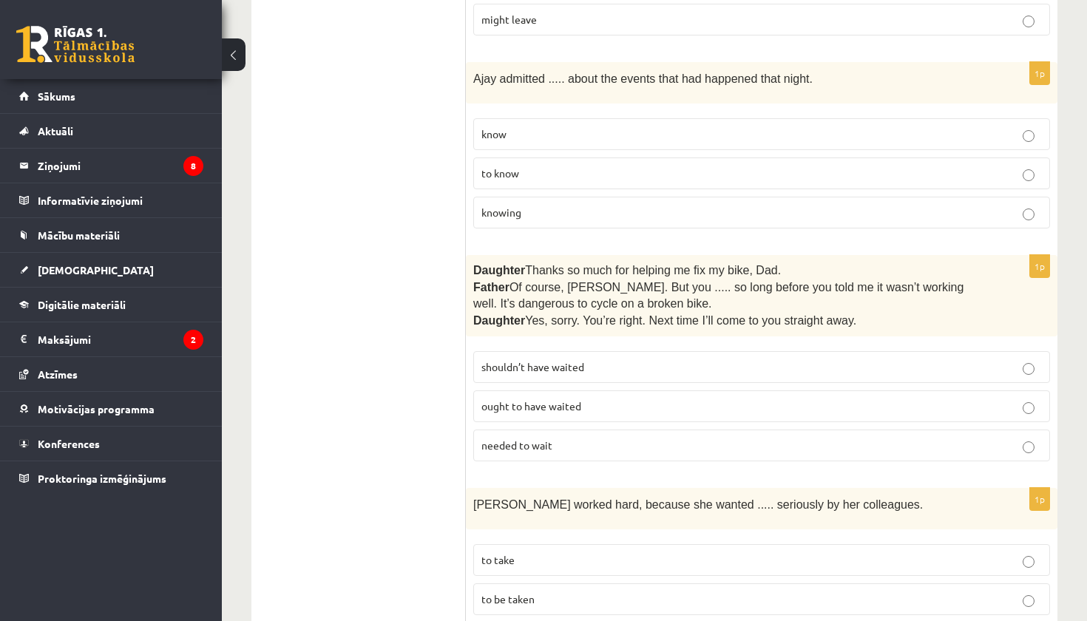
click at [605, 360] on p "shouldn’t have waited" at bounding box center [762, 368] width 561 height 16
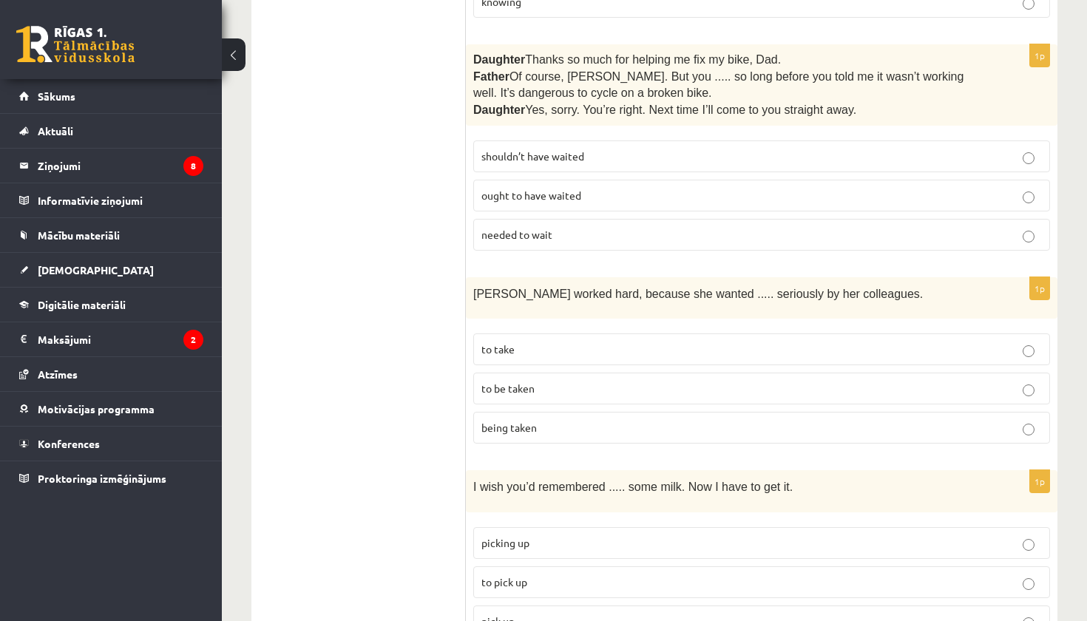
scroll to position [3679, 0]
click at [618, 382] on p "to be taken" at bounding box center [762, 390] width 561 height 16
click at [621, 576] on p "to pick up" at bounding box center [762, 584] width 561 height 16
click at [613, 536] on p "picking up" at bounding box center [762, 544] width 561 height 16
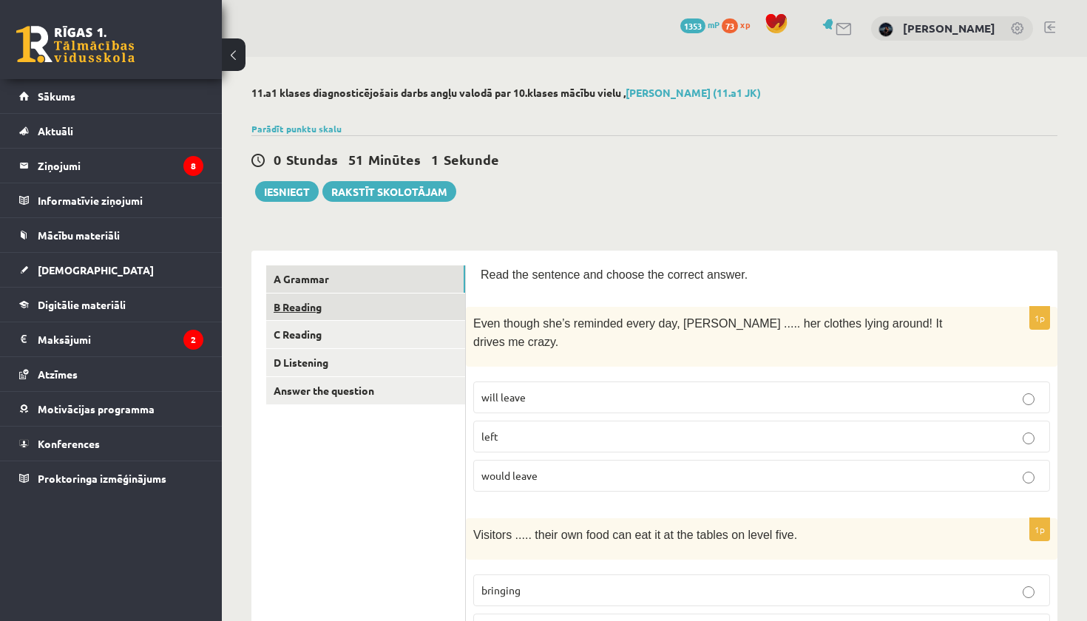
scroll to position [0, 0]
click at [412, 300] on link "B Reading" at bounding box center [365, 307] width 199 height 27
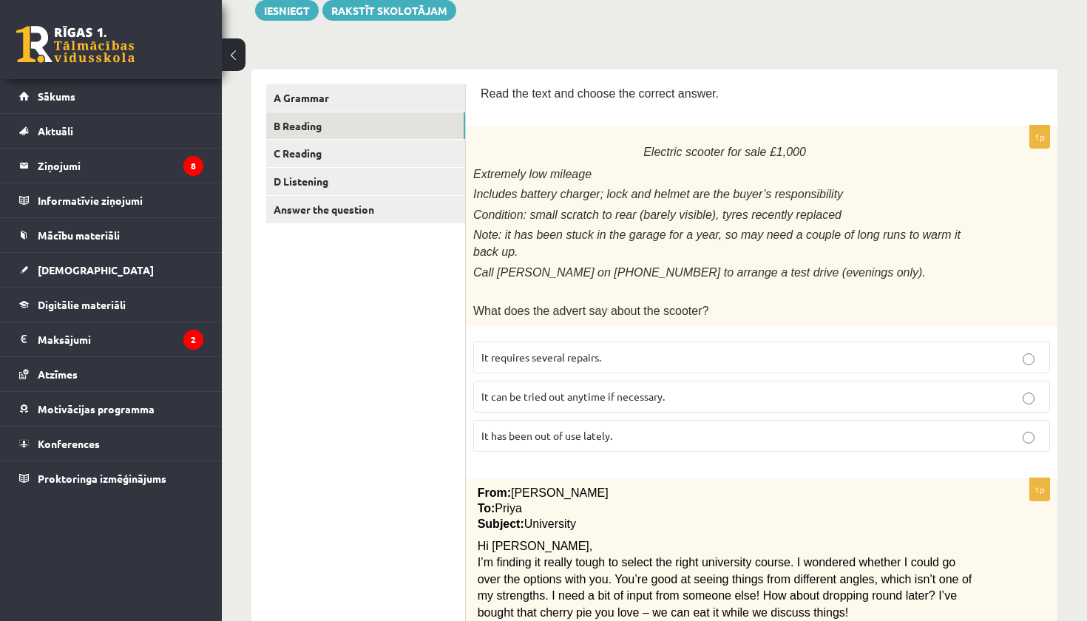
scroll to position [180, 0]
click at [635, 395] on p "It can be tried out anytime if necessary." at bounding box center [762, 399] width 561 height 16
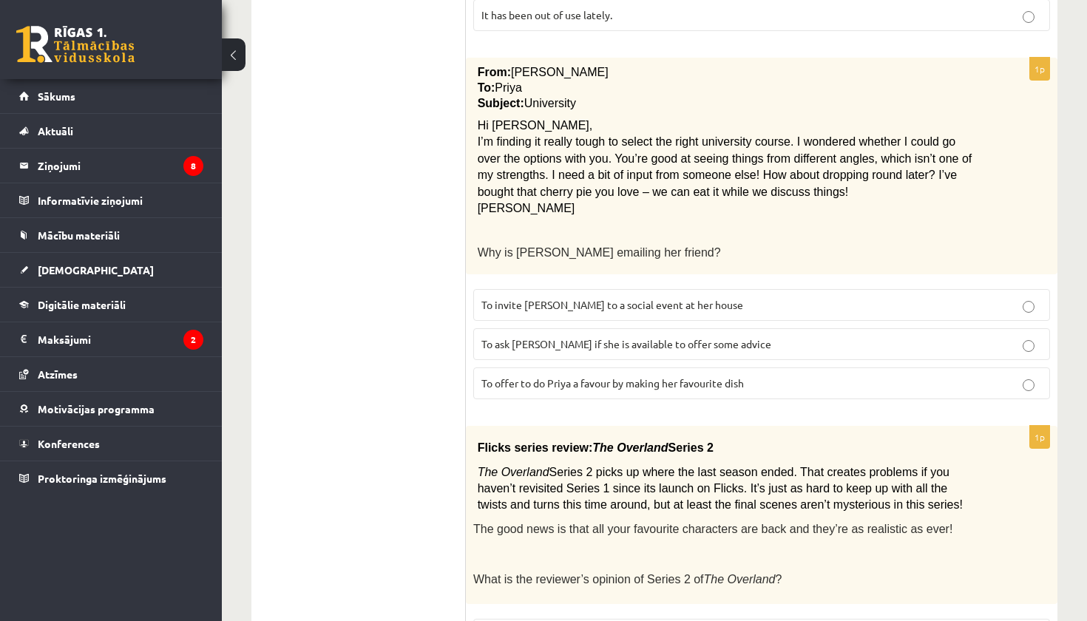
scroll to position [607, 0]
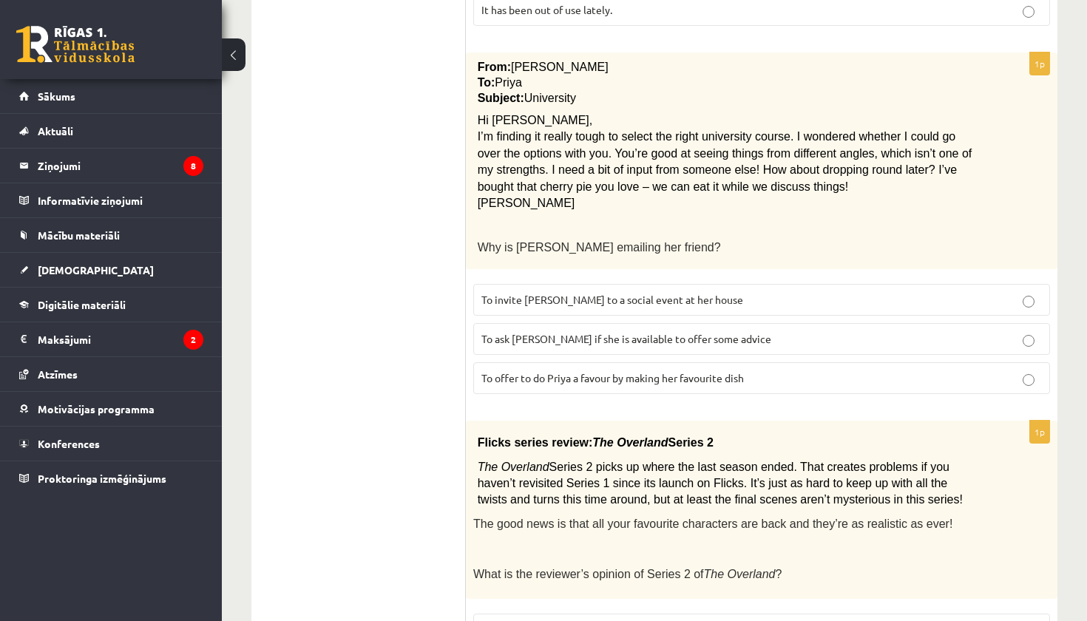
click at [661, 332] on span "To ask Priya if she is available to offer some advice" at bounding box center [627, 338] width 290 height 13
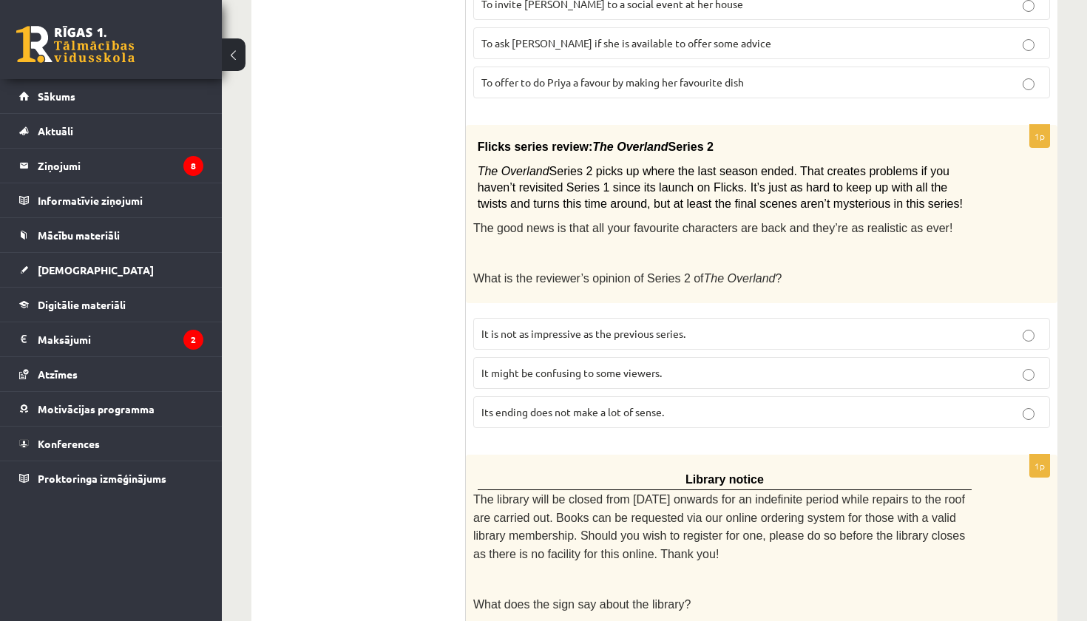
scroll to position [914, 0]
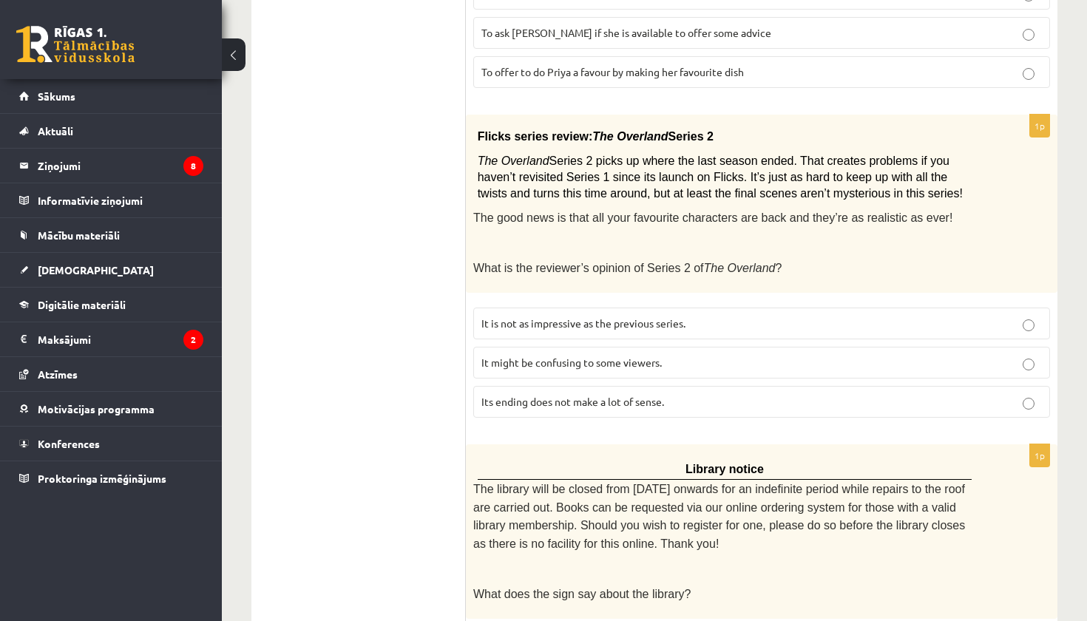
click at [516, 356] on span "It might be confusing to some viewers." at bounding box center [572, 362] width 181 height 13
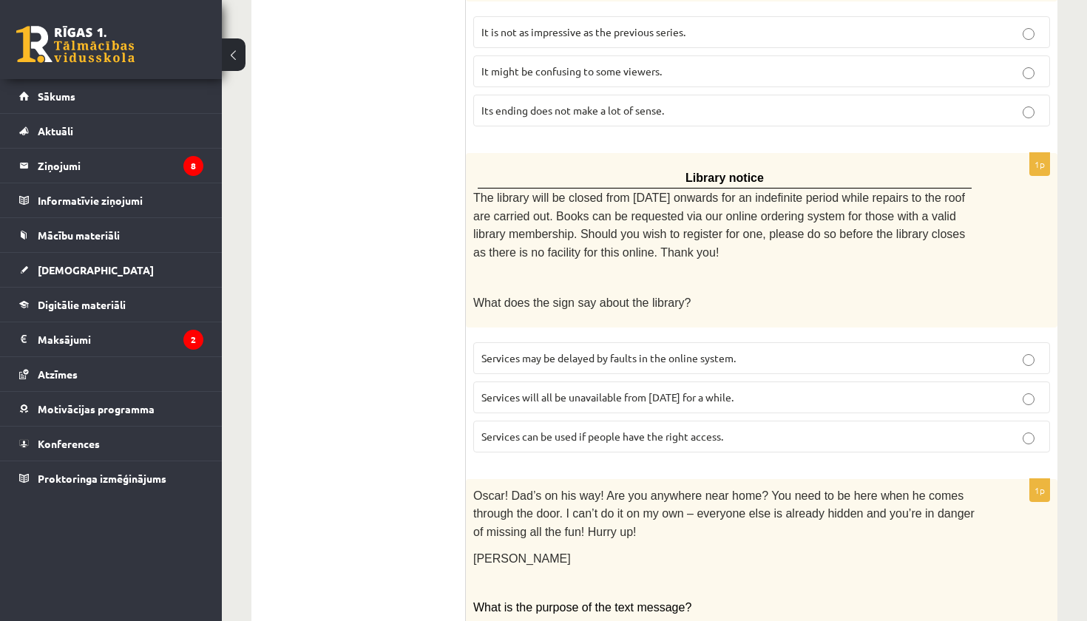
scroll to position [1214, 0]
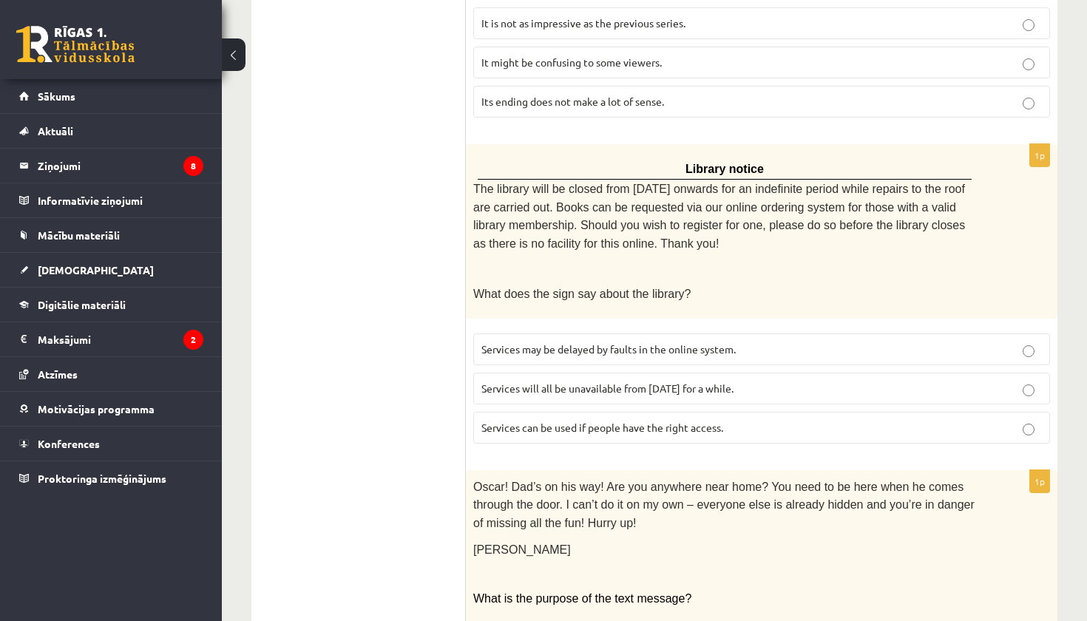
click at [630, 374] on label "Services will all be unavailable from Monday for a while." at bounding box center [761, 389] width 577 height 32
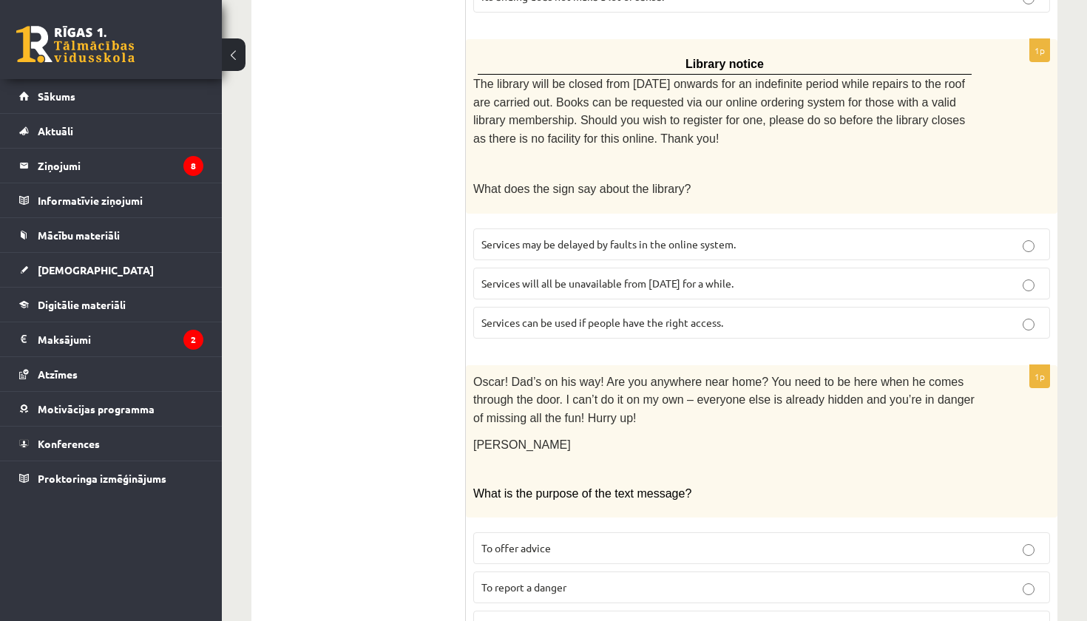
scroll to position [1318, 0]
click at [661, 317] on span "Services can be used if people have the right access." at bounding box center [603, 323] width 242 height 13
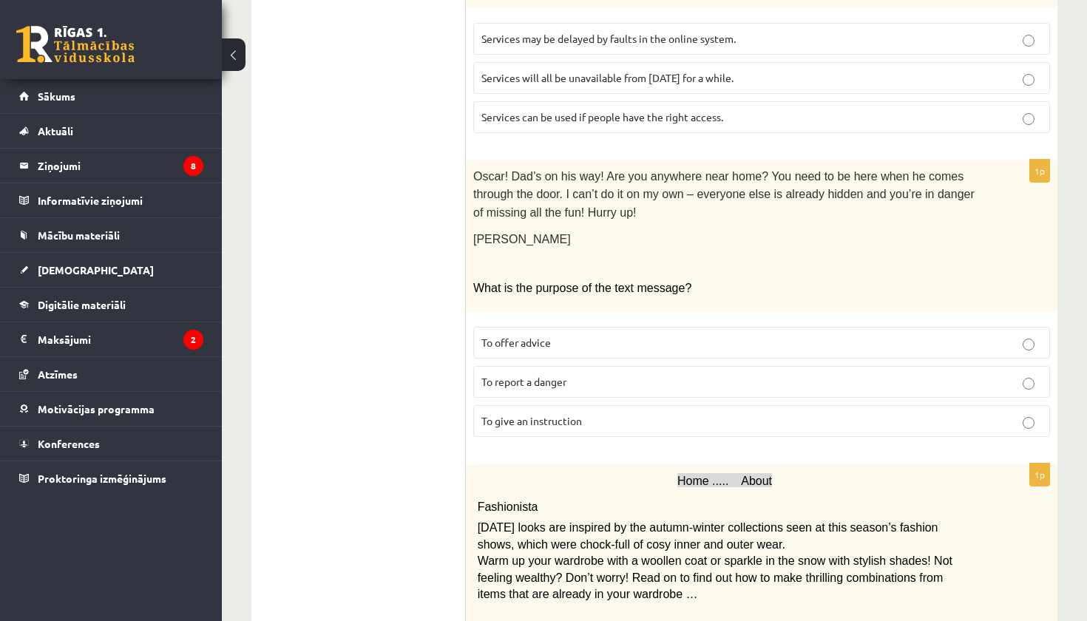
scroll to position [1545, 0]
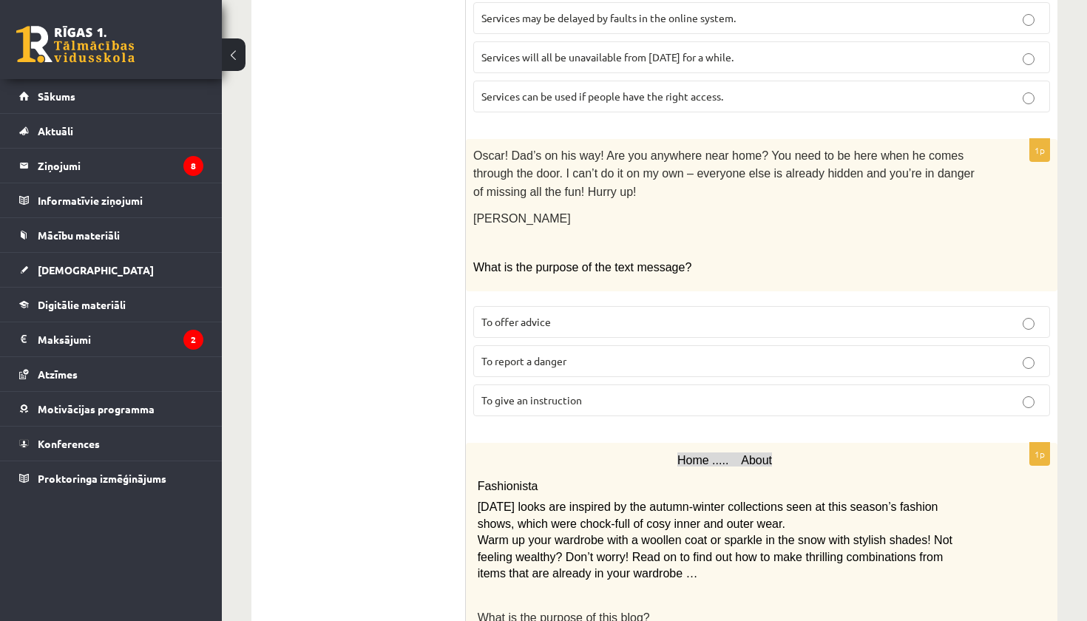
click at [616, 345] on label "To report a danger" at bounding box center [761, 361] width 577 height 32
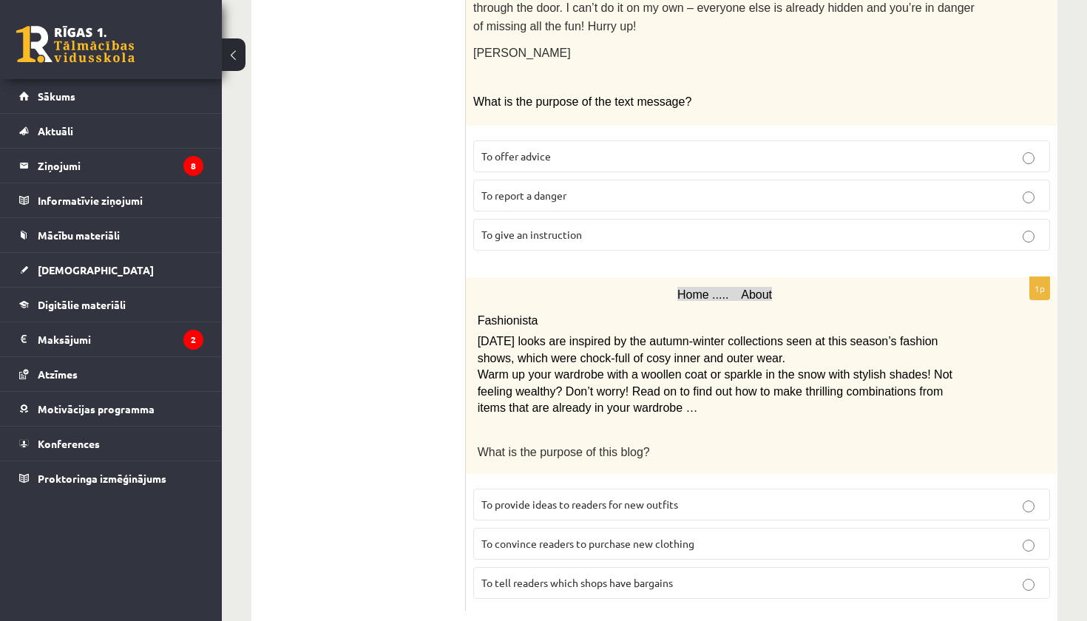
scroll to position [1710, 0]
click at [710, 537] on p "To convince readers to purchase new clothing" at bounding box center [762, 545] width 561 height 16
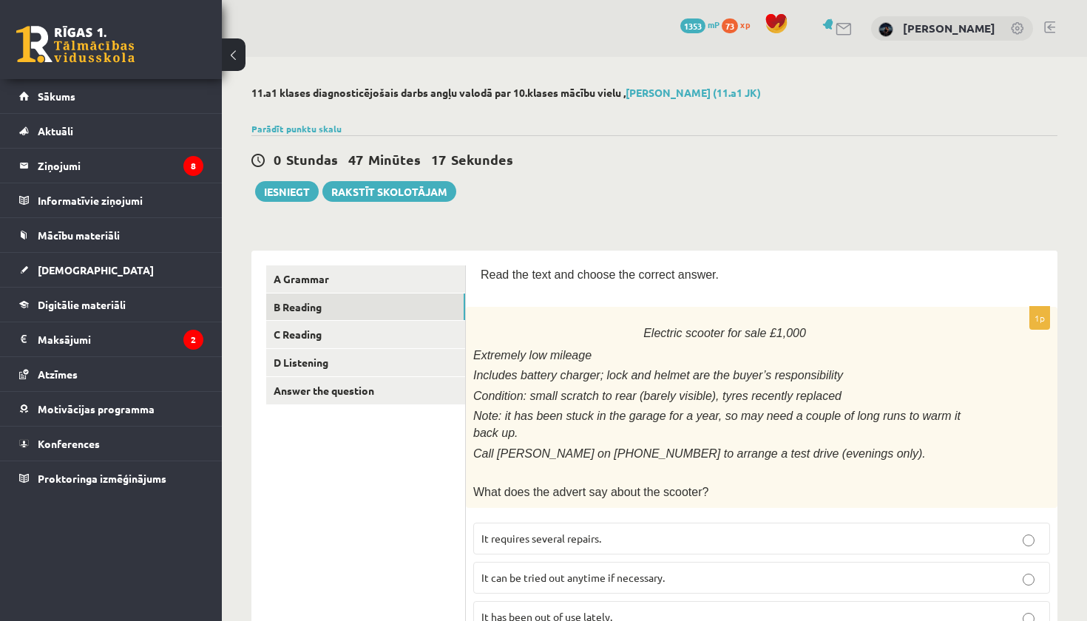
scroll to position [0, 0]
click at [385, 331] on link "C Reading" at bounding box center [365, 334] width 199 height 27
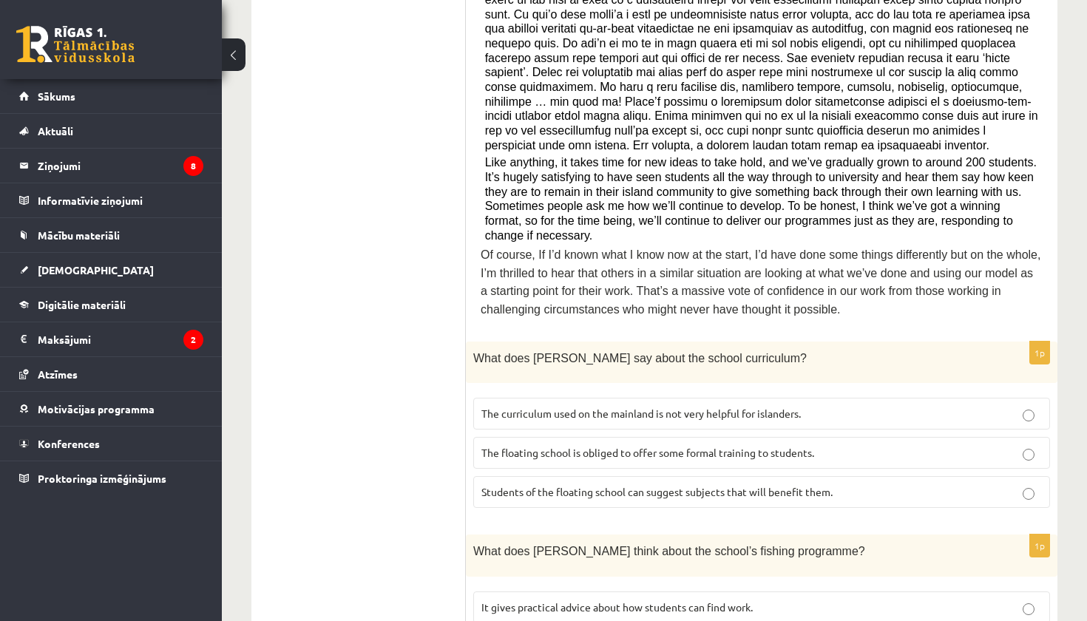
scroll to position [632, 0]
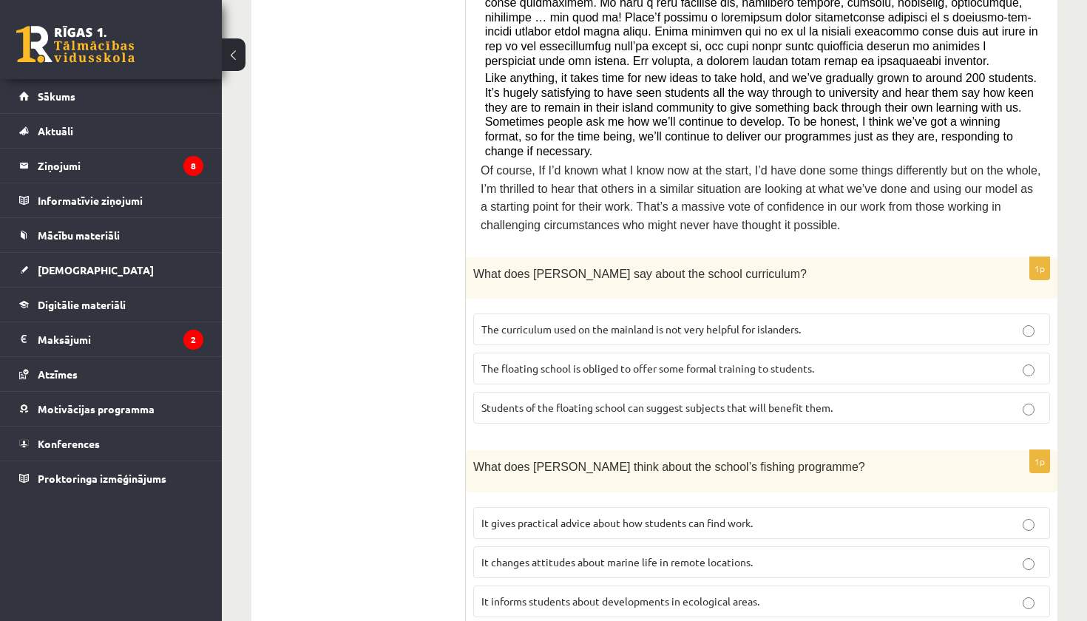
click at [857, 322] on p "The curriculum used on the mainland is not very helpful for islanders." at bounding box center [762, 330] width 561 height 16
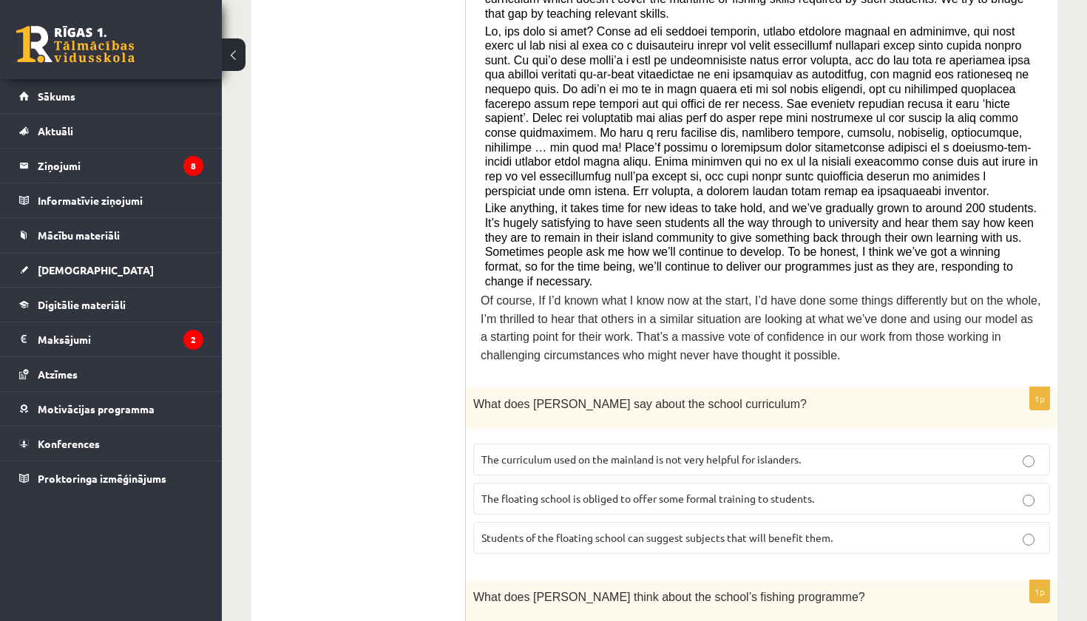
scroll to position [522, 0]
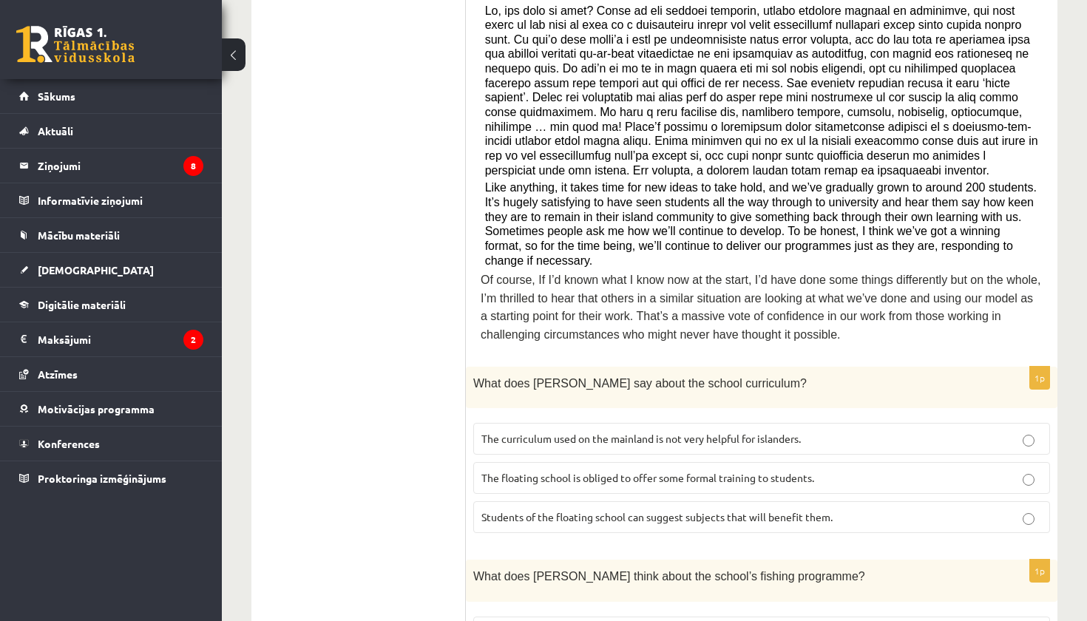
click at [838, 470] on p "The floating school is obliged to offer some formal training to students." at bounding box center [762, 478] width 561 height 16
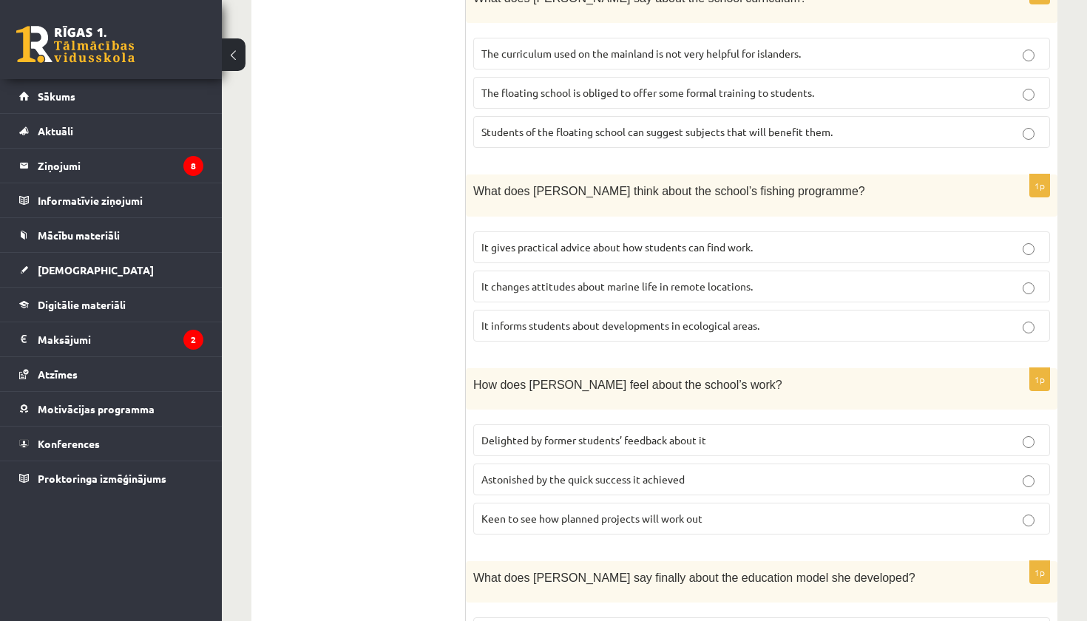
scroll to position [904, 0]
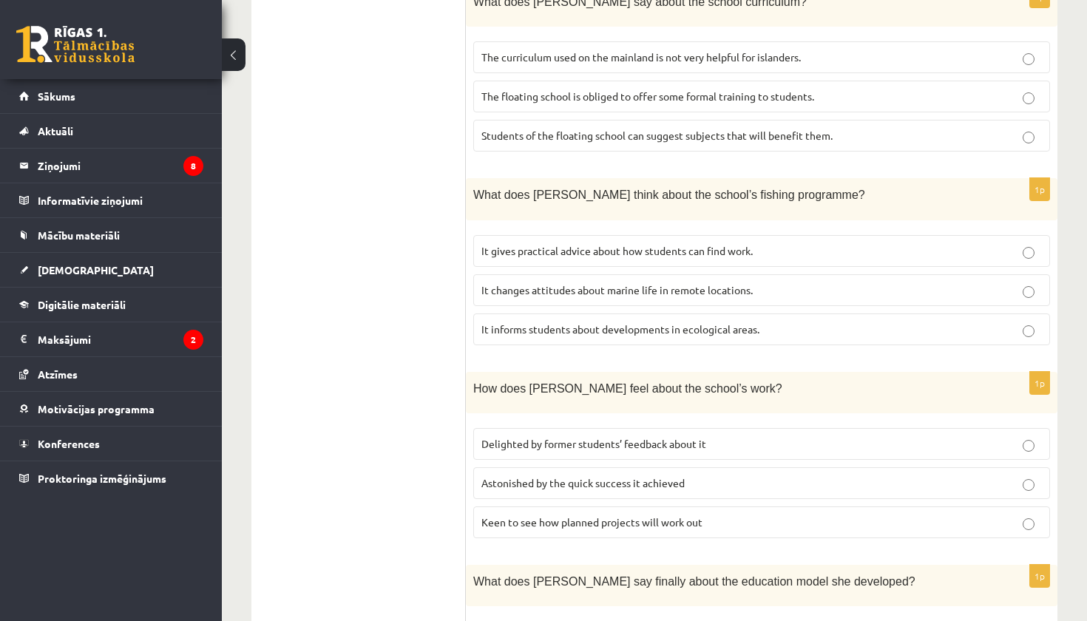
click at [818, 322] on p "It informs students about developments in ecological areas." at bounding box center [762, 330] width 561 height 16
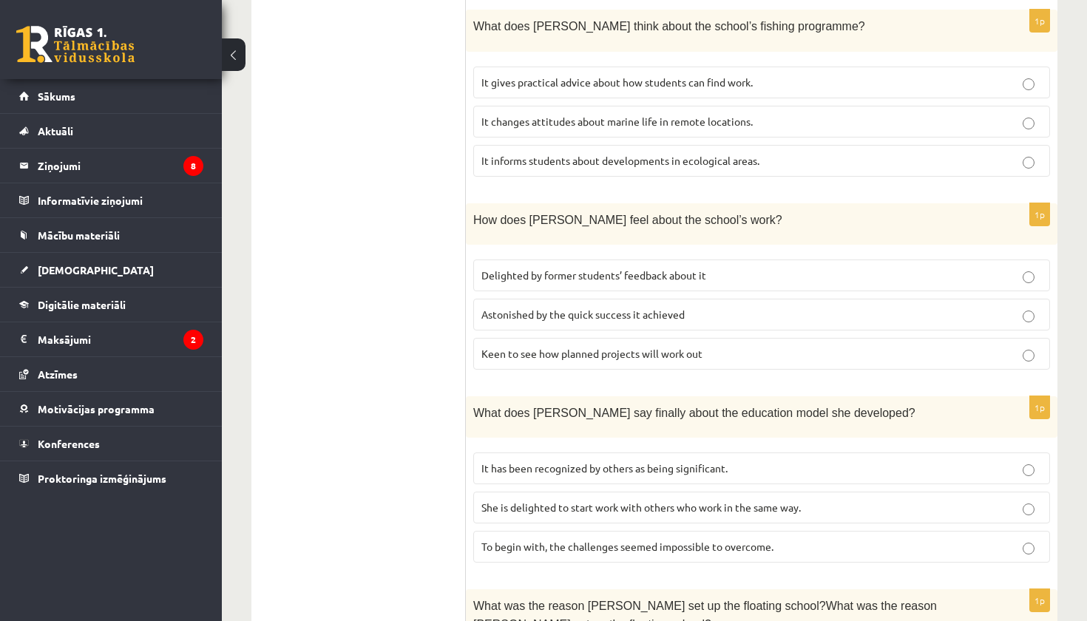
scroll to position [1079, 0]
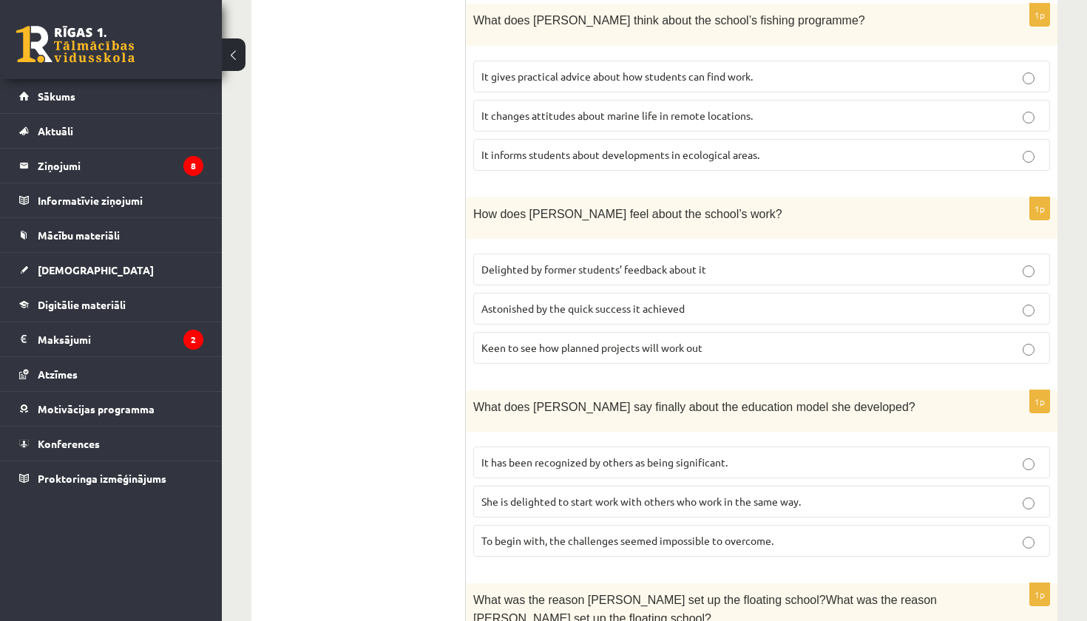
click at [734, 301] on p "Astonished by the quick success it achieved" at bounding box center [762, 309] width 561 height 16
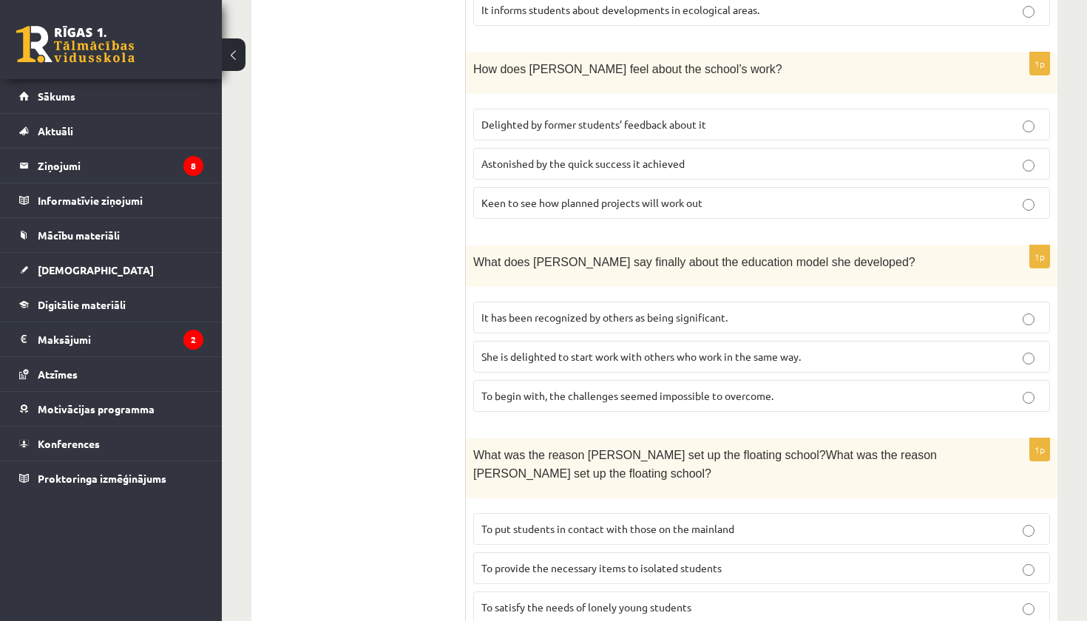
scroll to position [1224, 0]
click at [721, 349] on span "She is delighted to start work with others who work in the same way." at bounding box center [642, 355] width 320 height 13
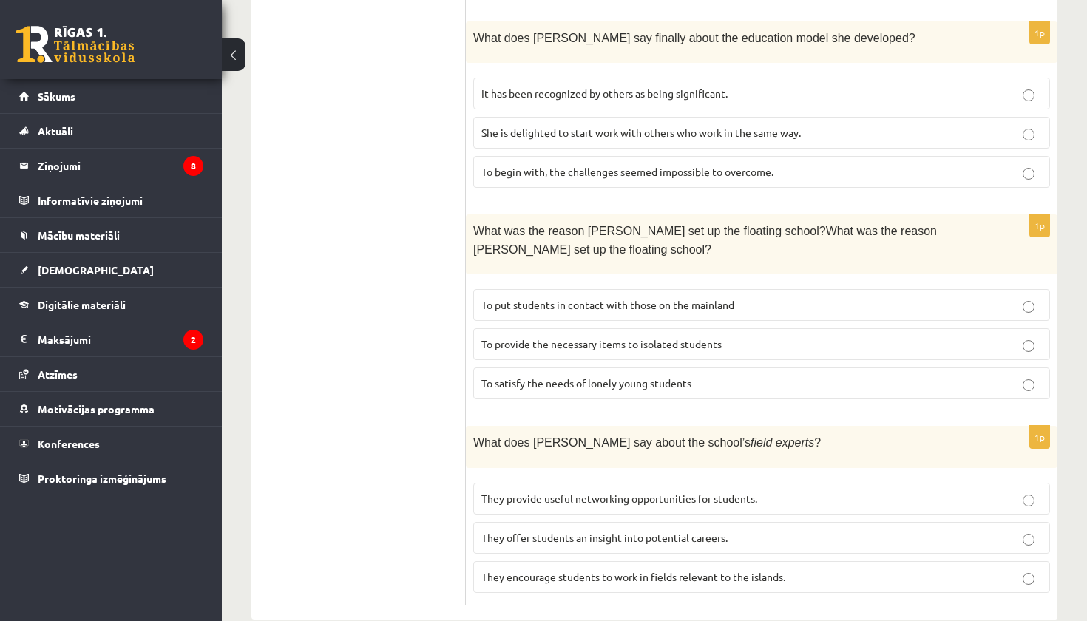
scroll to position [1447, 0]
click at [744, 290] on label "To put students in contact with those on the mainland" at bounding box center [761, 306] width 577 height 32
click at [795, 570] on p "They encourage students to work in fields relevant to the islands." at bounding box center [762, 578] width 561 height 16
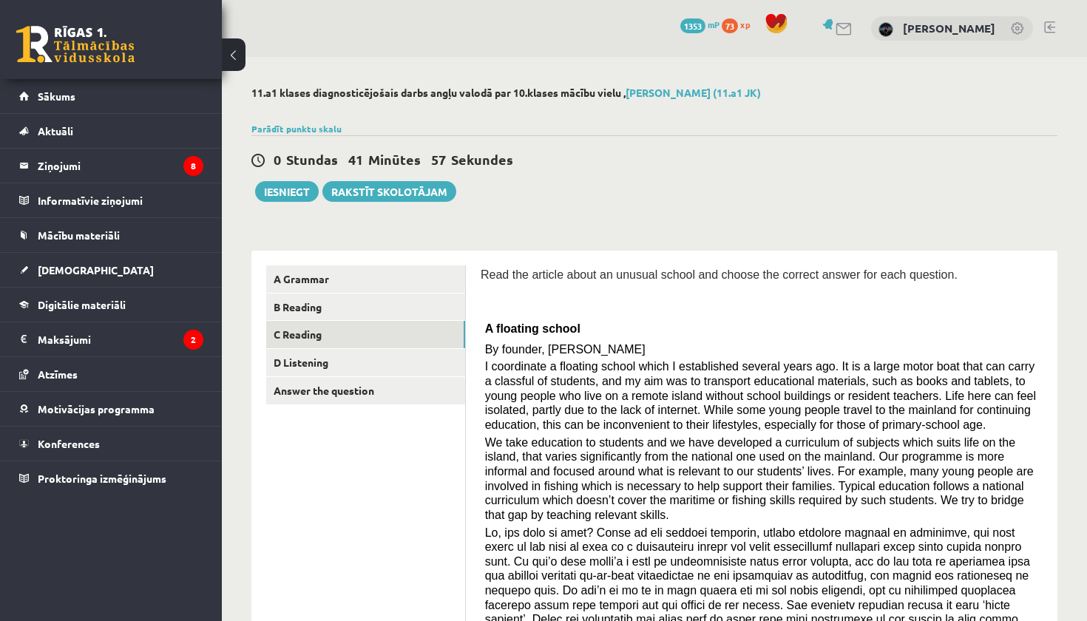
scroll to position [0, 0]
click at [354, 382] on link "Answer the question" at bounding box center [365, 390] width 199 height 27
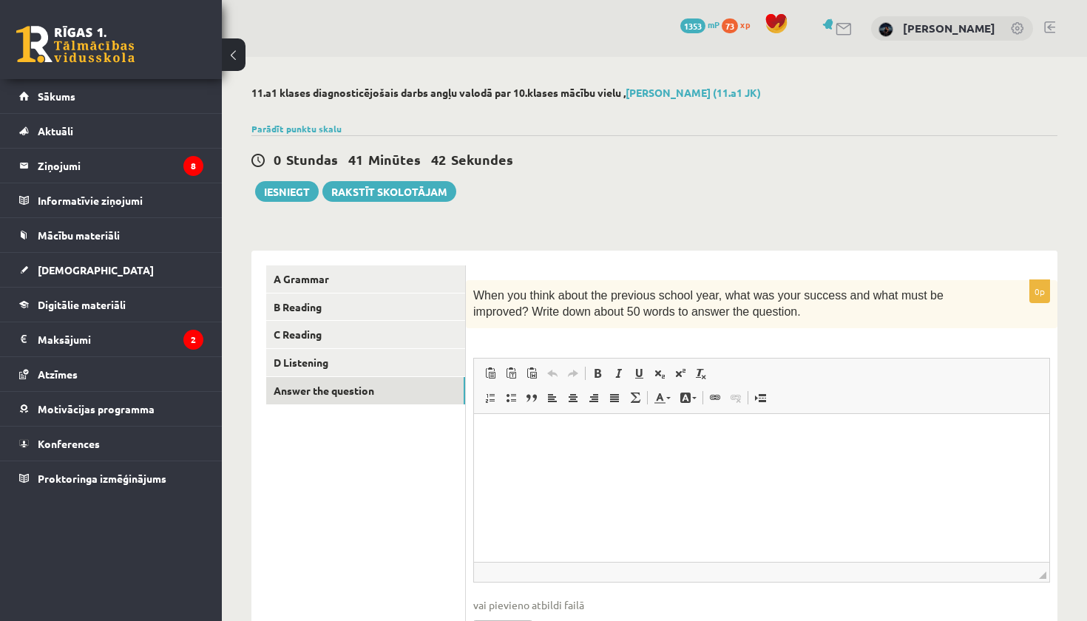
click at [596, 428] on p "Bagātinātā teksta redaktors, wiswyg-editor-user-answer-47024965701640" at bounding box center [762, 436] width 546 height 16
click at [524, 437] on p "**********" at bounding box center [762, 435] width 546 height 15
click at [682, 431] on p "**********" at bounding box center [762, 435] width 546 height 15
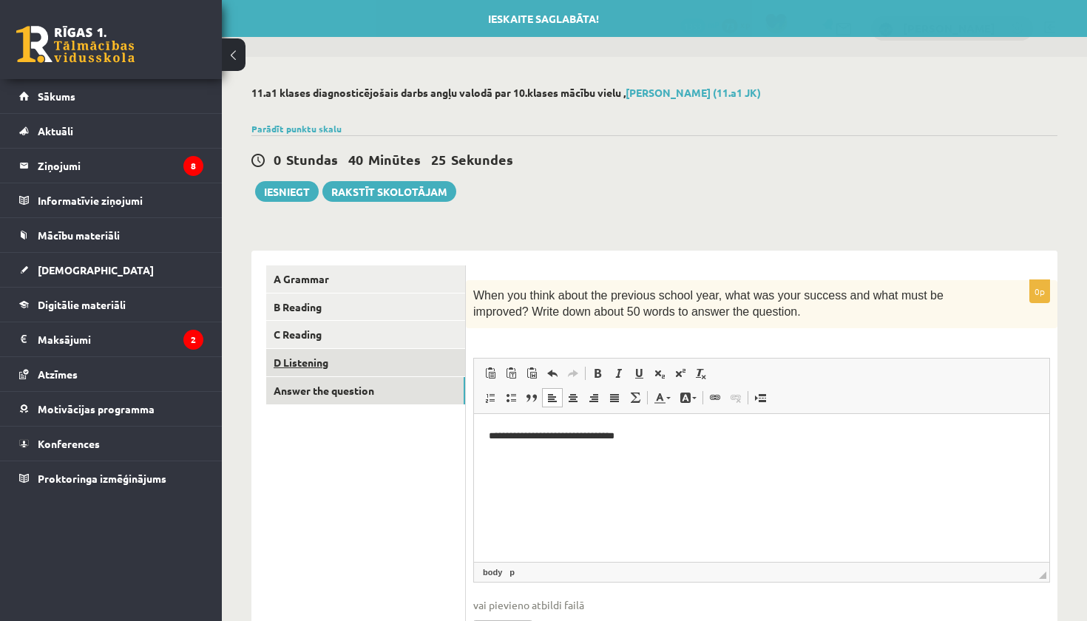
click at [417, 360] on link "D Listening" at bounding box center [365, 362] width 199 height 27
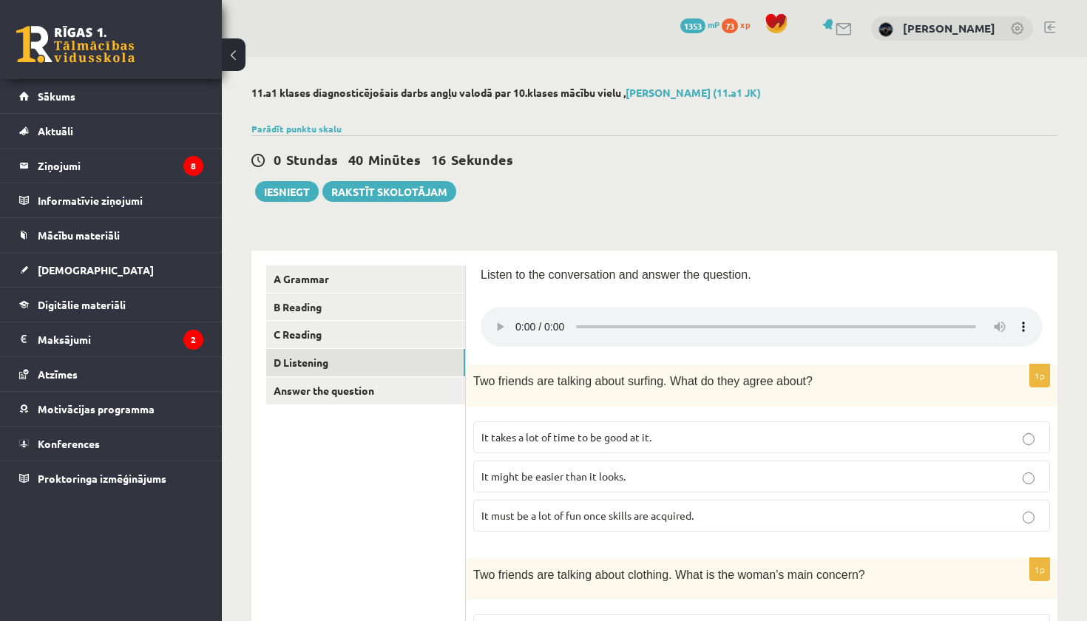
click at [518, 316] on audio at bounding box center [762, 327] width 562 height 40
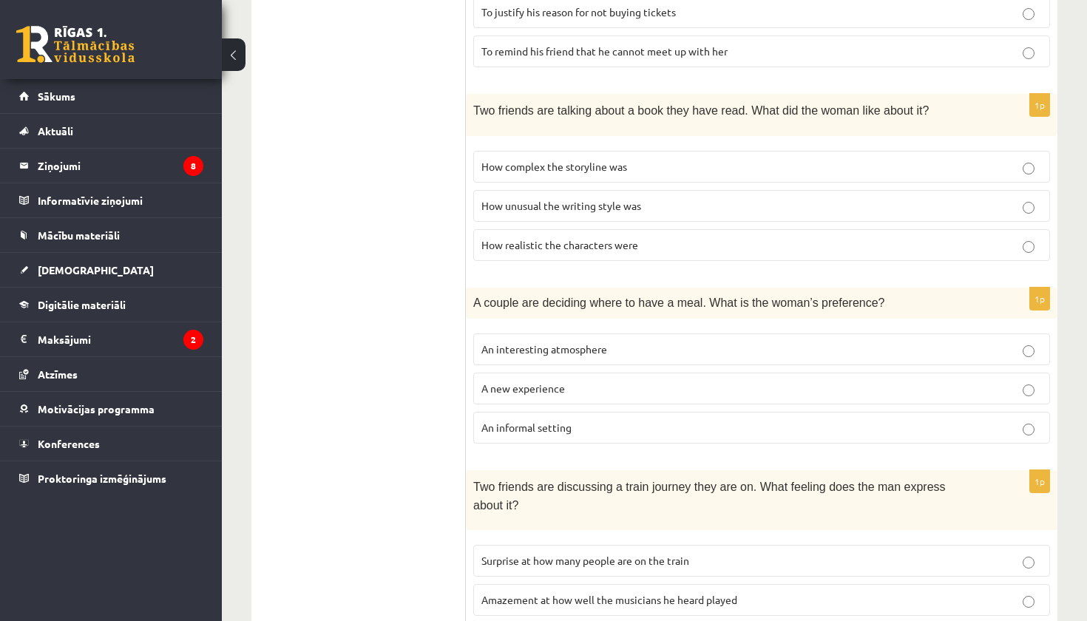
scroll to position [847, 0]
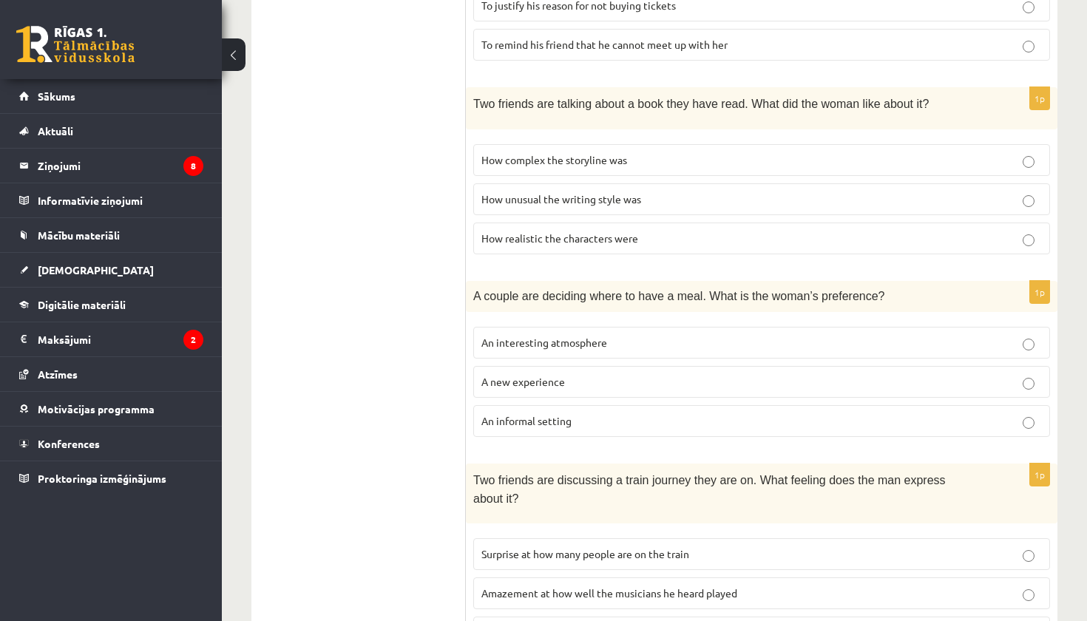
click at [576, 414] on p "An informal setting" at bounding box center [762, 422] width 561 height 16
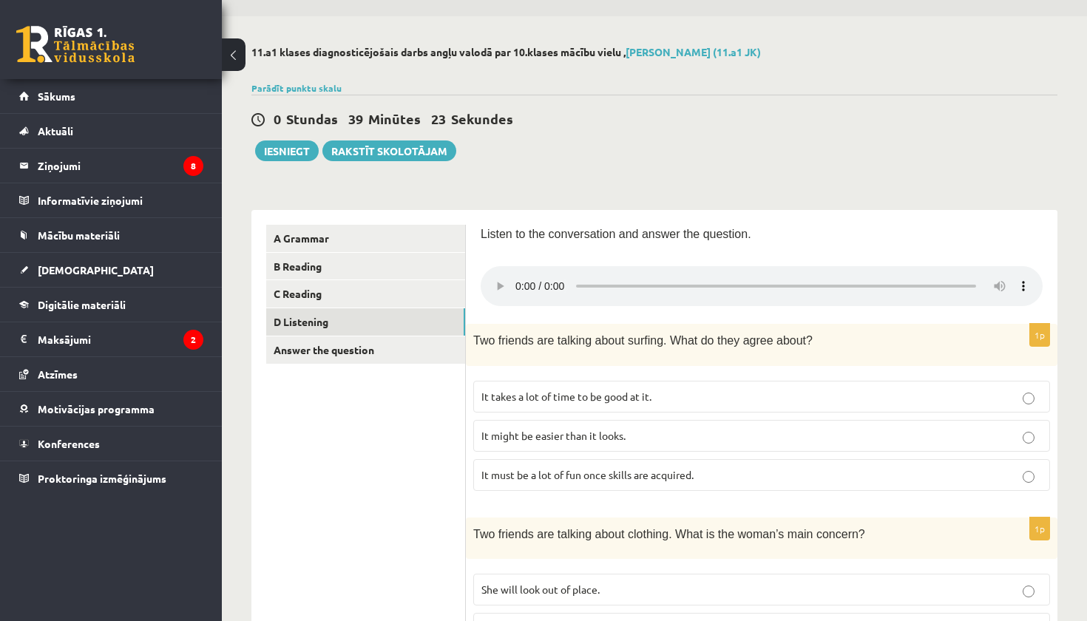
scroll to position [45, 0]
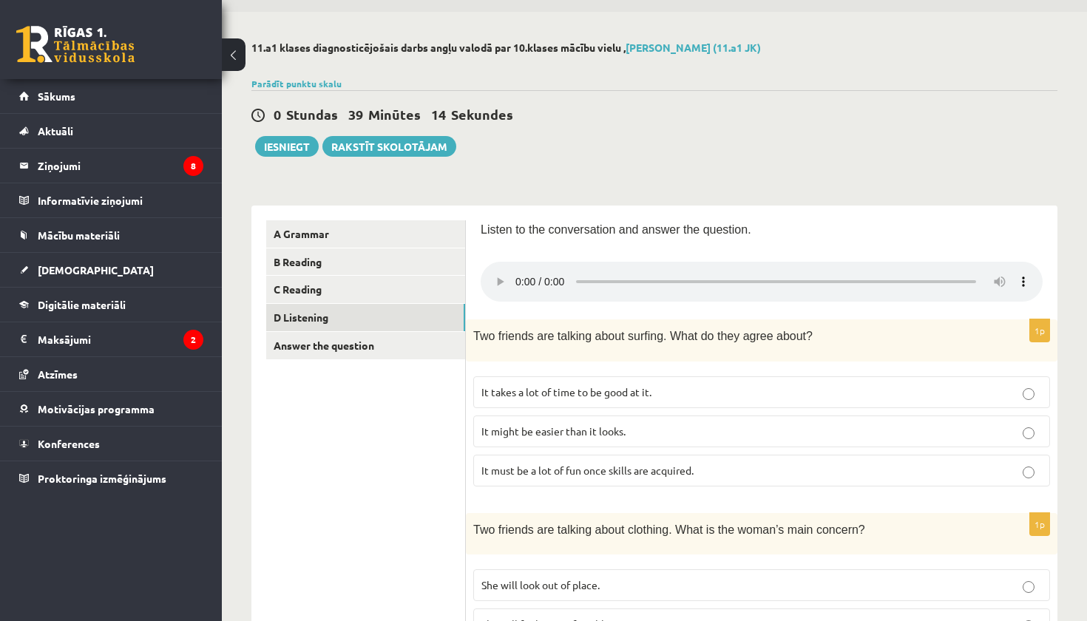
click at [652, 385] on span "It takes a lot of time to be good at it." at bounding box center [567, 391] width 170 height 13
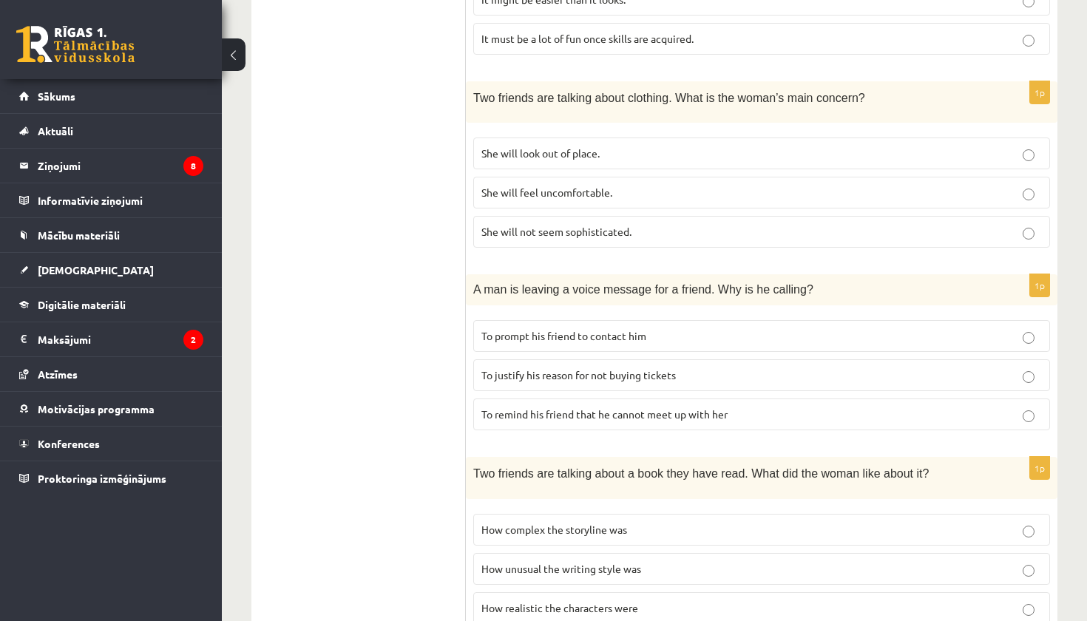
scroll to position [475, 0]
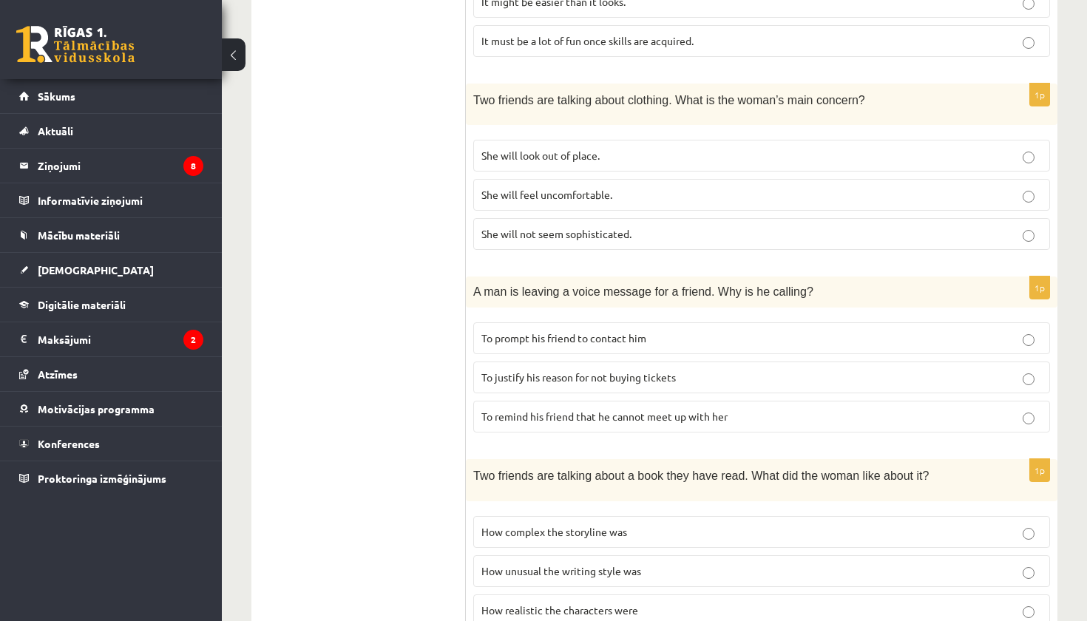
click at [676, 371] on span "To justify his reason for not buying tickets" at bounding box center [579, 377] width 195 height 13
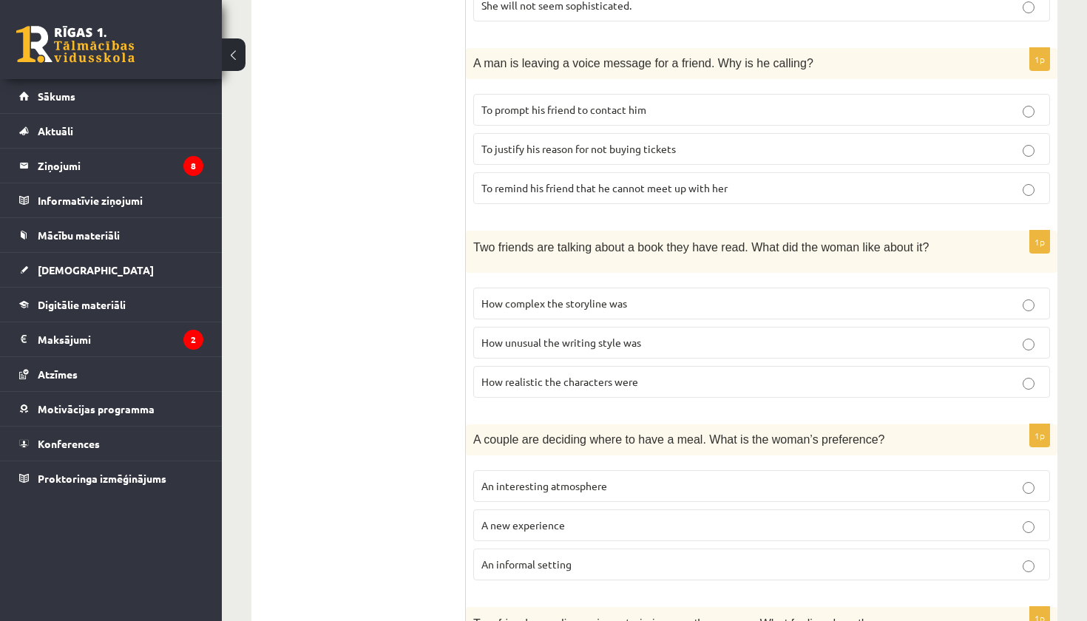
scroll to position [702, 0]
click at [650, 337] on p "How unusual the writing style was" at bounding box center [762, 345] width 561 height 16
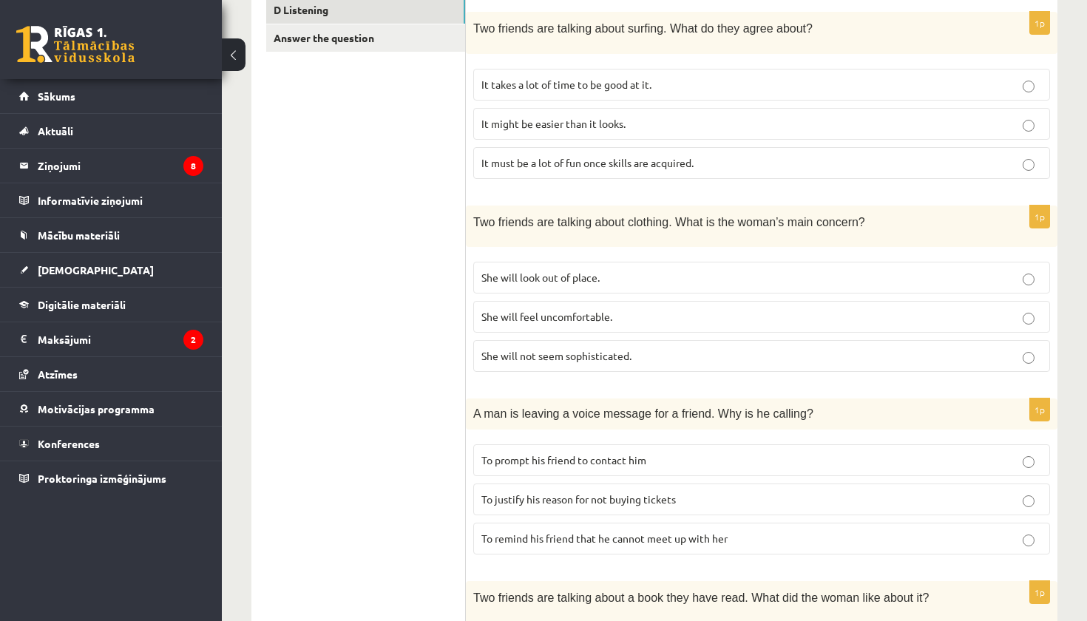
scroll to position [351, 0]
click at [612, 271] on p "She will look out of place." at bounding box center [762, 279] width 561 height 16
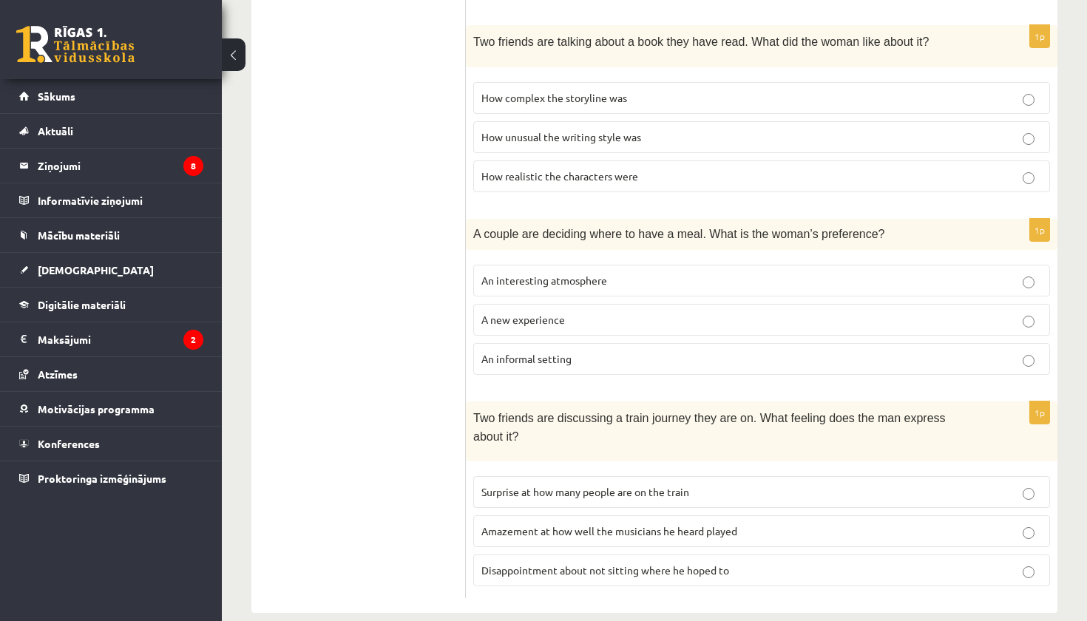
scroll to position [908, 0]
click at [650, 525] on span "Amazement at how well the musicians he heard played" at bounding box center [610, 531] width 256 height 13
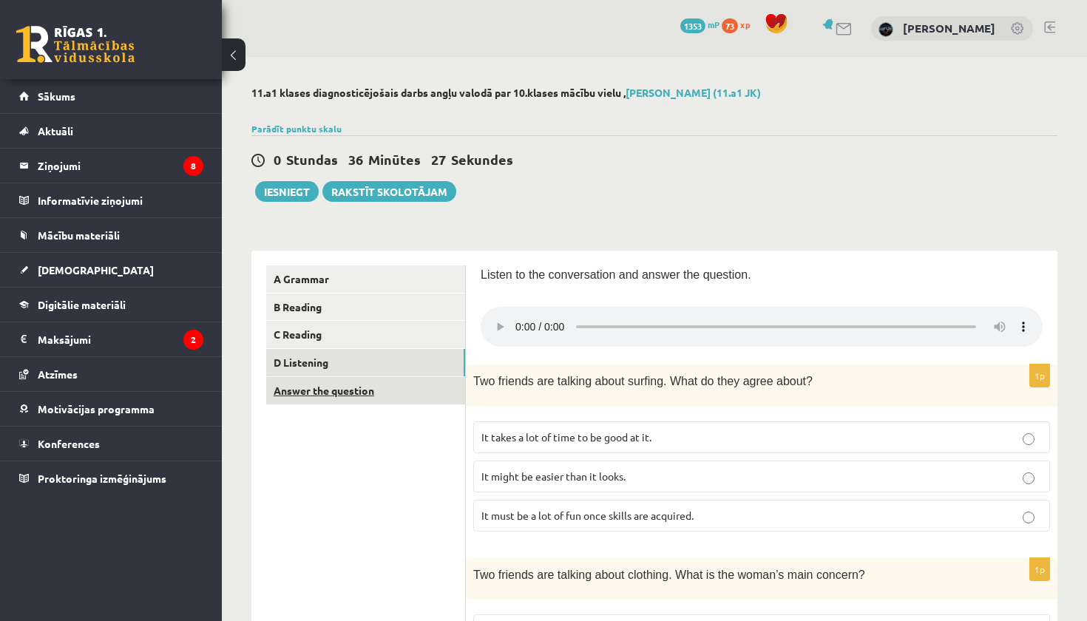
scroll to position [0, 0]
click at [412, 388] on link "Answer the question" at bounding box center [365, 390] width 199 height 27
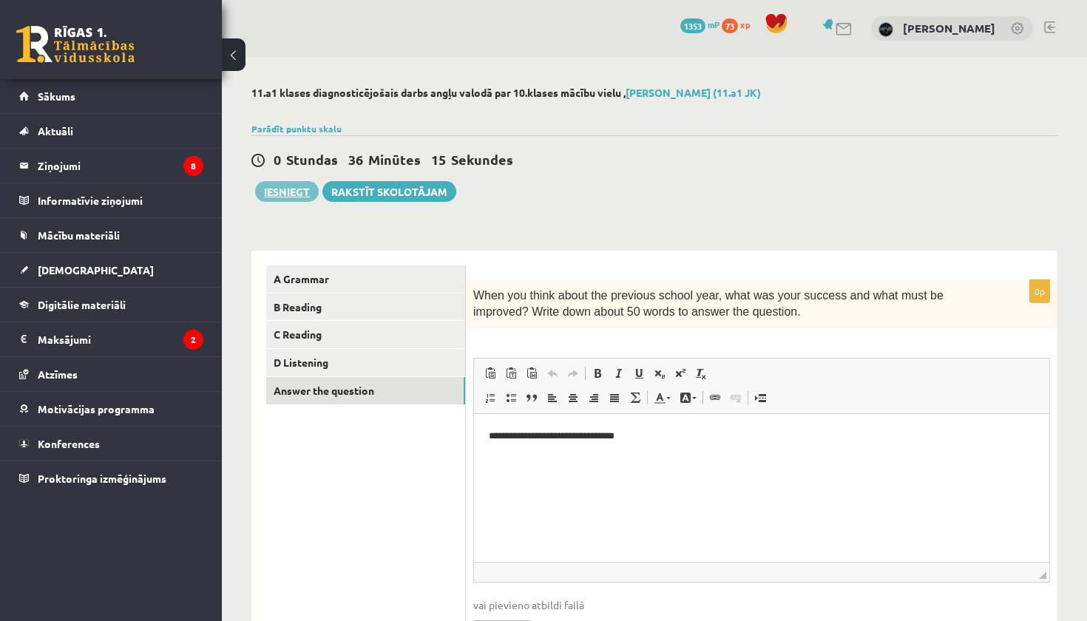
click at [274, 192] on button "Iesniegt" at bounding box center [287, 191] width 64 height 21
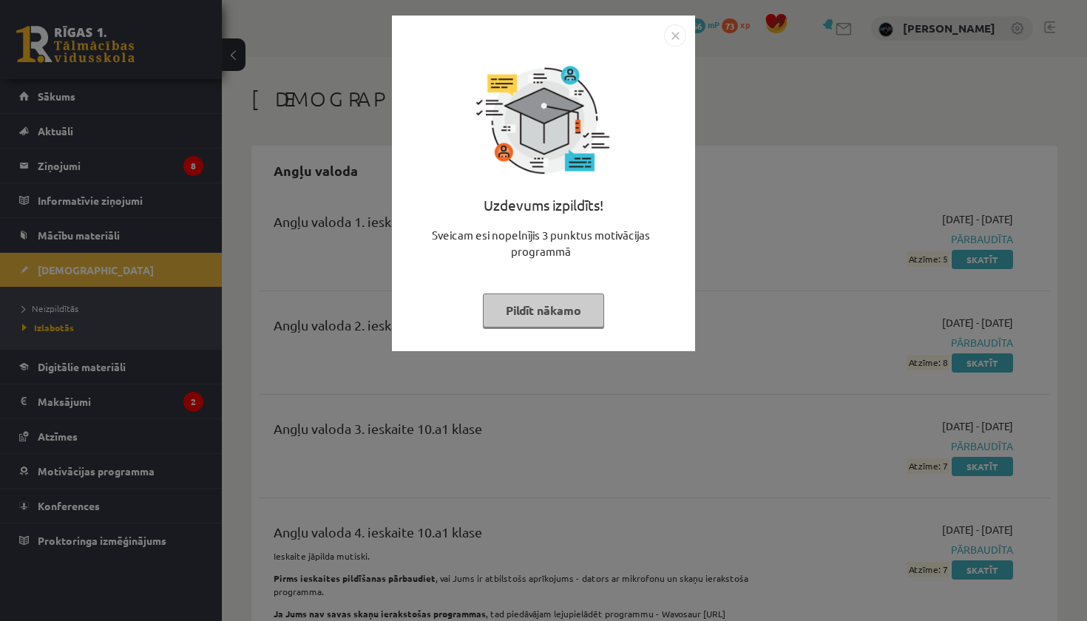
click at [584, 306] on button "Pildīt nākamo" at bounding box center [543, 311] width 121 height 34
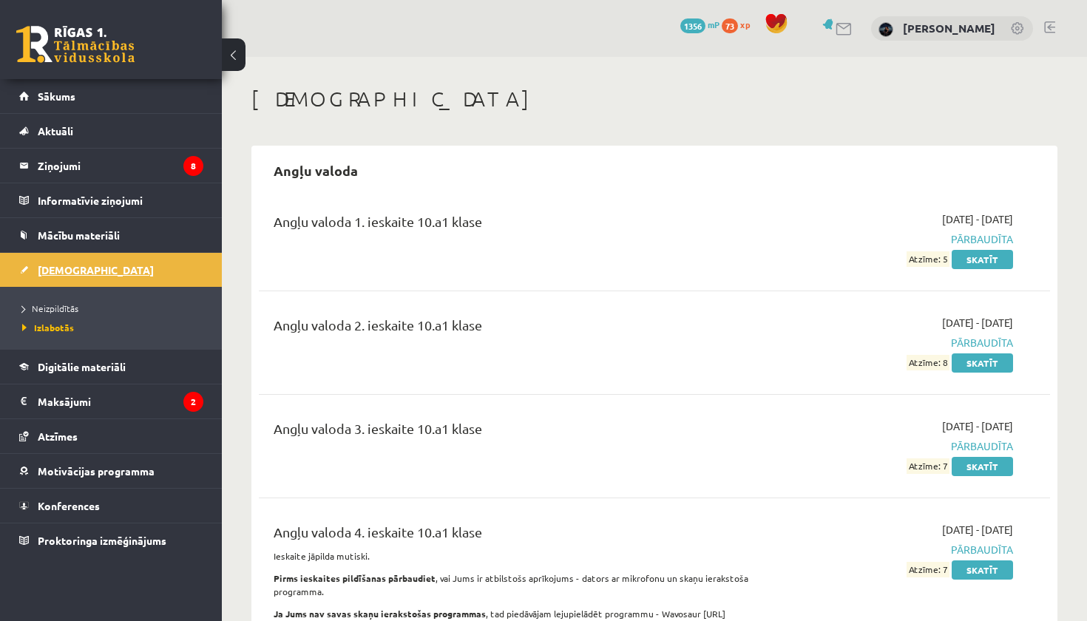
click at [41, 267] on span "[DEMOGRAPHIC_DATA]" at bounding box center [96, 269] width 116 height 13
